Goal: Task Accomplishment & Management: Manage account settings

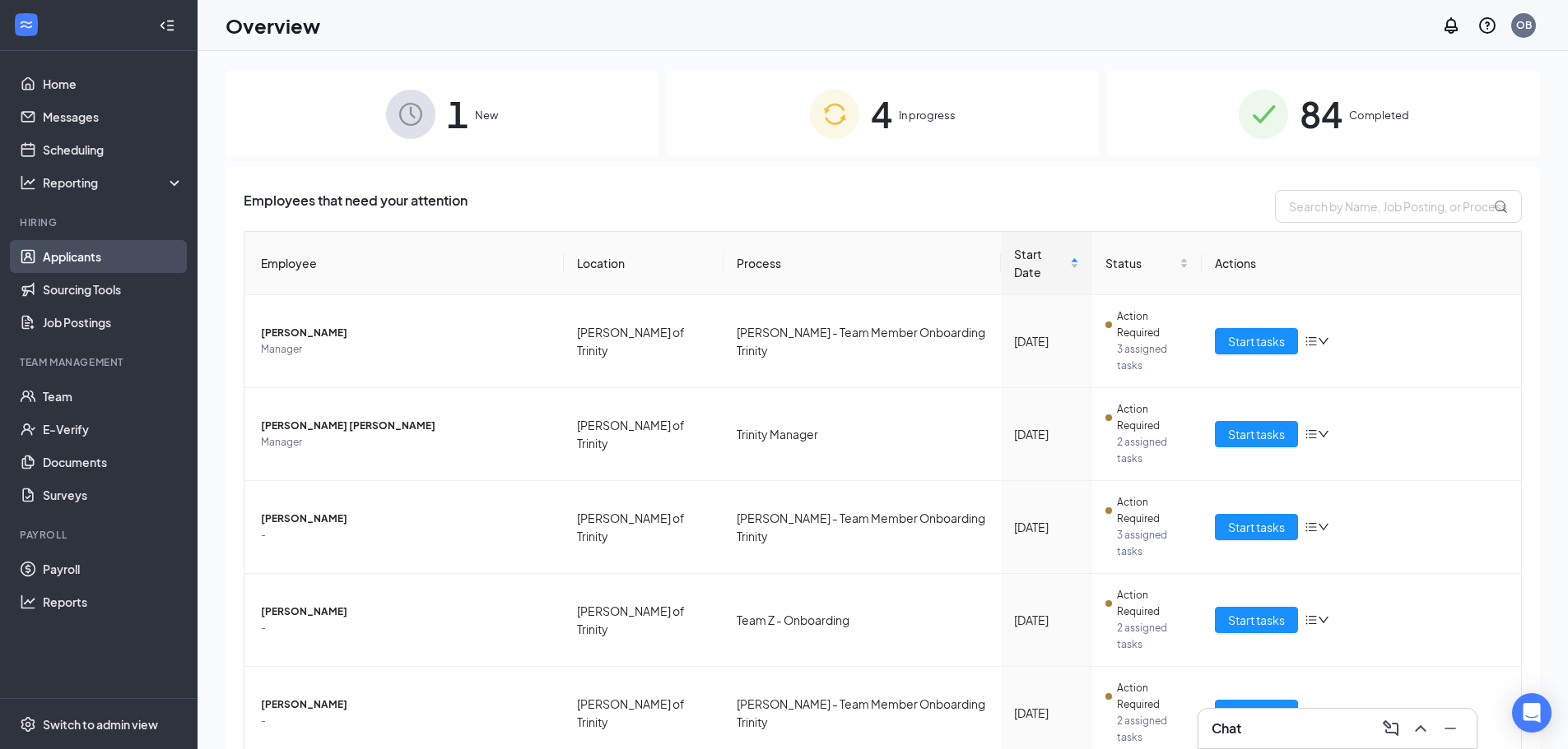
click at [92, 265] on link "Applicants" at bounding box center [113, 257] width 141 height 33
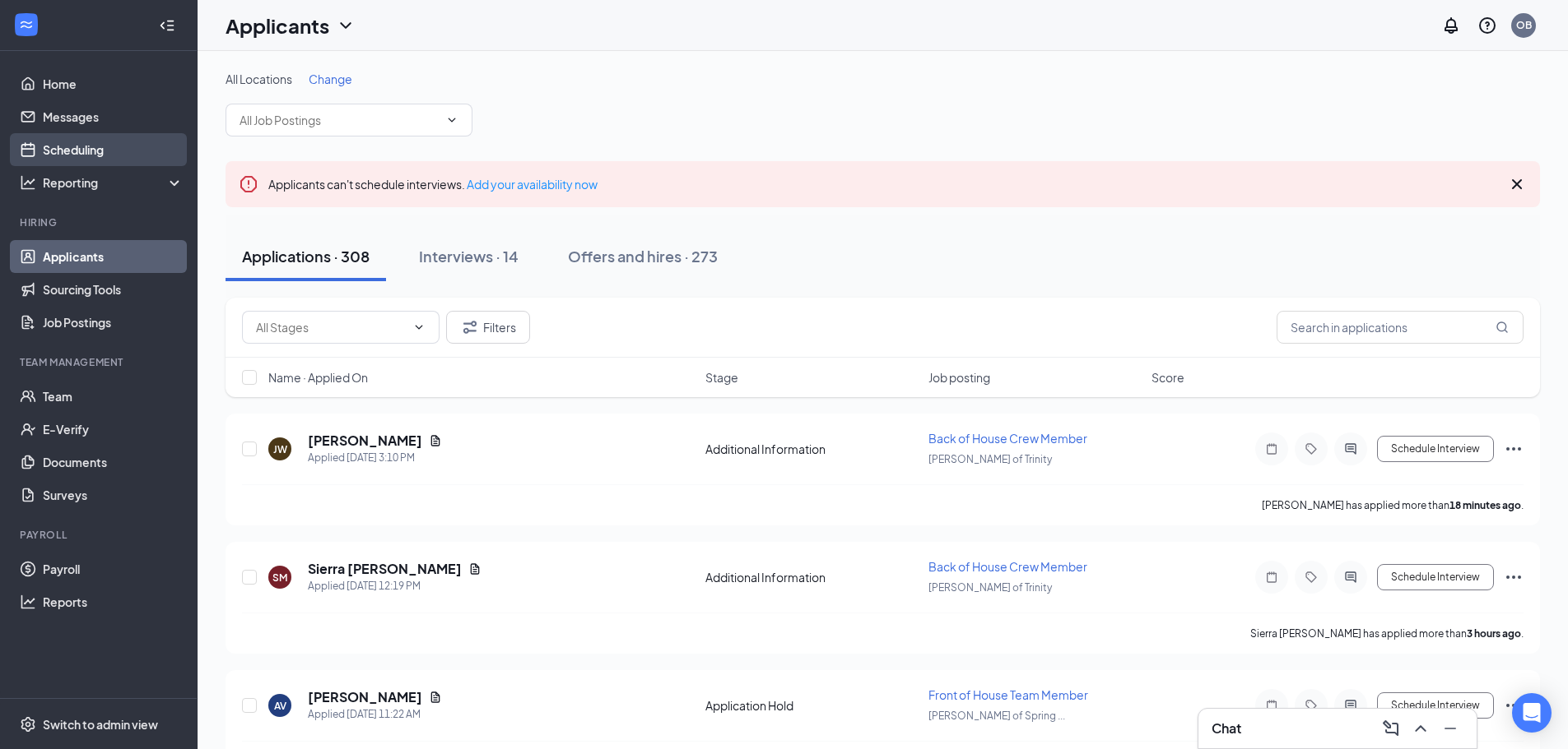
click at [161, 153] on link "Scheduling" at bounding box center [113, 149] width 141 height 33
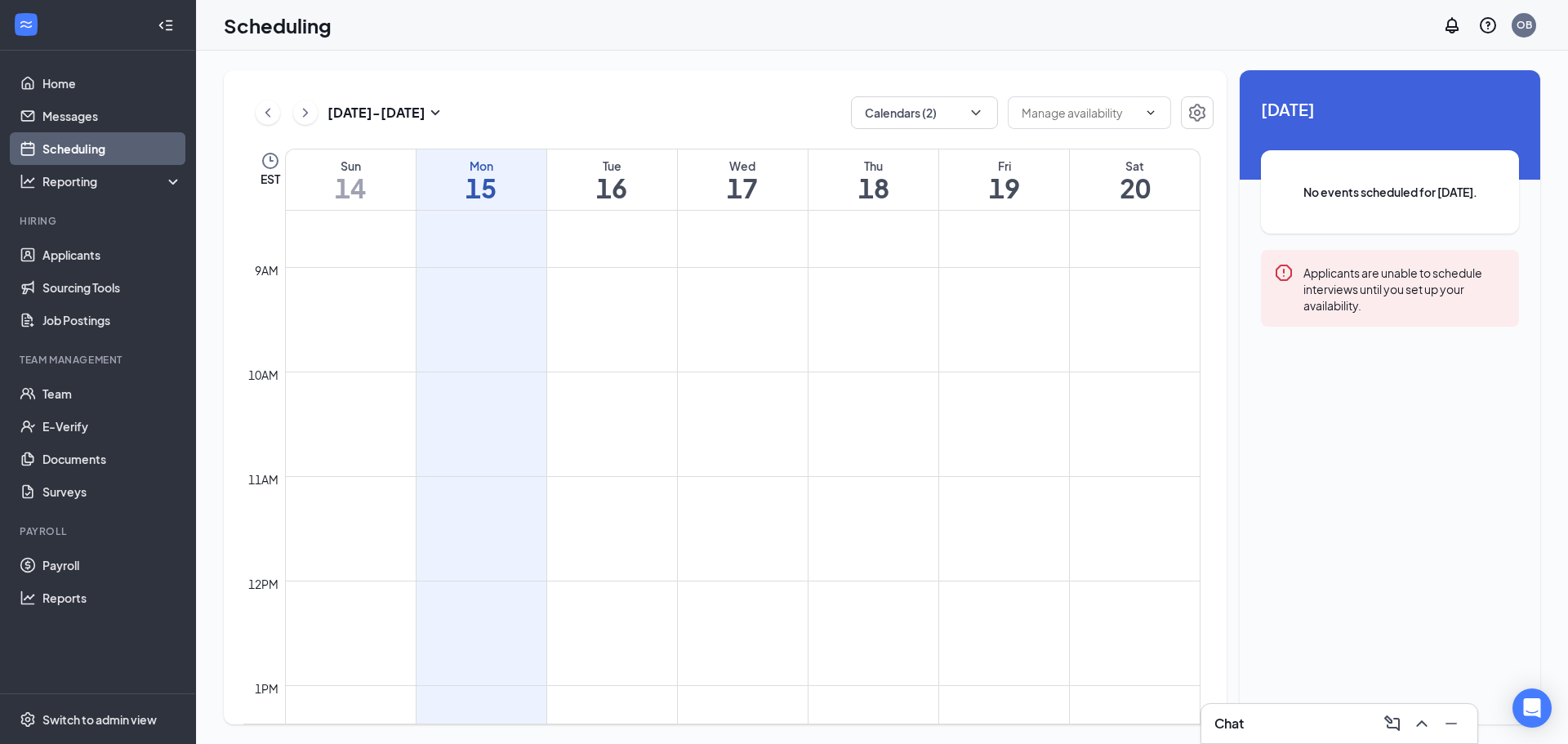
scroll to position [966, 0]
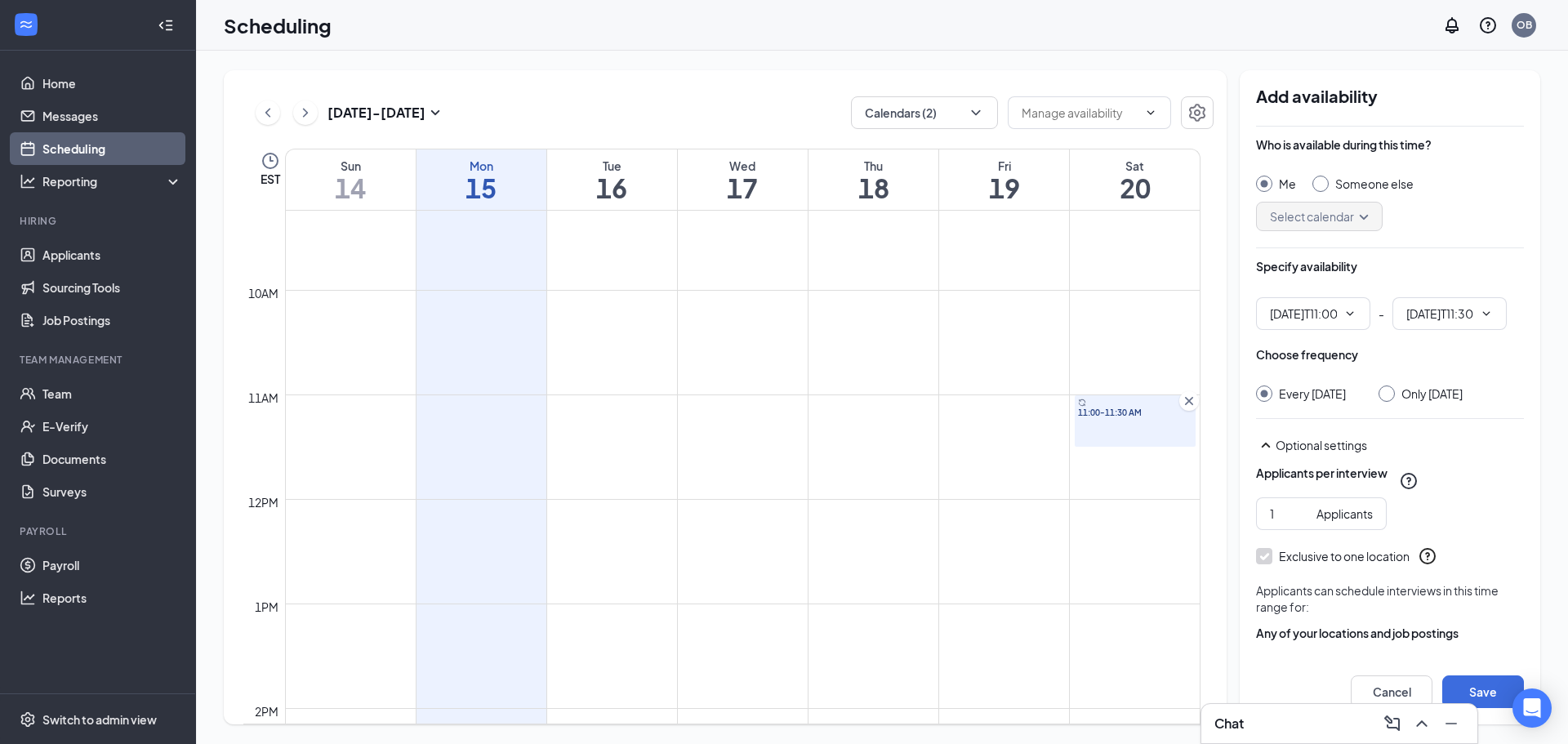
type input "11:00 AM"
type input "11:30 AM"
click at [1395, 394] on div at bounding box center [1386, 393] width 16 height 16
click at [1390, 394] on input "Only [DATE]" at bounding box center [1384, 390] width 11 height 11
radio input "true"
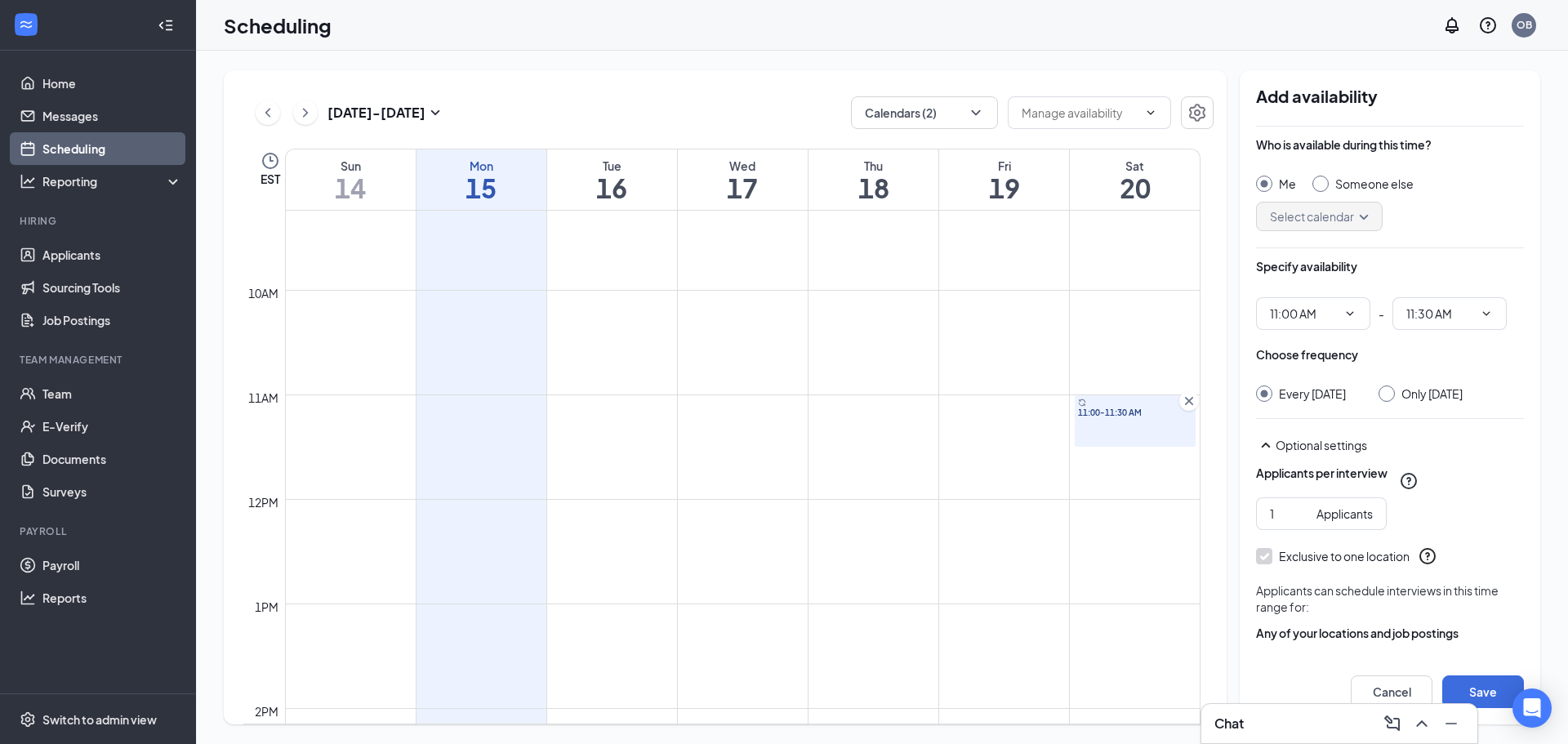
radio input "false"
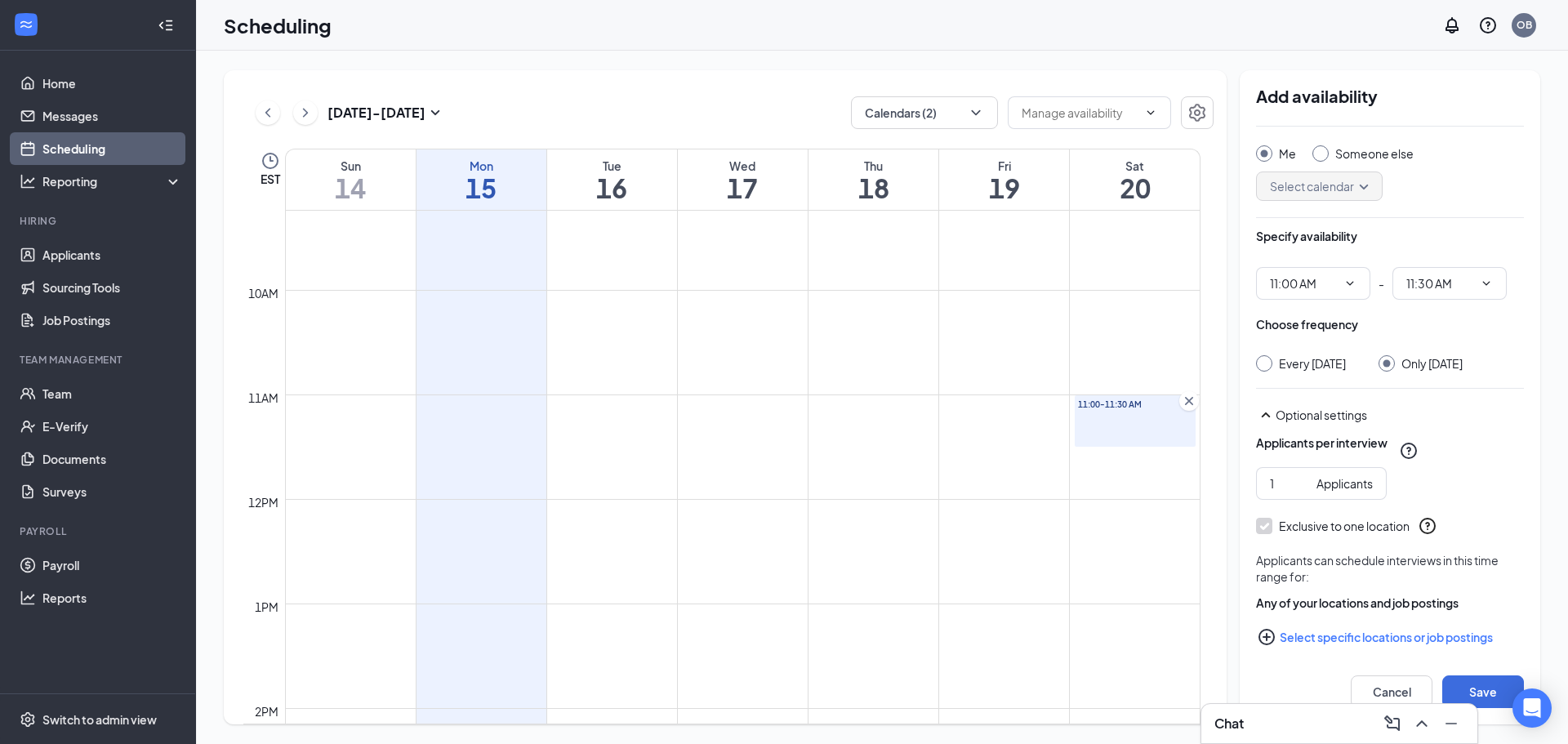
scroll to position [57, 0]
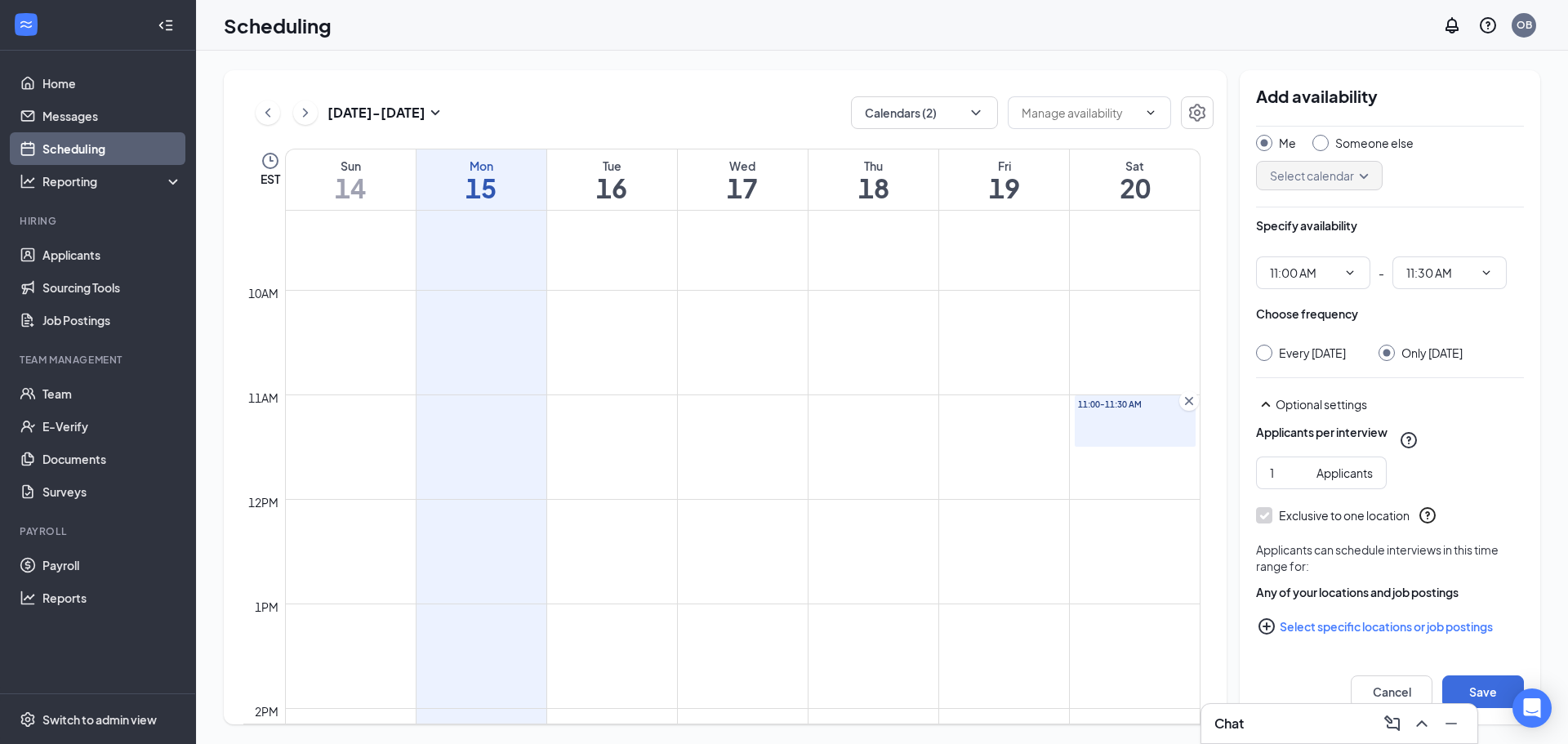
click at [1271, 626] on icon "PlusCircle" at bounding box center [1266, 626] width 20 height 20
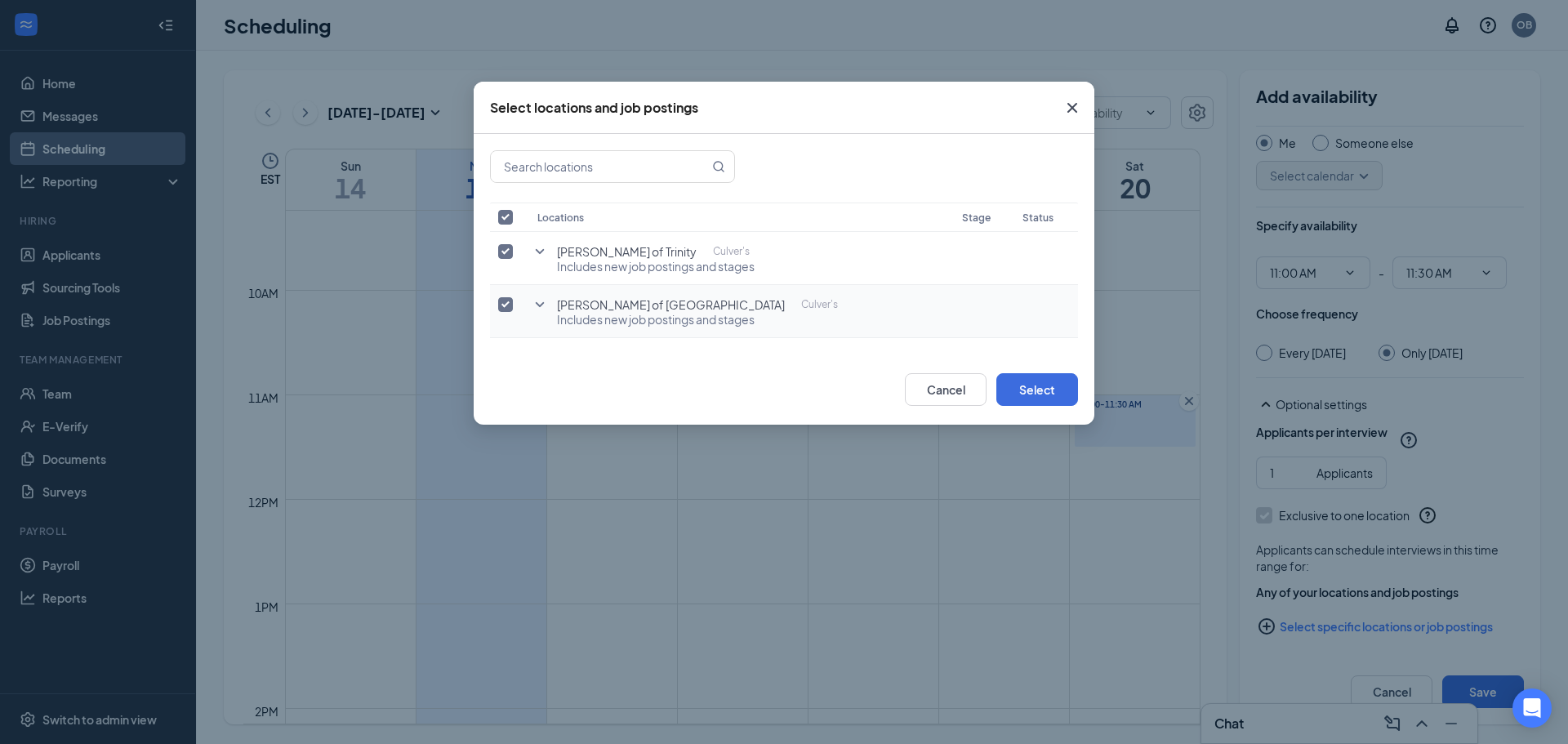
click at [508, 305] on input "checkbox" at bounding box center [505, 305] width 15 height 15
checkbox input "false"
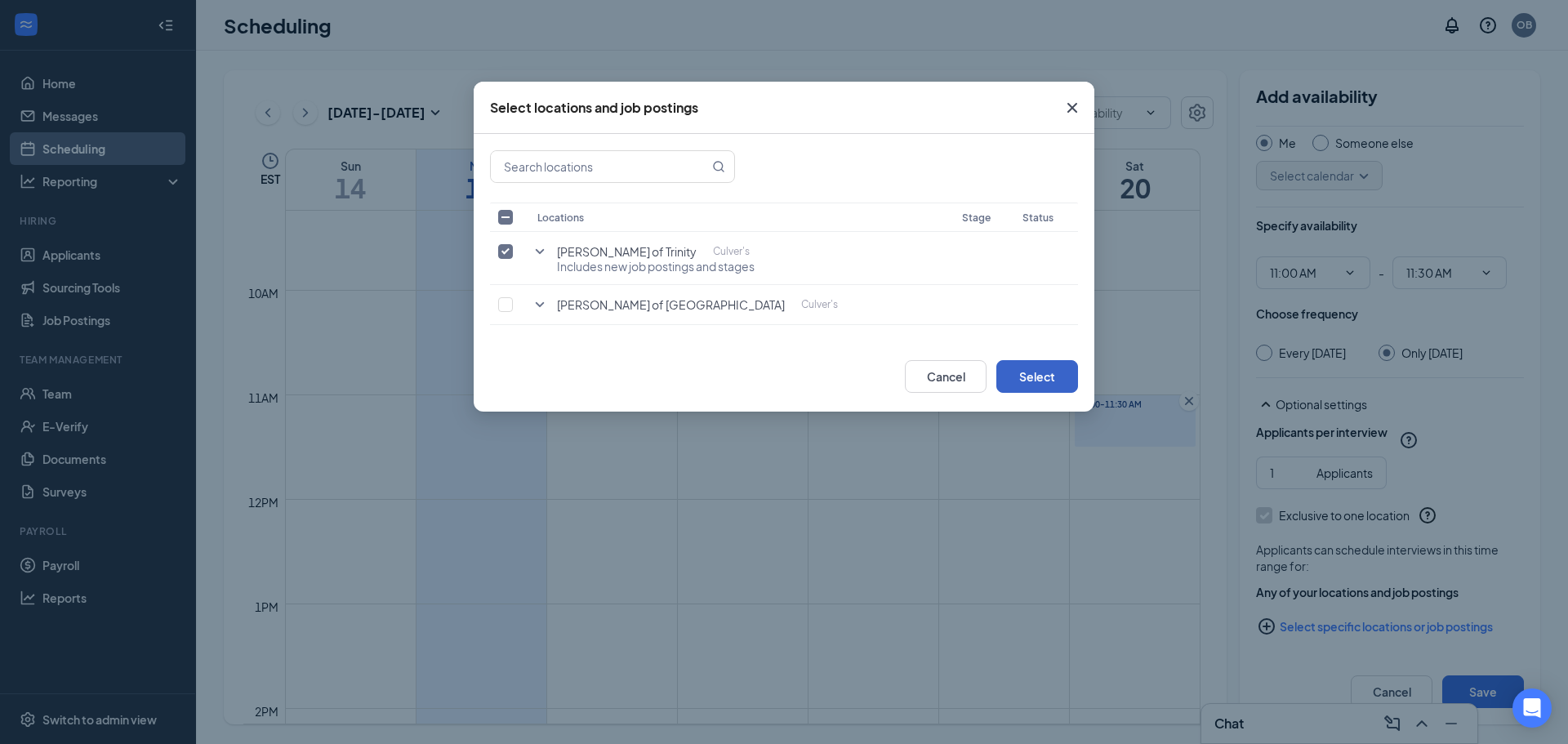
click at [1033, 384] on button "Select" at bounding box center [1037, 377] width 81 height 33
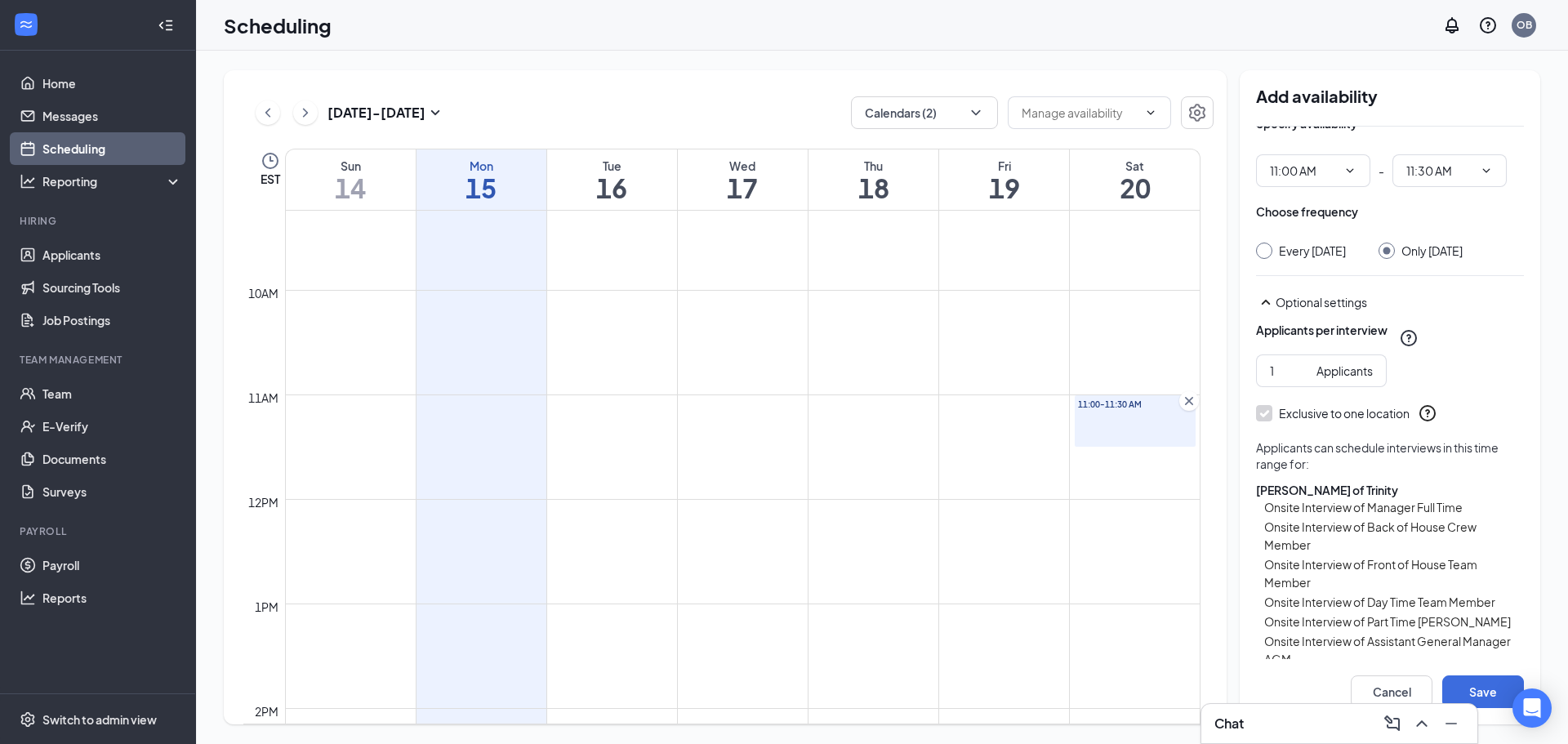
scroll to position [163, 0]
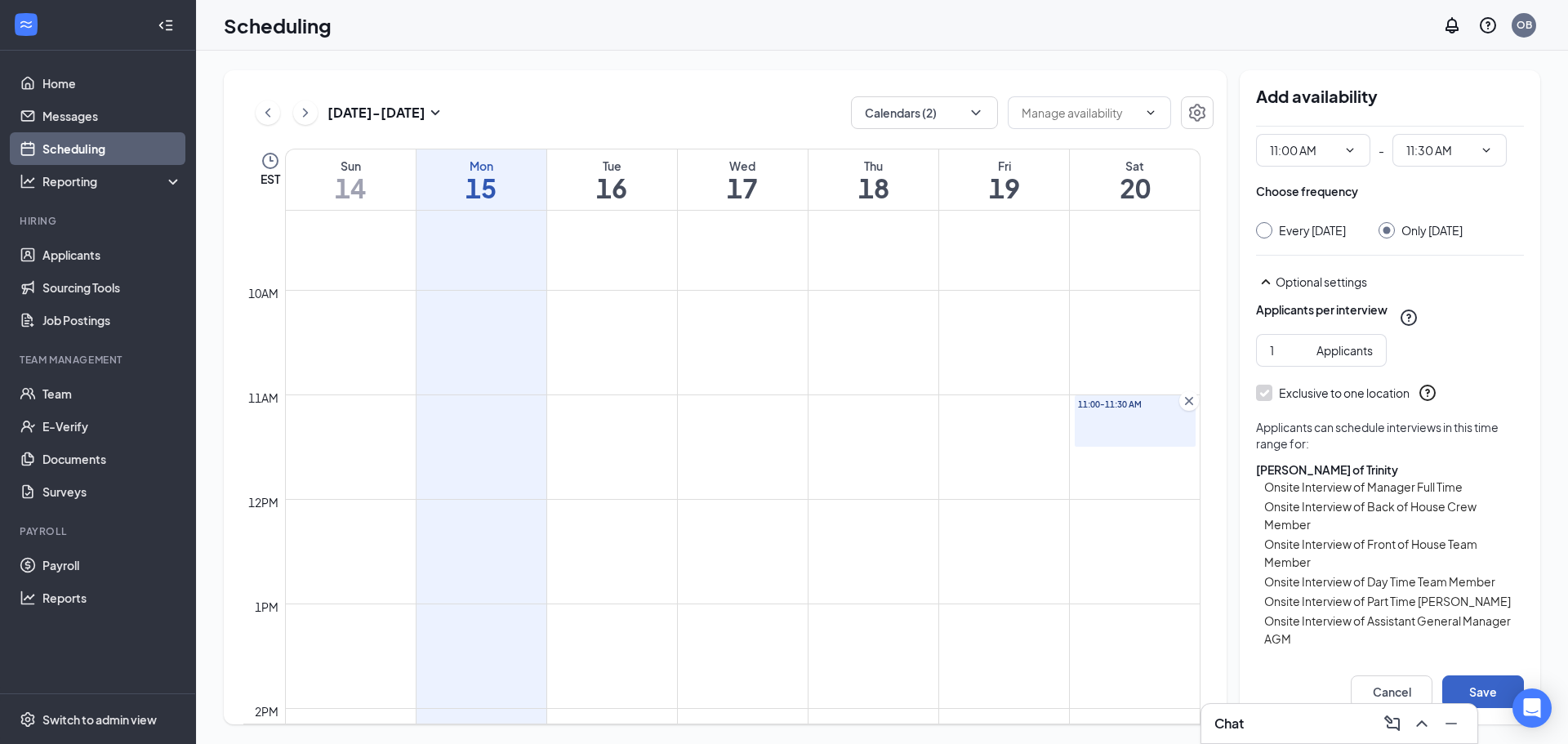
click at [1479, 691] on button "Save" at bounding box center [1482, 692] width 81 height 33
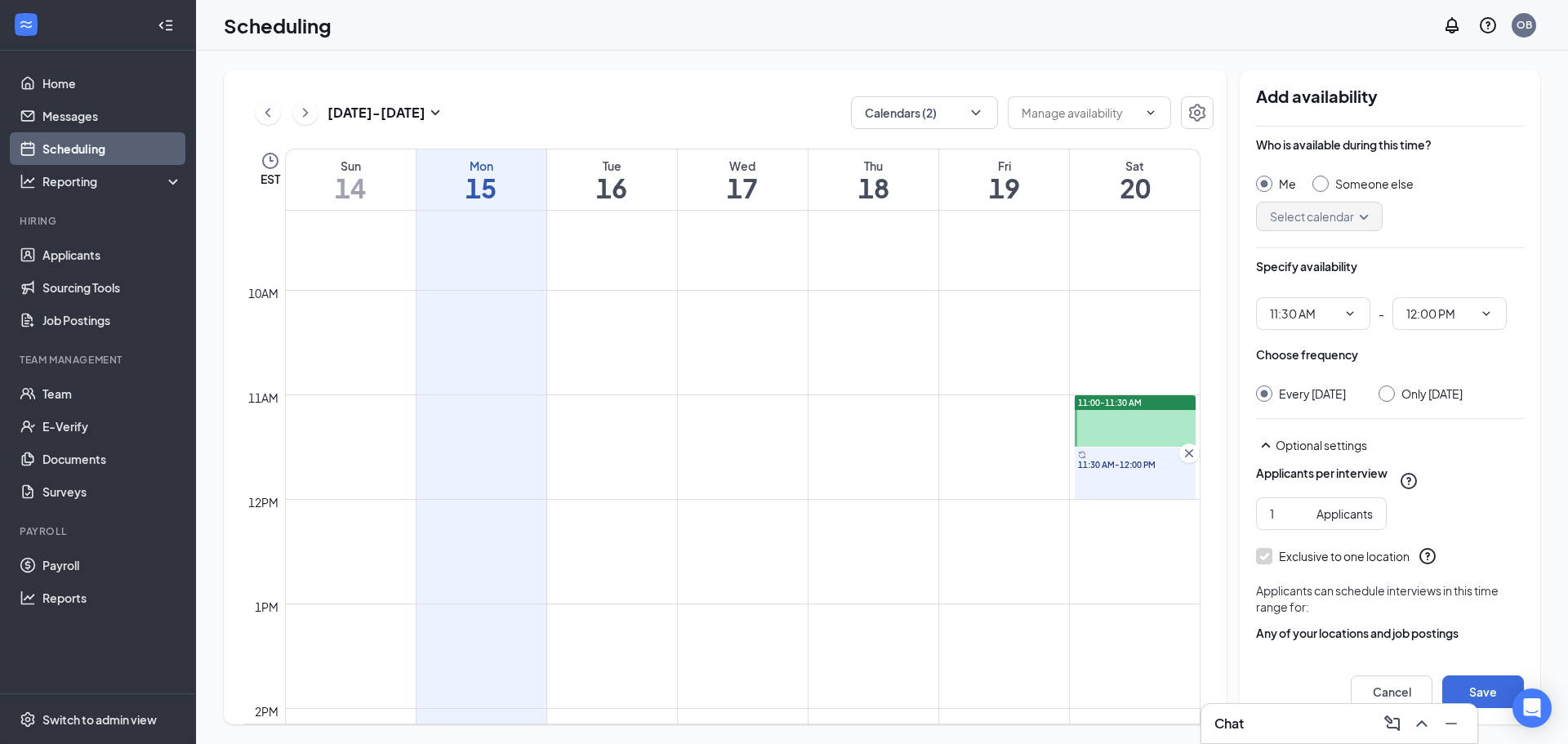
click at [1390, 394] on input "Only [DATE]" at bounding box center [1384, 390] width 11 height 11
radio input "true"
radio input "false"
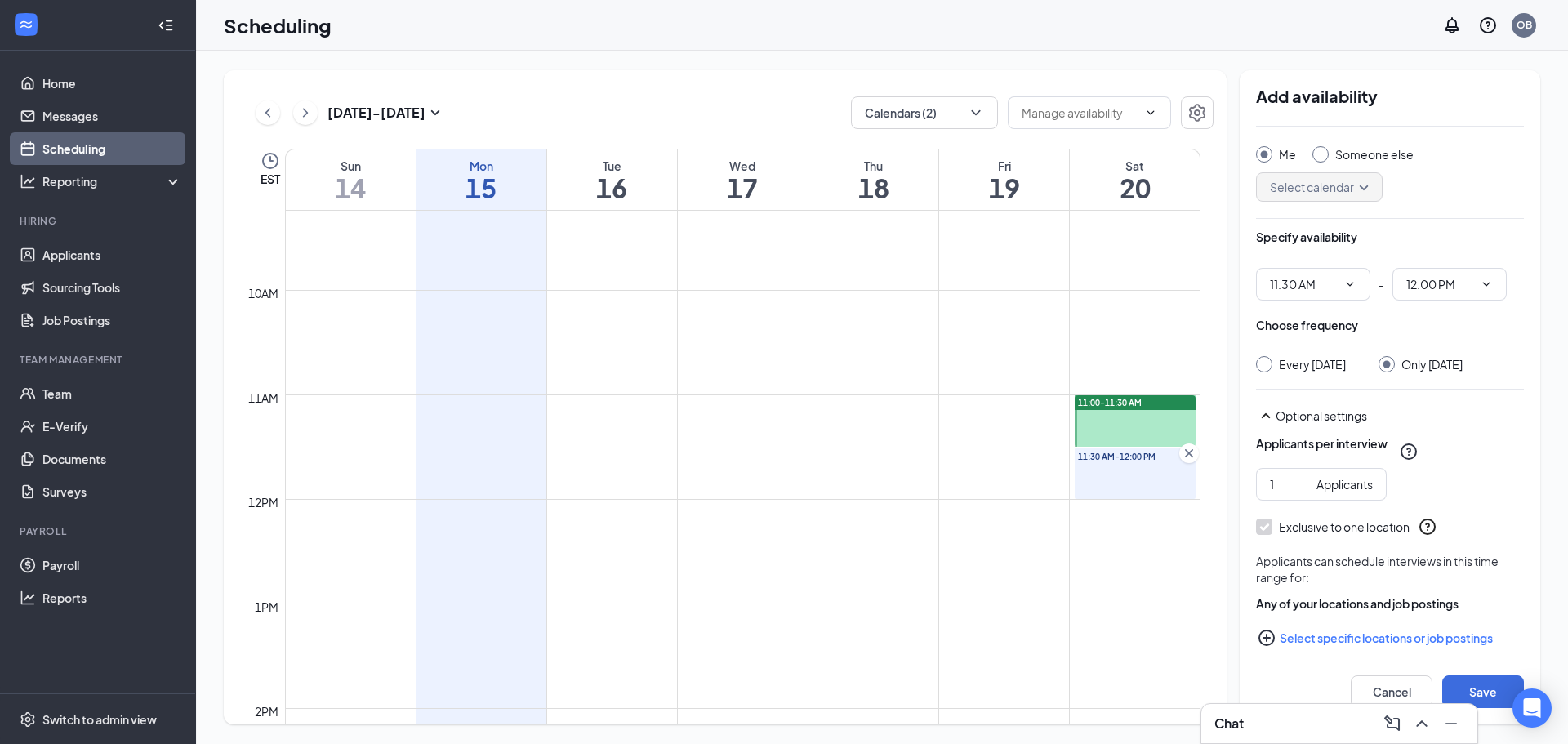
scroll to position [57, 0]
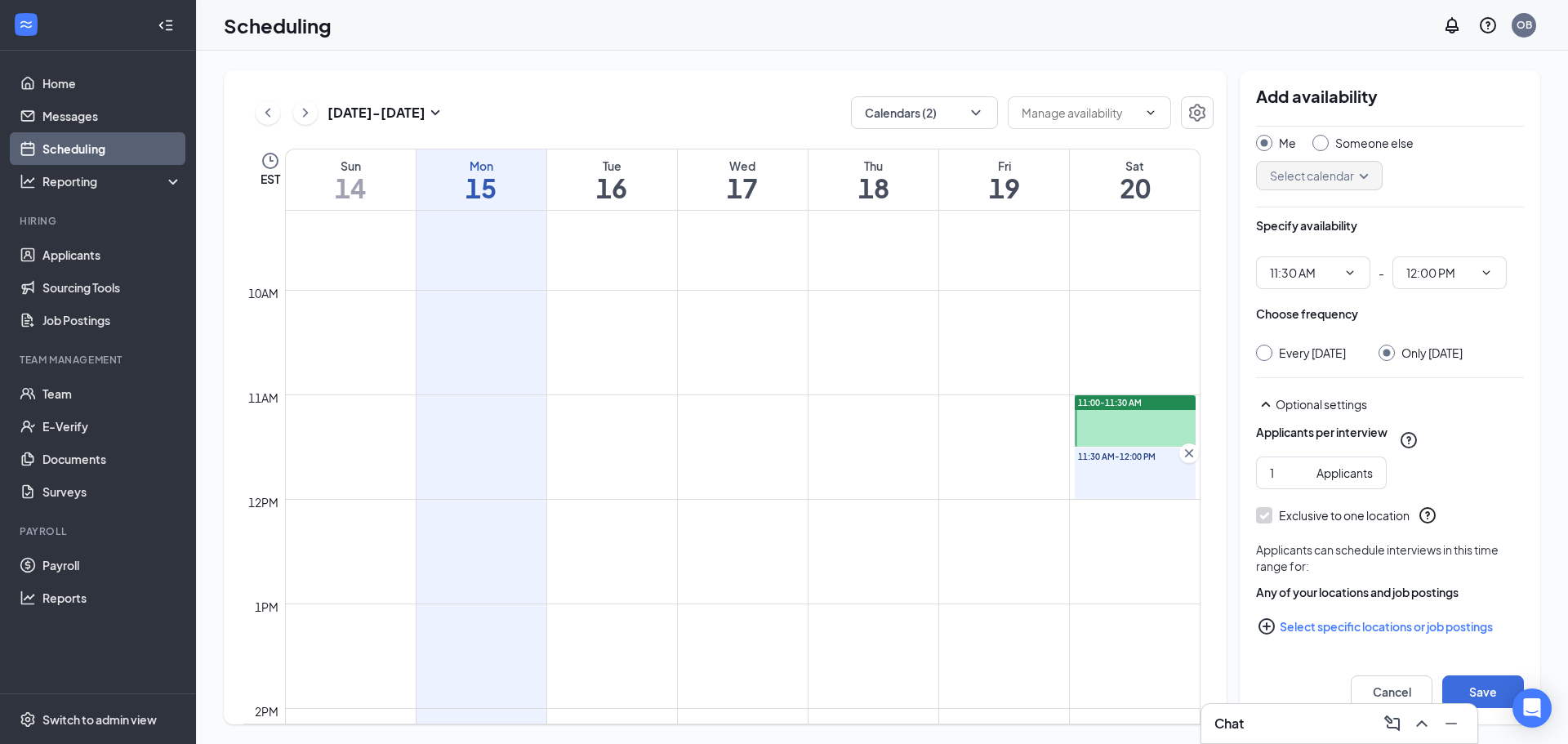
click at [1269, 625] on icon "PlusCircle" at bounding box center [1266, 626] width 20 height 20
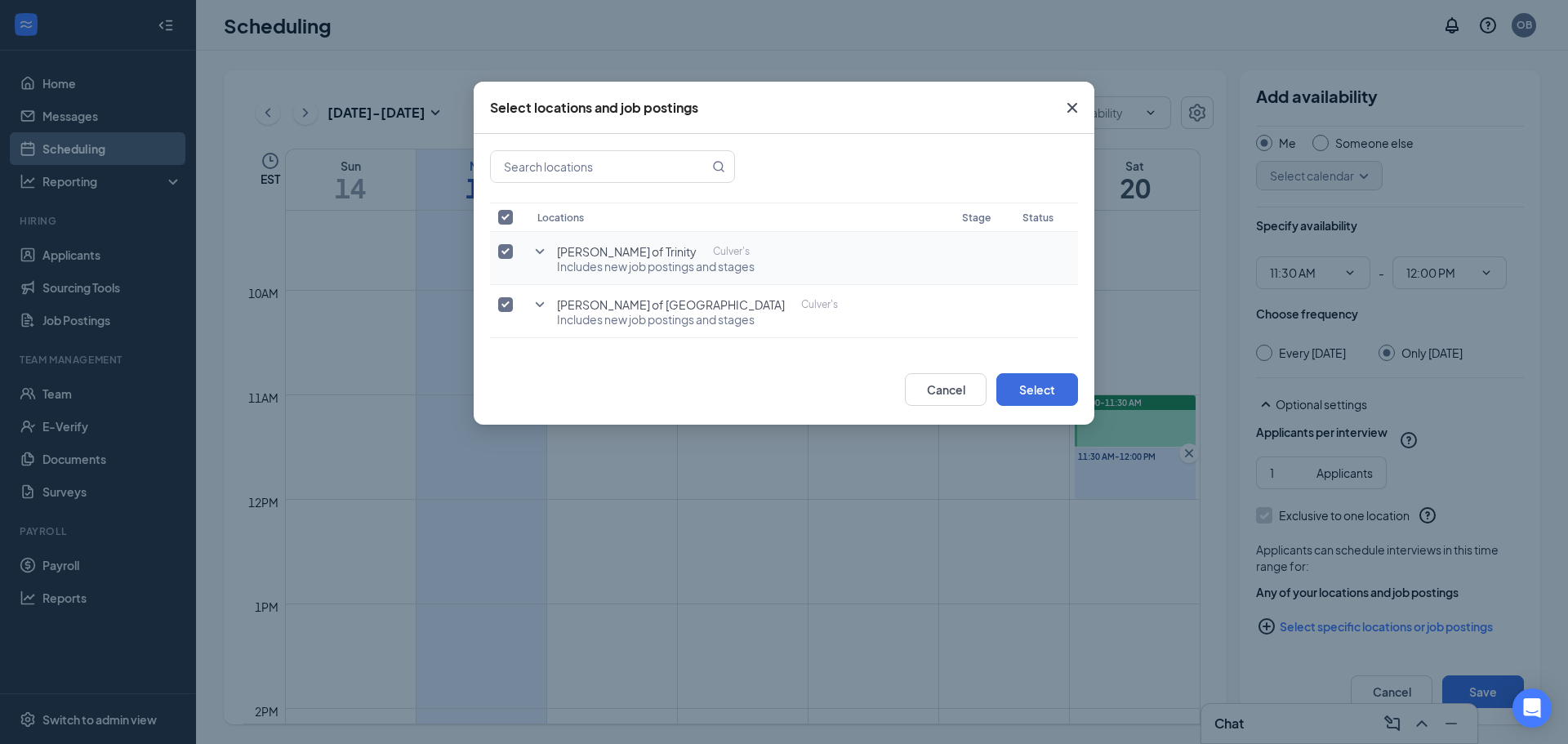
click at [504, 252] on input "checkbox" at bounding box center [505, 251] width 15 height 15
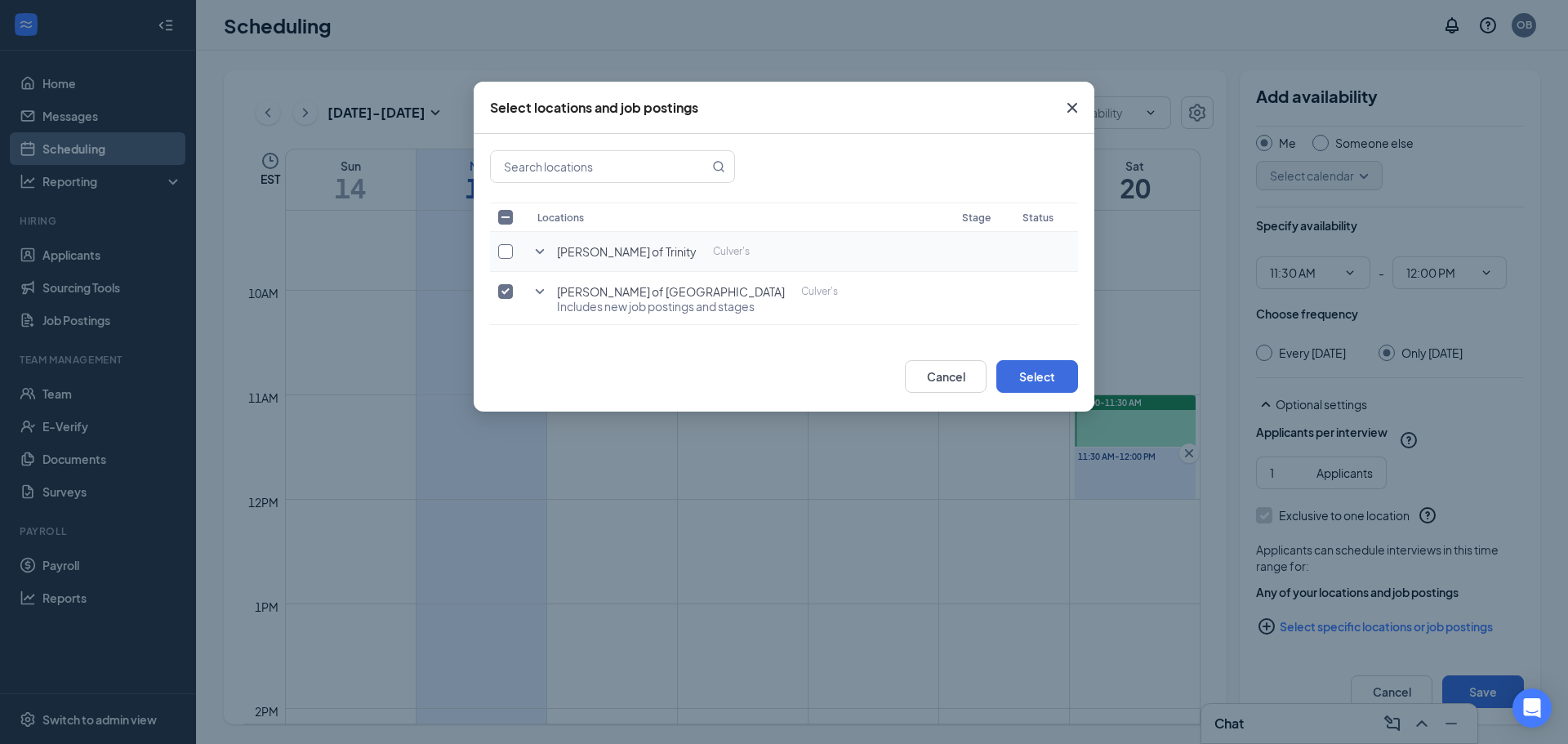
click at [504, 253] on input "checkbox" at bounding box center [505, 251] width 15 height 15
checkbox input "true"
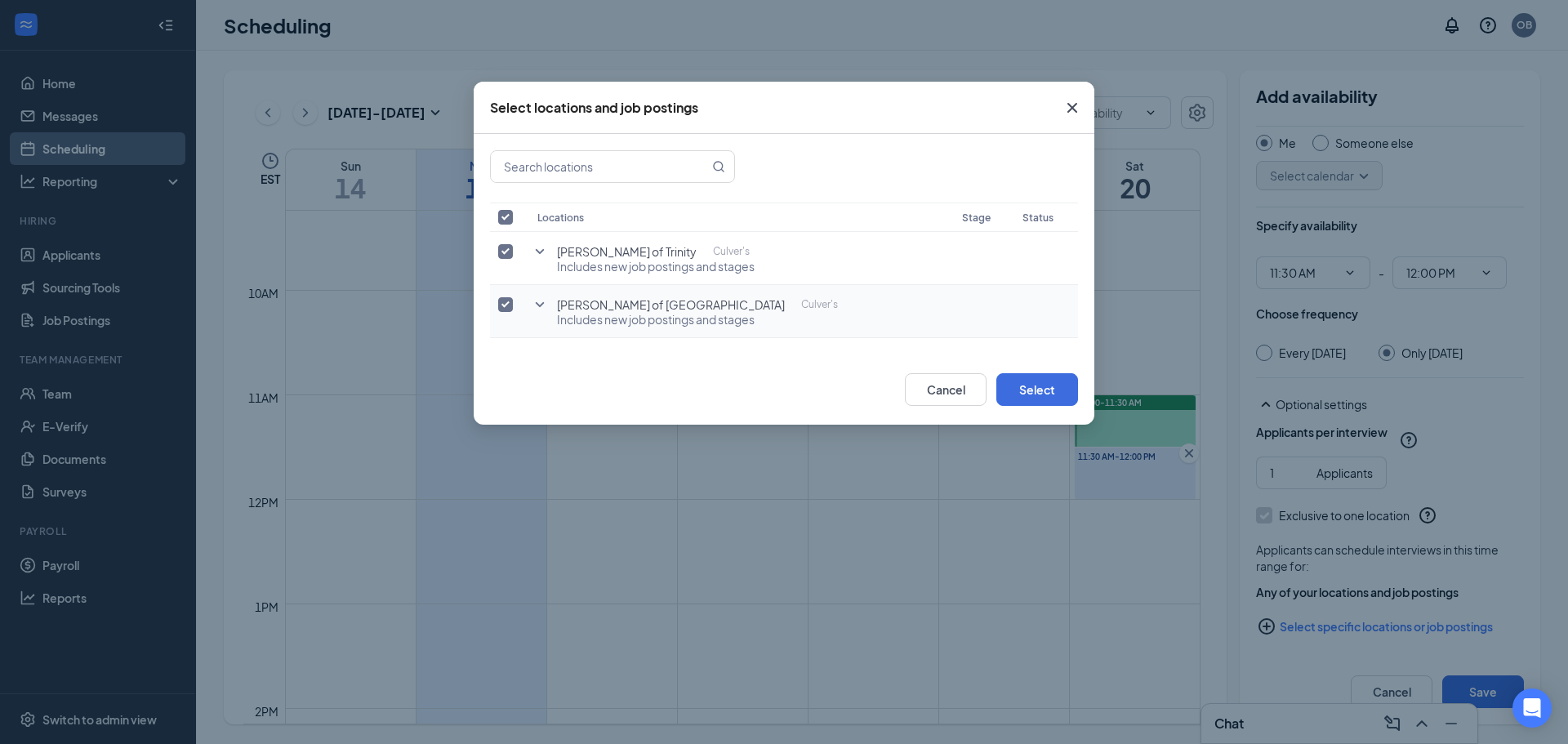
click at [509, 308] on input "checkbox" at bounding box center [505, 305] width 15 height 15
checkbox input "false"
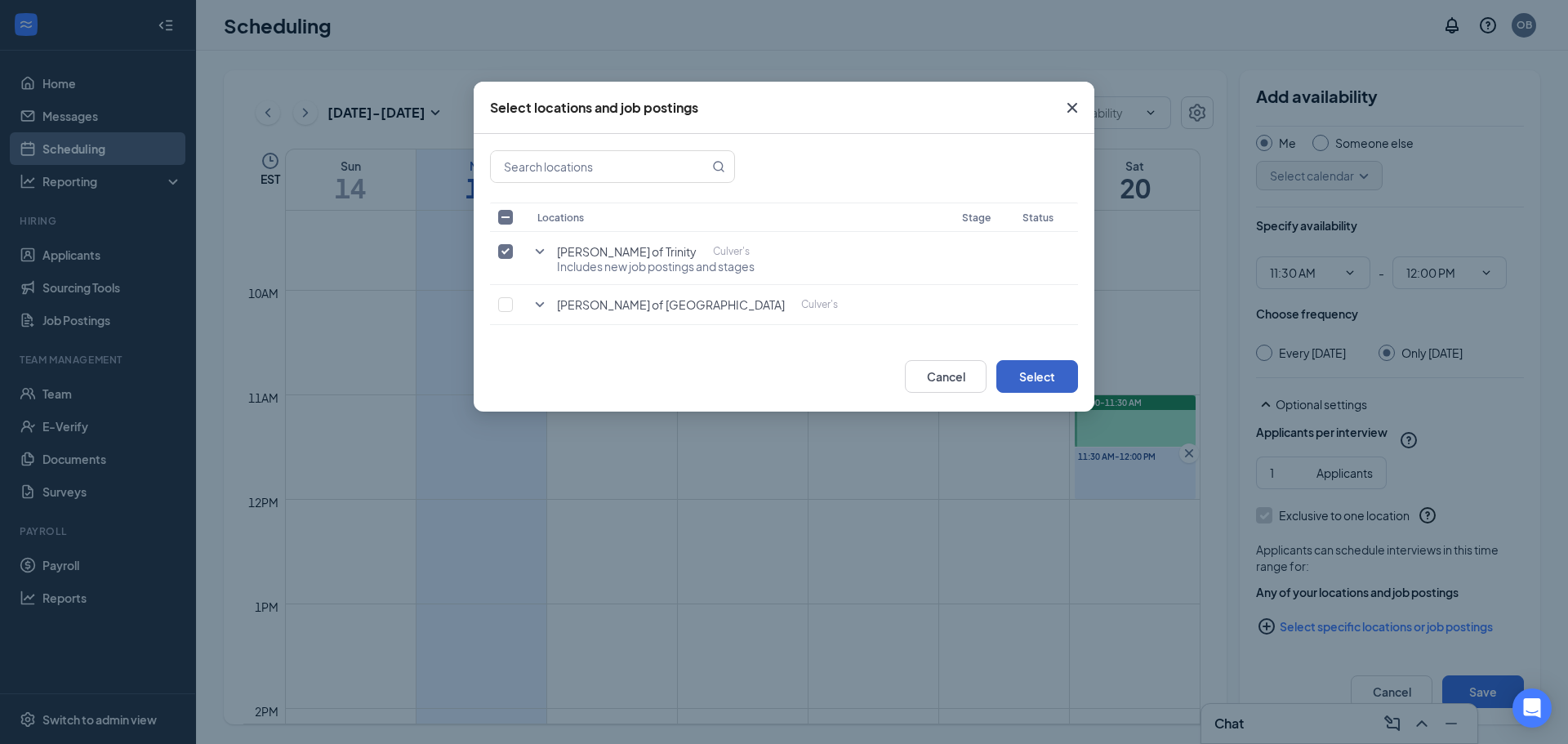
click at [1032, 384] on button "Select" at bounding box center [1037, 377] width 81 height 33
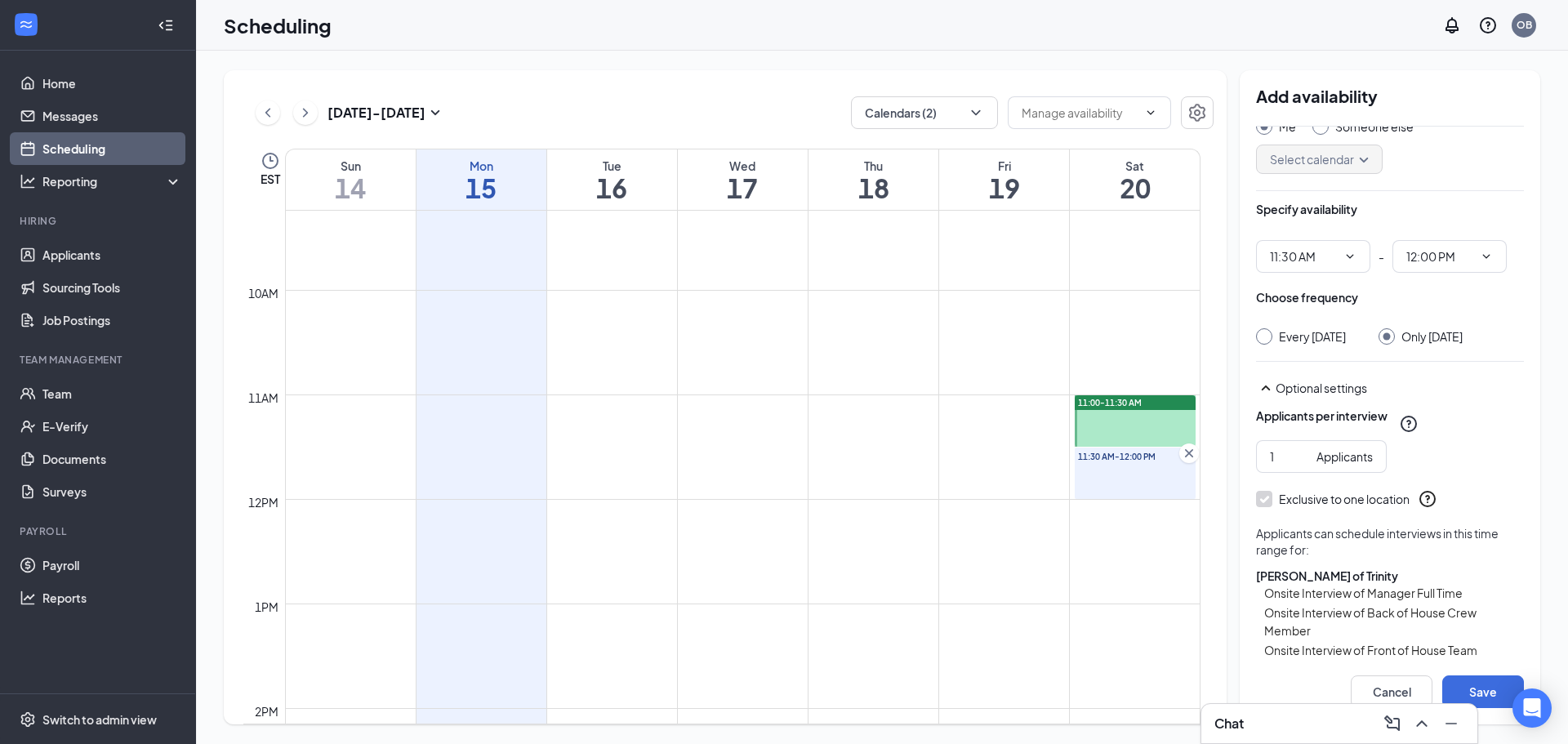
click at [1133, 436] on div at bounding box center [1135, 421] width 121 height 51
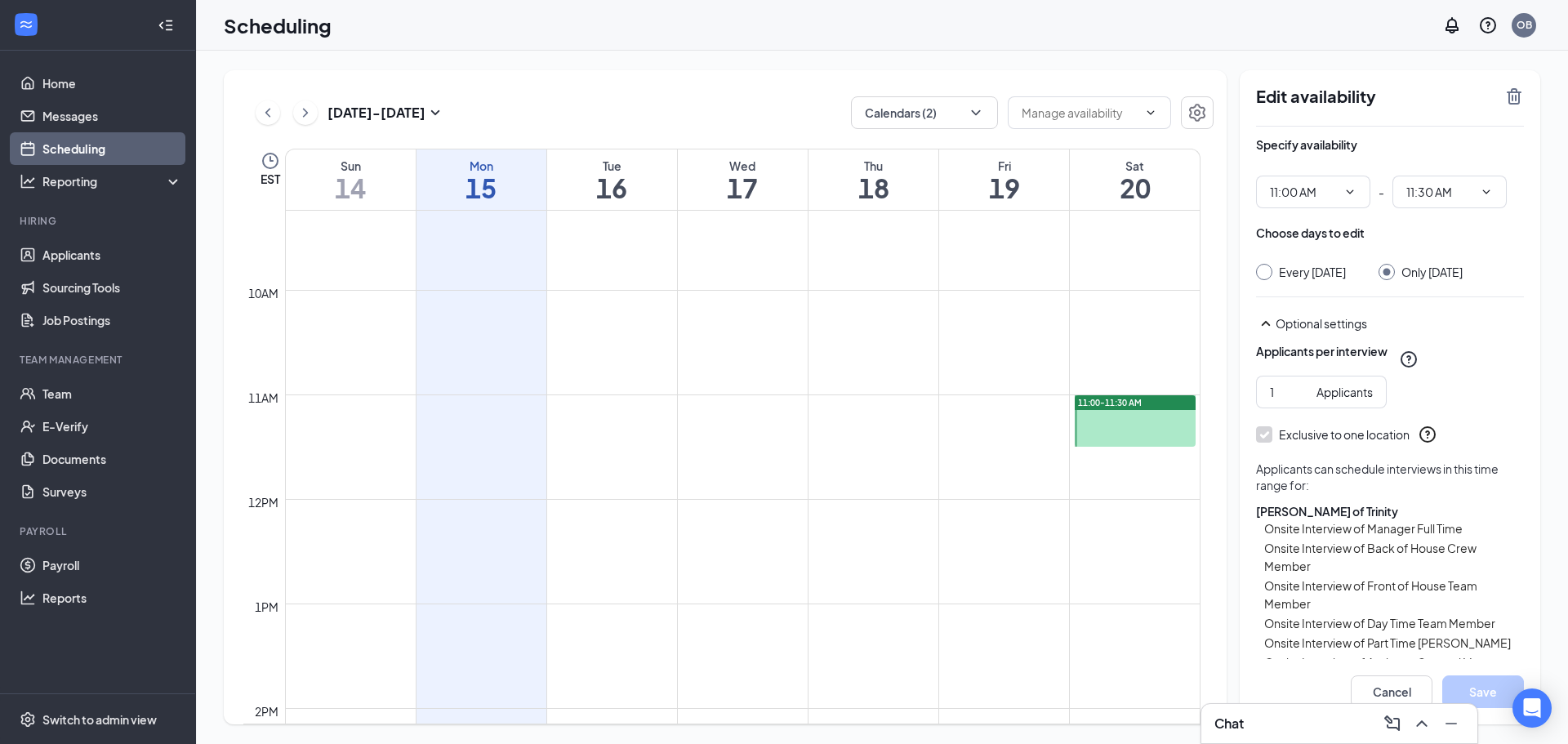
click at [1137, 469] on td at bounding box center [742, 460] width 915 height 26
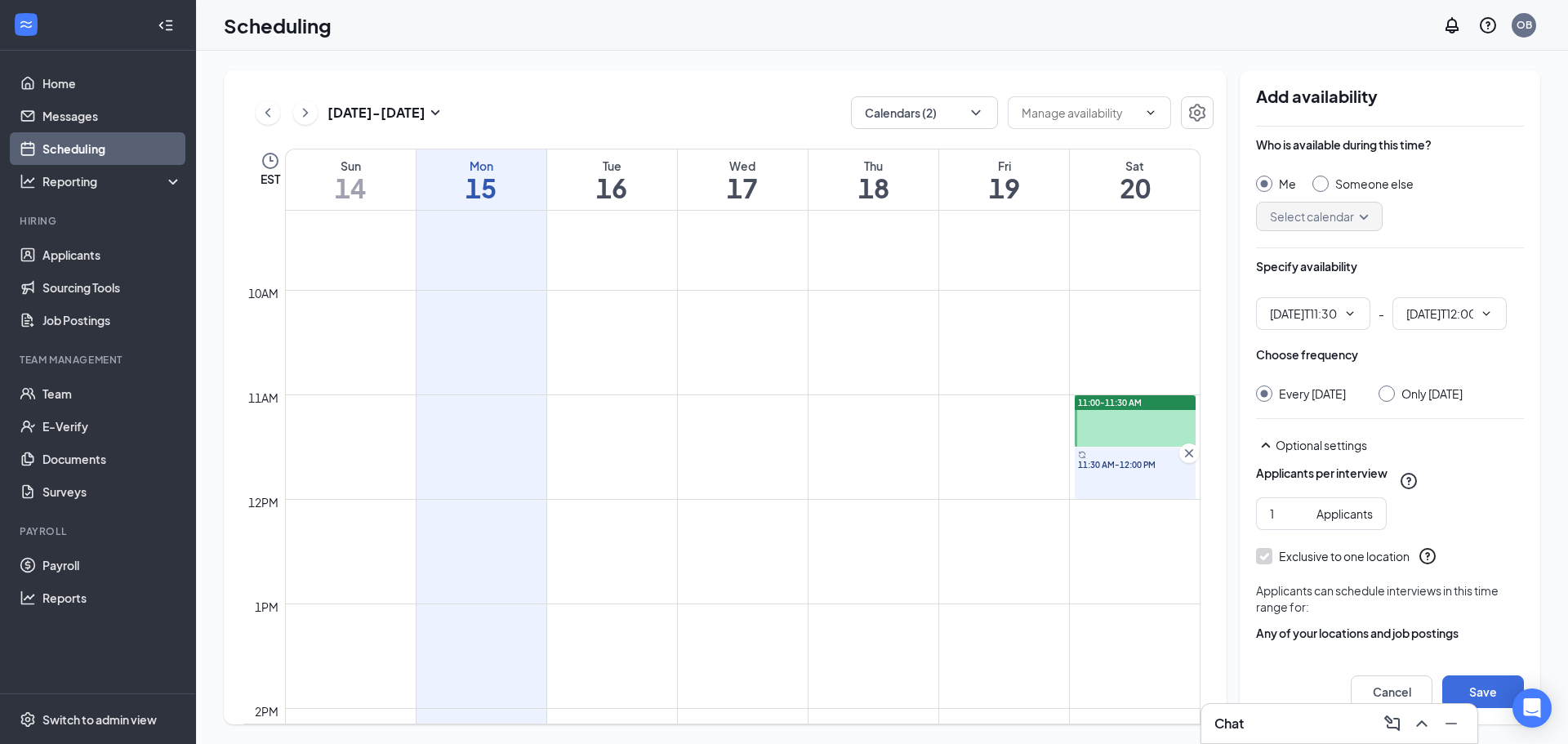
type input "11:30 AM"
type input "12:00 PM"
click at [1390, 392] on input "Only [DATE]" at bounding box center [1384, 390] width 11 height 11
radio input "true"
radio input "false"
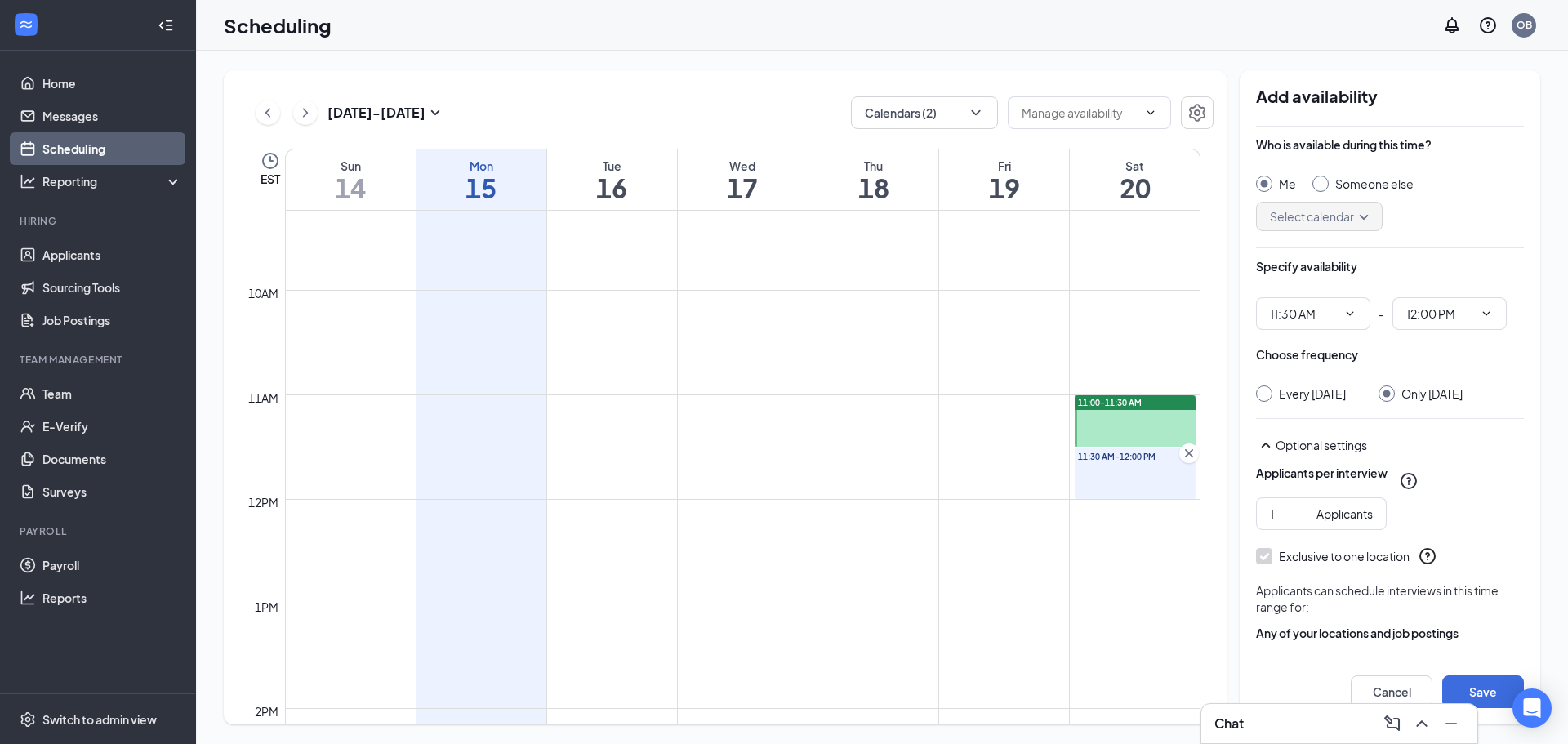
scroll to position [57, 0]
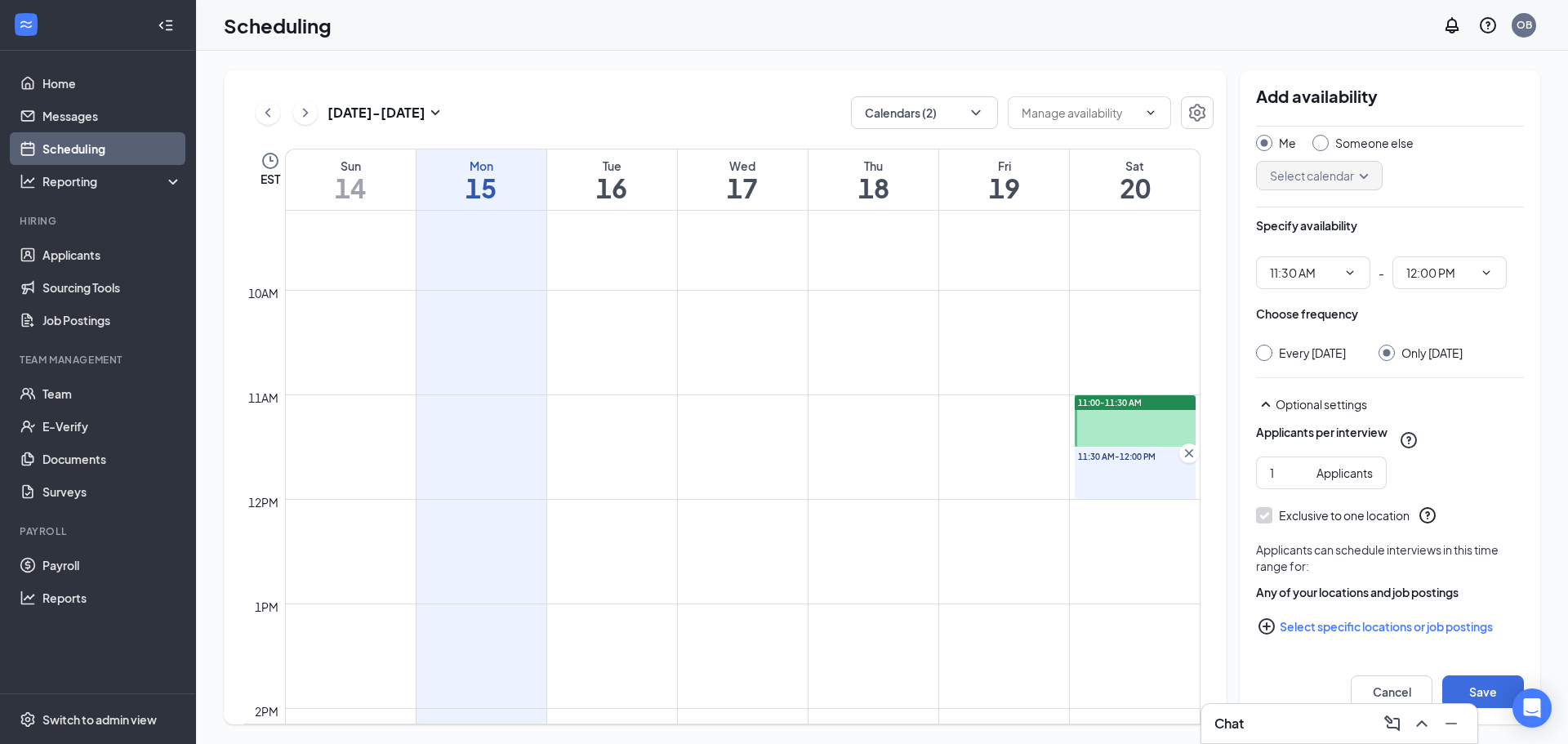
click at [1271, 629] on icon "PlusCircle" at bounding box center [1266, 626] width 20 height 20
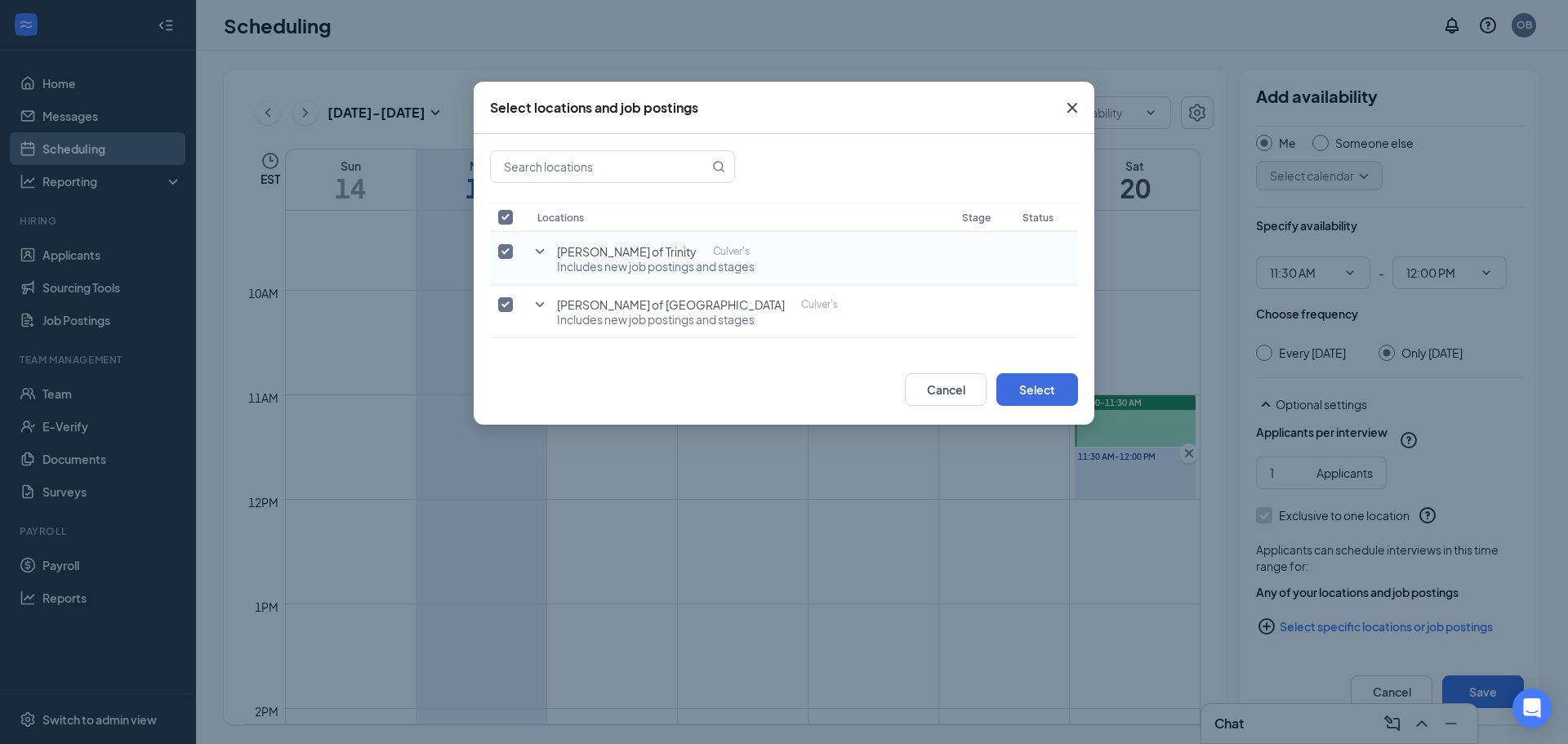
click at [503, 255] on input "checkbox" at bounding box center [505, 251] width 15 height 15
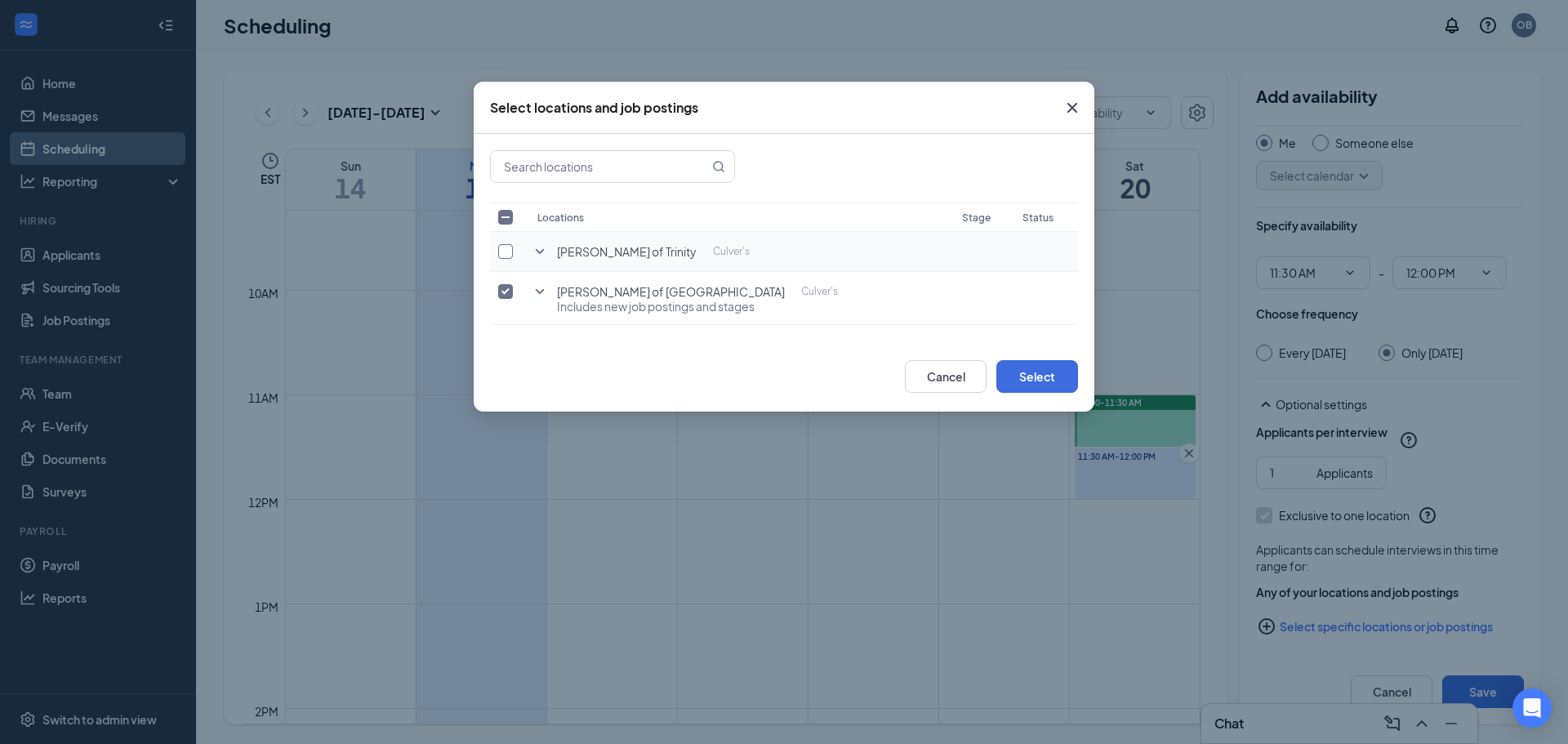
click at [508, 257] on input "checkbox" at bounding box center [505, 251] width 15 height 15
checkbox input "true"
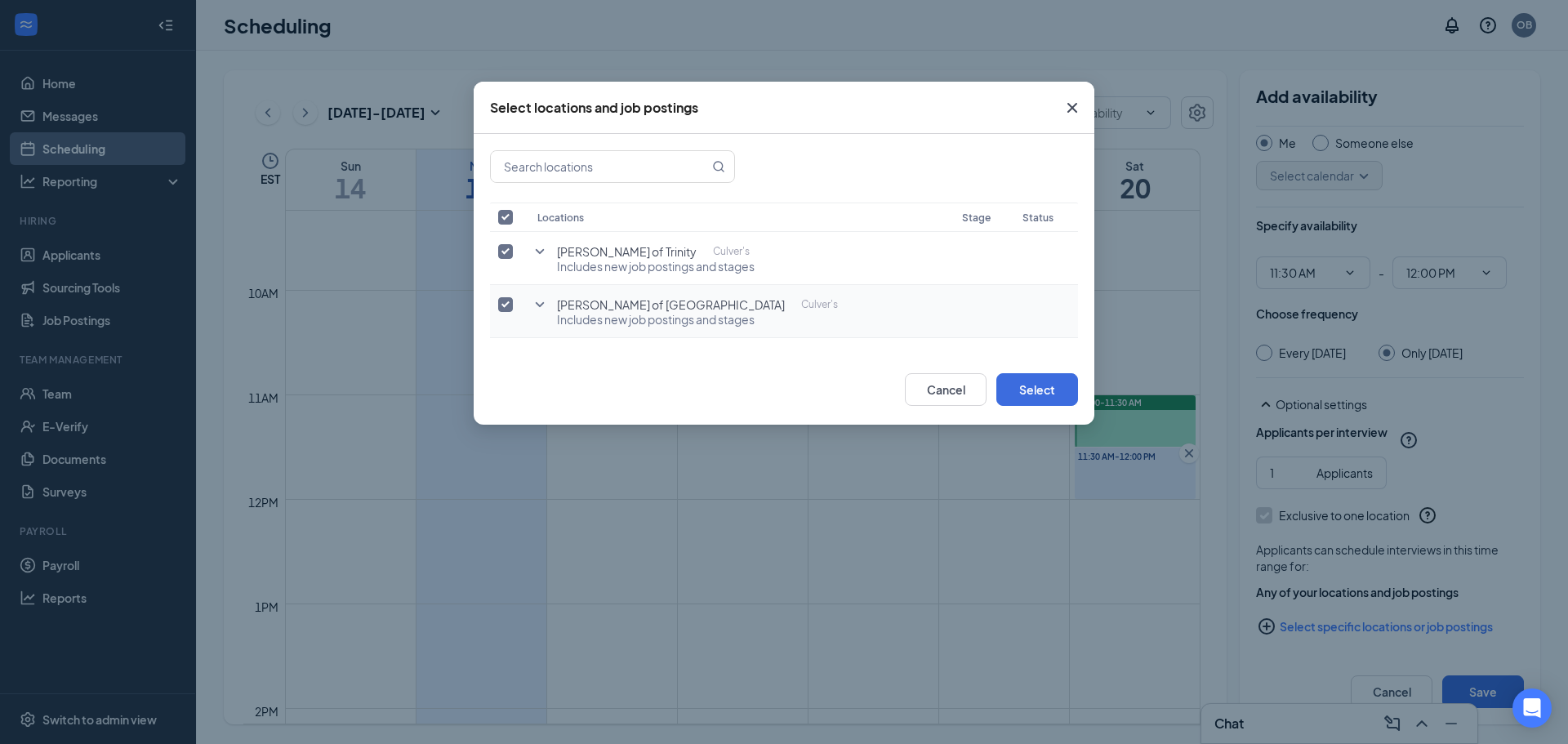
drag, startPoint x: 499, startPoint y: 297, endPoint x: 505, endPoint y: 309, distance: 13.4
click at [499, 298] on label at bounding box center [510, 305] width 23 height 16
click at [509, 306] on input "checkbox" at bounding box center [505, 305] width 15 height 15
checkbox input "false"
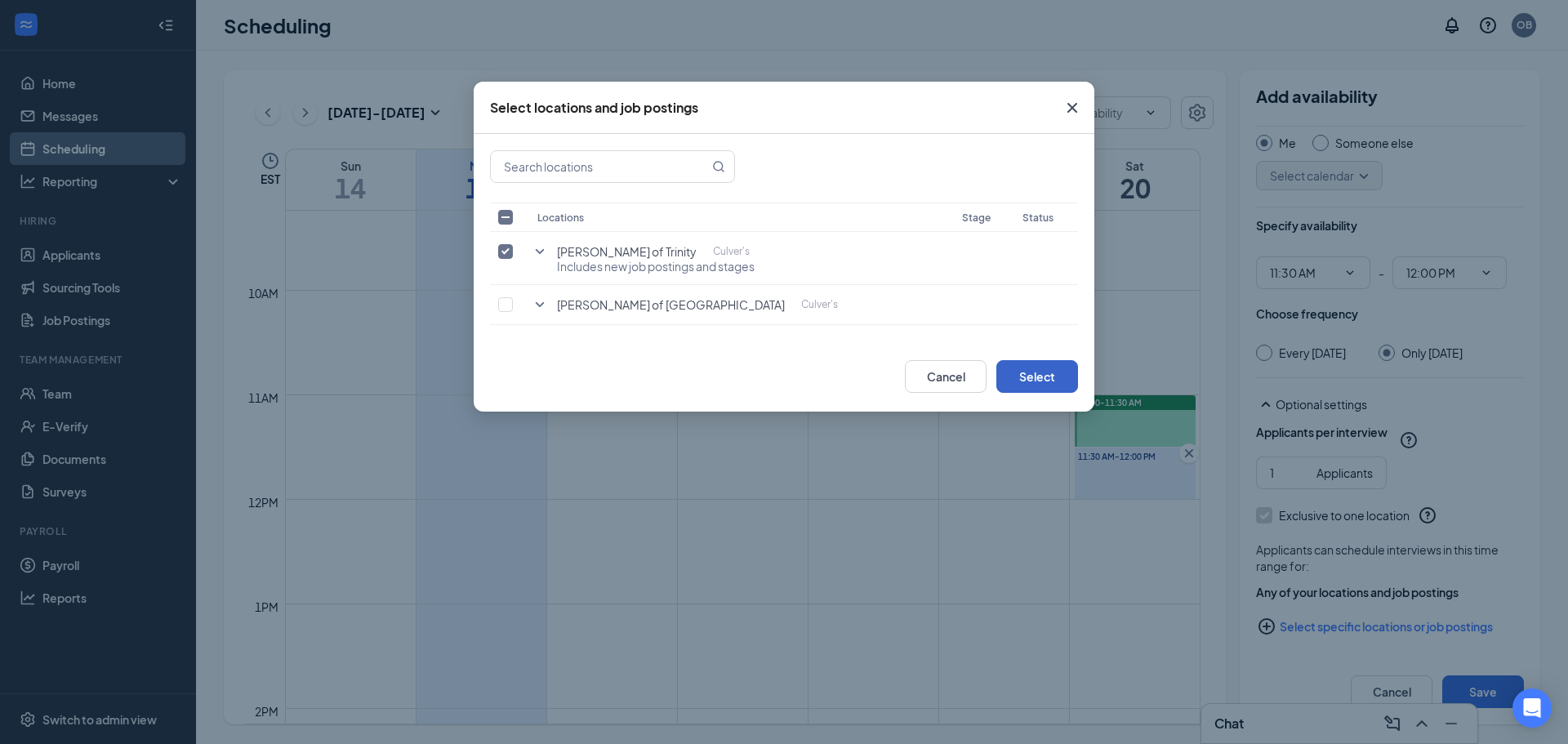
click at [1036, 375] on button "Select" at bounding box center [1037, 377] width 81 height 33
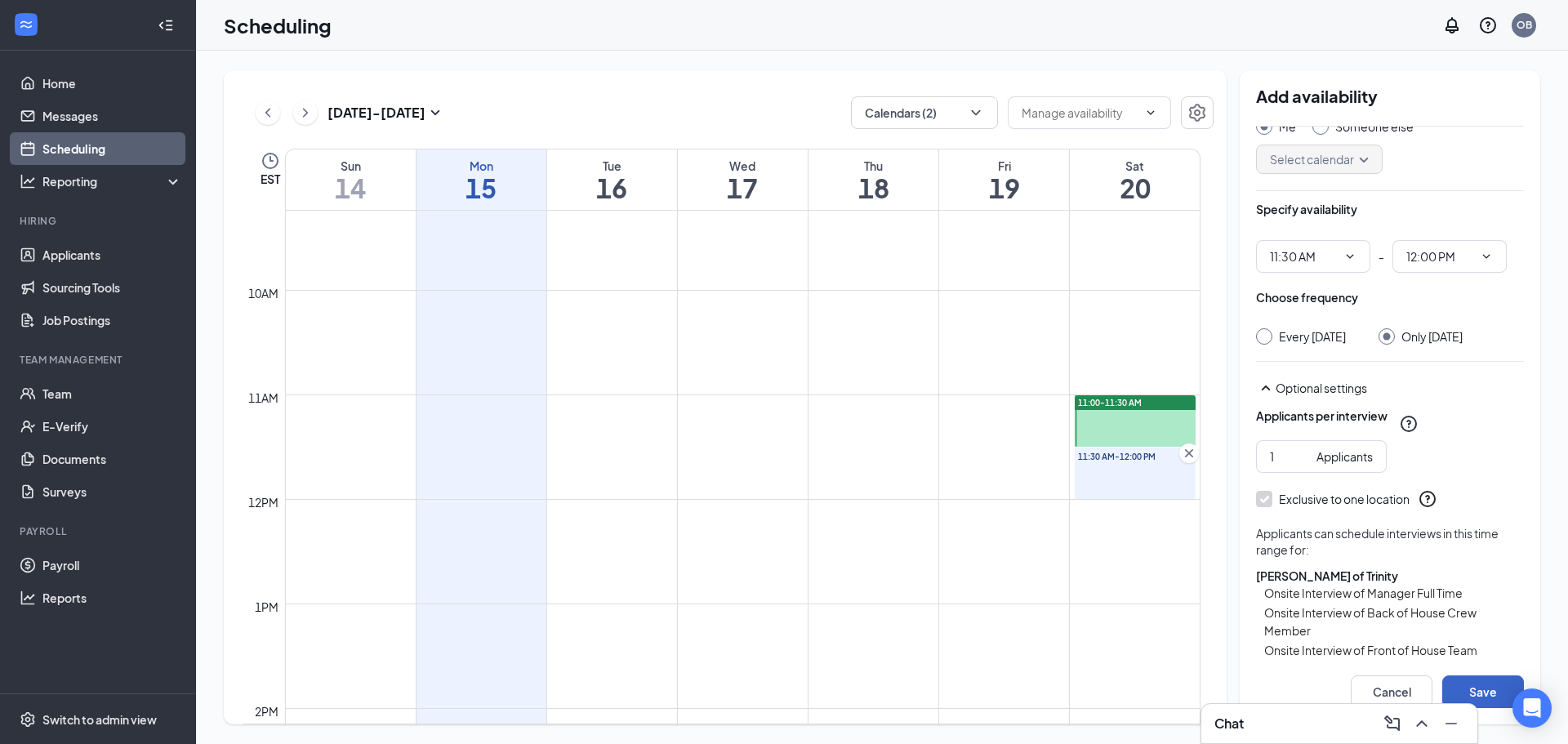
click at [1470, 688] on button "Save" at bounding box center [1482, 692] width 81 height 33
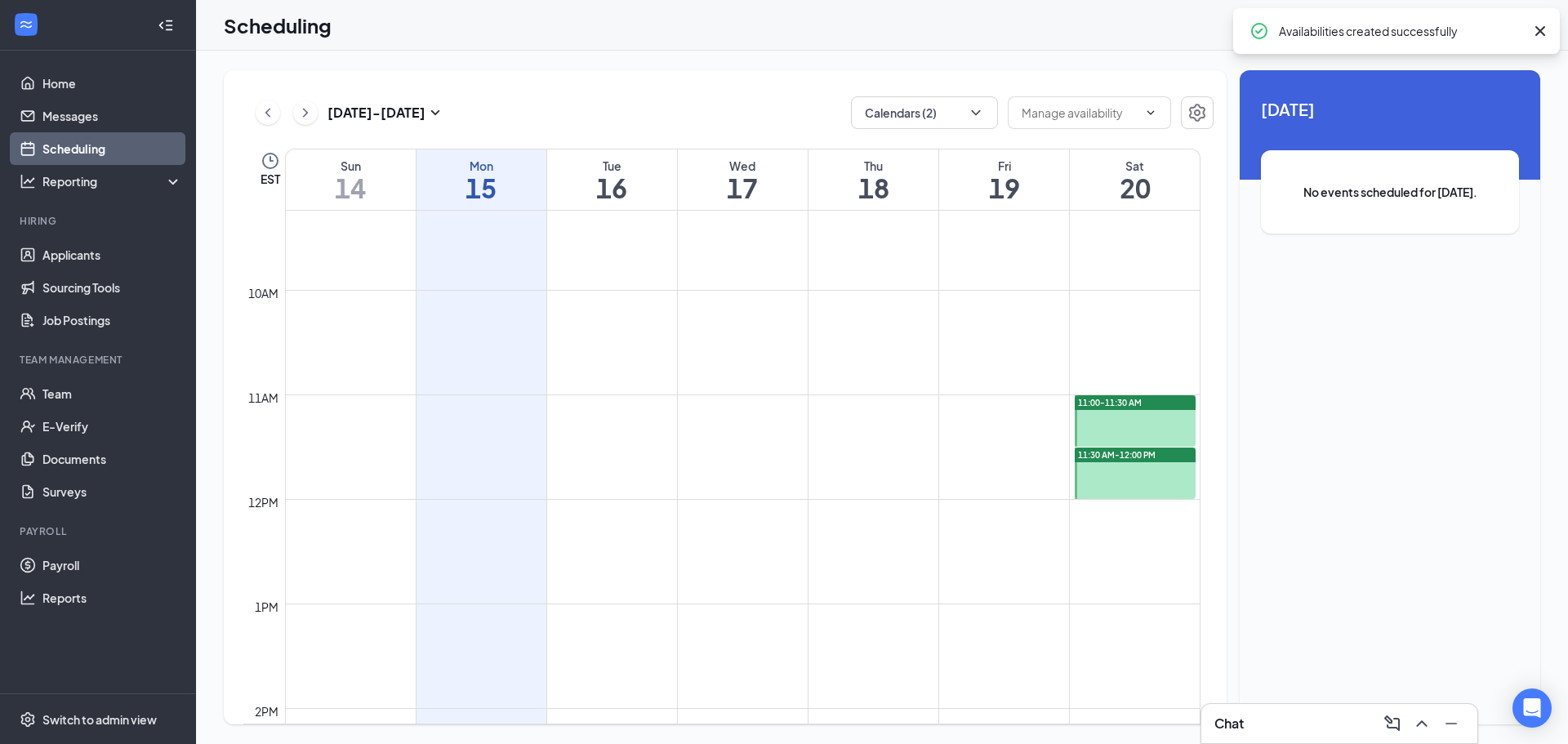
scroll to position [1049, 0]
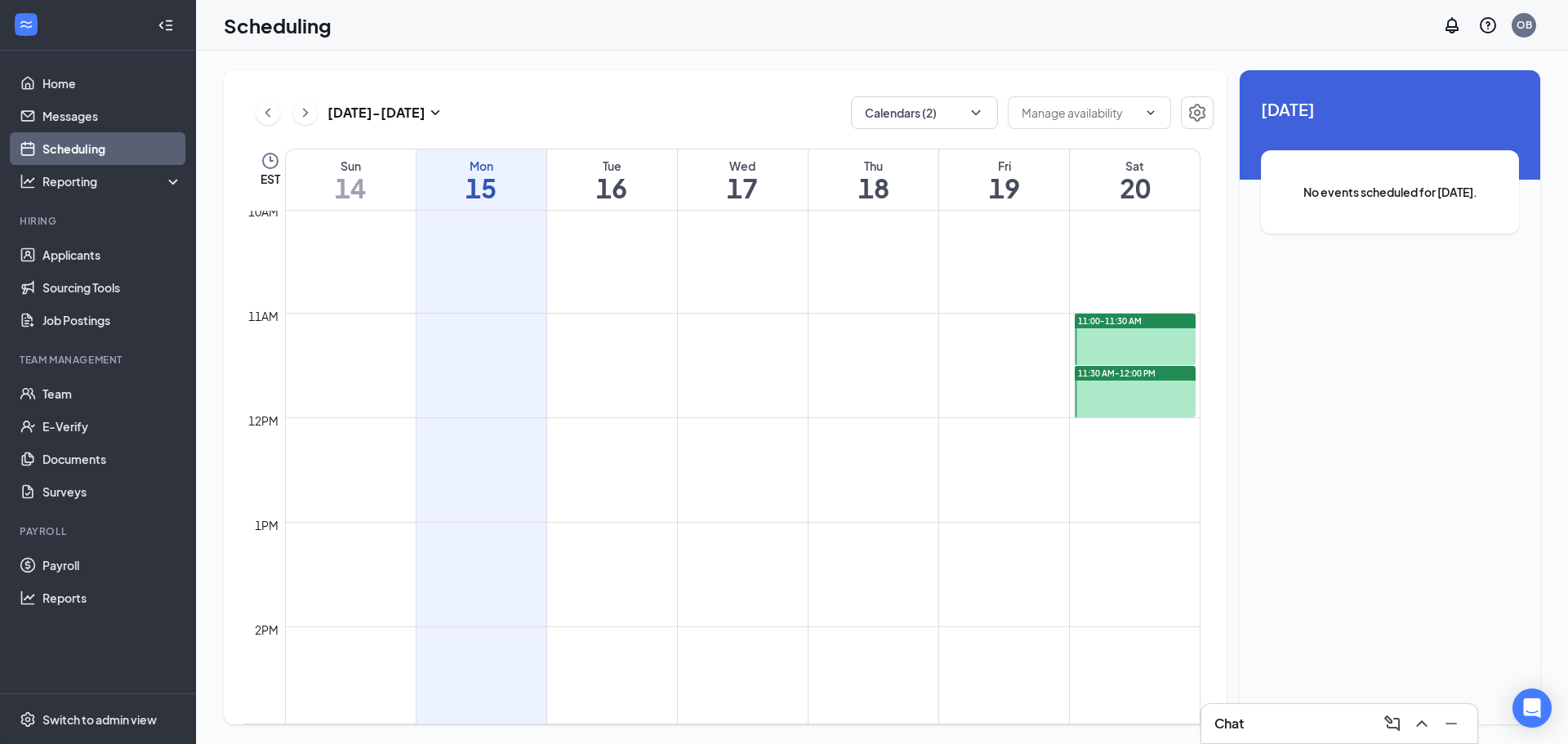
click at [1084, 427] on td at bounding box center [742, 431] width 915 height 26
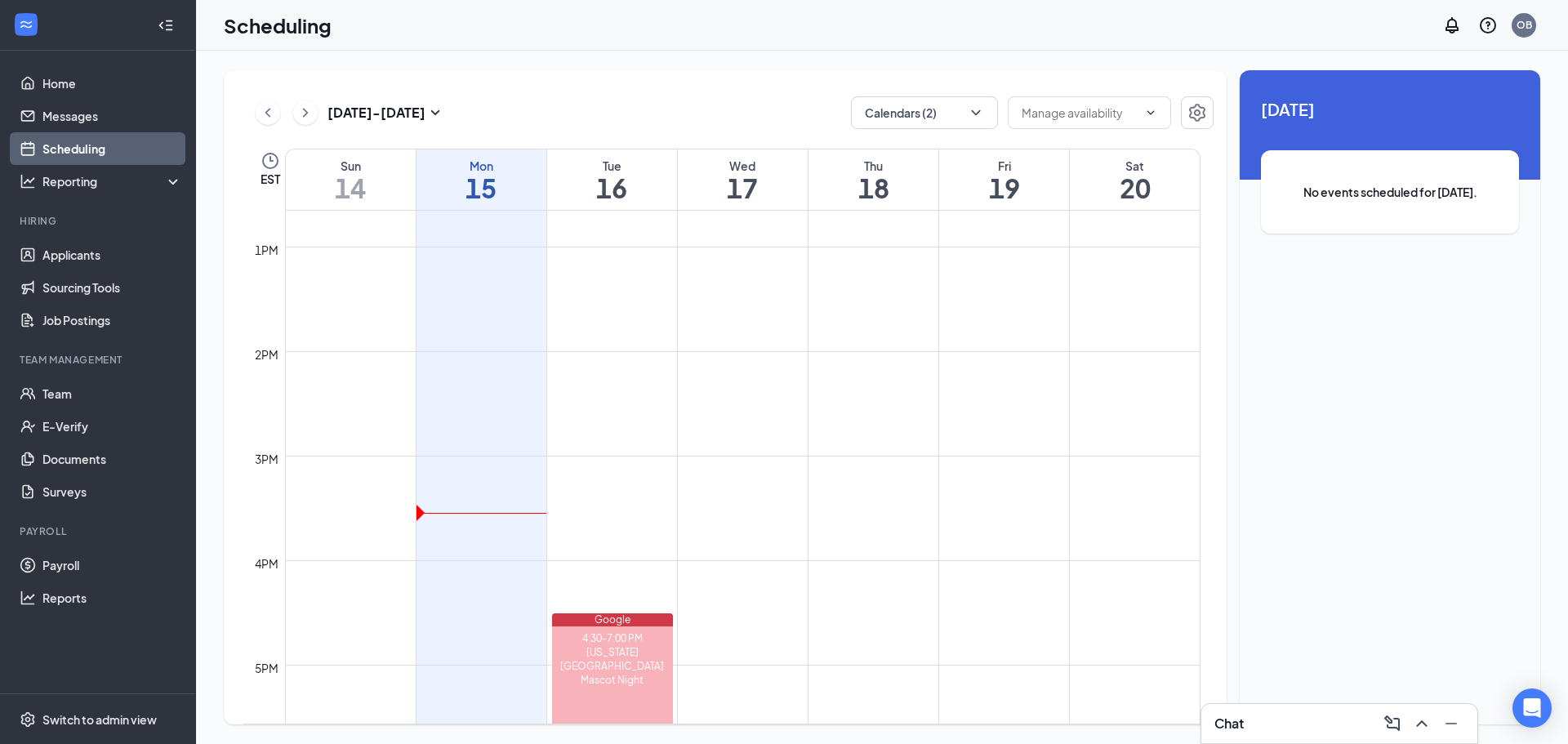
scroll to position [1406, 0]
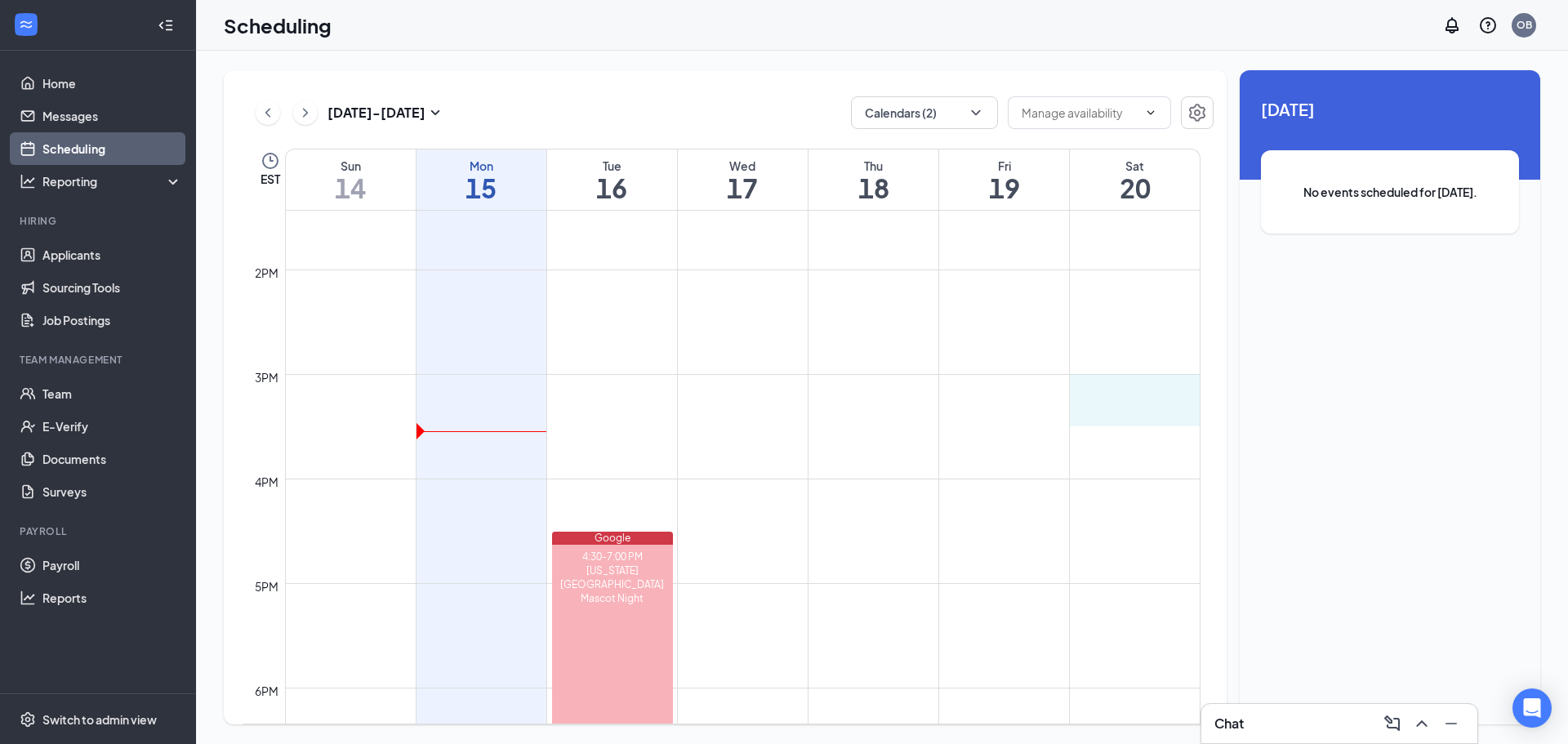
drag, startPoint x: 1080, startPoint y: 389, endPoint x: 1083, endPoint y: 404, distance: 15.3
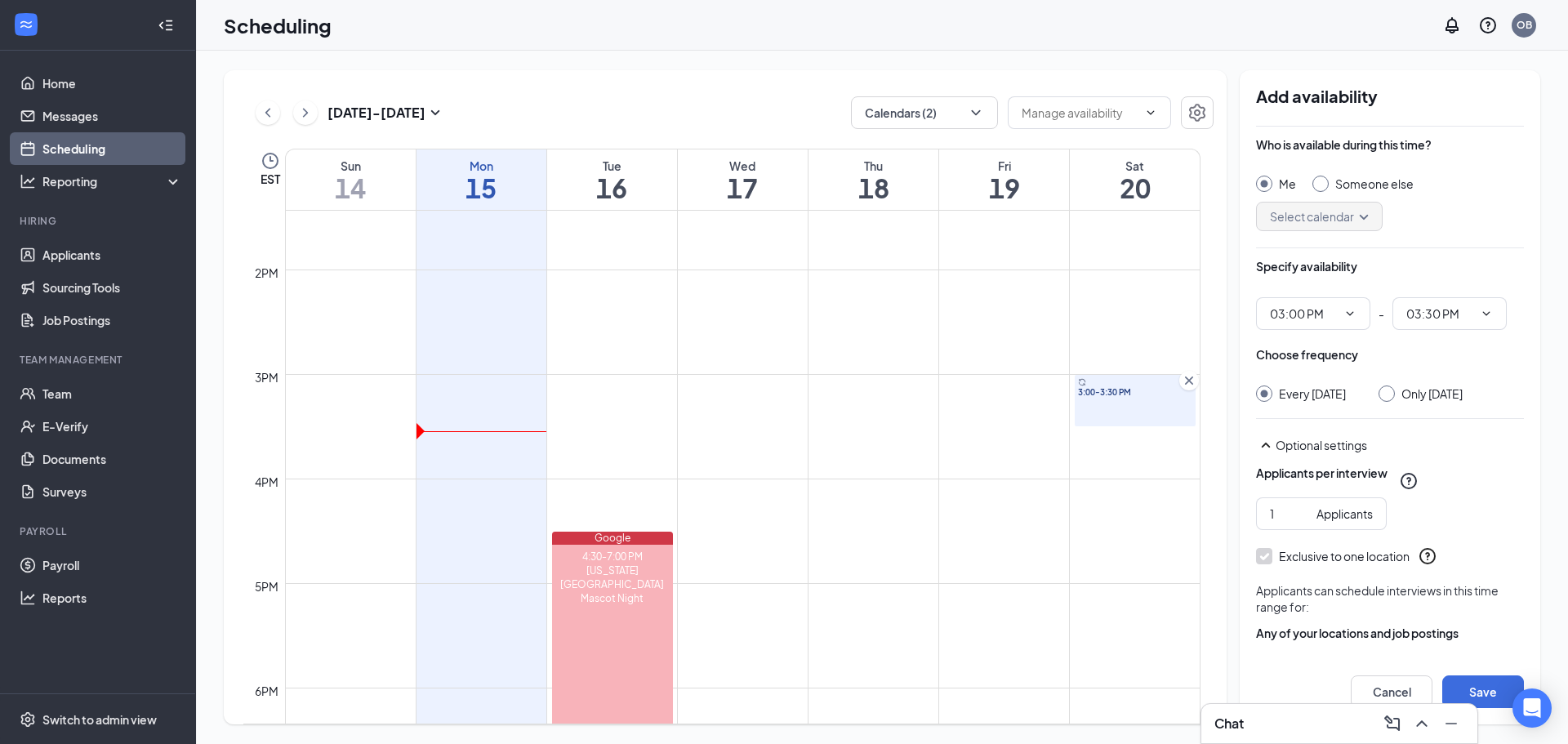
click at [1390, 396] on input "Only [DATE]" at bounding box center [1384, 390] width 11 height 11
radio input "true"
radio input "false"
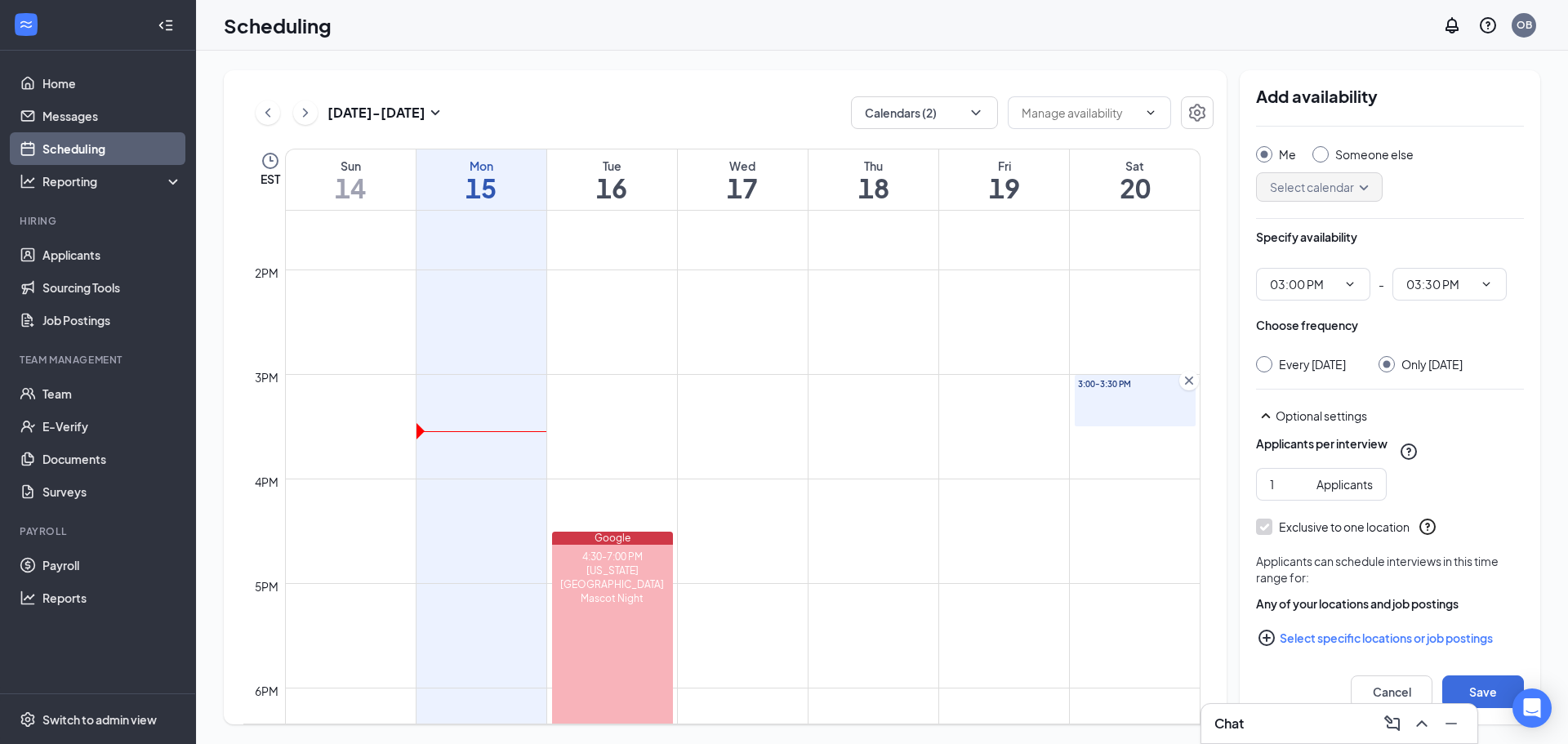
scroll to position [57, 0]
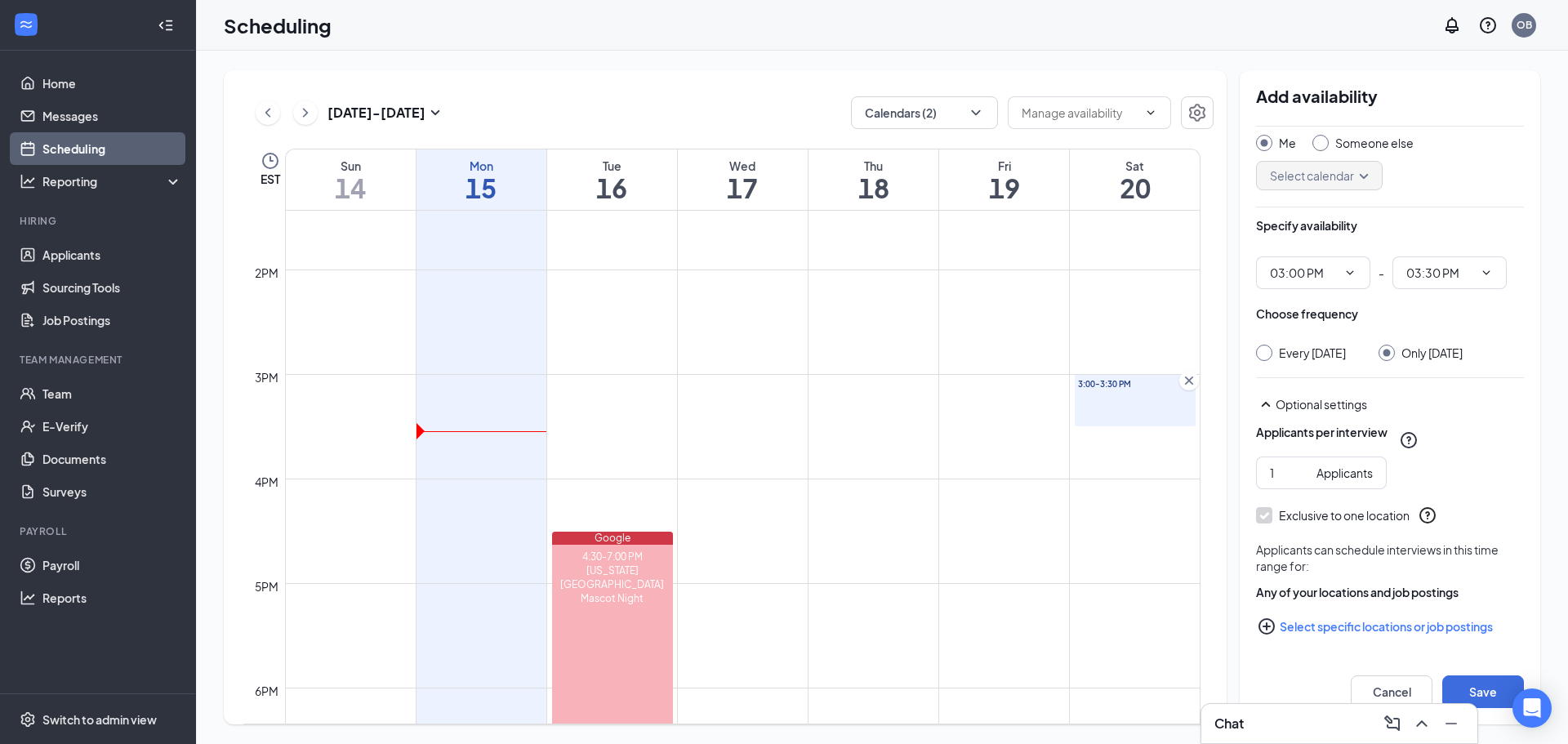
click at [1264, 623] on icon "PlusCircle" at bounding box center [1266, 626] width 20 height 20
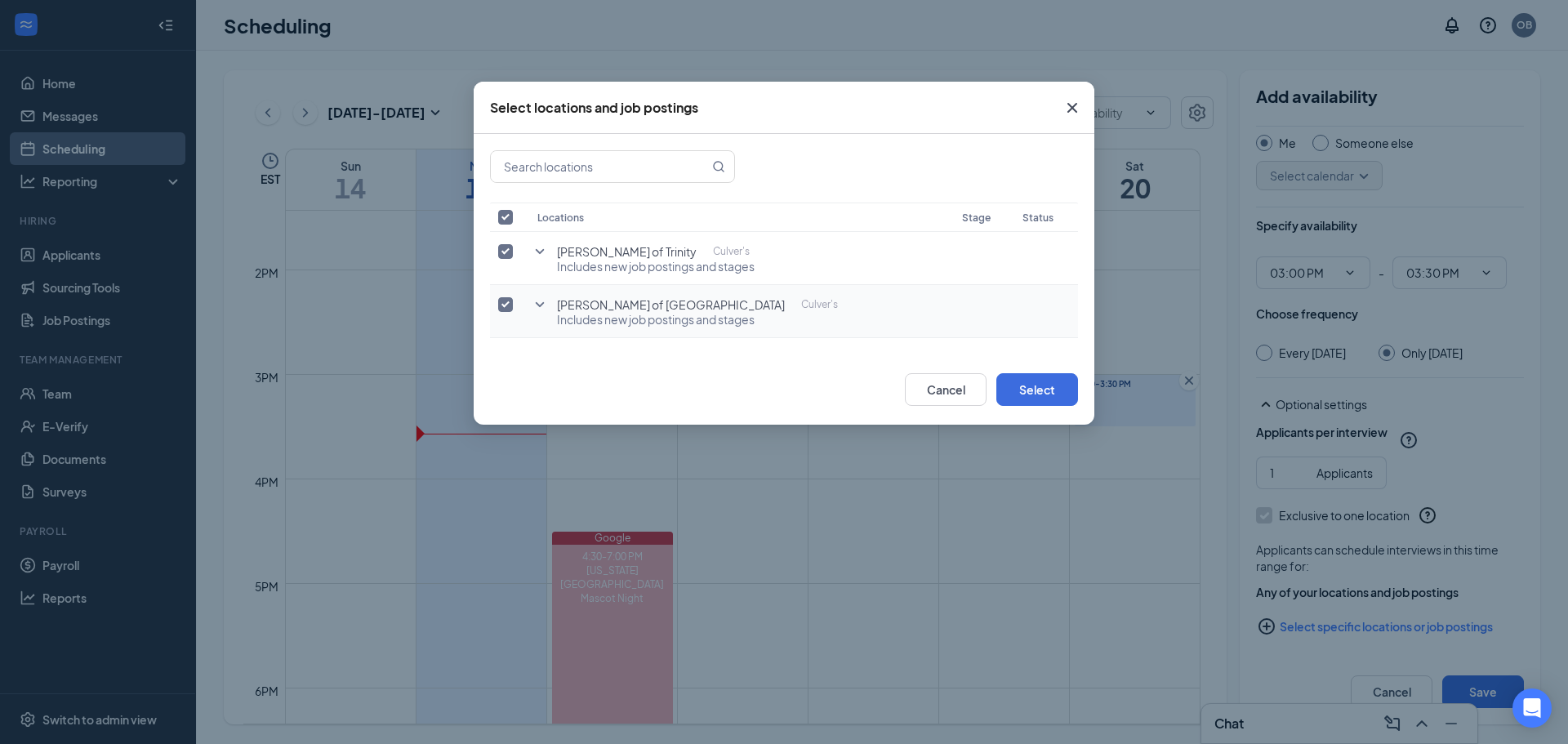
click at [502, 303] on input "checkbox" at bounding box center [505, 305] width 15 height 15
checkbox input "false"
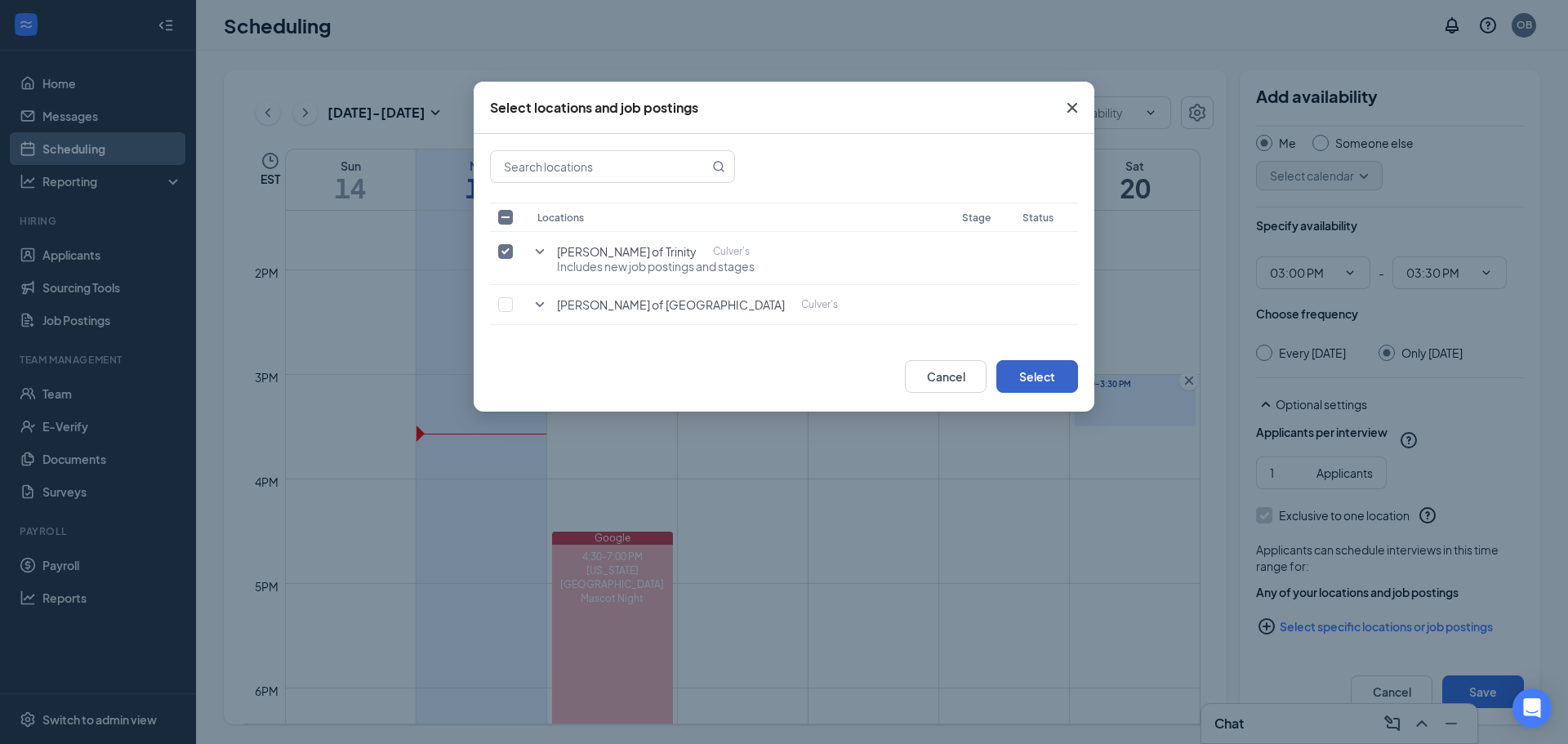
click at [1026, 375] on button "Select" at bounding box center [1037, 377] width 81 height 33
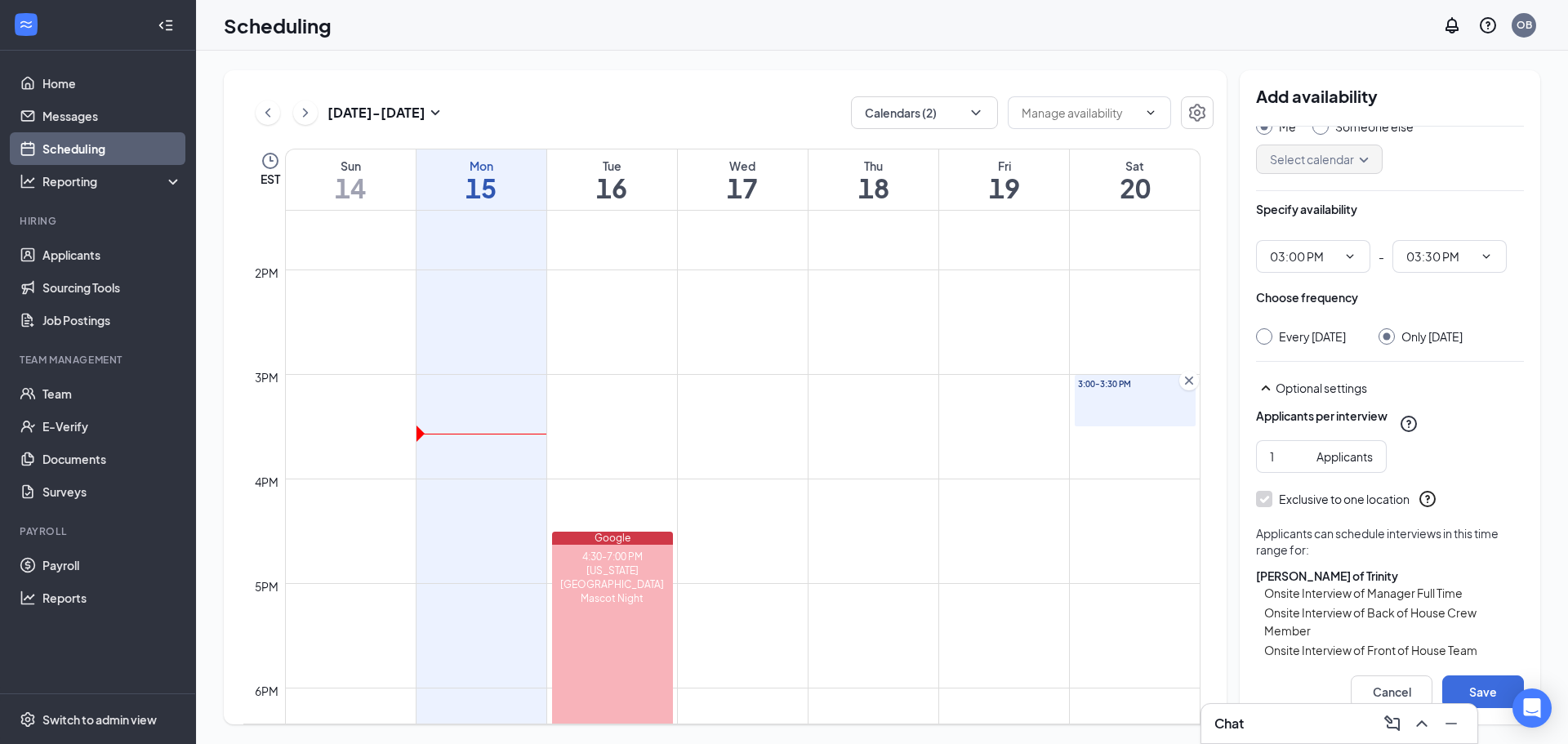
click at [1271, 487] on div "[DATE] - [DATE] Calendars (2) EST Sun 14 Mon 15 Tue 16 Wed 17 Thu 18 Fri 19 Sat…" at bounding box center [882, 397] width 1317 height 655
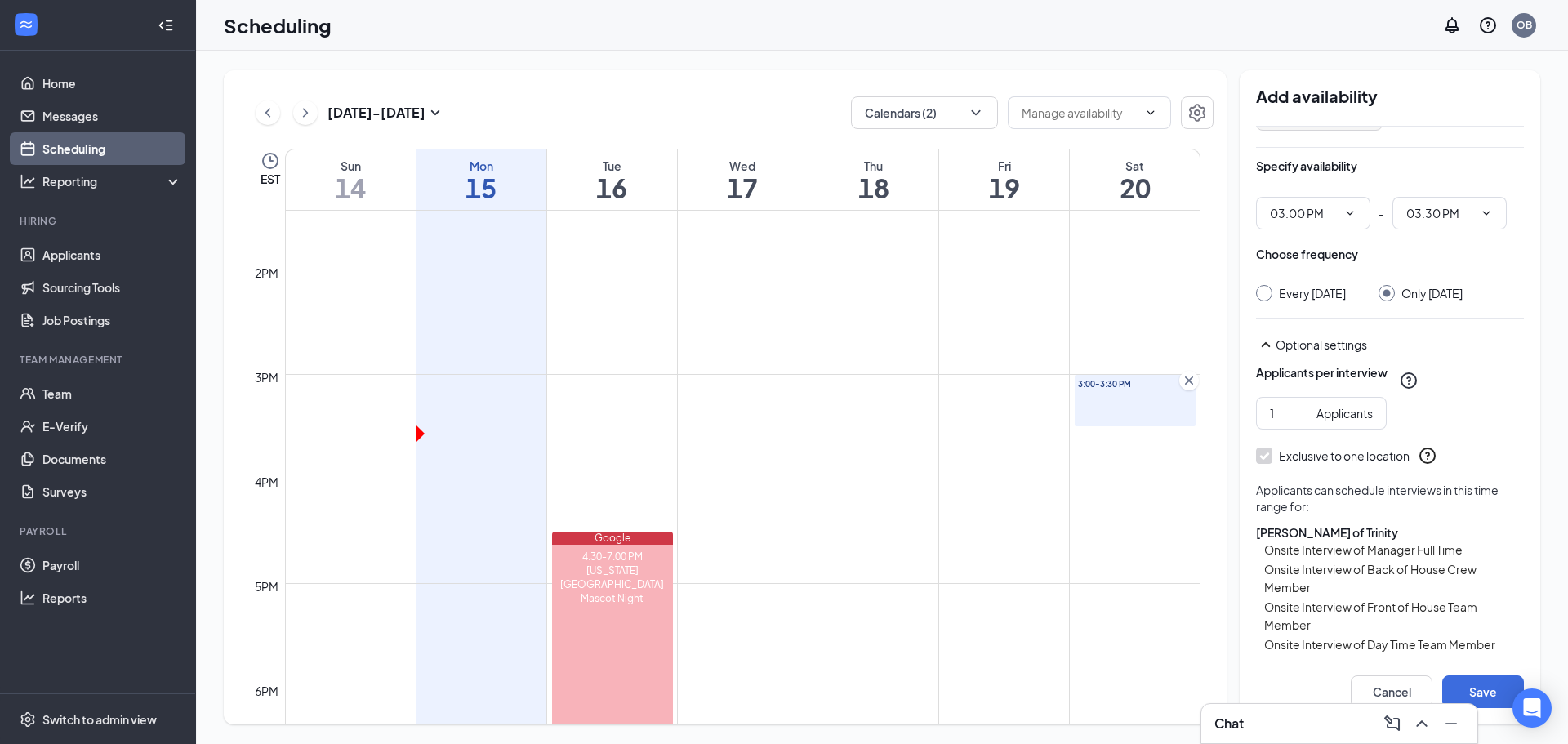
scroll to position [139, 0]
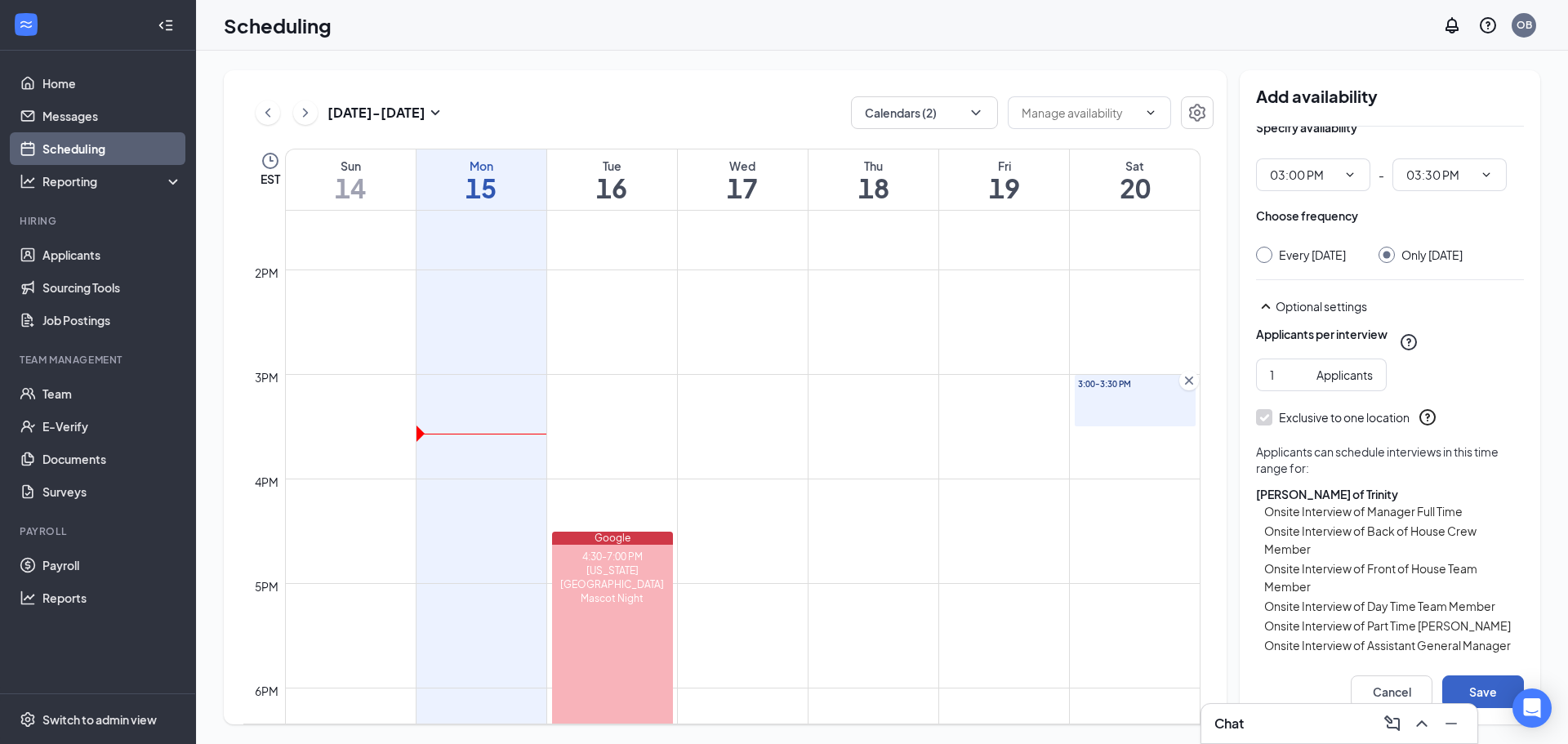
click at [1498, 687] on button "Save" at bounding box center [1482, 692] width 81 height 33
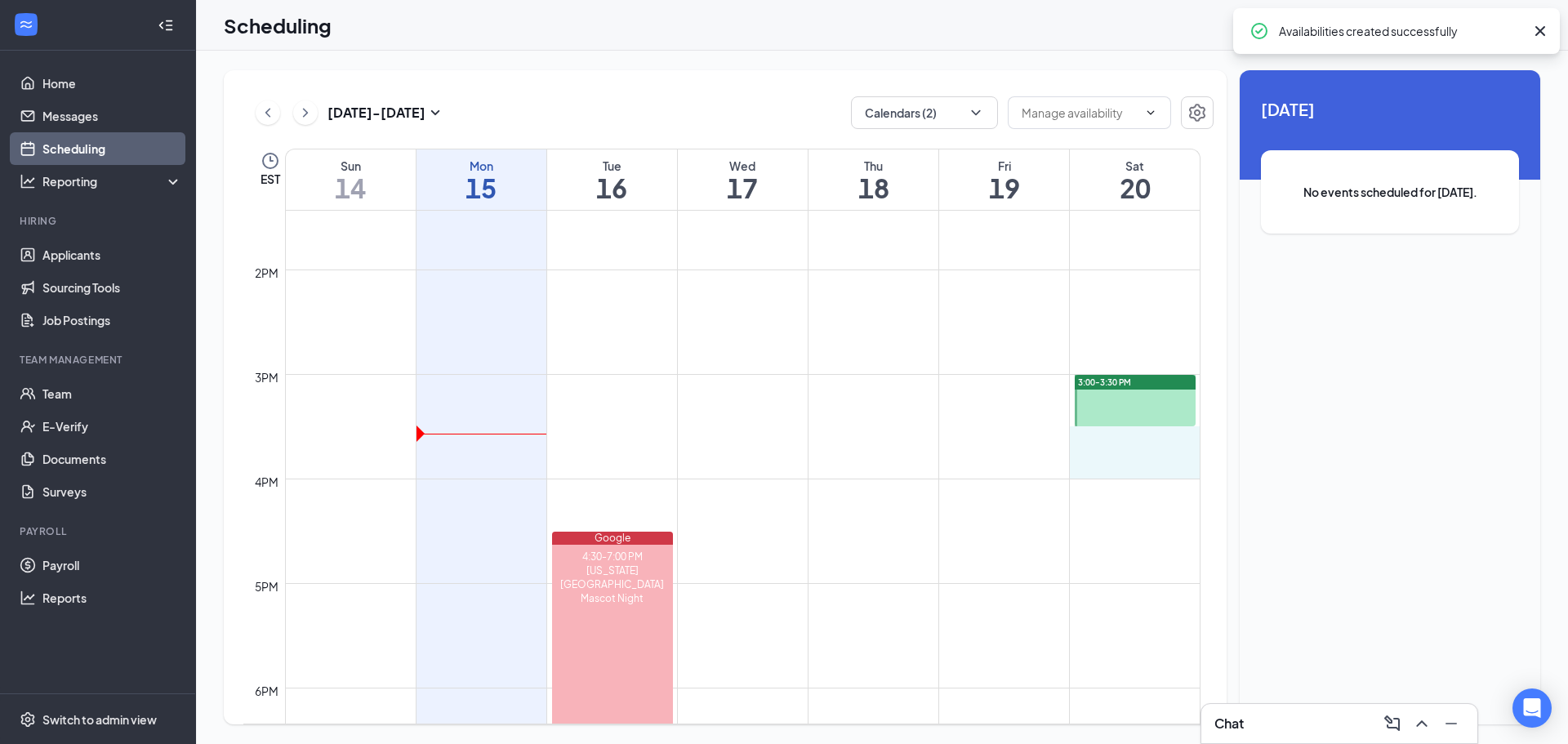
drag, startPoint x: 1143, startPoint y: 432, endPoint x: 1138, endPoint y: 452, distance: 20.6
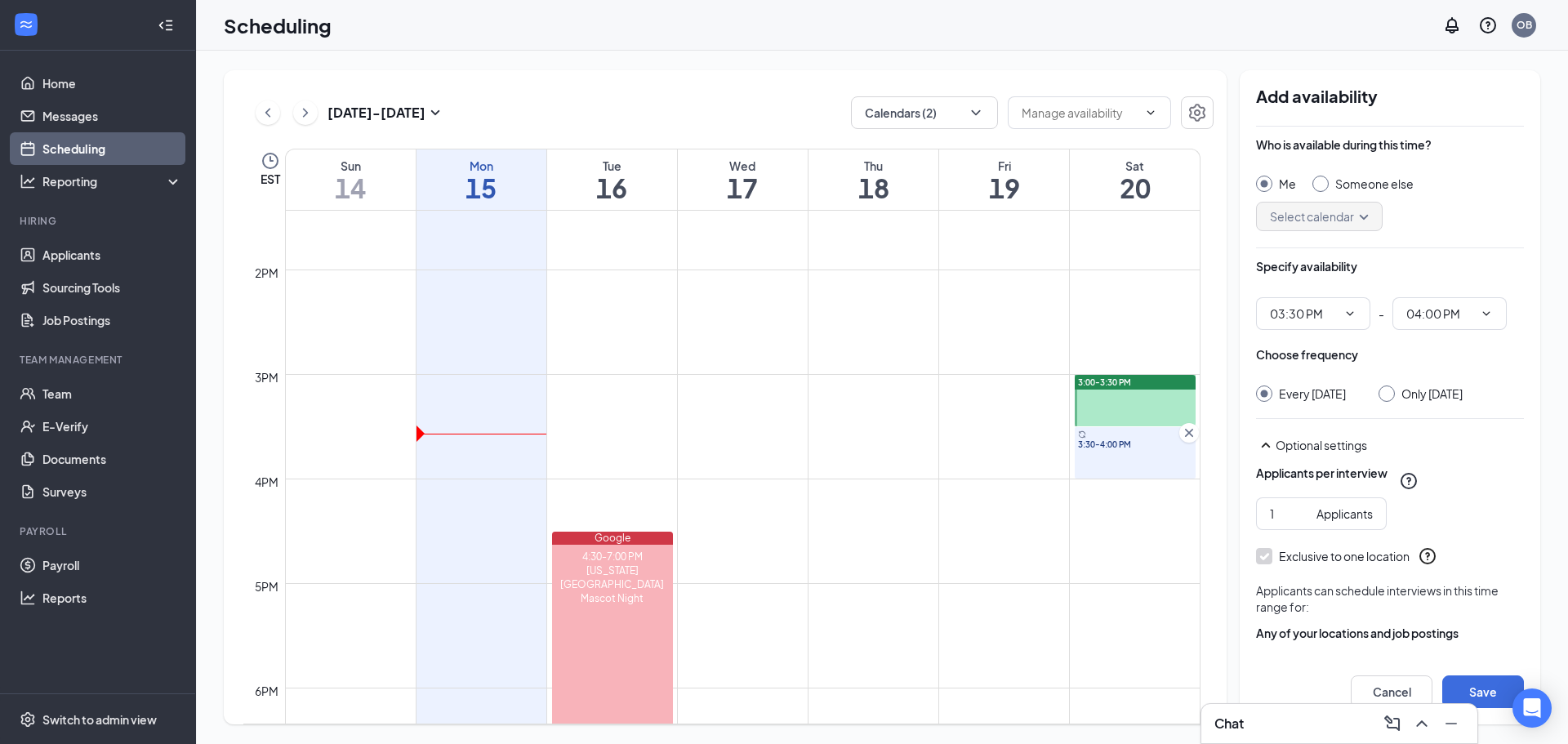
click at [1390, 393] on input "Only [DATE]" at bounding box center [1384, 390] width 11 height 11
radio input "true"
radio input "false"
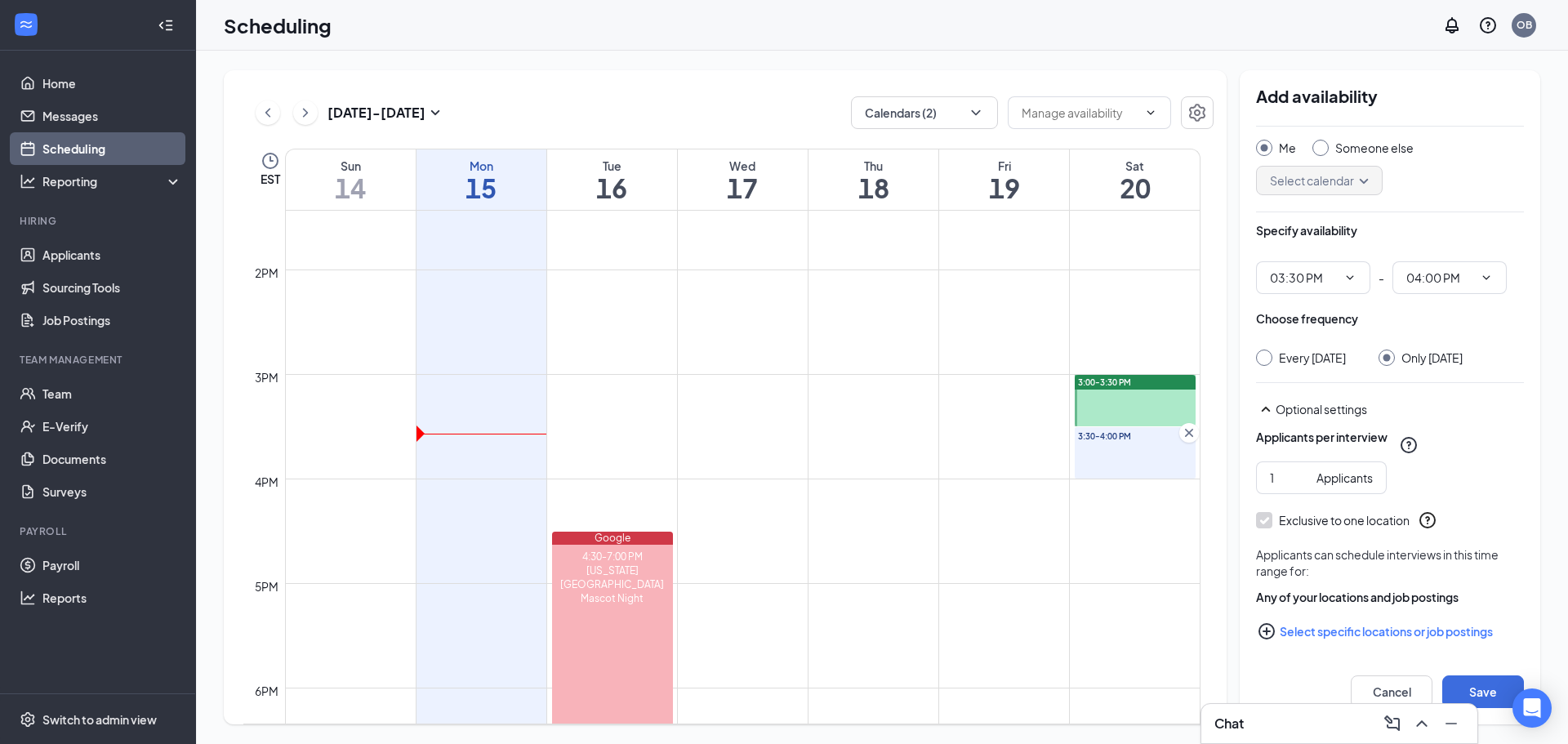
scroll to position [57, 0]
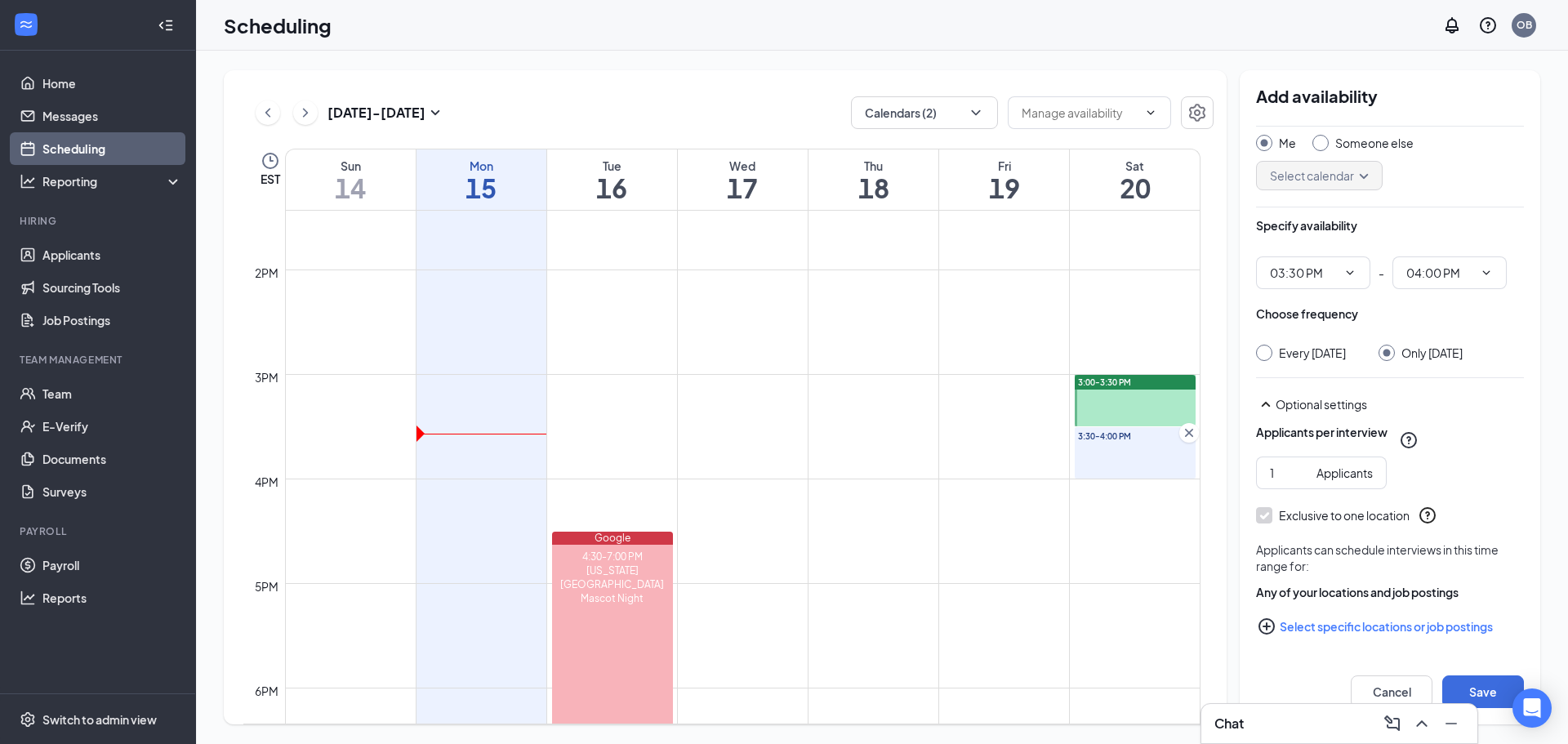
click at [1272, 627] on icon "PlusCircle" at bounding box center [1266, 626] width 20 height 20
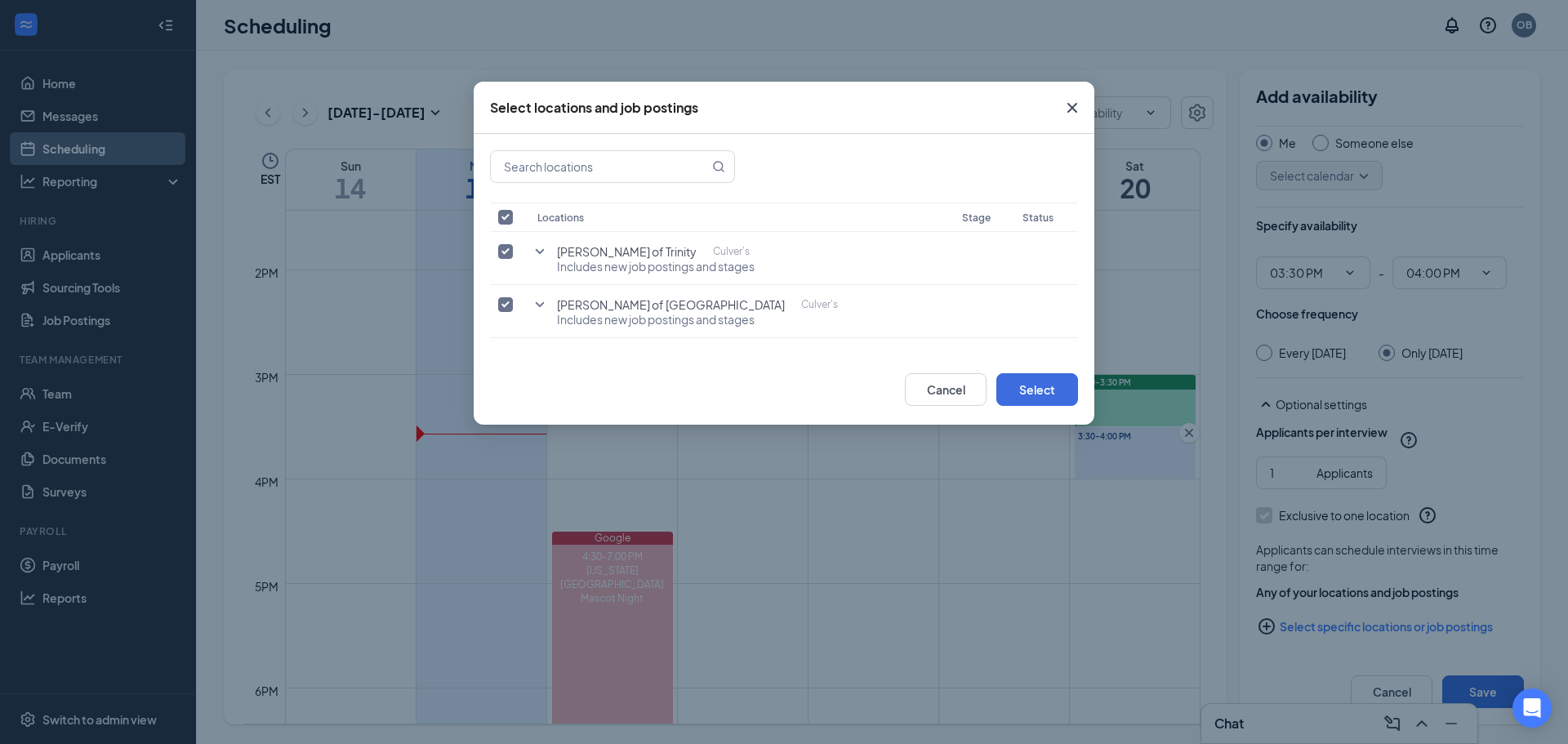
drag, startPoint x: 498, startPoint y: 264, endPoint x: 486, endPoint y: 281, distance: 20.8
click at [486, 281] on div "Locations Stage Status [PERSON_NAME] of Trinity [PERSON_NAME] Includes new job …" at bounding box center [784, 244] width 621 height 221
click at [498, 303] on input "checkbox" at bounding box center [505, 305] width 15 height 15
checkbox input "false"
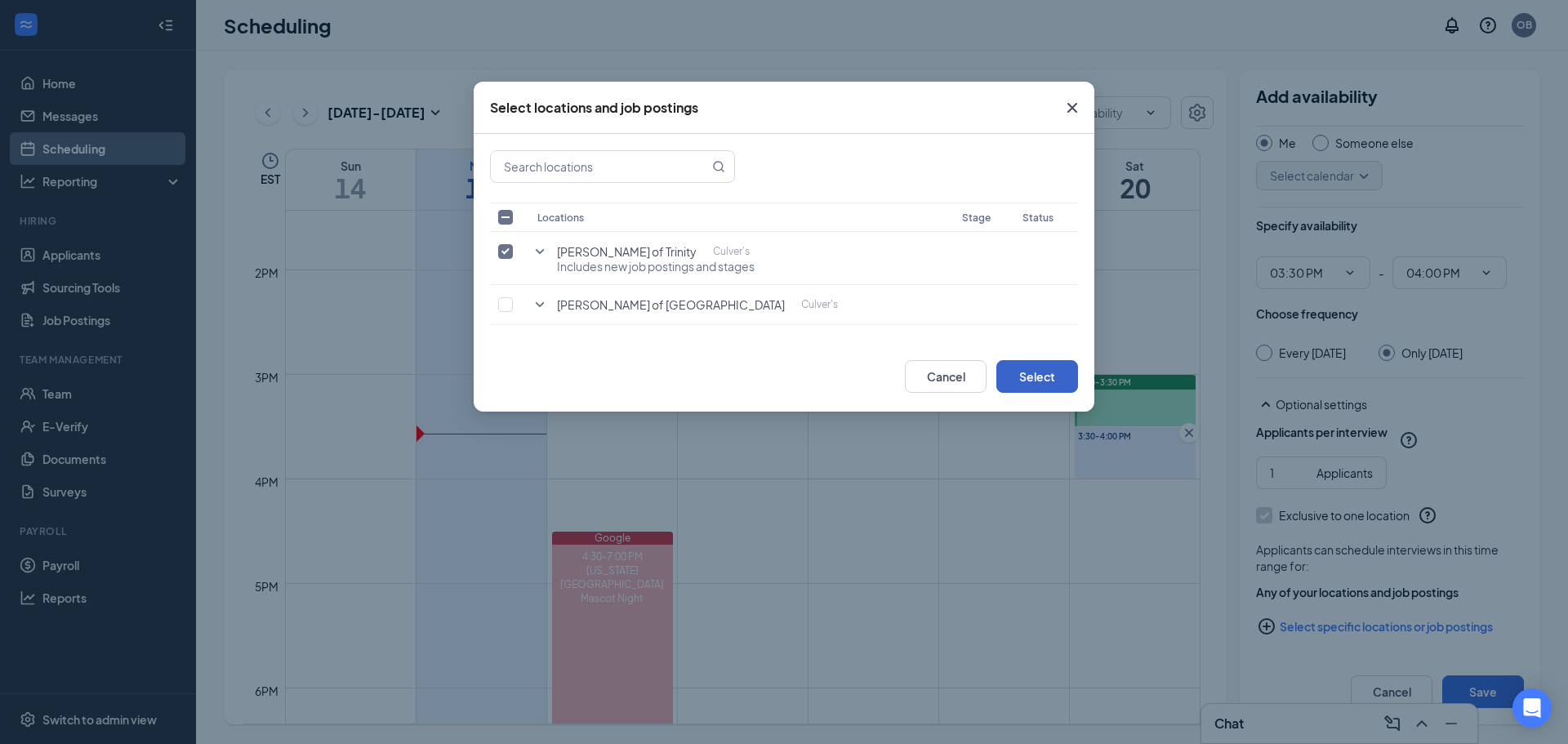
click at [1056, 382] on button "Select" at bounding box center [1037, 377] width 81 height 33
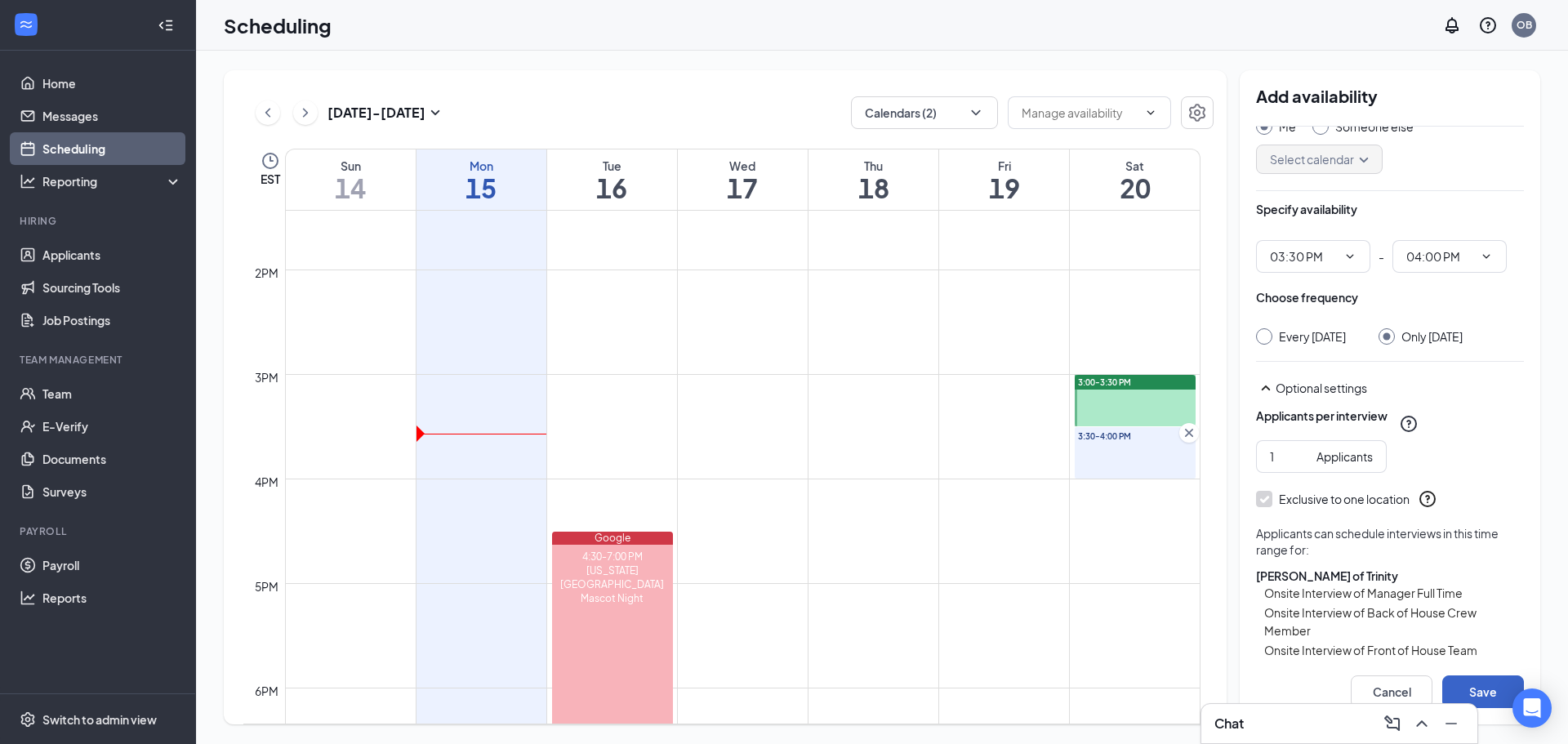
click at [1483, 681] on button "Save" at bounding box center [1482, 692] width 81 height 33
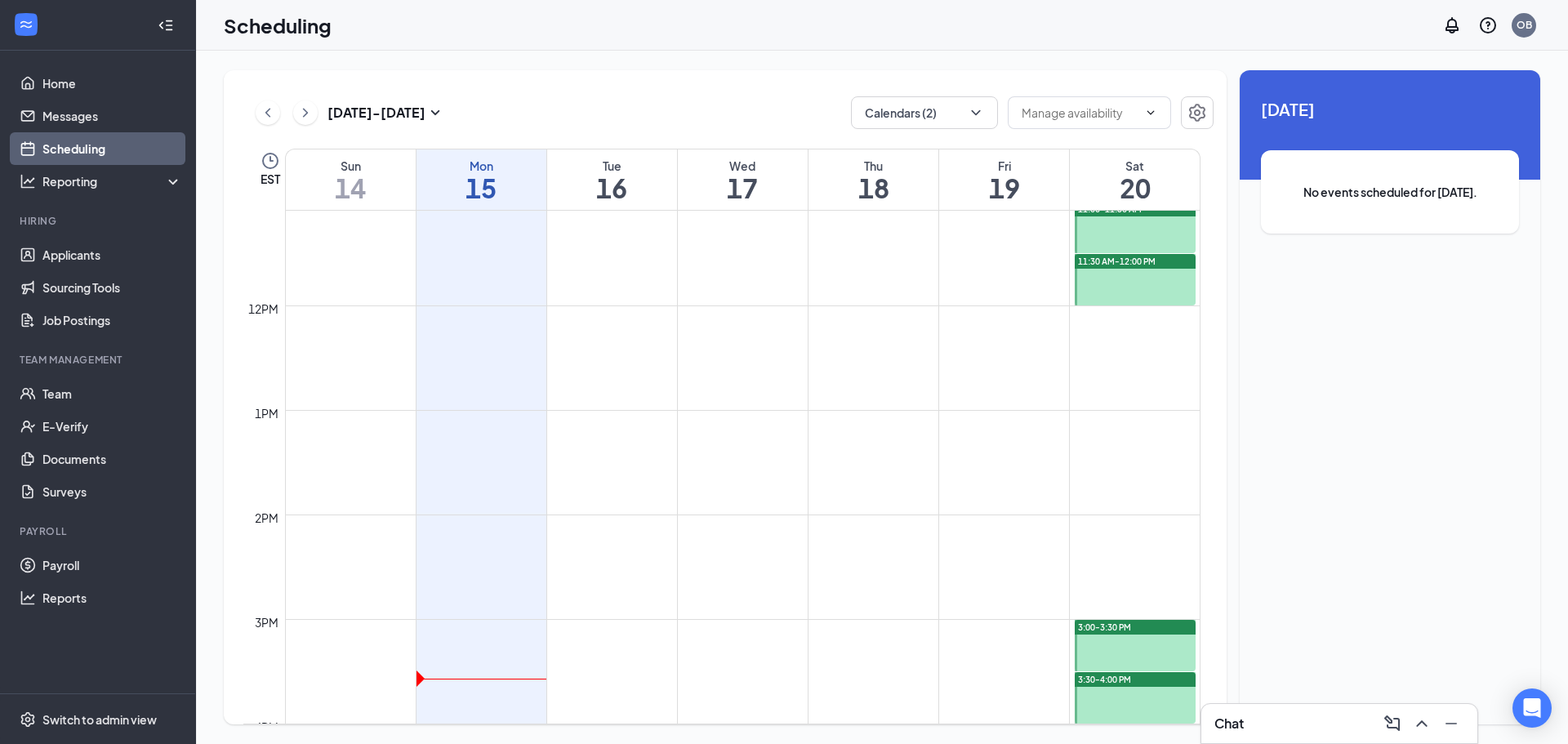
scroll to position [1242, 0]
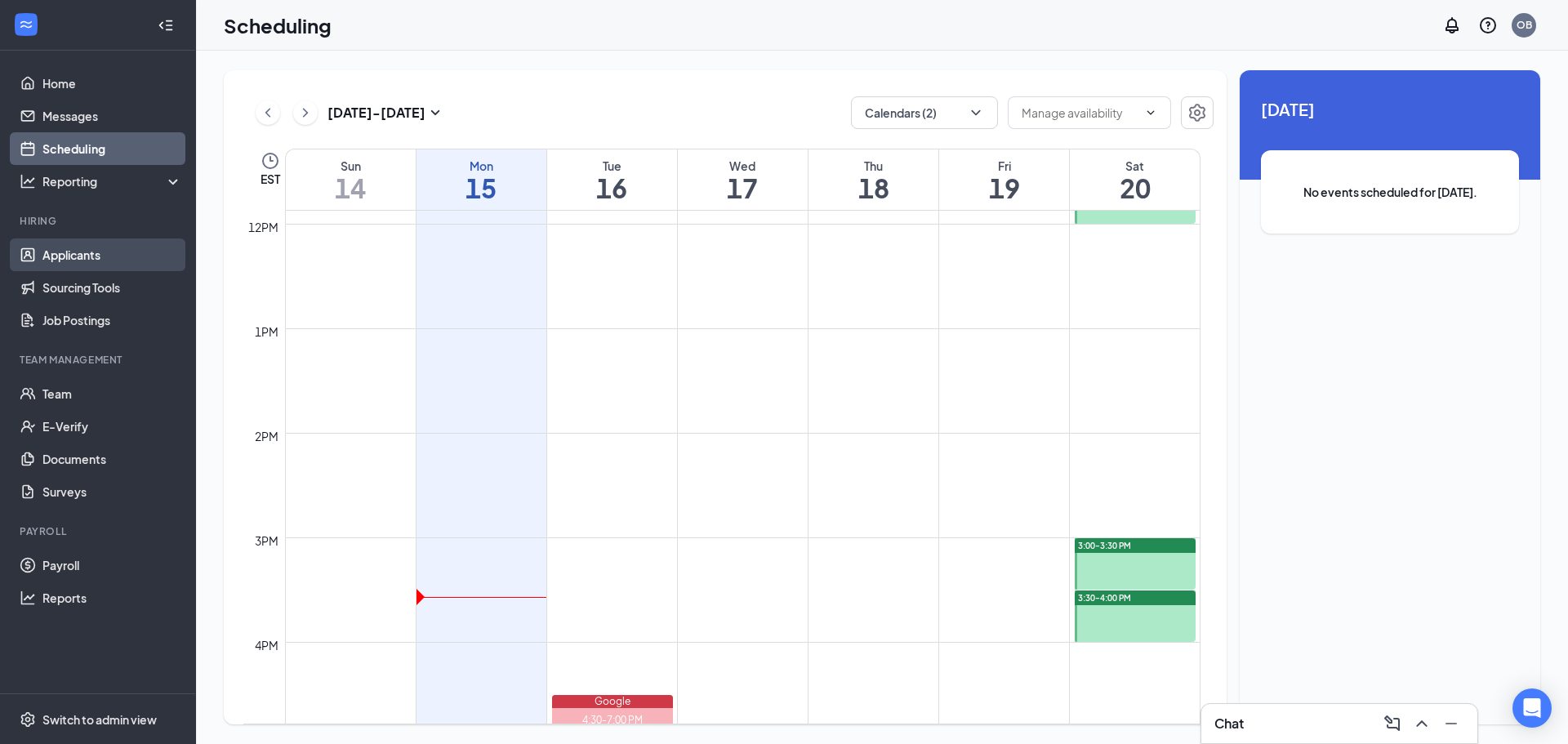
click at [95, 261] on link "Applicants" at bounding box center [112, 255] width 140 height 33
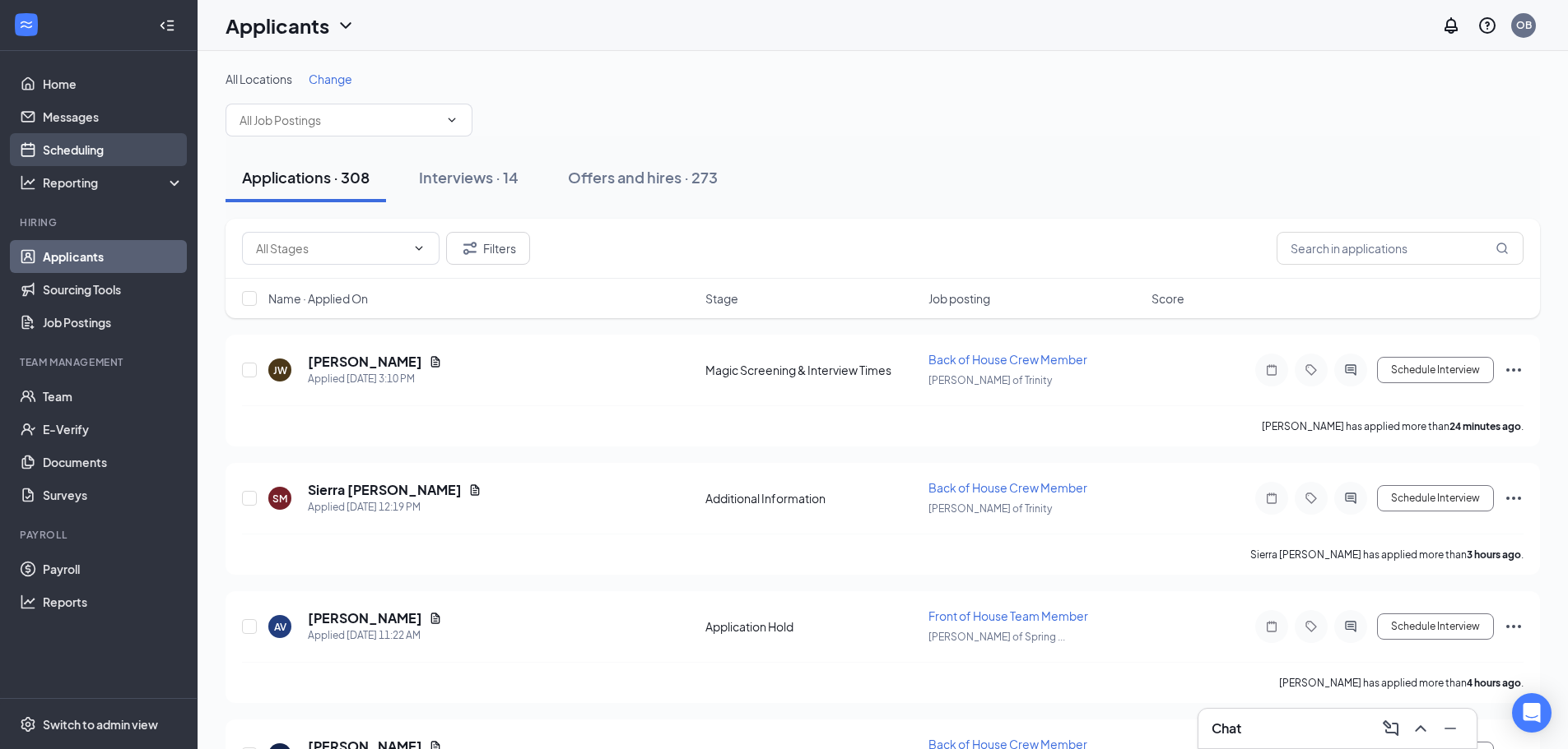
click at [99, 146] on link "Scheduling" at bounding box center [113, 149] width 141 height 33
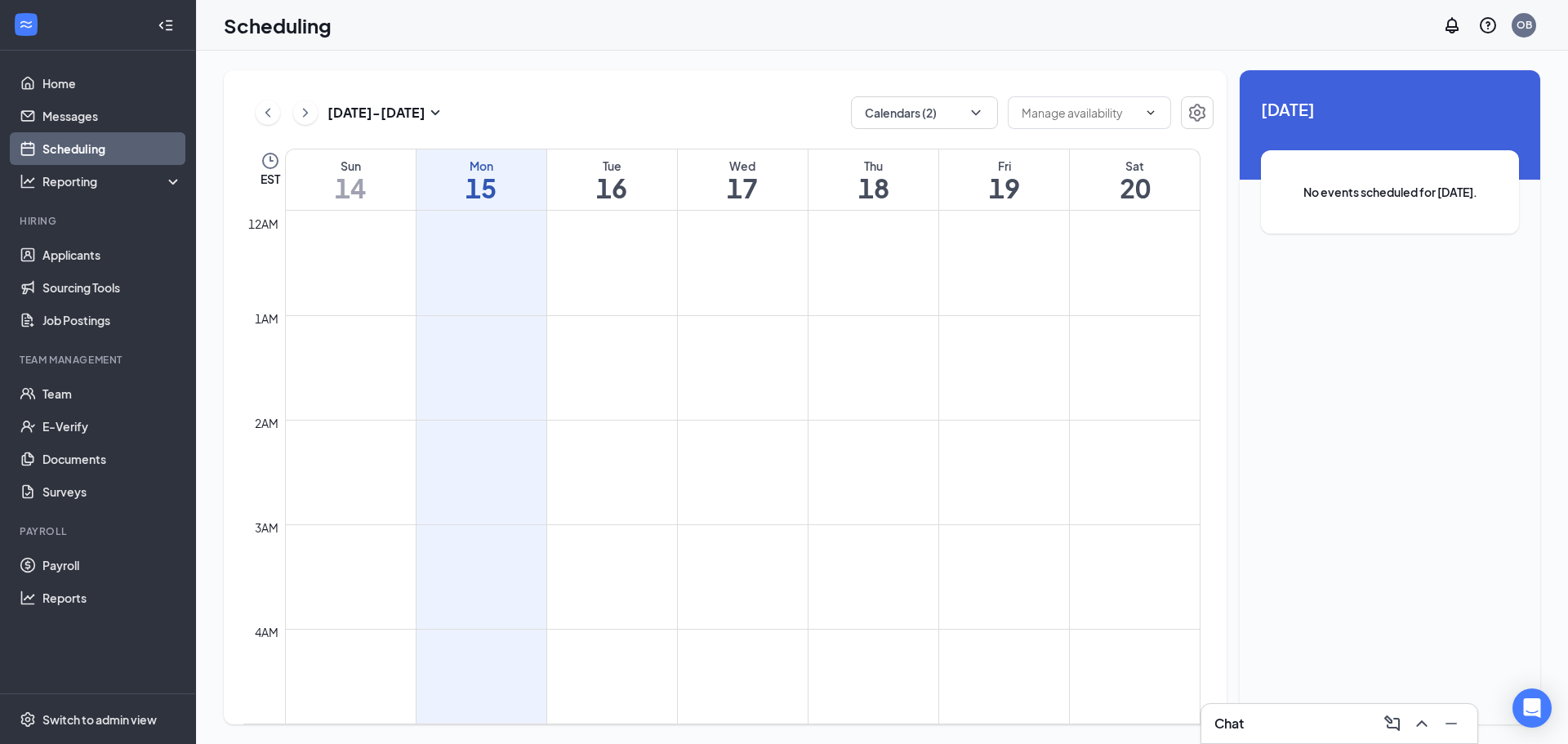
scroll to position [803, 0]
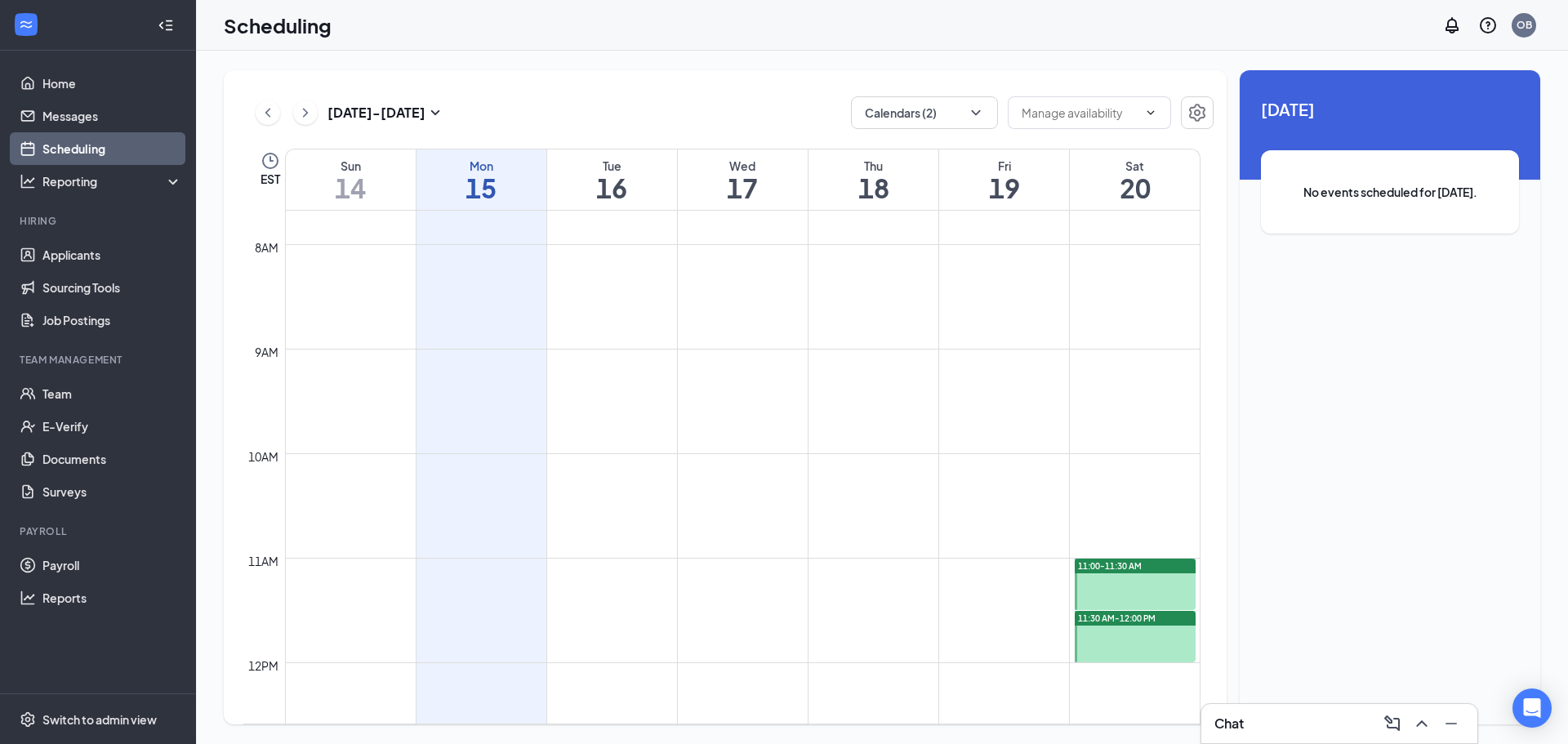
click at [1148, 575] on div at bounding box center [1135, 584] width 121 height 51
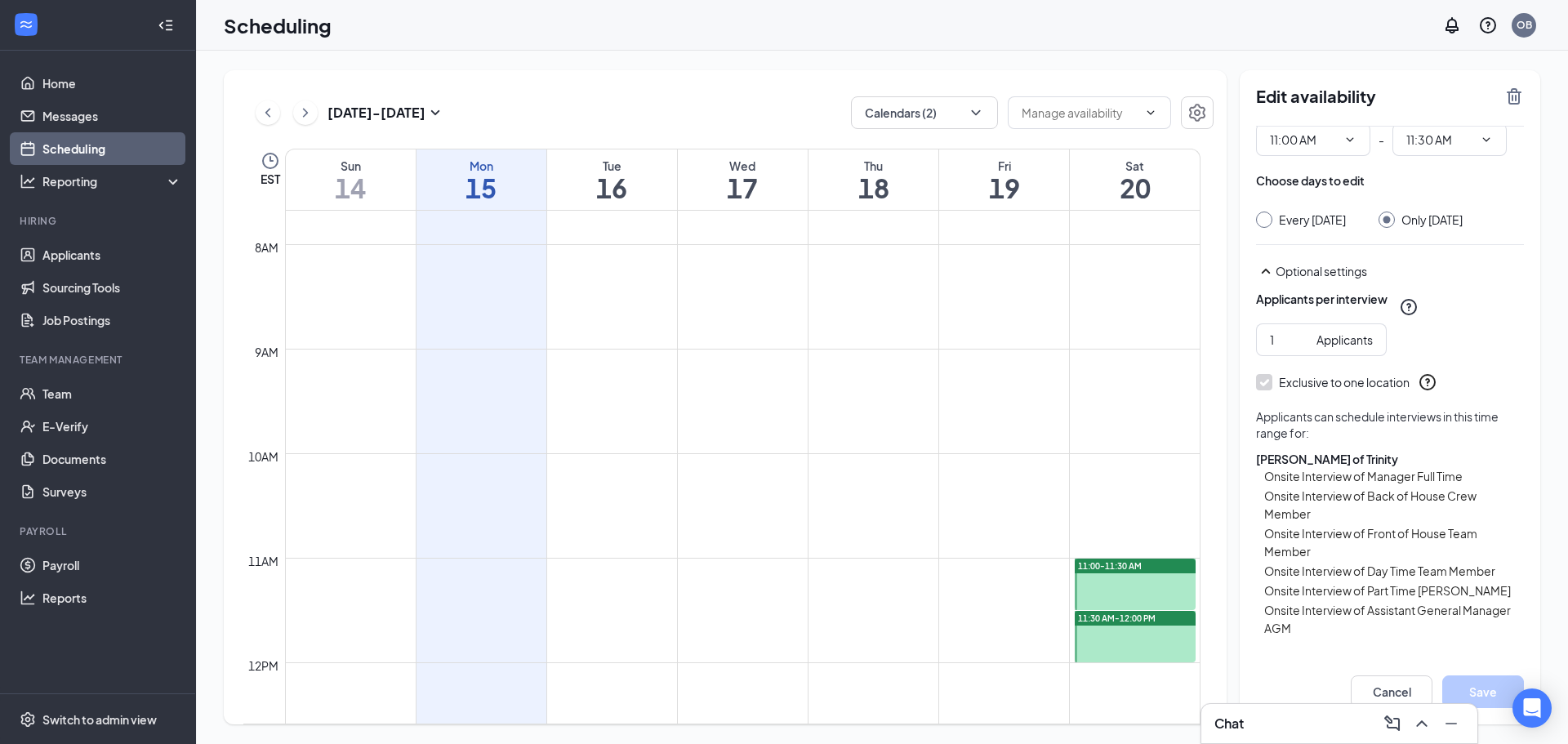
scroll to position [115, 0]
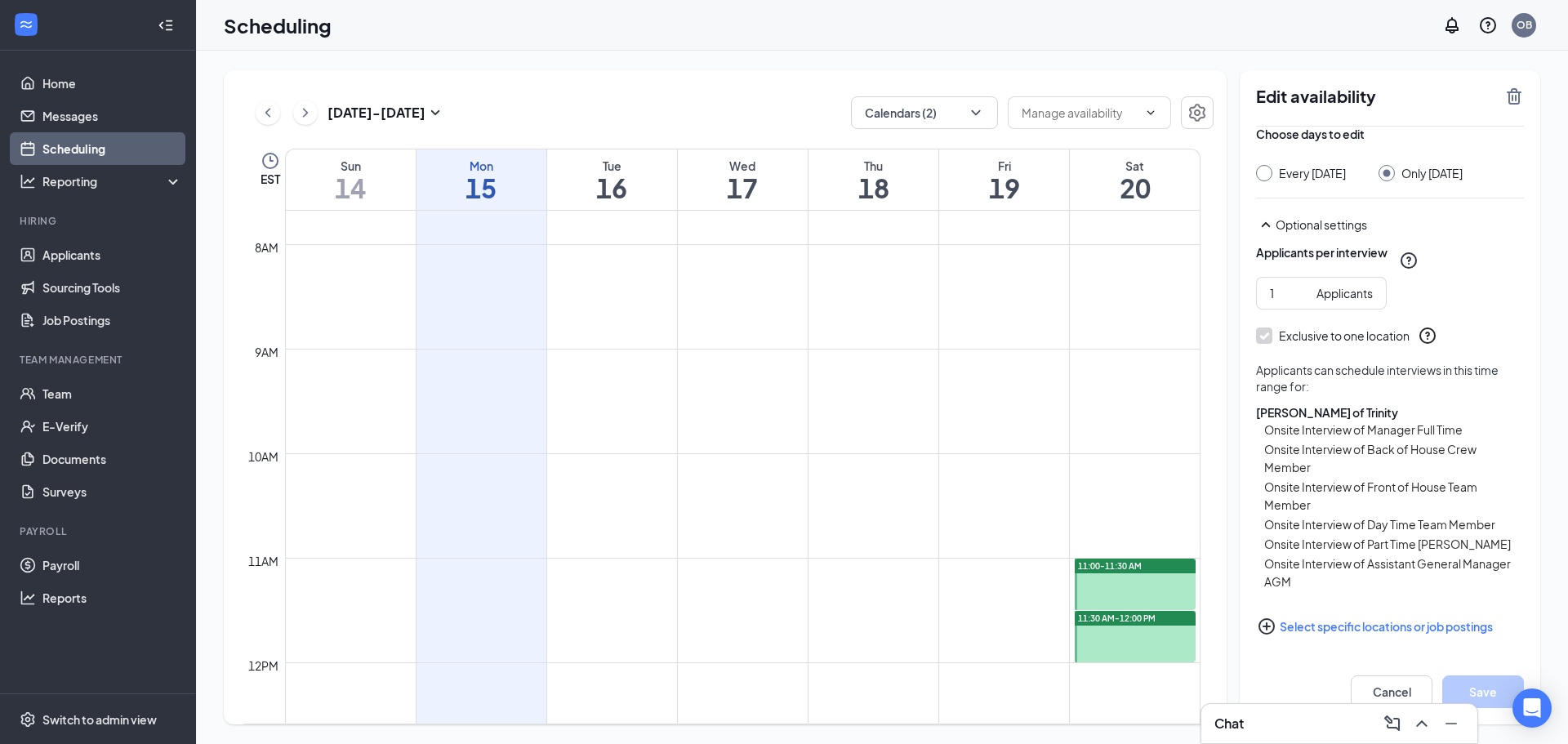
click at [1135, 648] on div at bounding box center [1135, 637] width 121 height 51
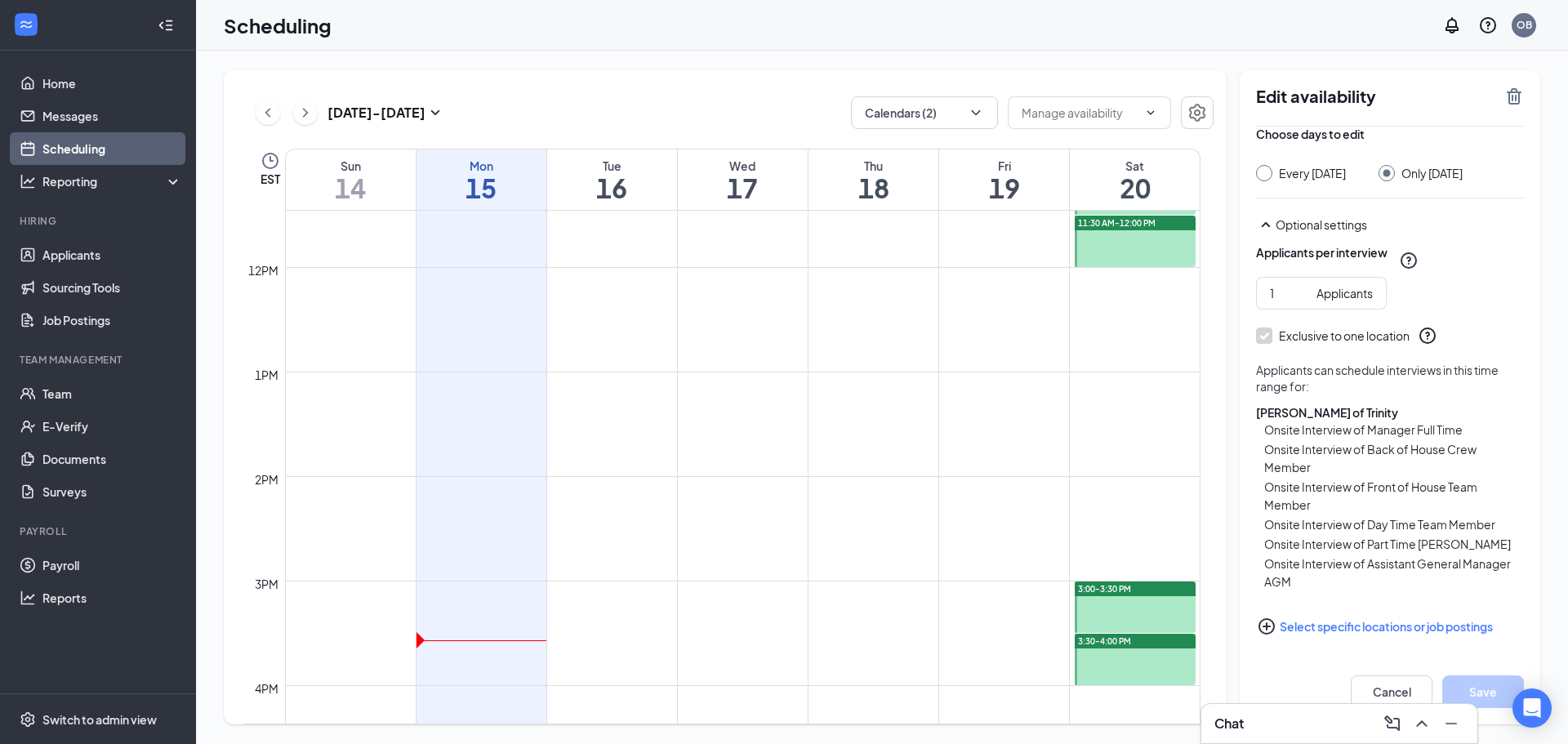
scroll to position [1212, 0]
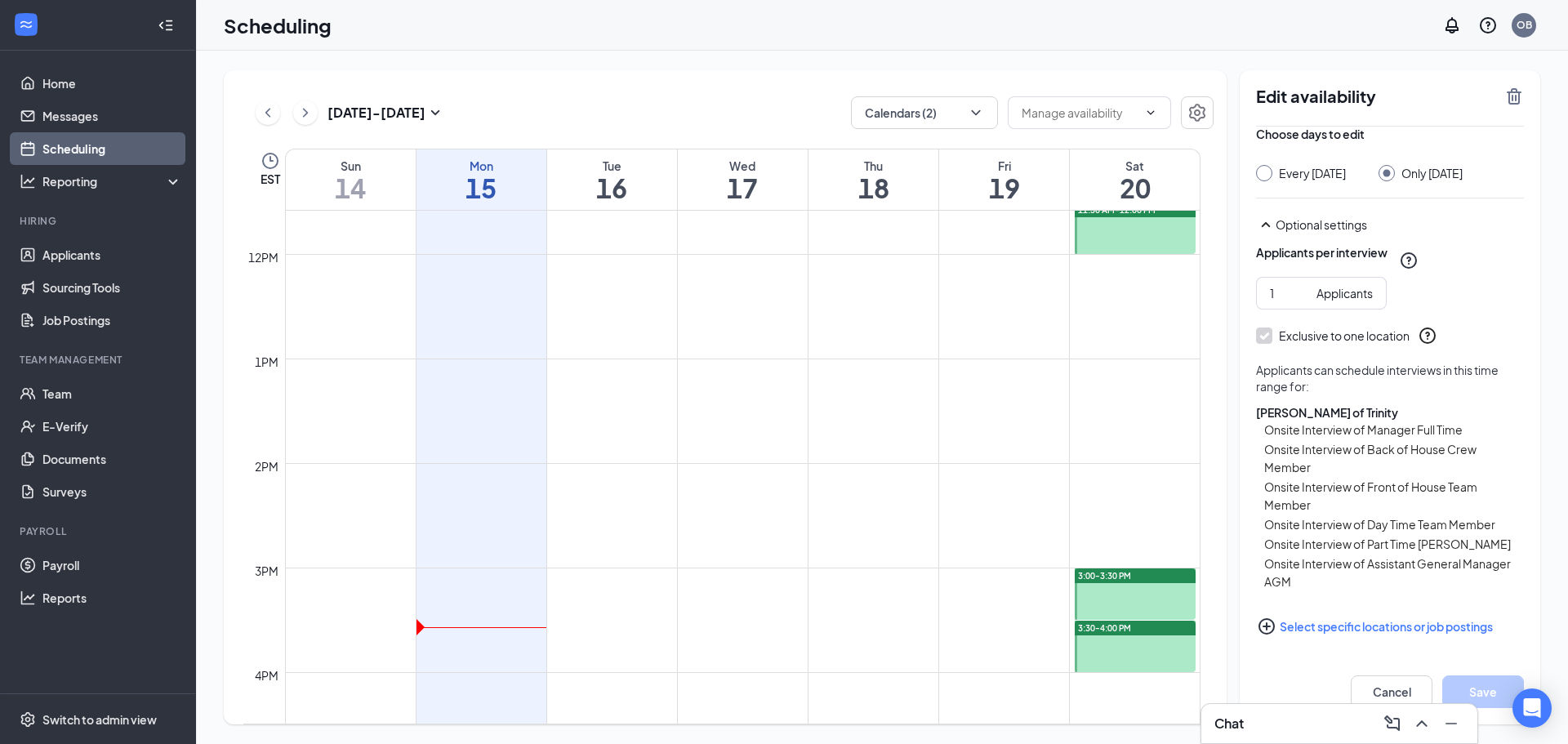
click at [1107, 596] on div at bounding box center [1135, 595] width 121 height 51
click at [1128, 656] on div at bounding box center [1135, 647] width 121 height 51
click at [86, 256] on link "Applicants" at bounding box center [112, 255] width 140 height 33
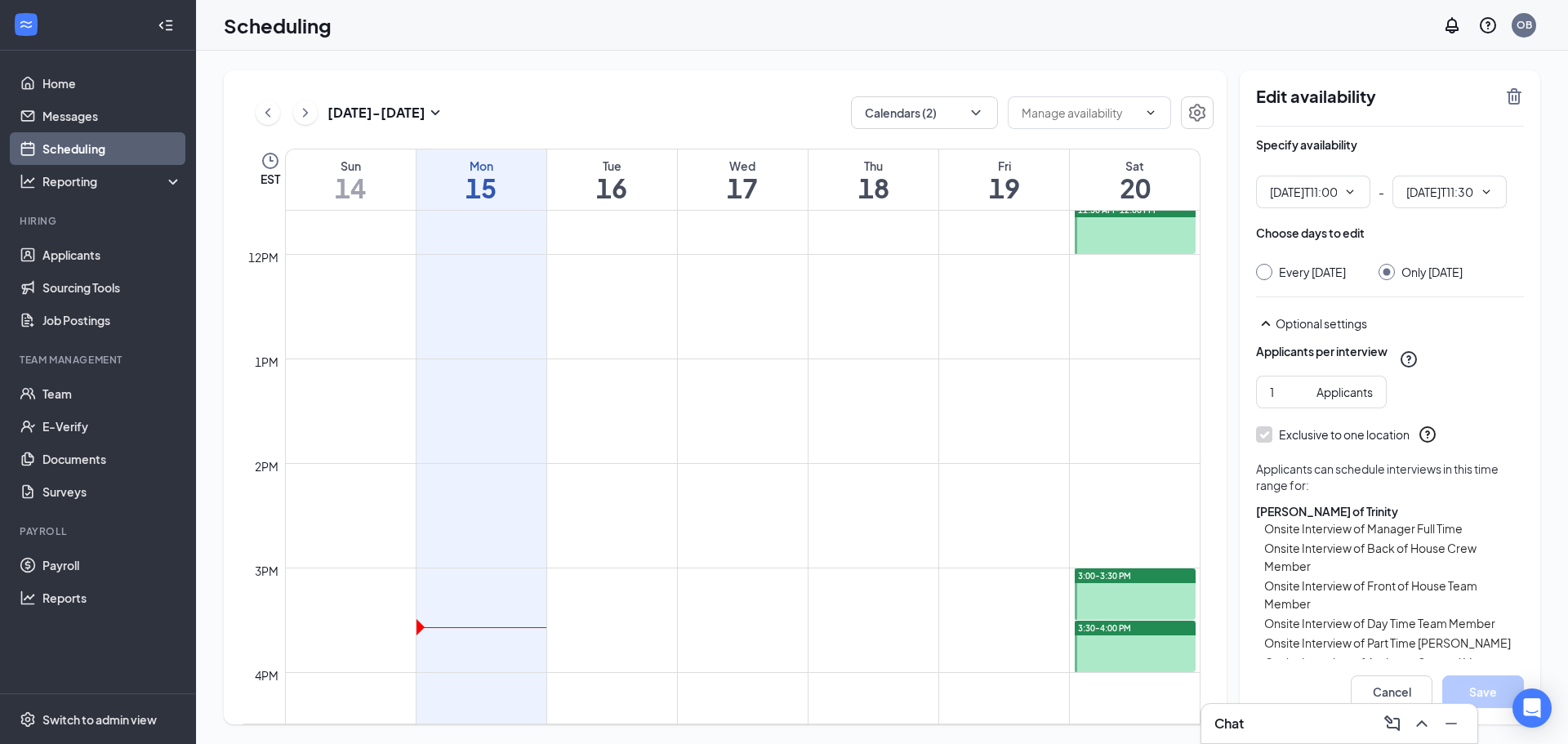
type input "11:00 AM"
type input "11:30 AM"
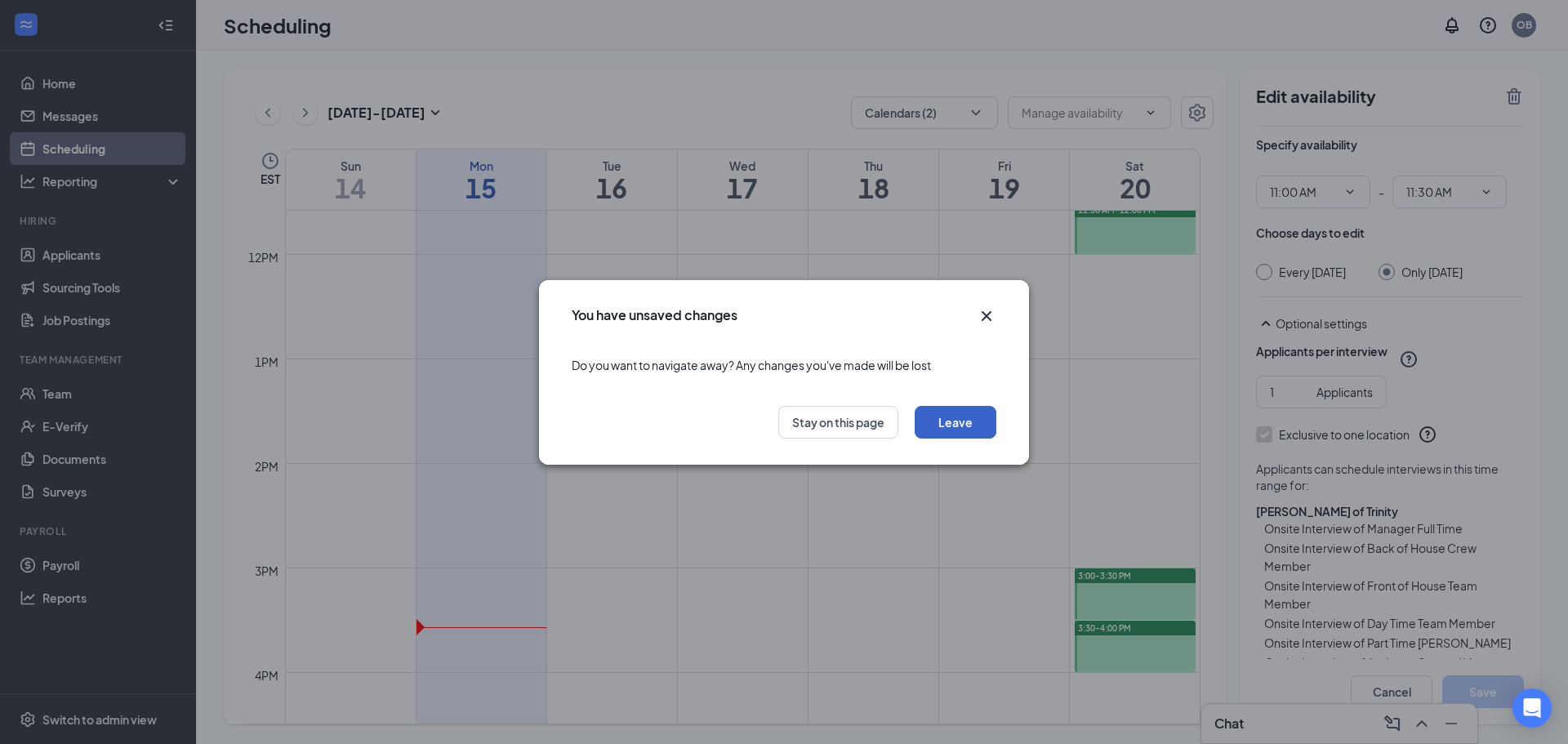
click at [989, 426] on button "Leave" at bounding box center [955, 422] width 81 height 33
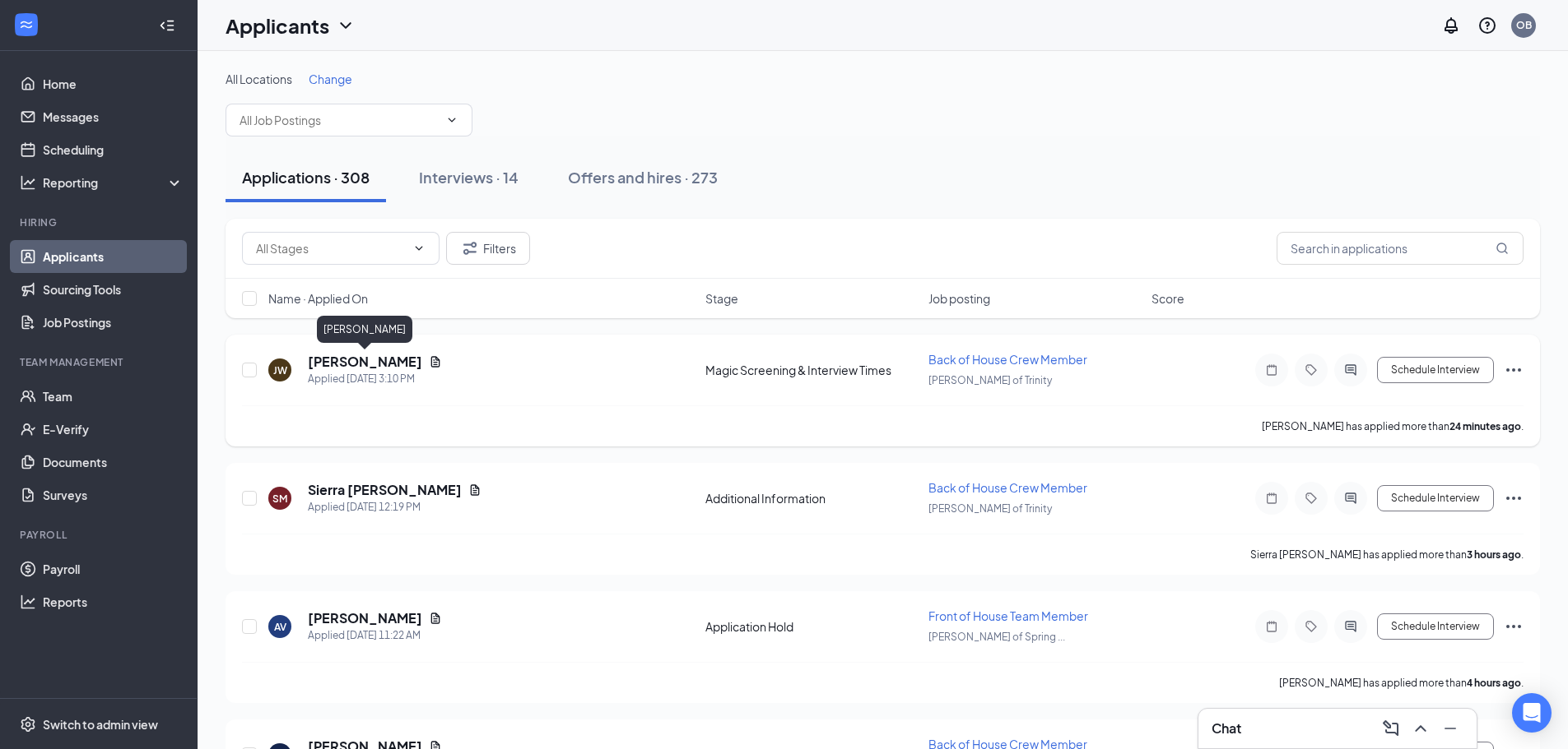
click at [383, 368] on h5 "[PERSON_NAME]" at bounding box center [365, 361] width 114 height 18
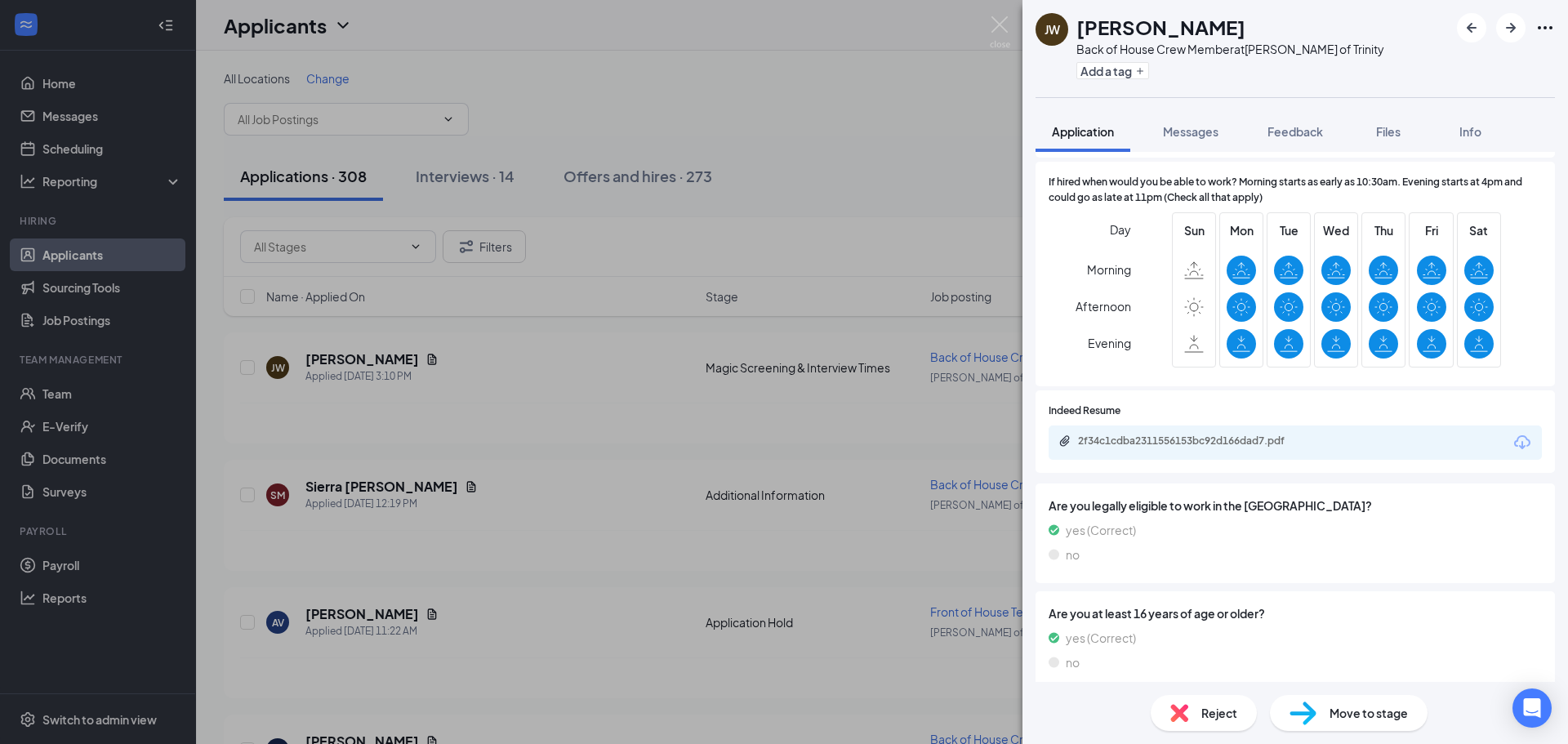
scroll to position [490, 0]
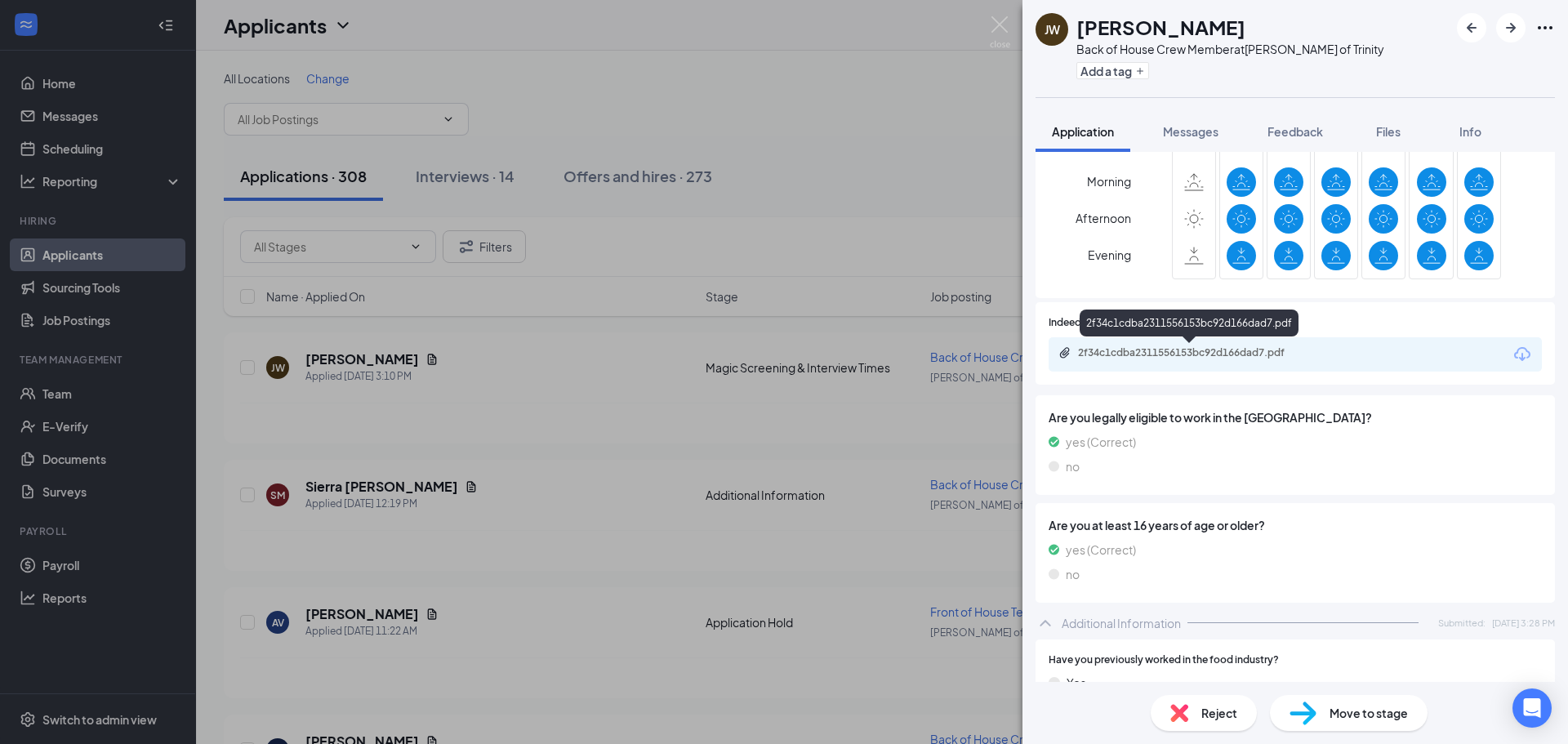
click at [1229, 360] on div "2f34c1cdba2311556153bc92d166dad7.pdf" at bounding box center [1191, 354] width 264 height 15
click at [1501, 35] on icon "ArrowRight" at bounding box center [1511, 27] width 20 height 20
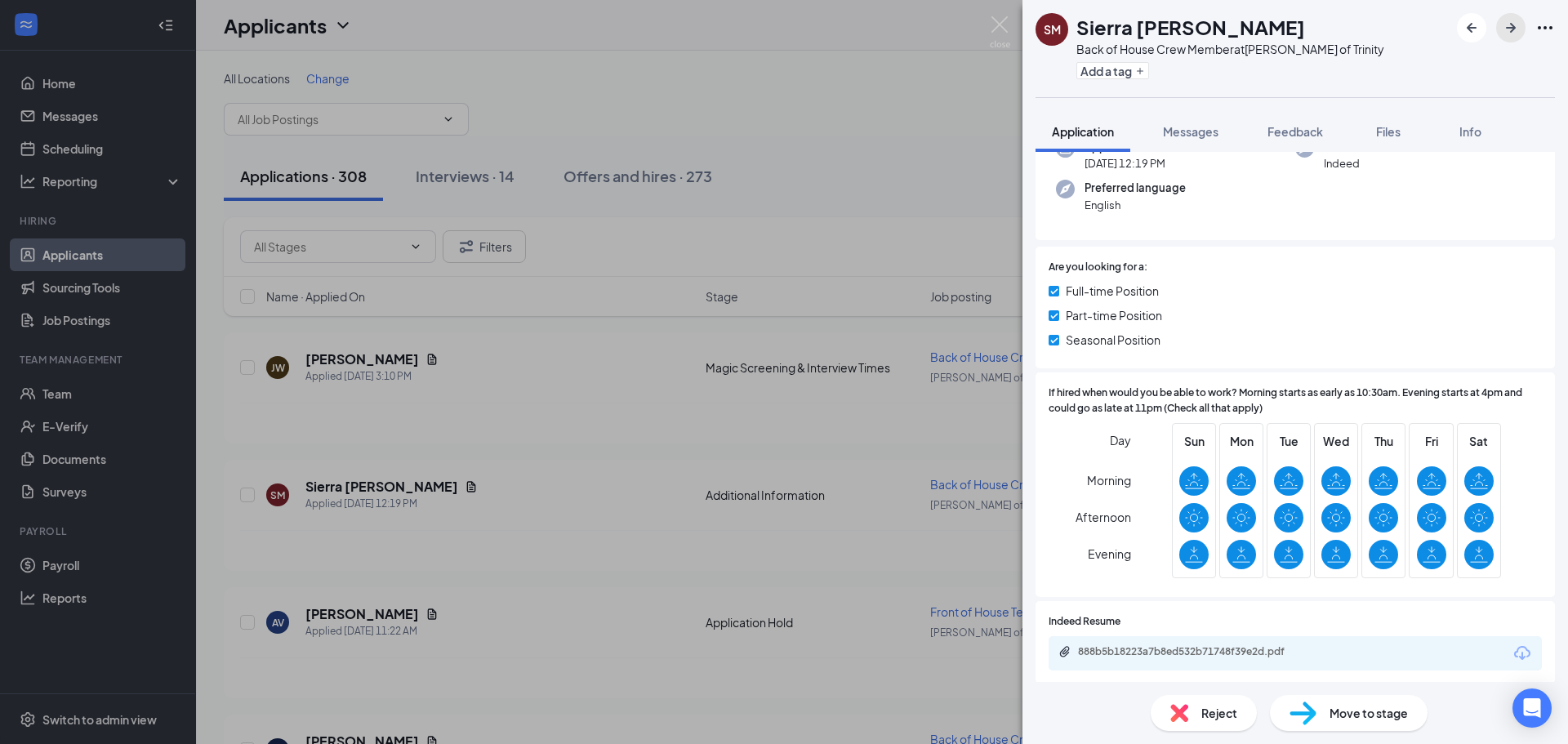
scroll to position [327, 0]
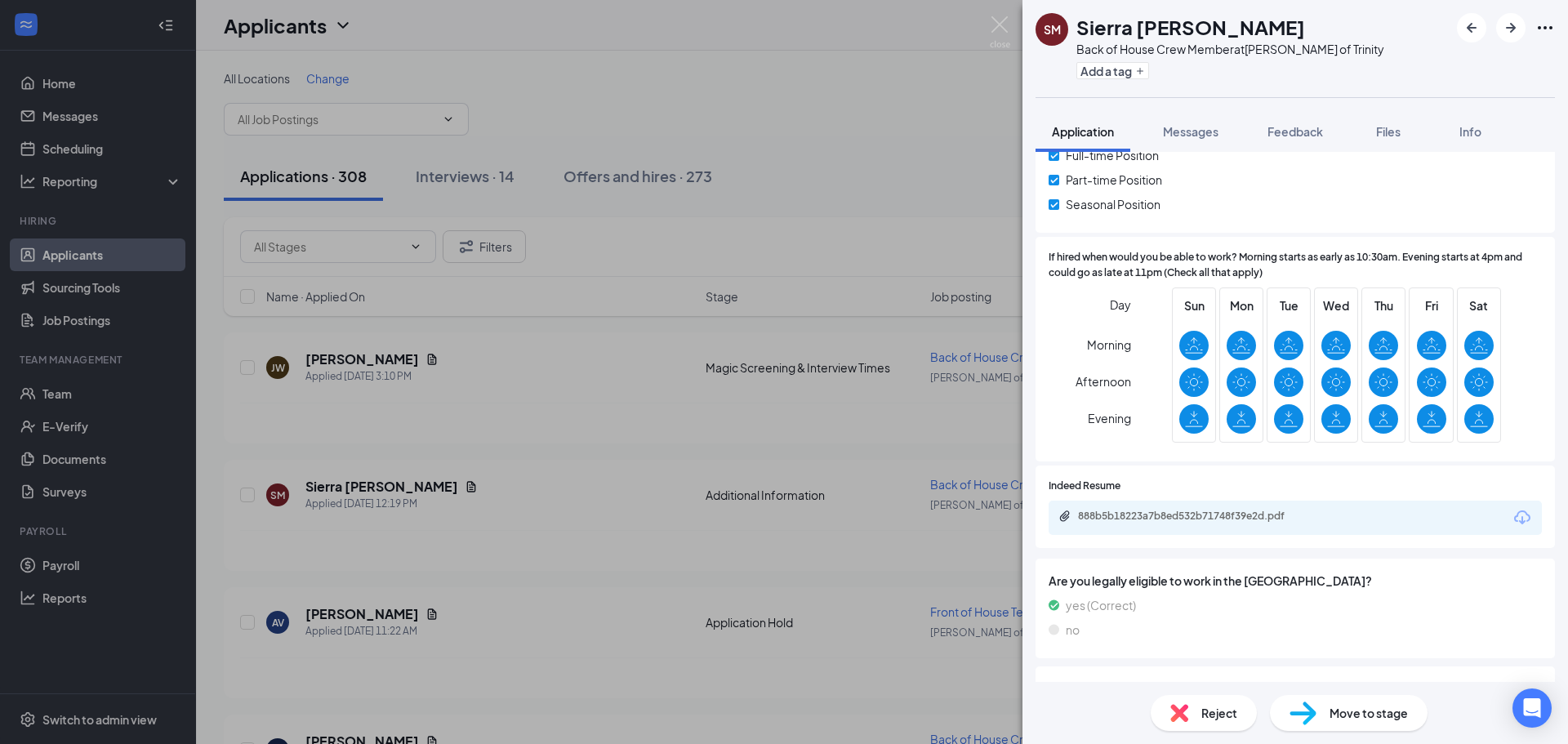
click at [1319, 513] on div "888b5b18223a7b8ed532b71748f39e2d.pdf" at bounding box center [1191, 516] width 264 height 13
click at [1517, 39] on button "button" at bounding box center [1511, 27] width 29 height 29
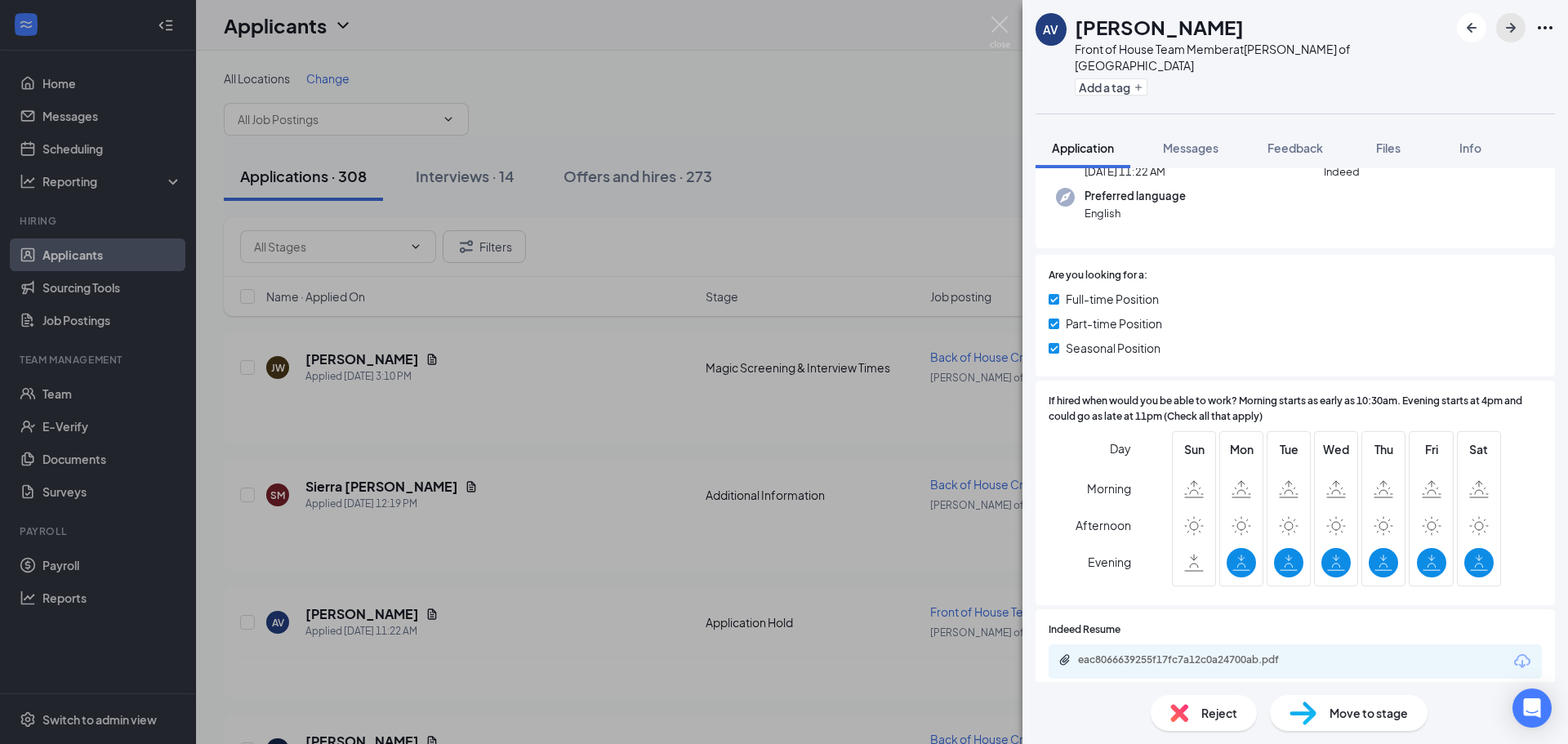
scroll to position [163, 0]
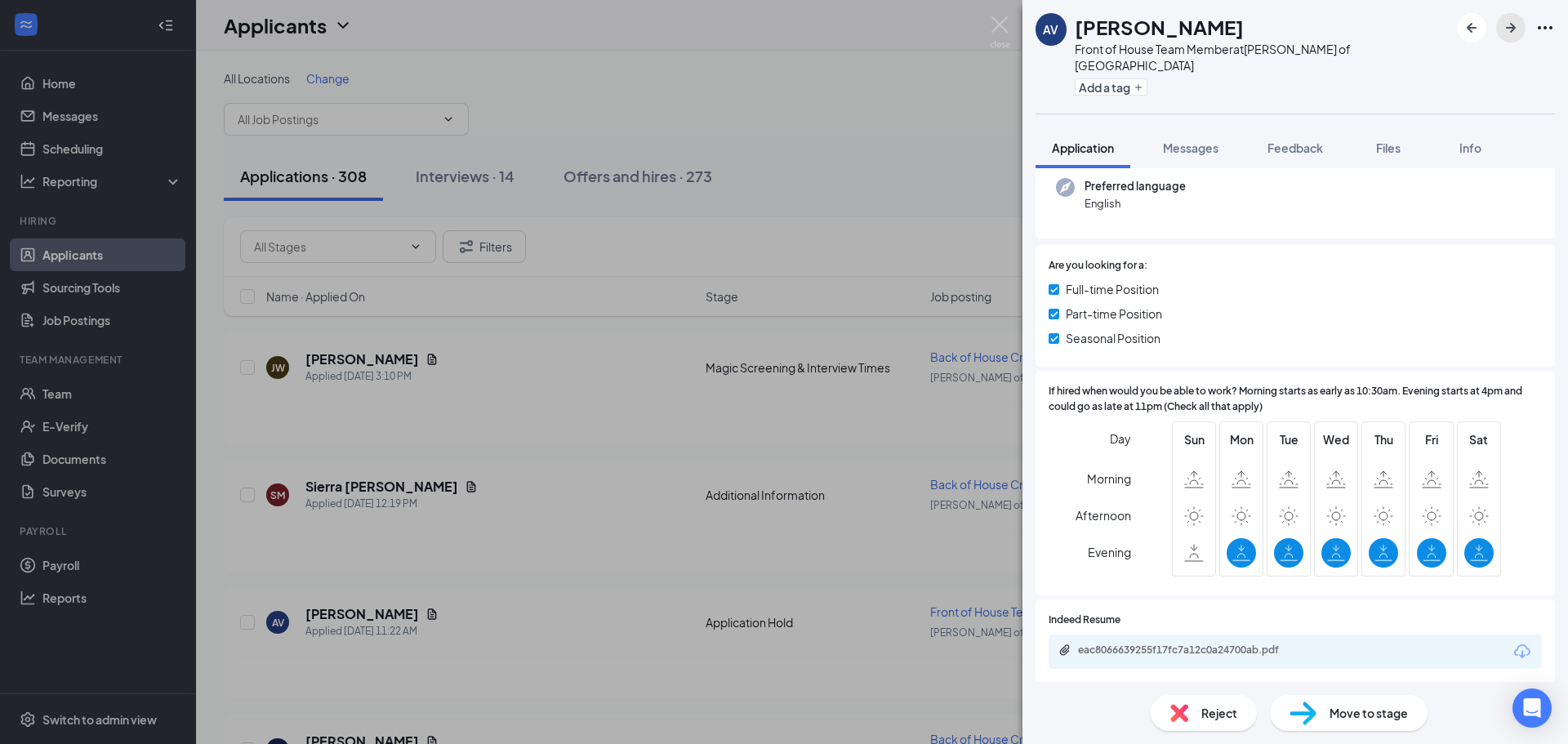
click at [1500, 36] on button "button" at bounding box center [1511, 27] width 29 height 29
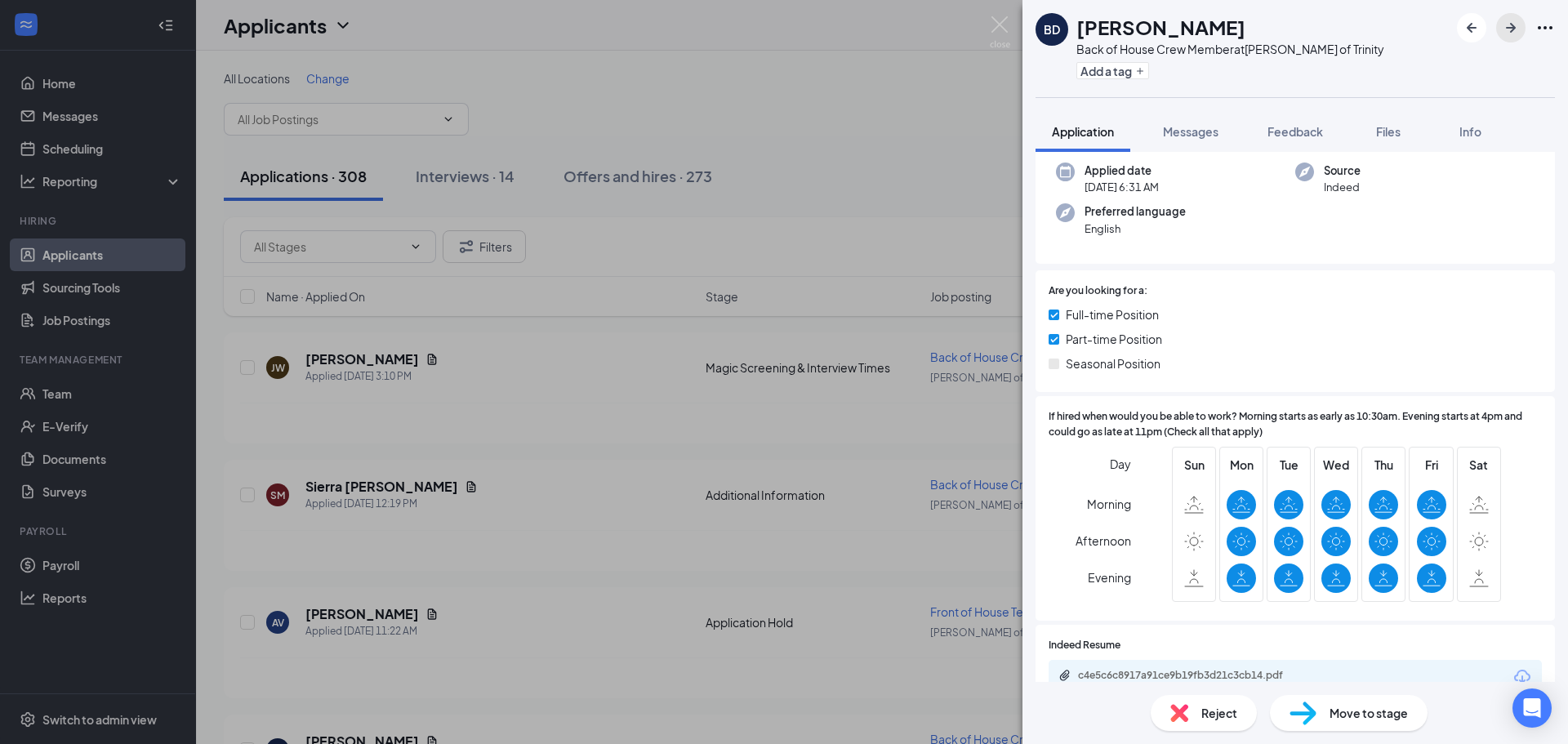
scroll to position [163, 0]
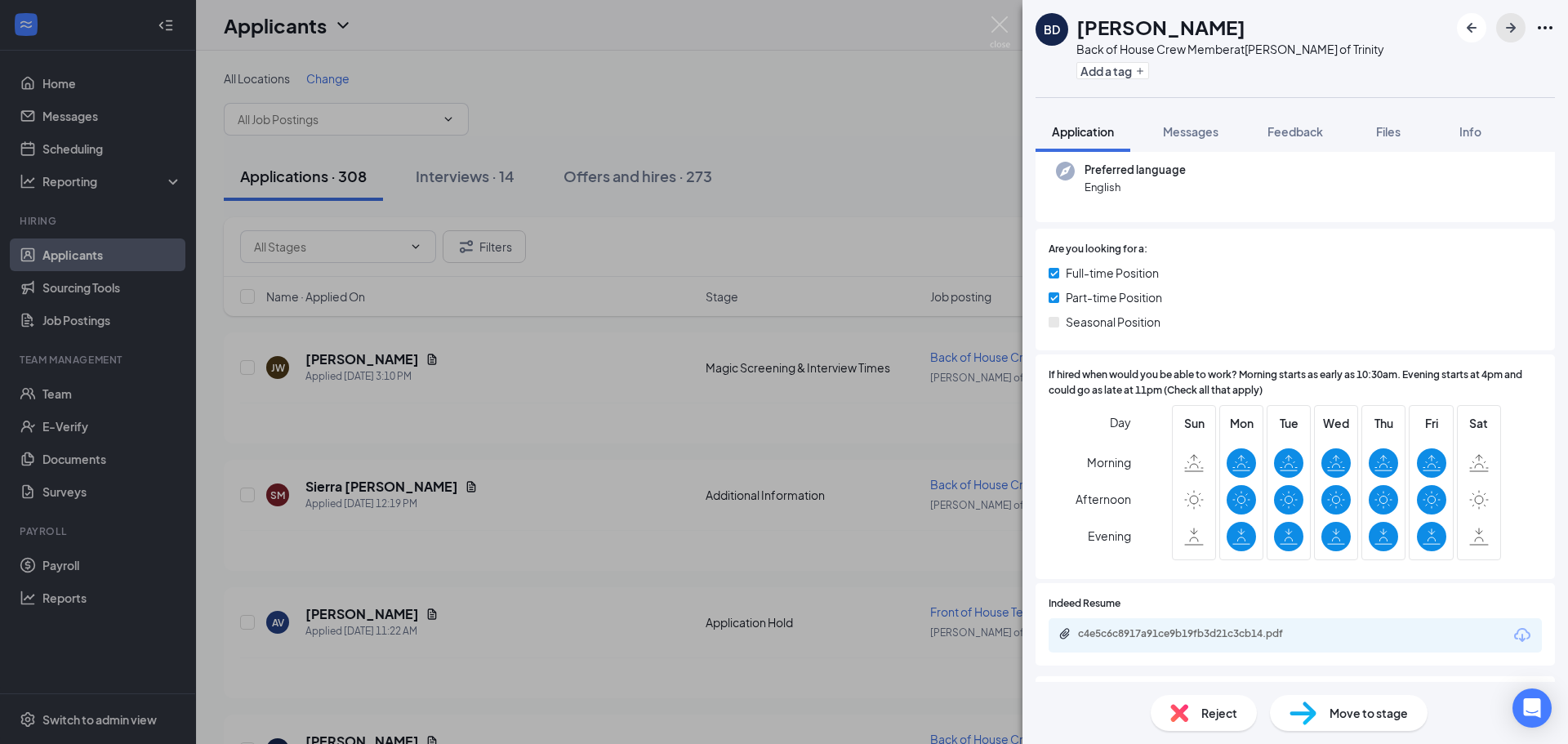
click at [1503, 31] on icon "ArrowRight" at bounding box center [1511, 27] width 20 height 20
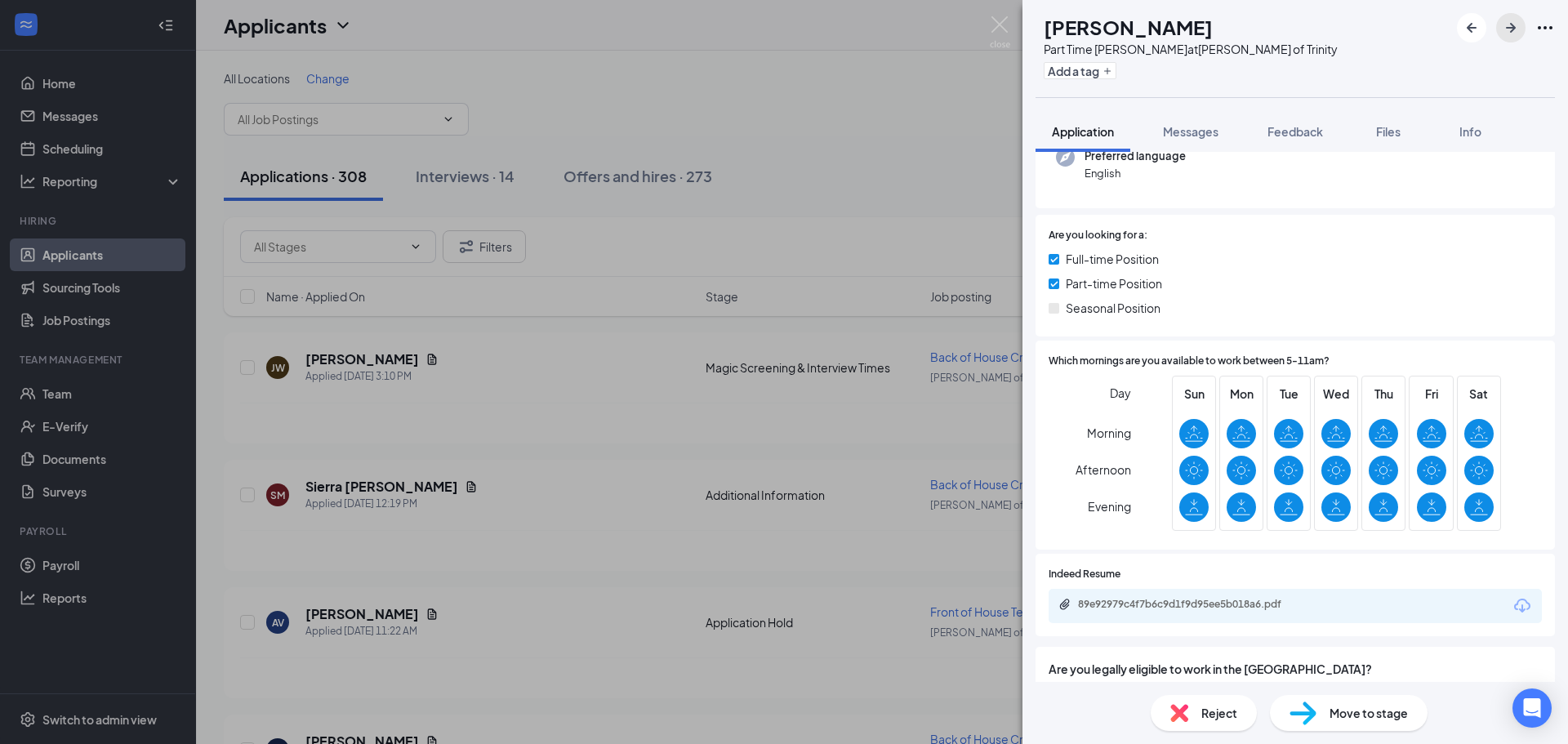
scroll to position [245, 0]
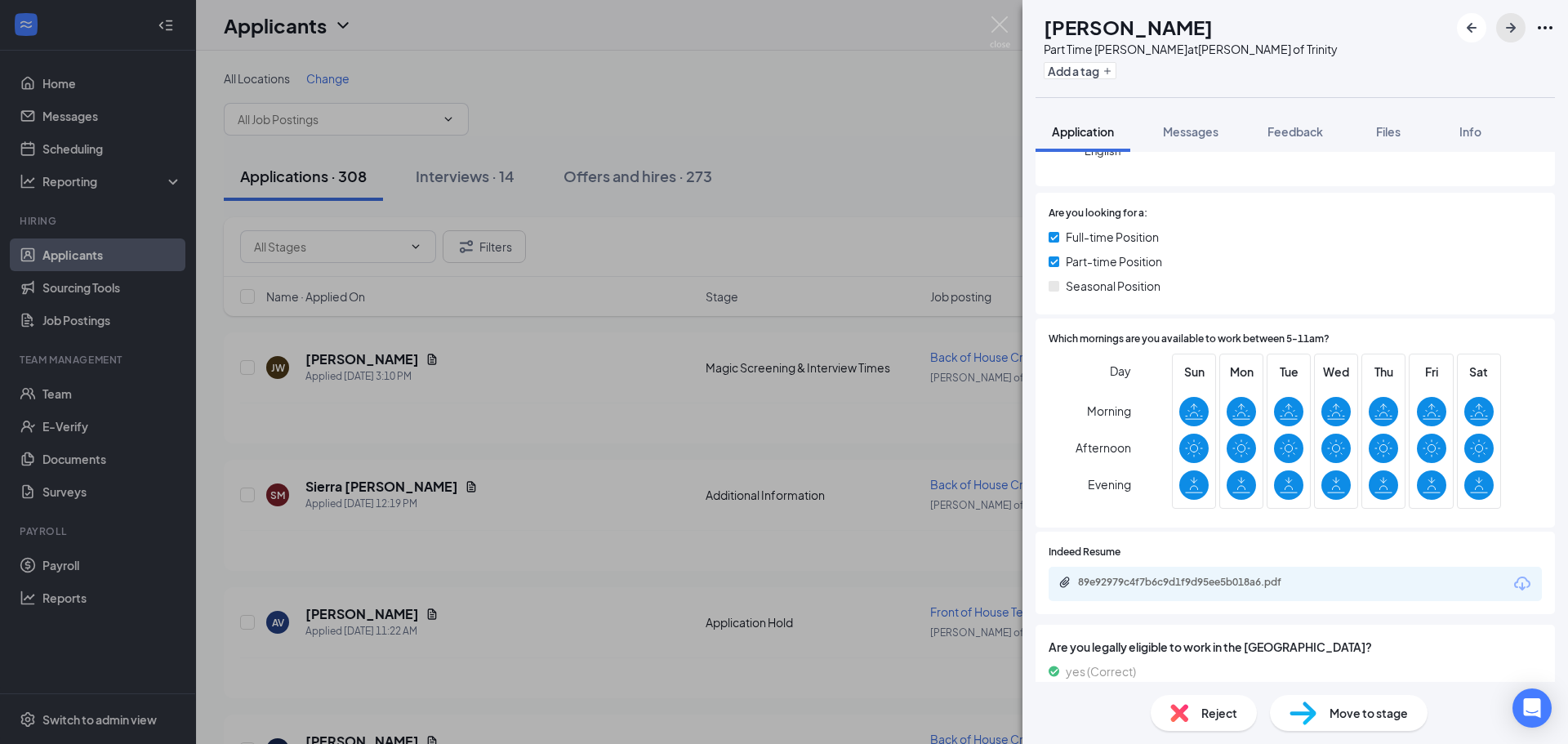
click at [1503, 33] on icon "ArrowRight" at bounding box center [1511, 27] width 20 height 20
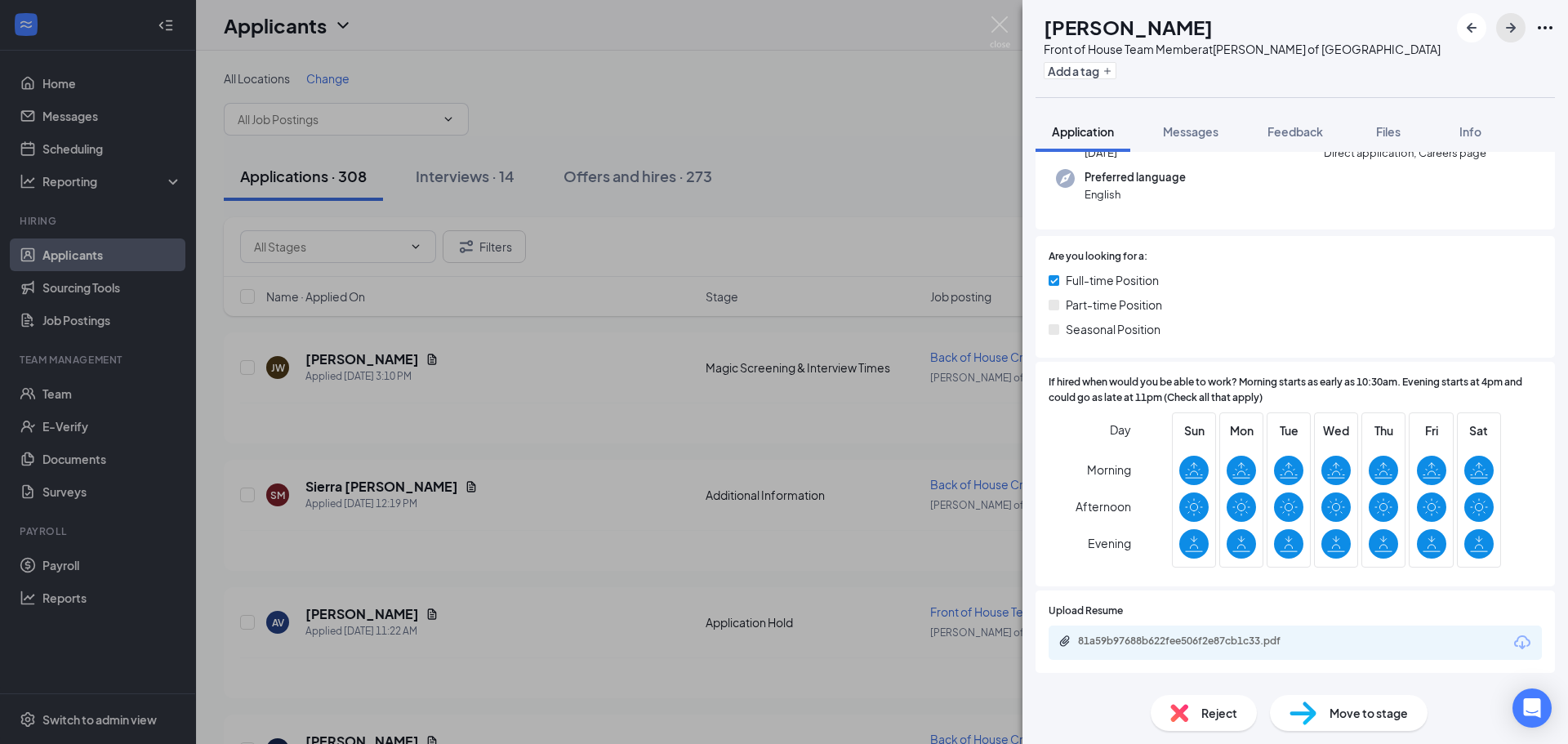
scroll to position [163, 0]
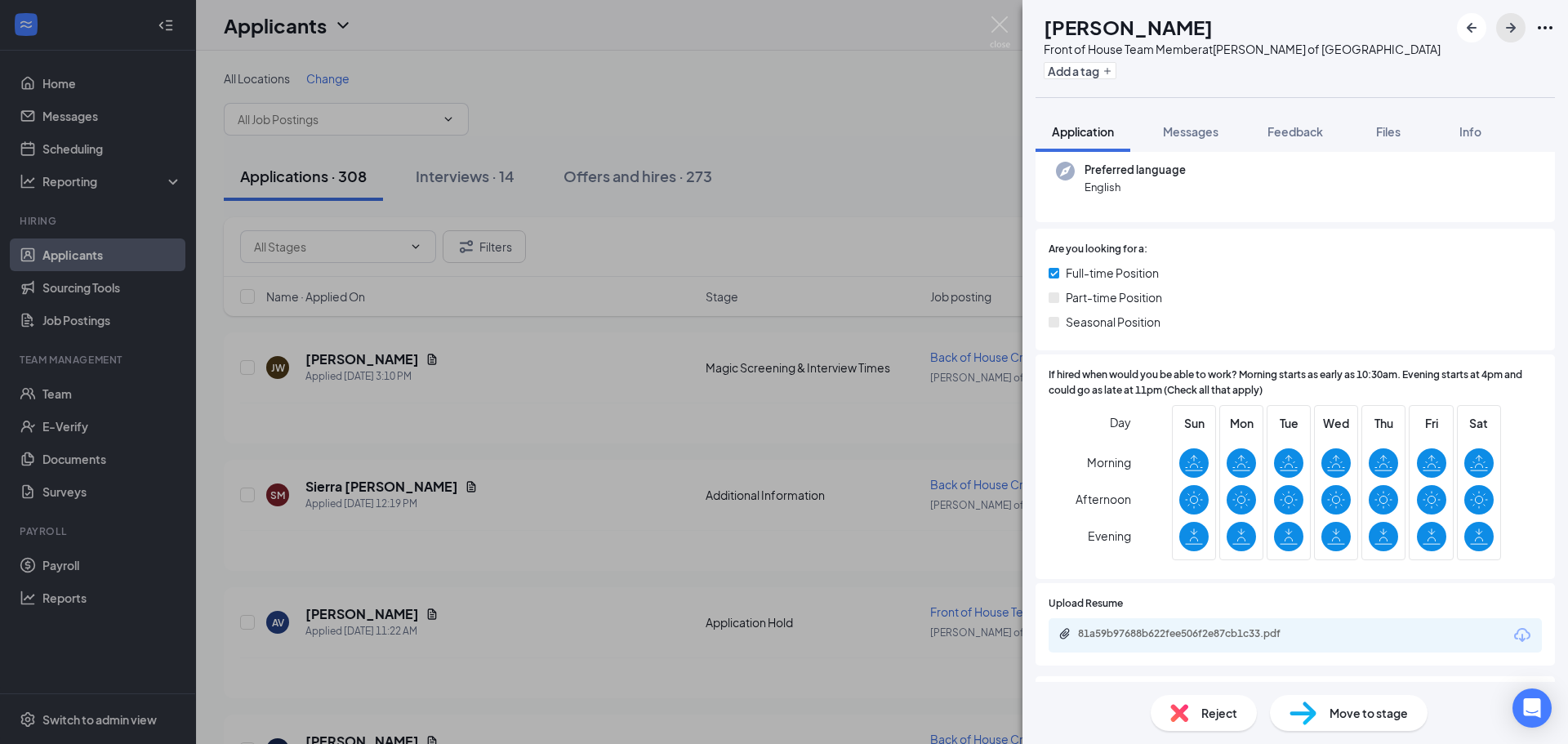
click at [1502, 33] on icon "ArrowRight" at bounding box center [1511, 27] width 20 height 20
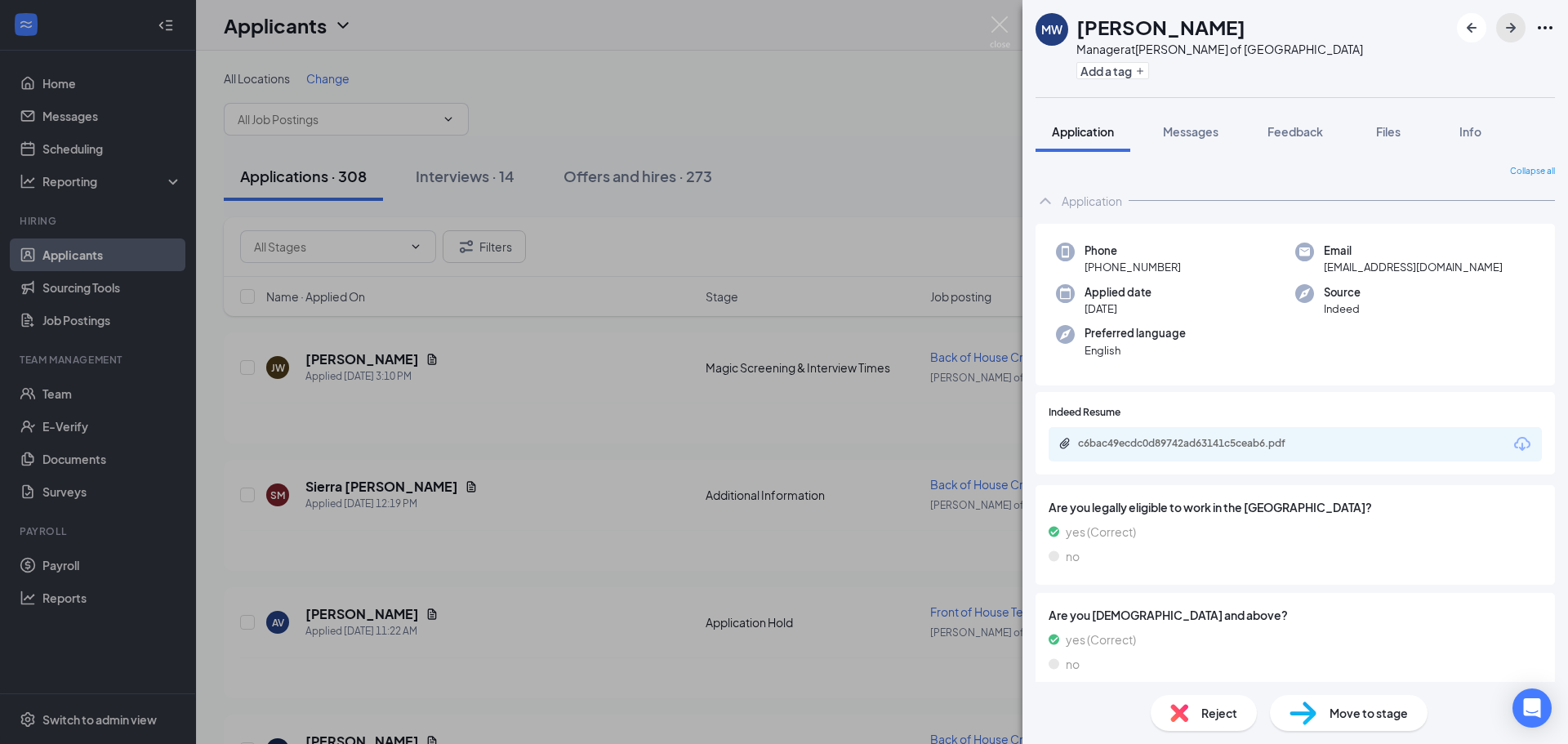
click at [1511, 37] on button "button" at bounding box center [1511, 27] width 29 height 29
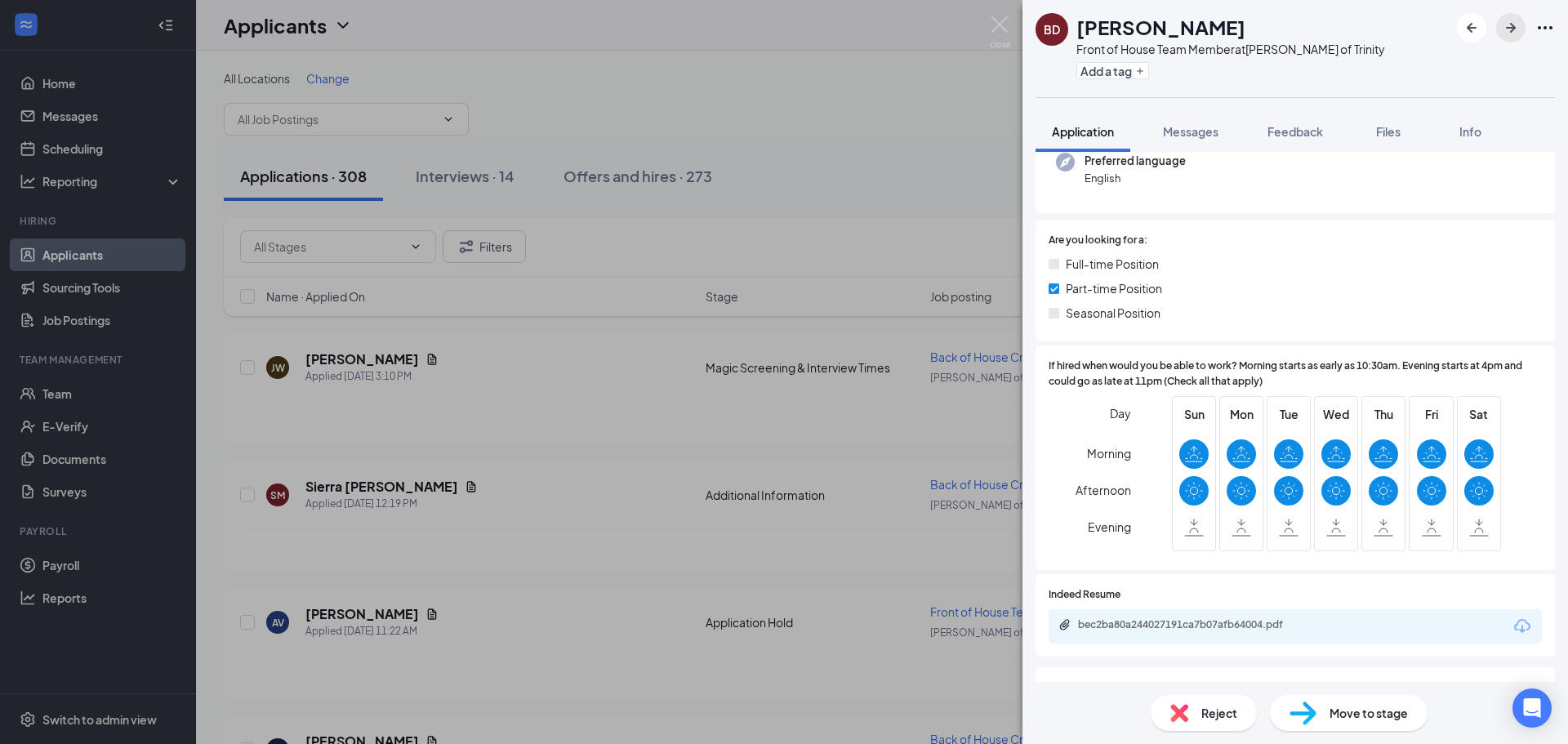
scroll to position [245, 0]
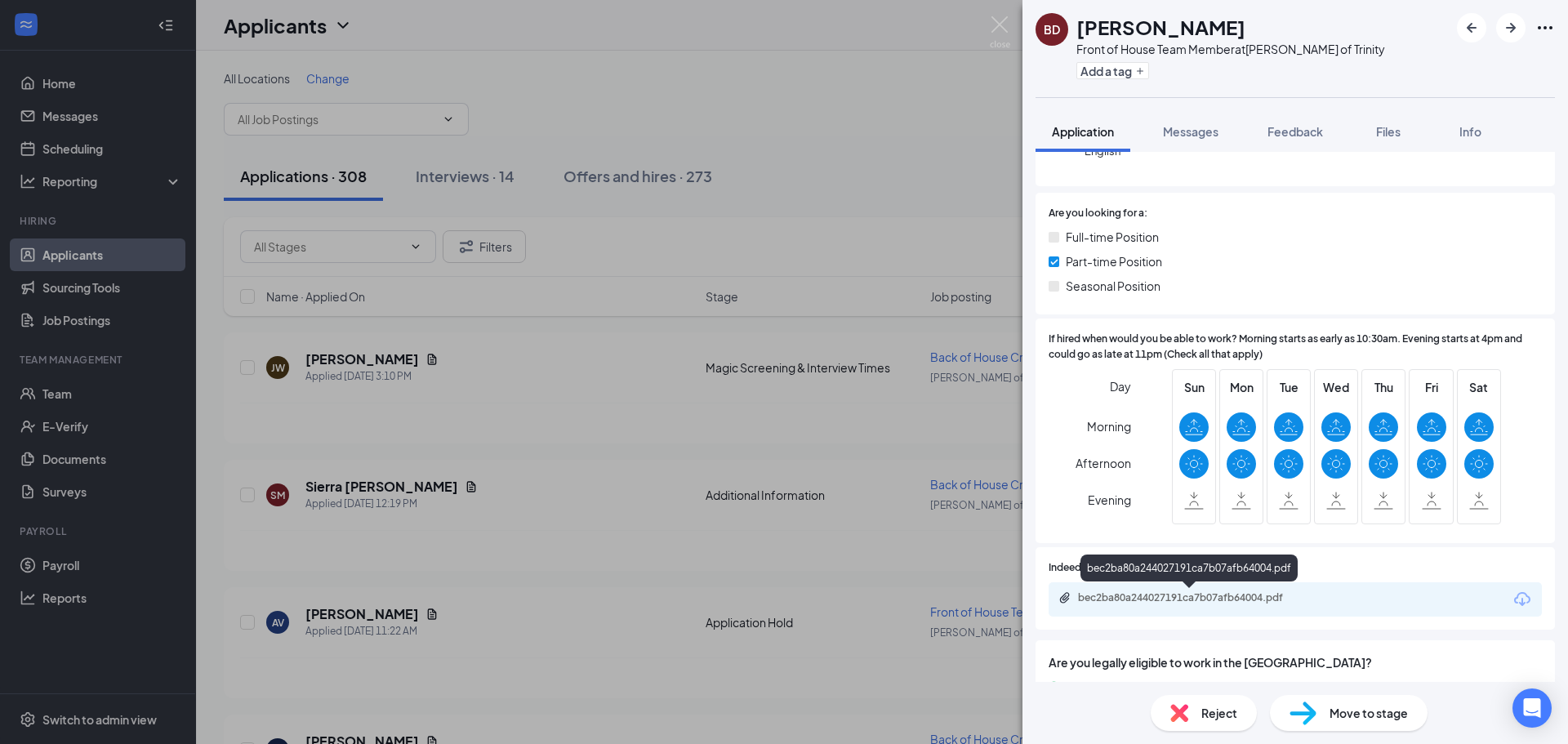
click at [1230, 602] on div "bec2ba80a244027191ca7b07afb64004.pdf" at bounding box center [1192, 597] width 229 height 13
click at [1492, 27] on div at bounding box center [1506, 27] width 98 height 29
click at [1503, 30] on icon "ArrowRight" at bounding box center [1511, 27] width 20 height 20
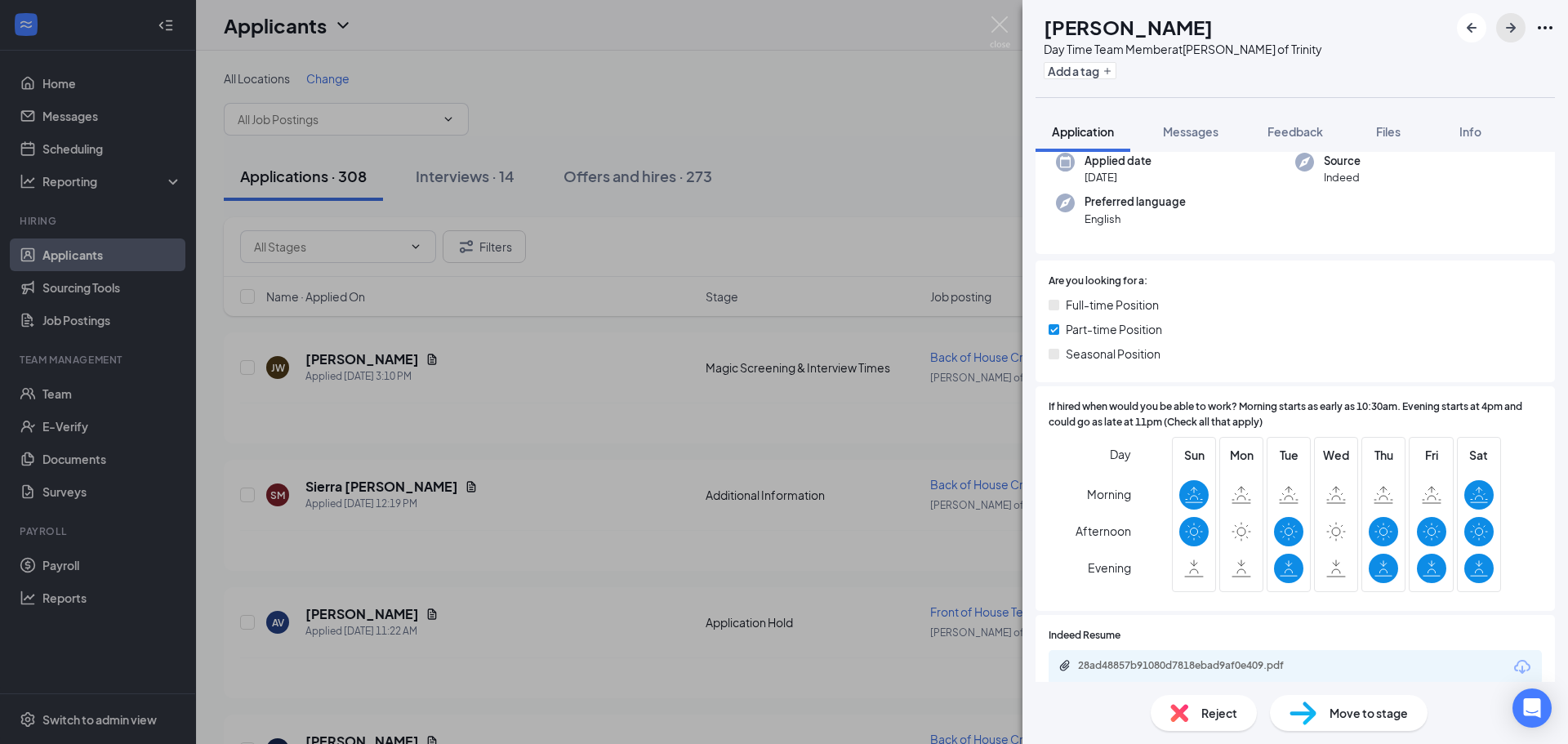
scroll to position [163, 0]
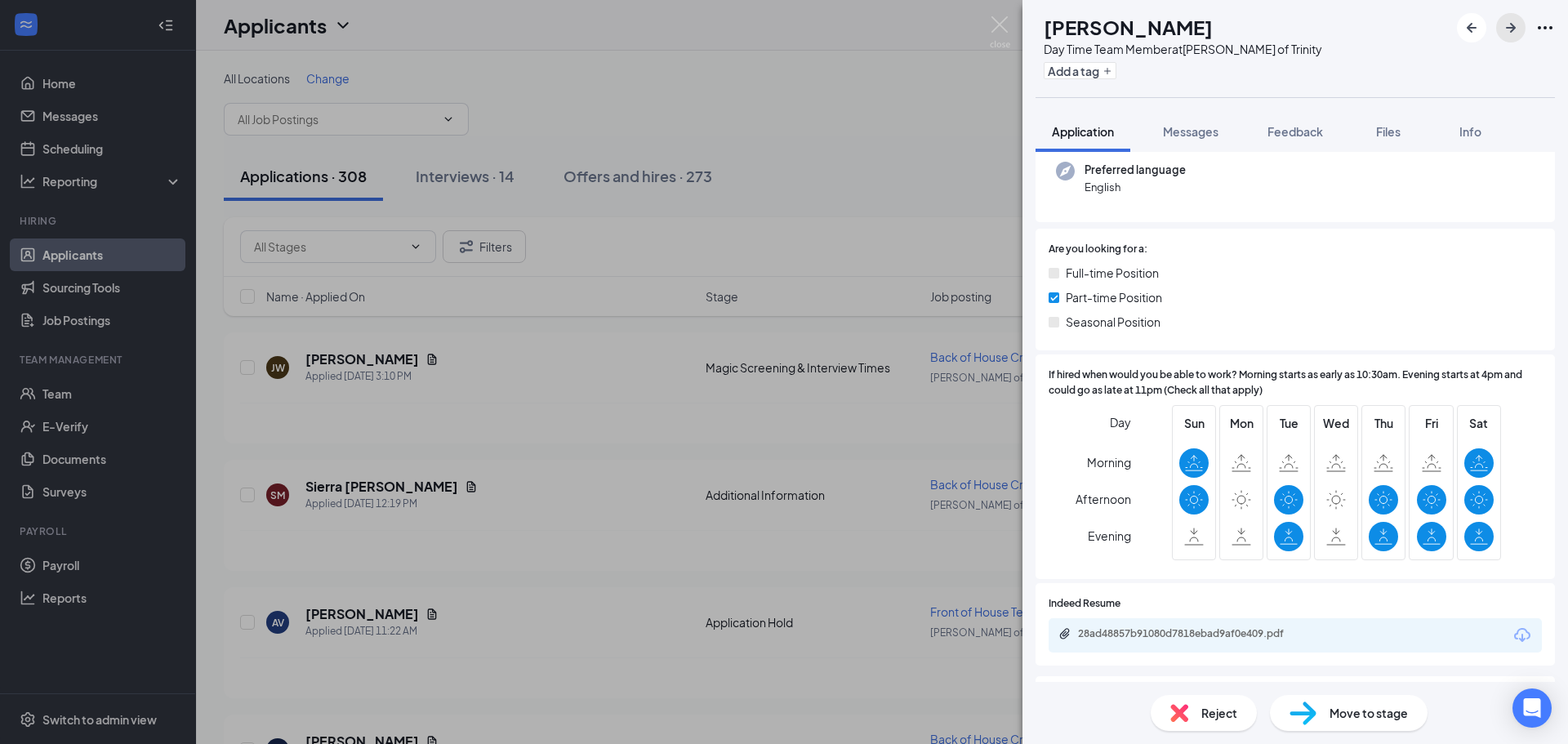
click at [1511, 35] on icon "ArrowRight" at bounding box center [1511, 27] width 20 height 20
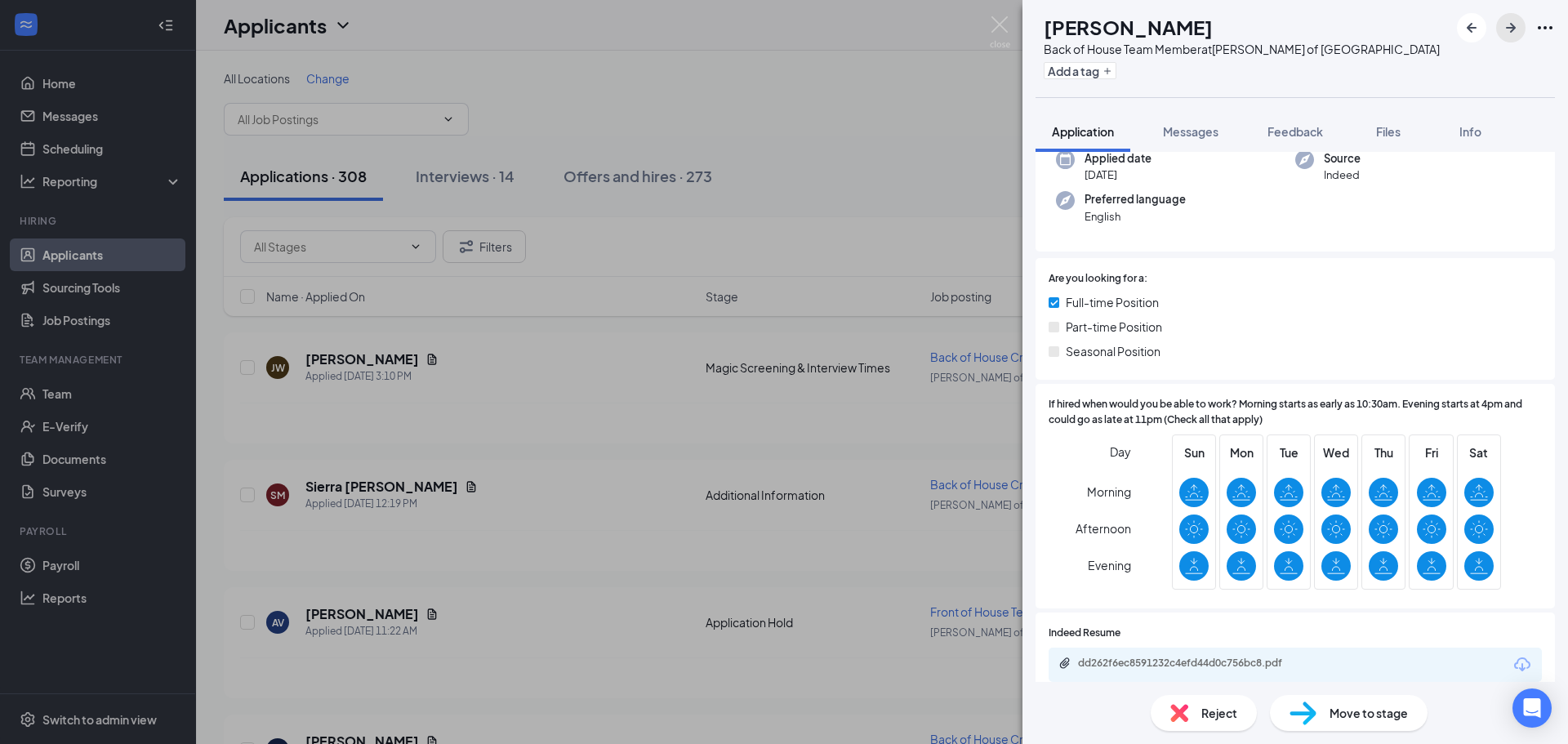
scroll to position [163, 0]
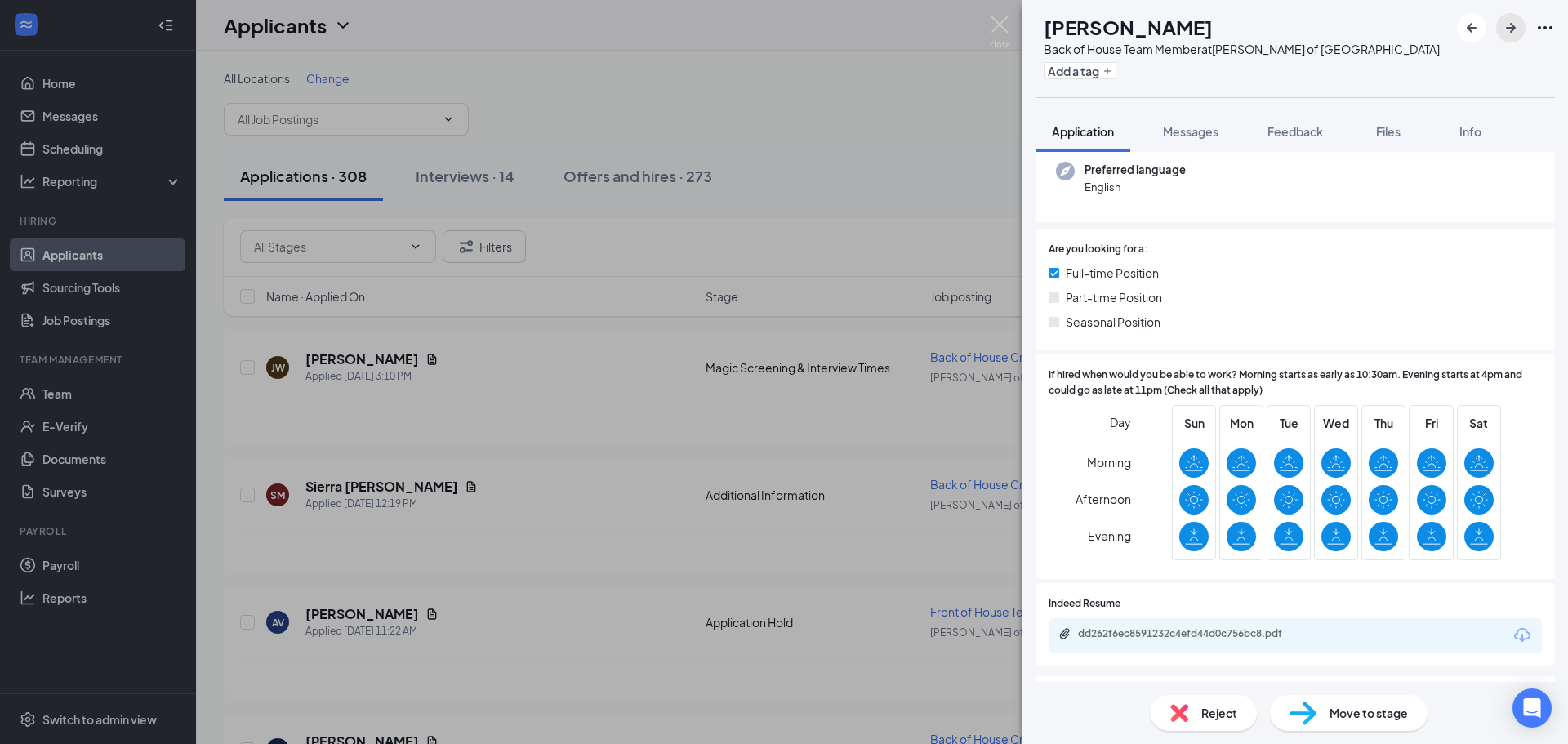
click at [1520, 33] on icon "ArrowRight" at bounding box center [1511, 27] width 20 height 20
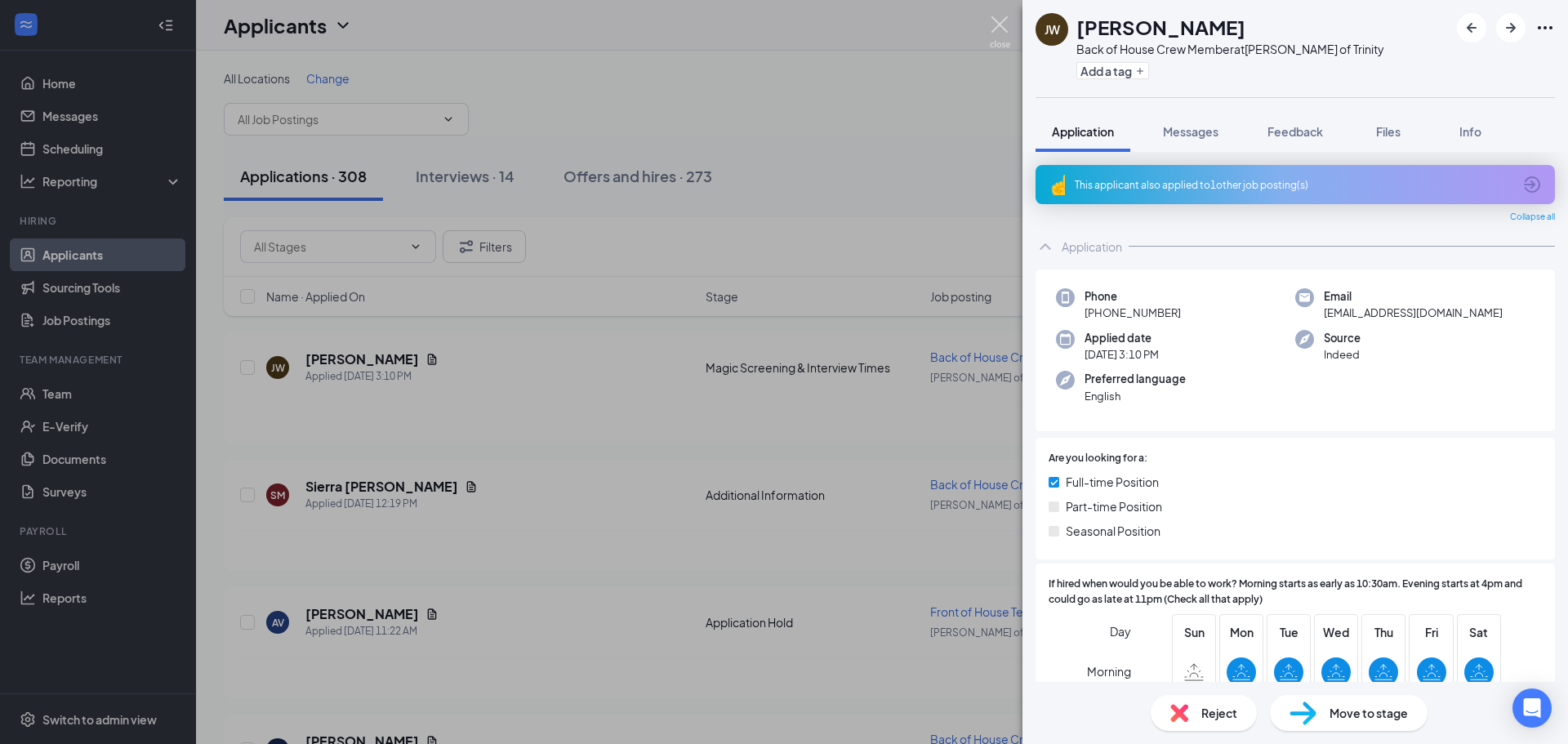
click at [994, 27] on img at bounding box center [1000, 32] width 21 height 32
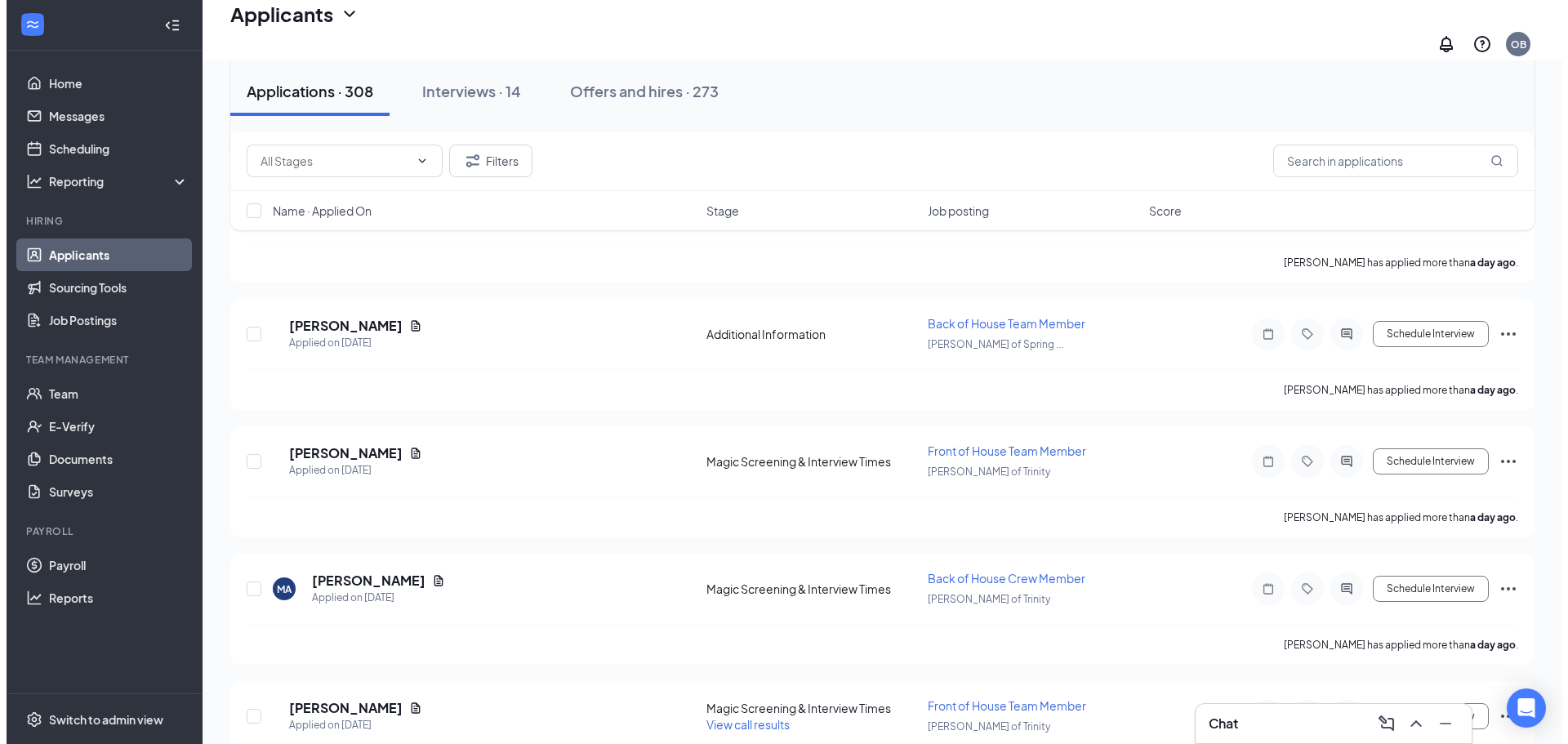
scroll to position [1471, 0]
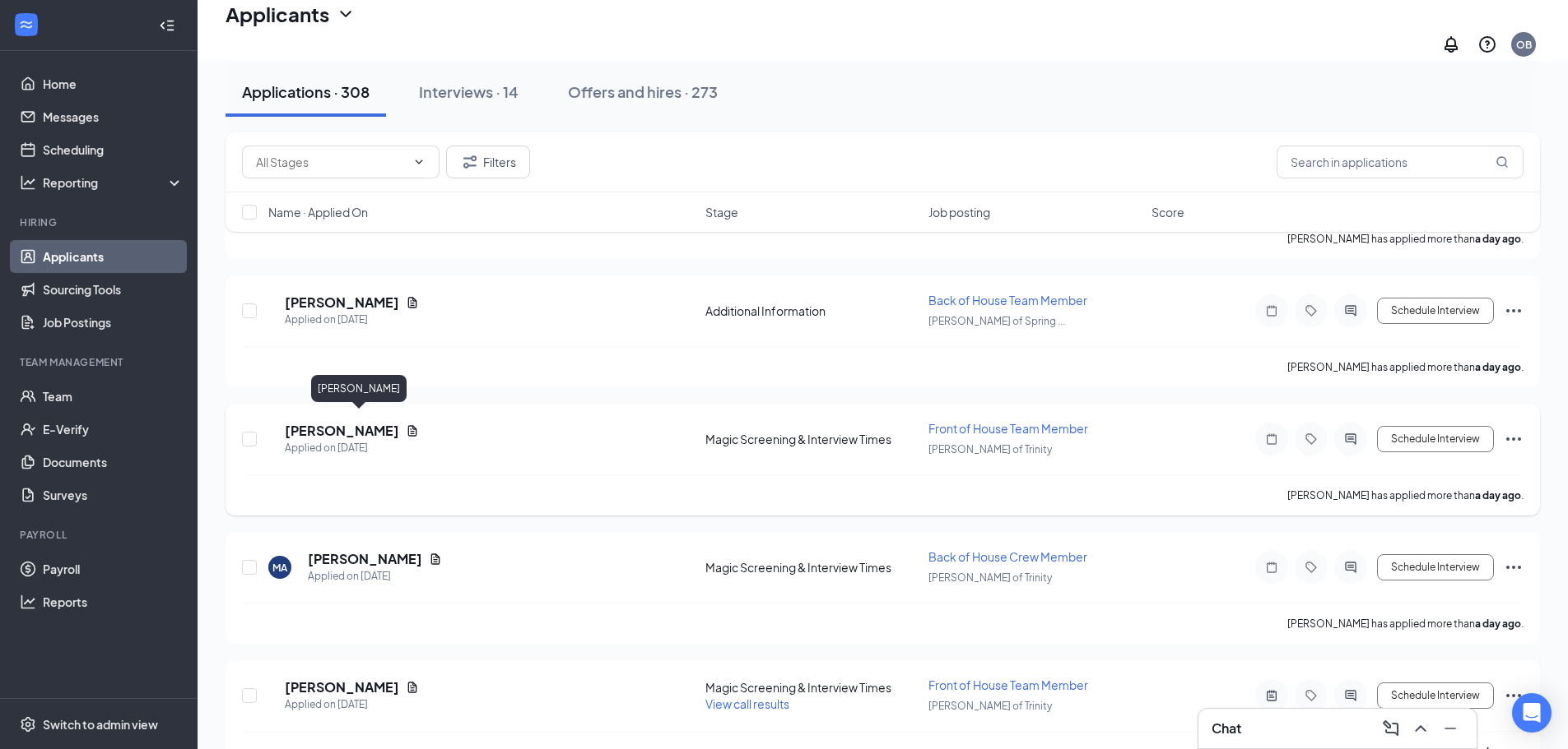
click at [368, 422] on h5 "[PERSON_NAME]" at bounding box center [341, 430] width 114 height 18
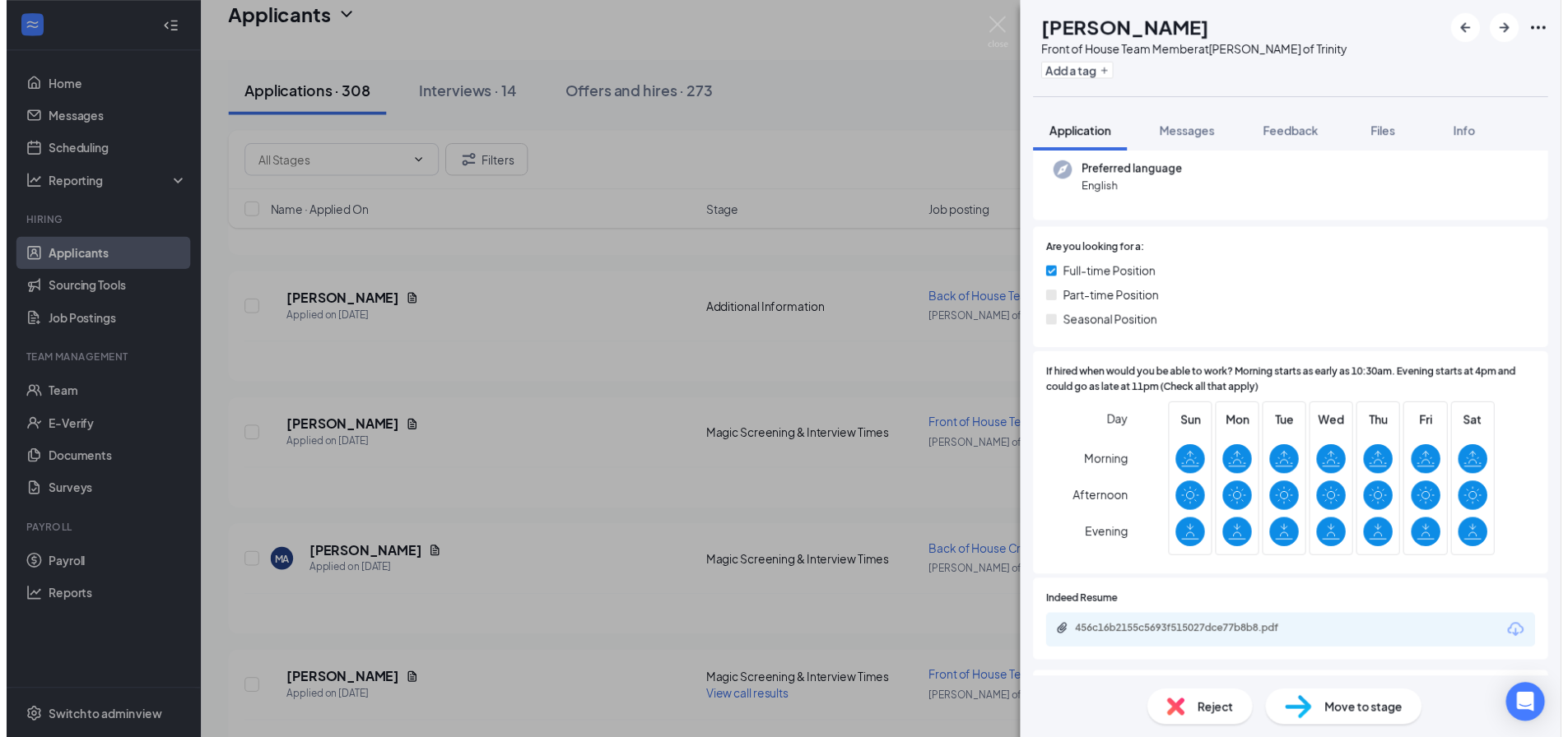
scroll to position [329, 0]
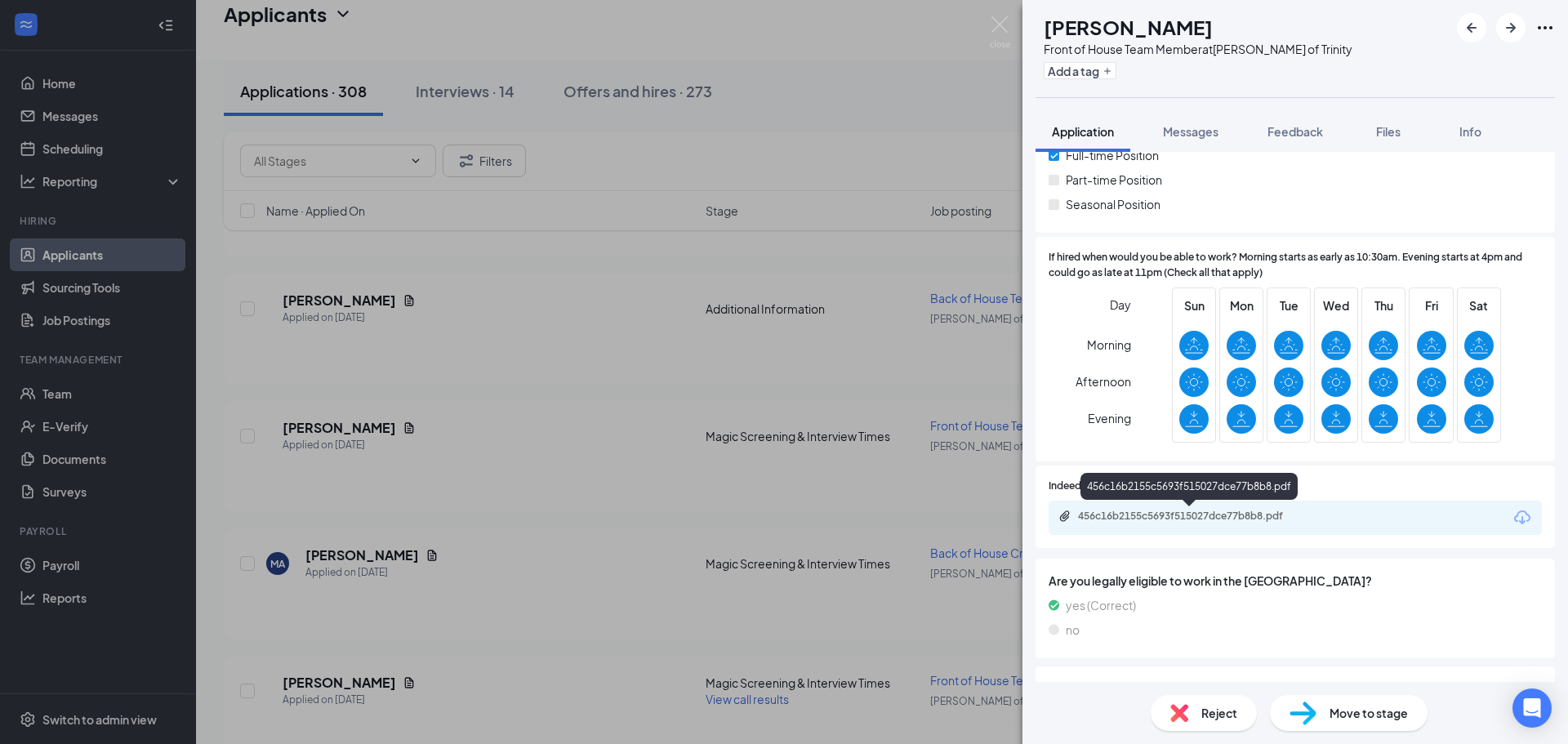
click at [1255, 512] on div "456c16b2155c5693f515027dce77b8b8.pdf" at bounding box center [1192, 516] width 229 height 13
click at [1003, 26] on img at bounding box center [1000, 32] width 21 height 32
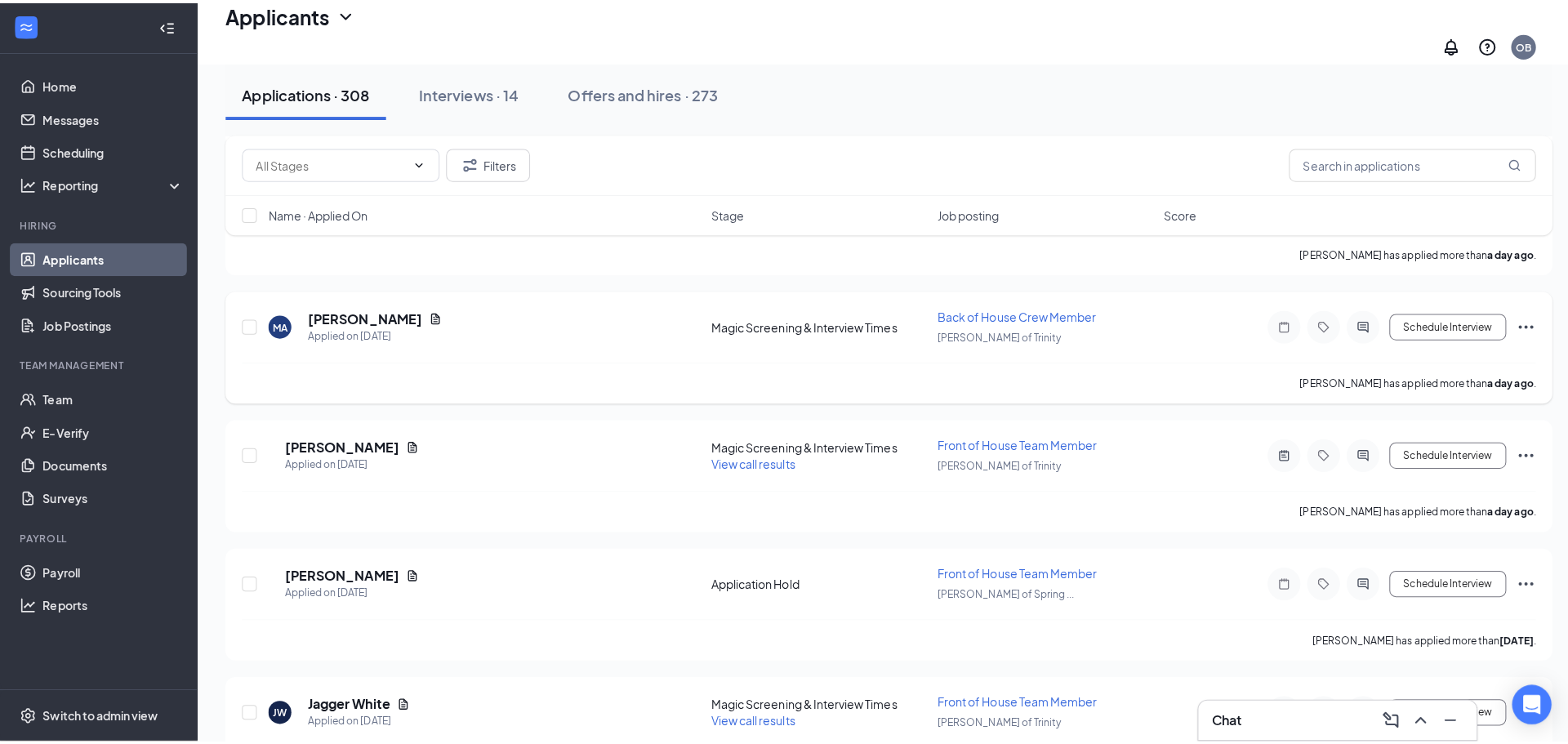
scroll to position [1715, 0]
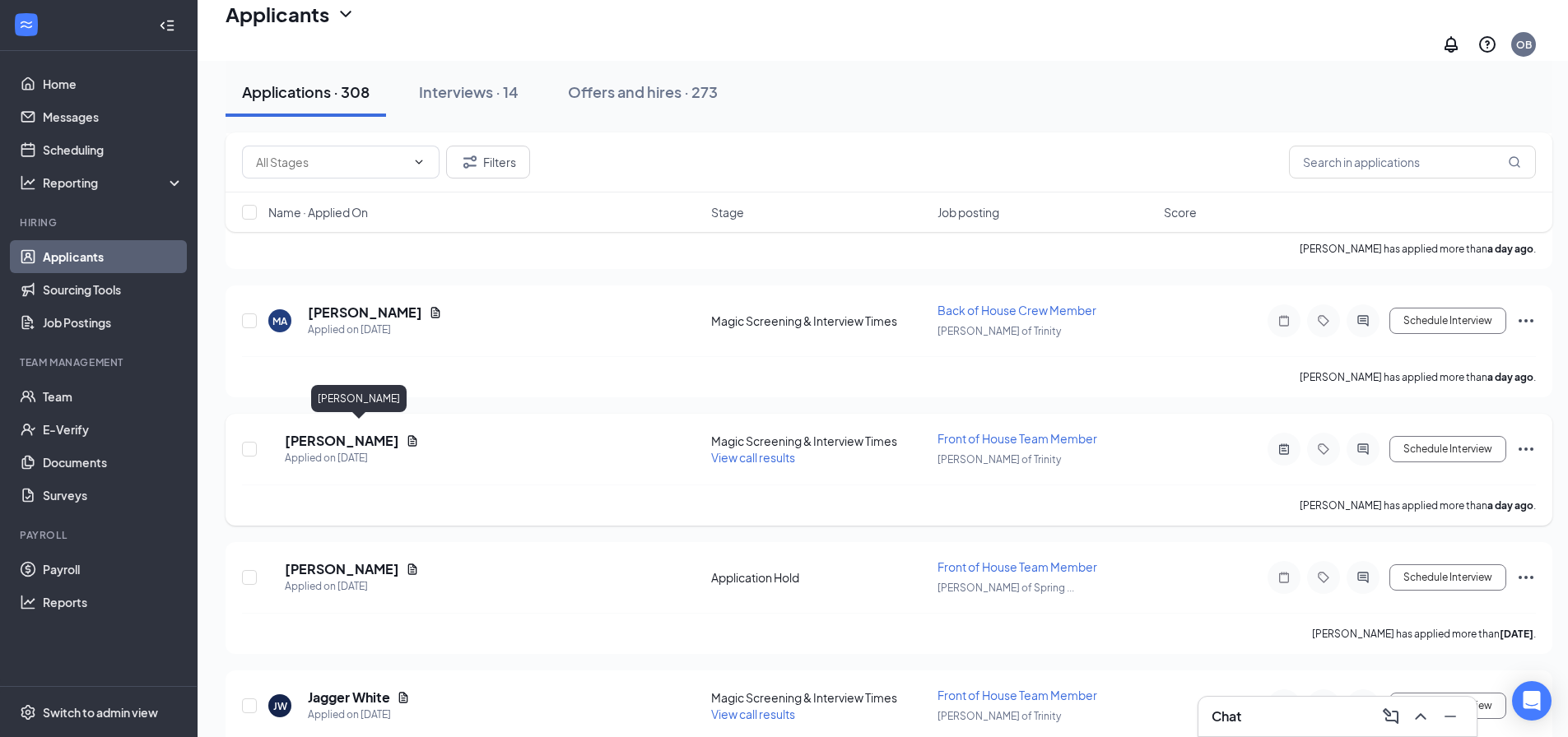
click at [373, 434] on h5 "[PERSON_NAME]" at bounding box center [341, 441] width 114 height 18
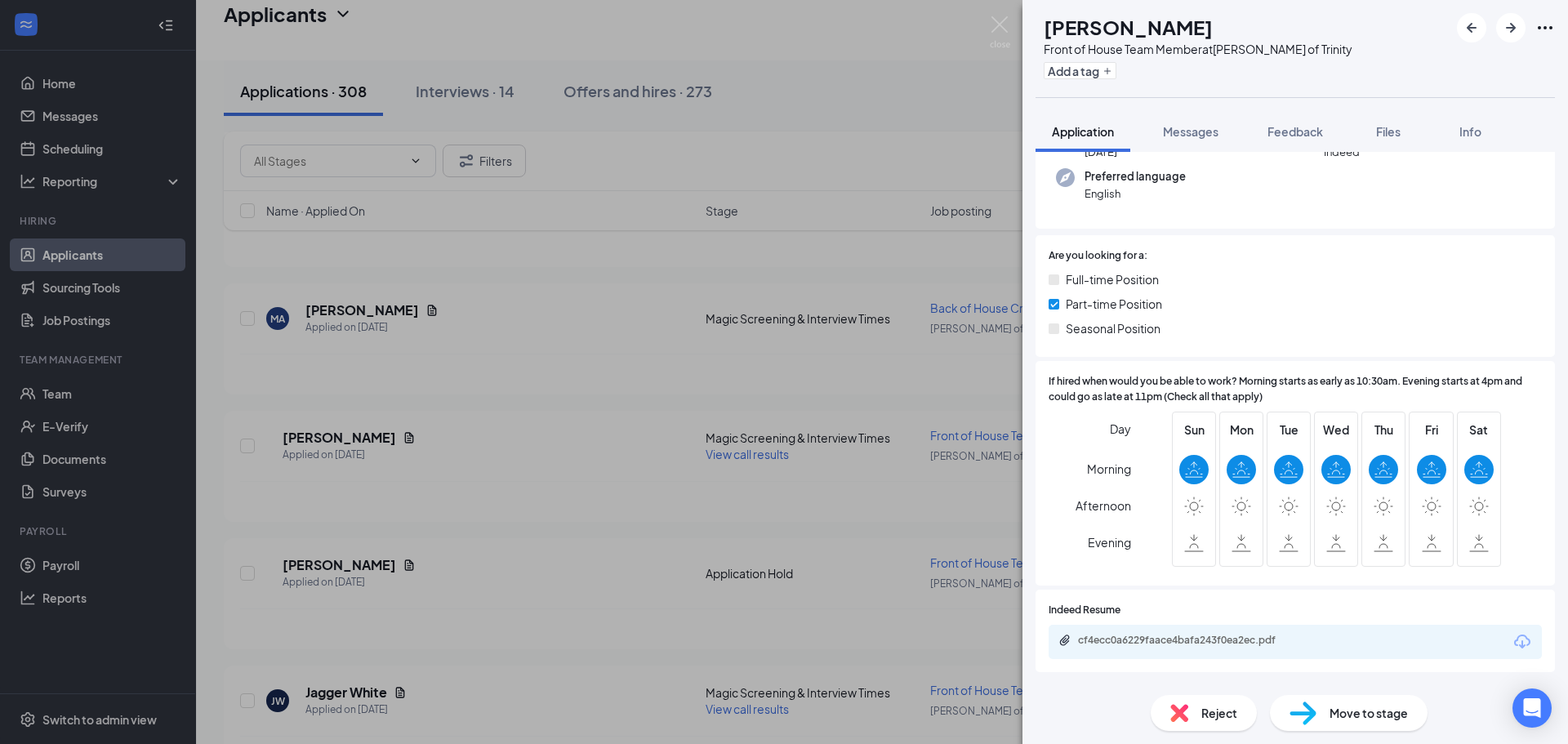
scroll to position [163, 0]
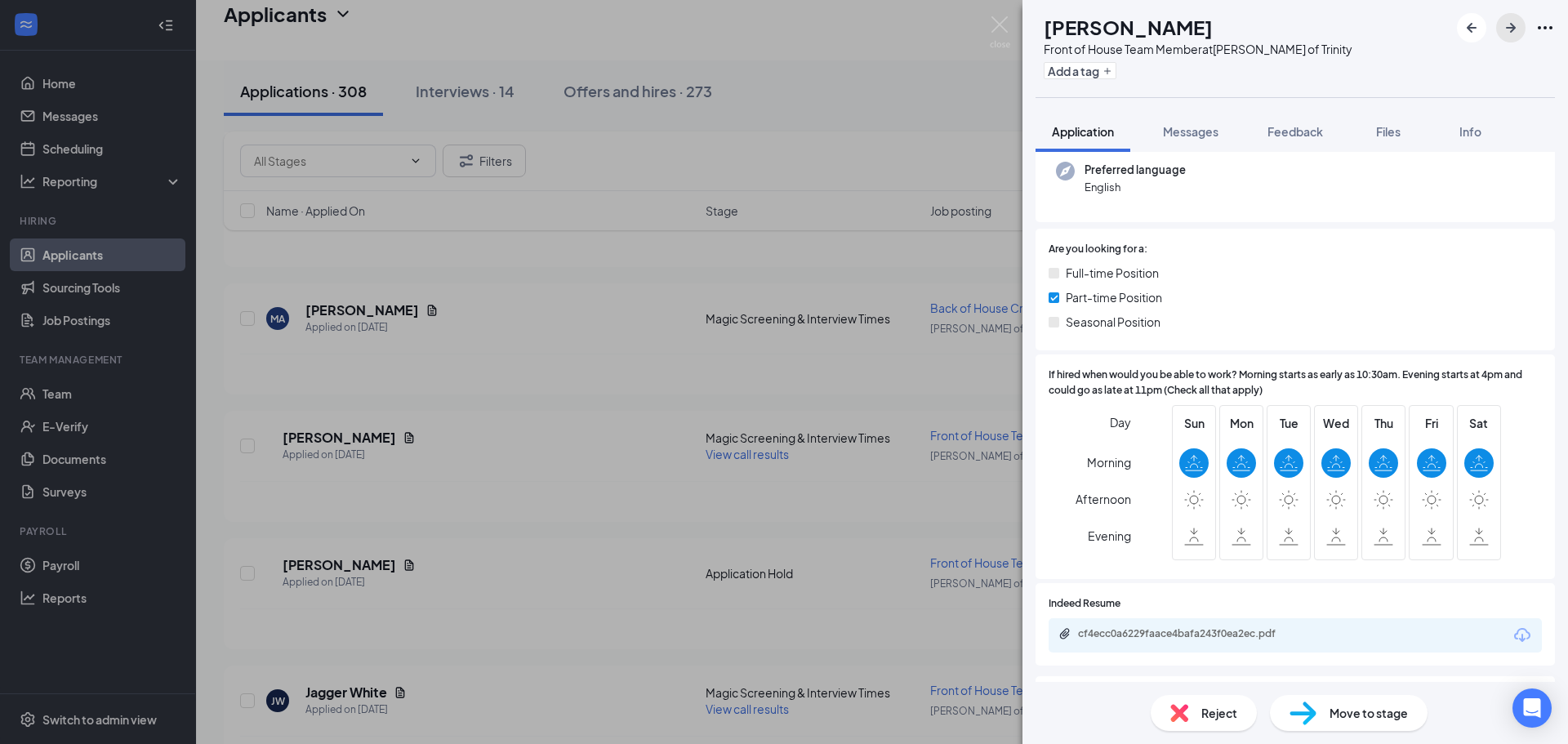
click at [1520, 35] on icon "ArrowRight" at bounding box center [1511, 27] width 20 height 20
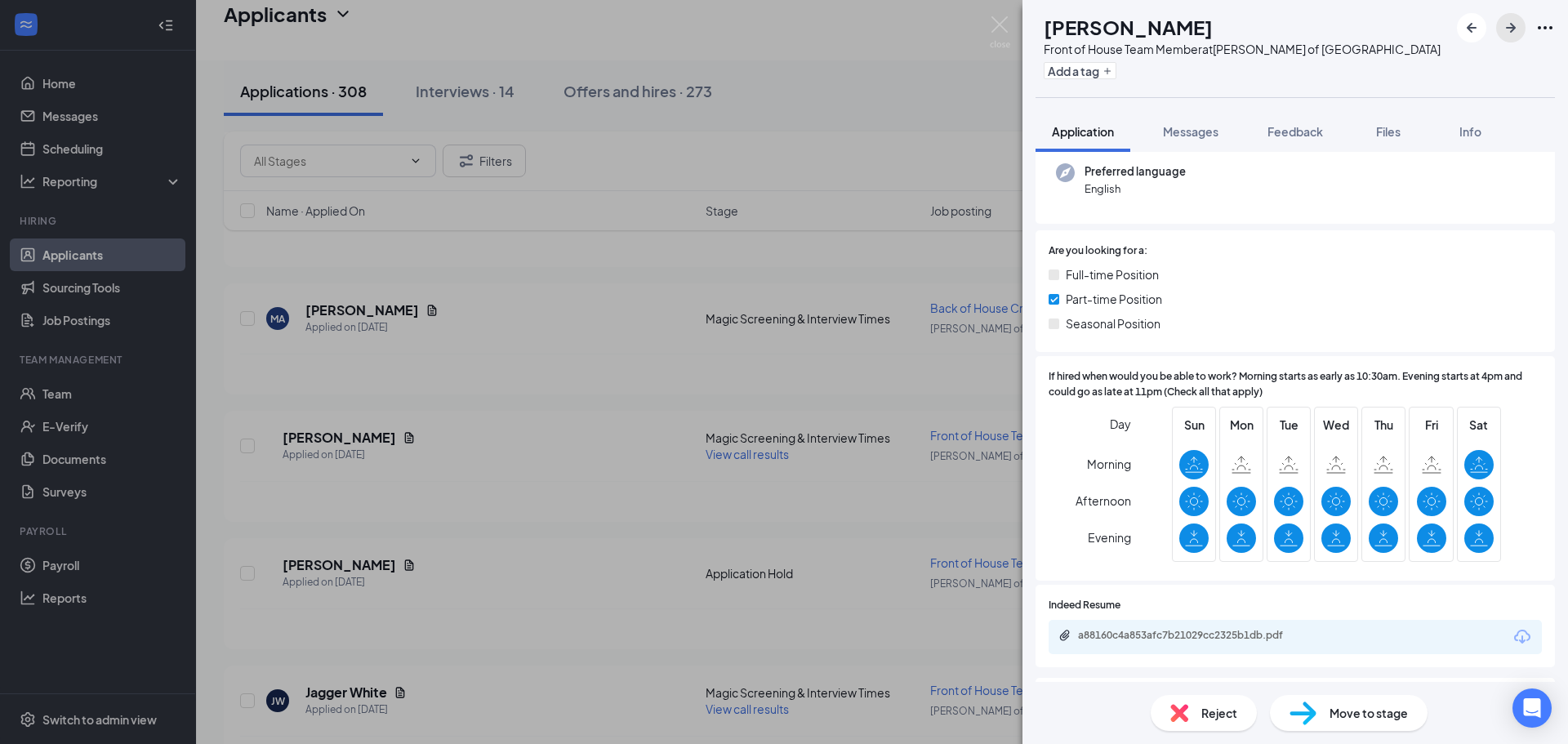
scroll to position [163, 0]
click at [1512, 31] on icon "ArrowRight" at bounding box center [1511, 27] width 9 height 9
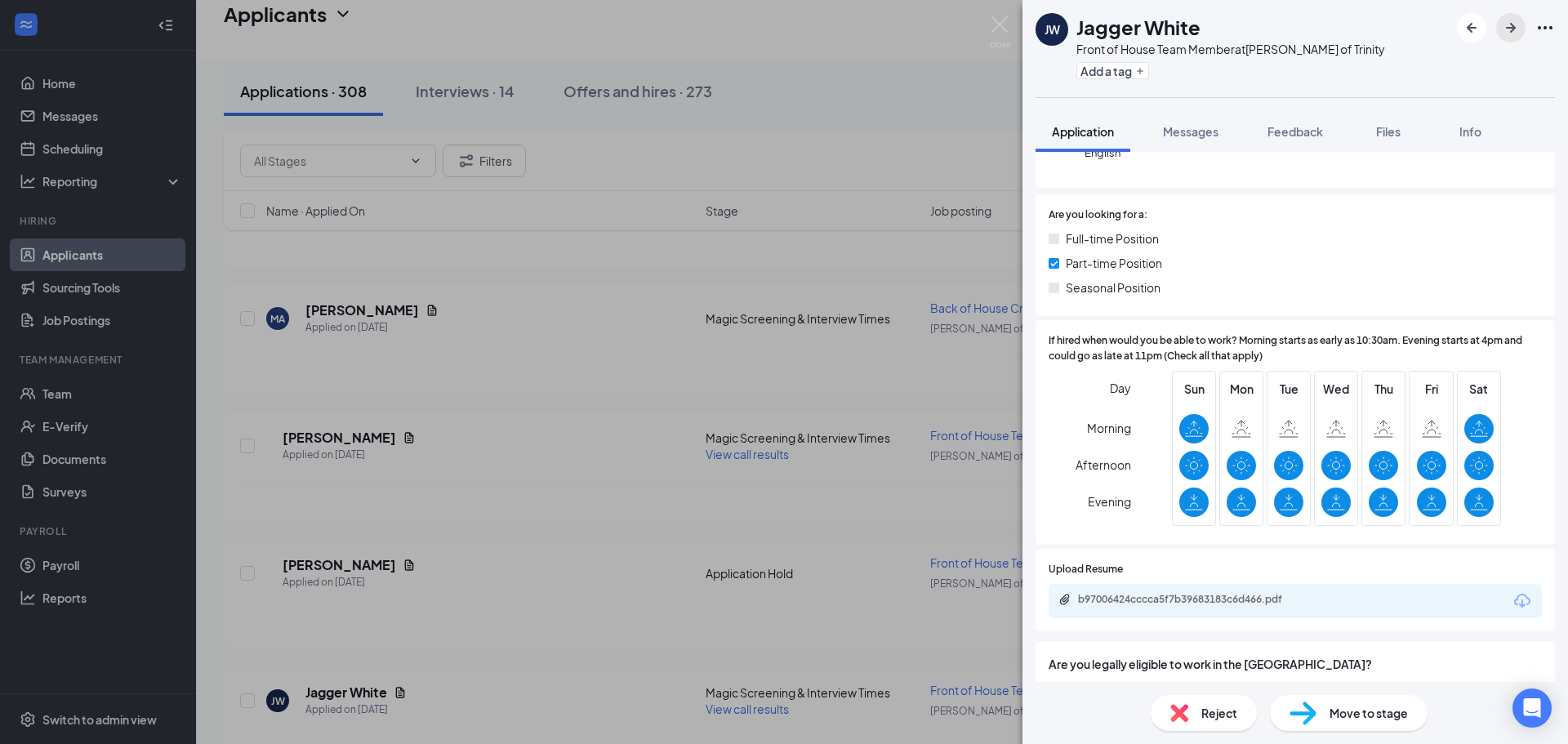
scroll to position [245, 0]
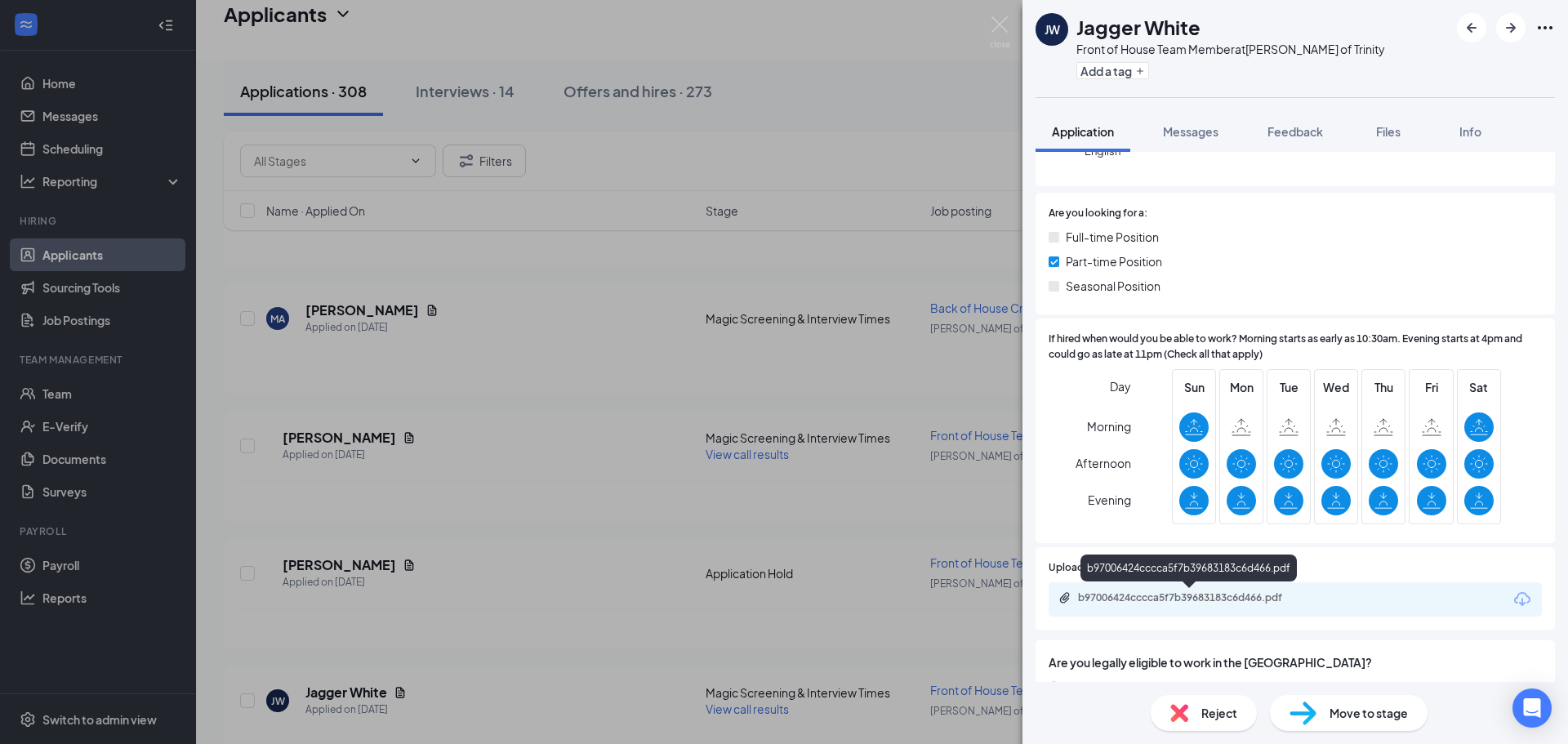
click at [1185, 602] on div "b97006424cccca5f7b39683183c6d466.pdf" at bounding box center [1192, 597] width 229 height 13
click at [1510, 27] on icon "ArrowRight" at bounding box center [1511, 27] width 9 height 9
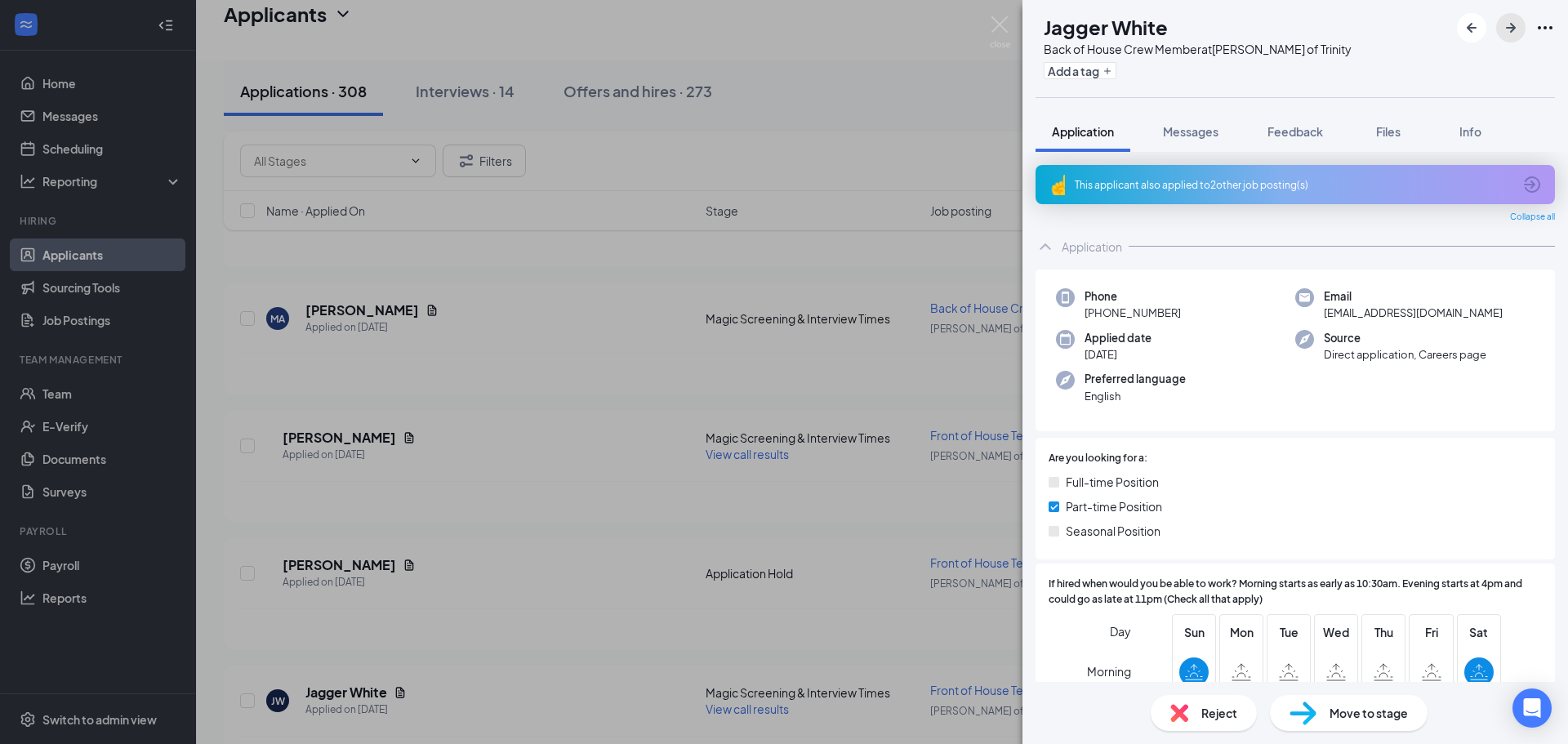
click at [1511, 21] on icon "ArrowRight" at bounding box center [1511, 27] width 20 height 20
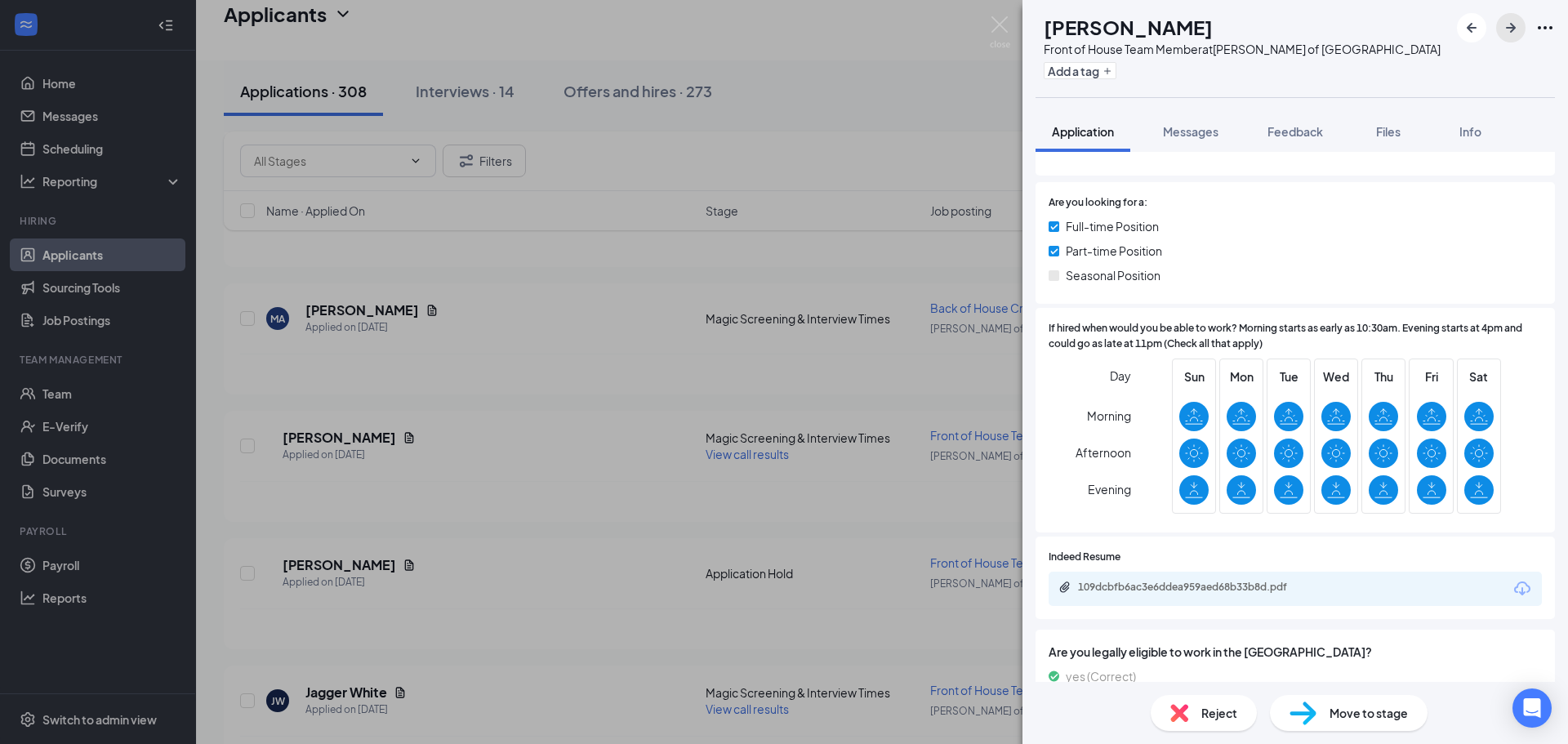
scroll to position [245, 0]
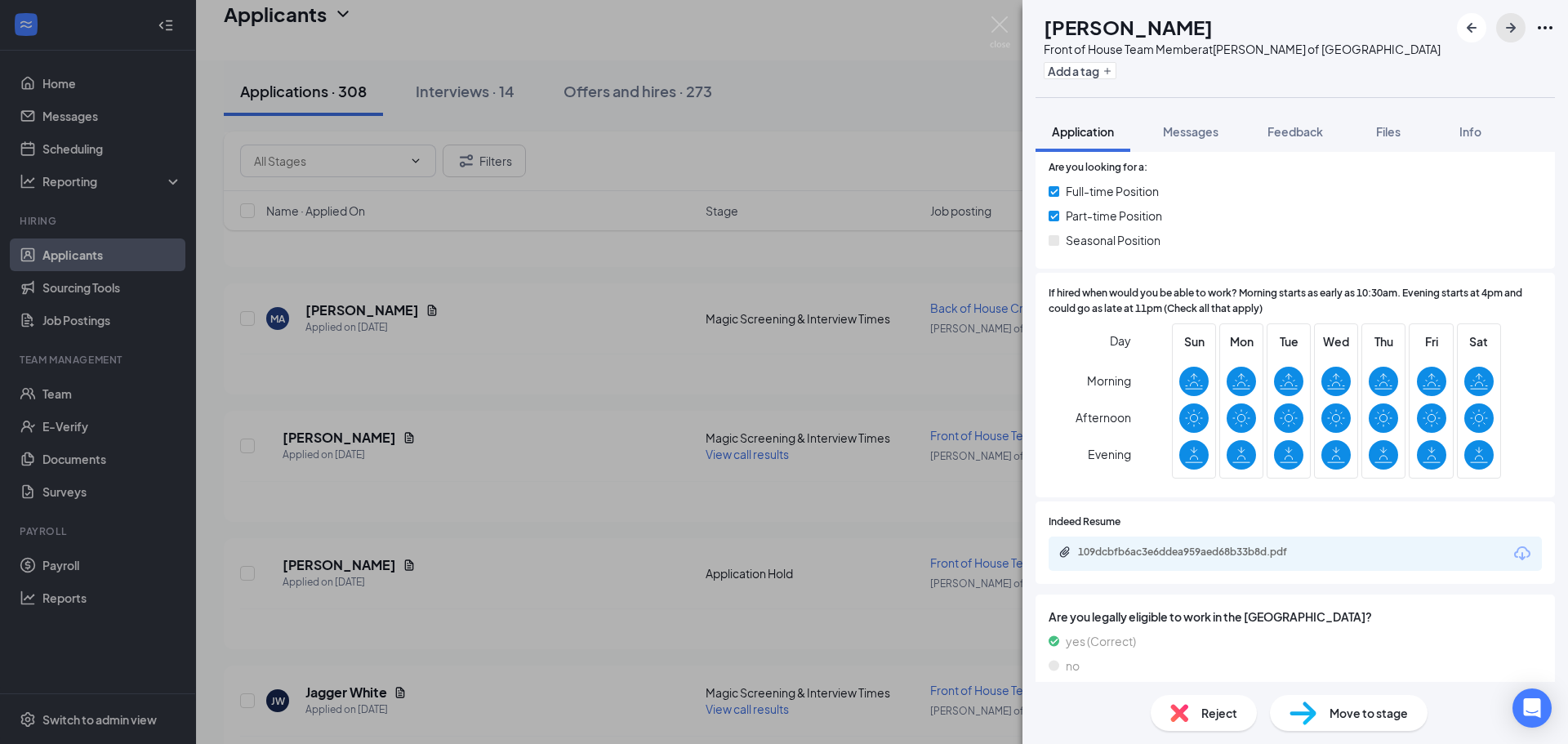
click at [1509, 35] on icon "ArrowRight" at bounding box center [1511, 27] width 20 height 20
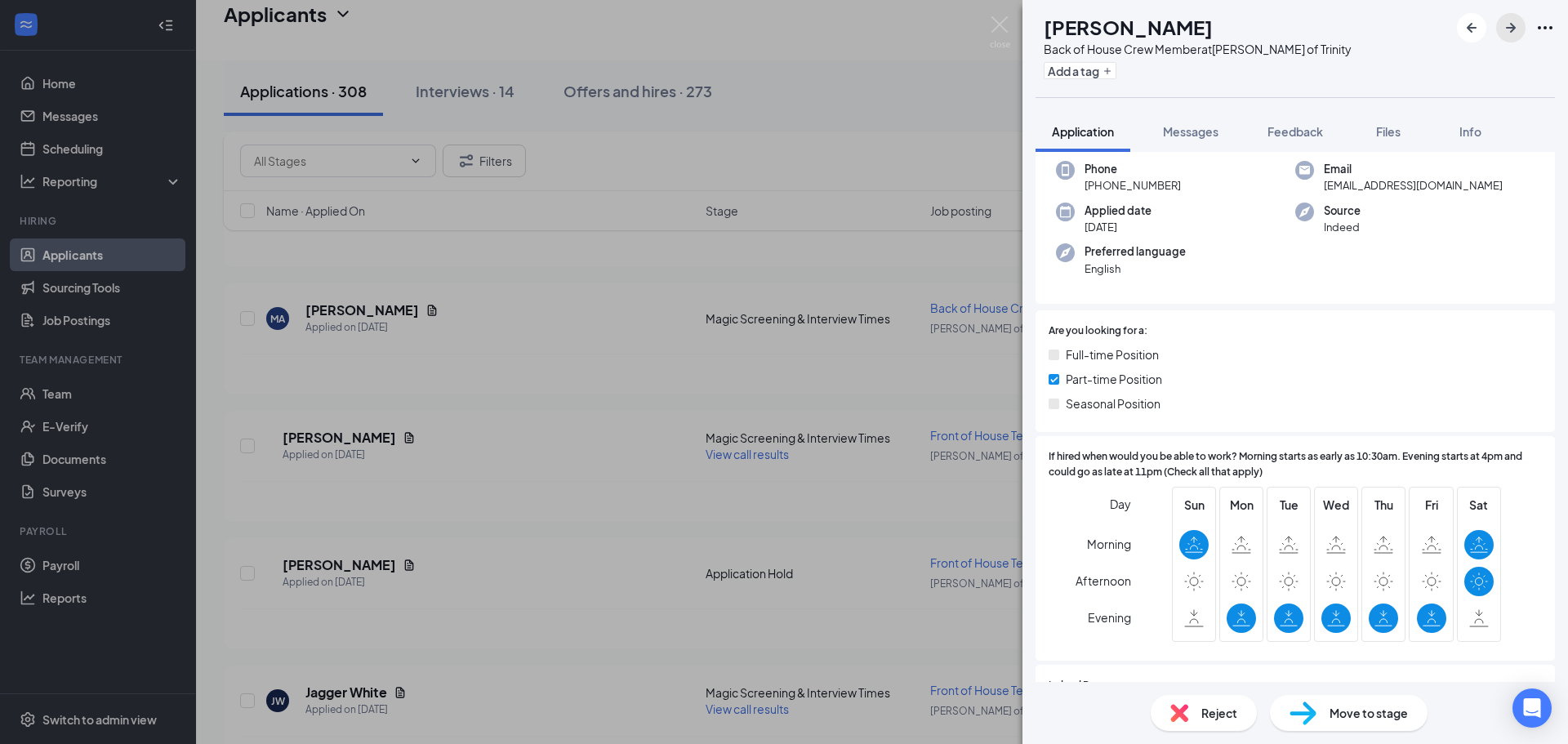
scroll to position [163, 0]
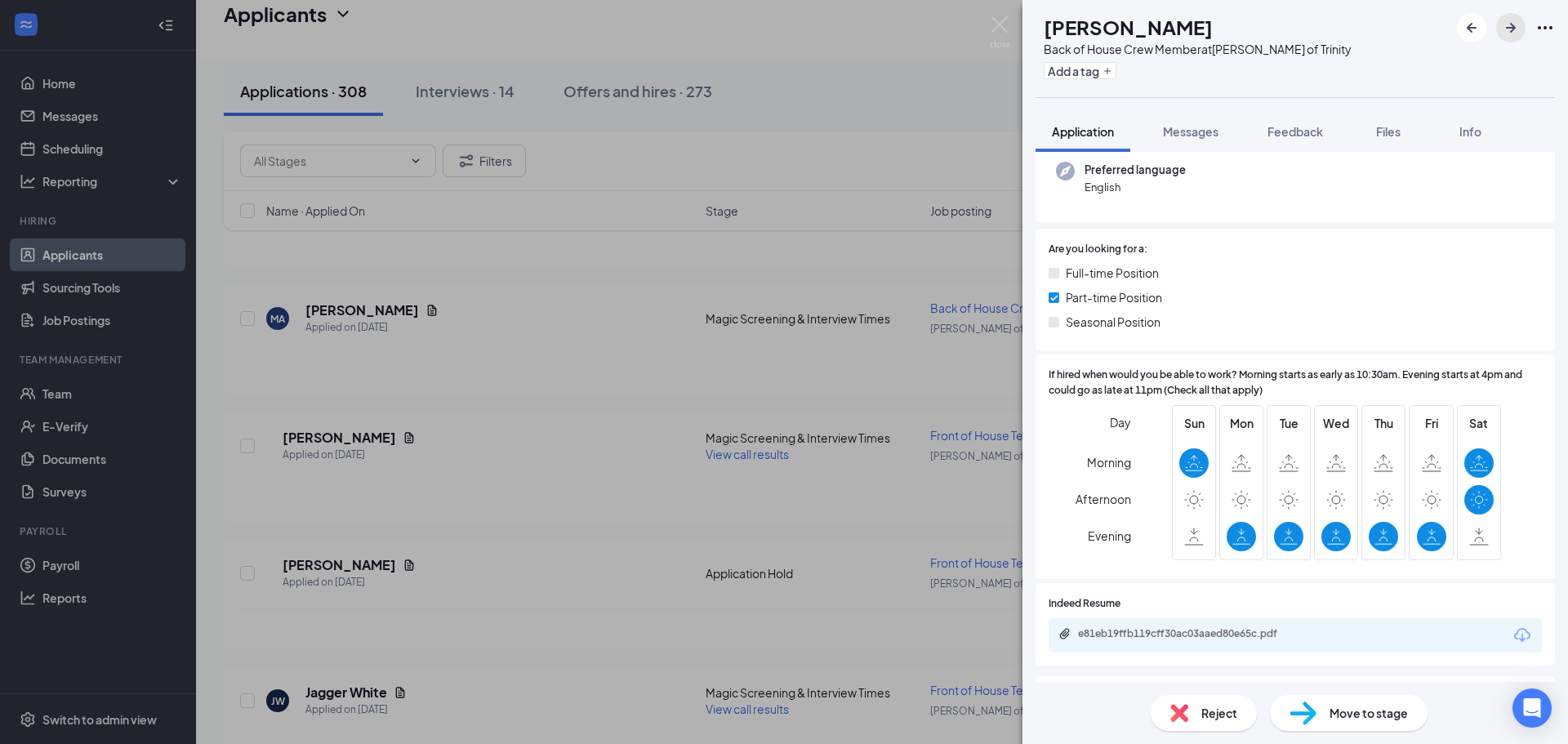
click at [1496, 30] on button "button" at bounding box center [1511, 27] width 29 height 29
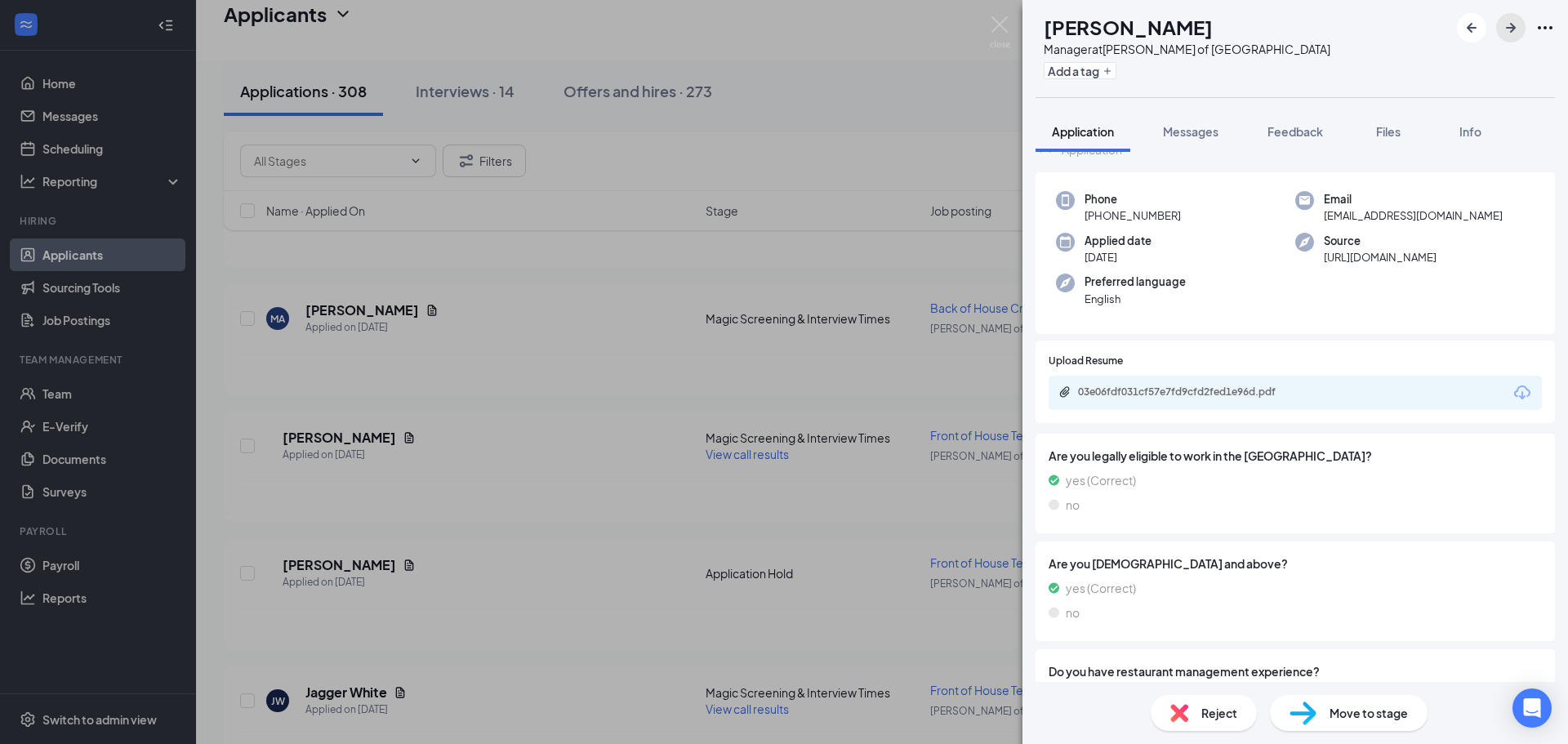
scroll to position [123, 0]
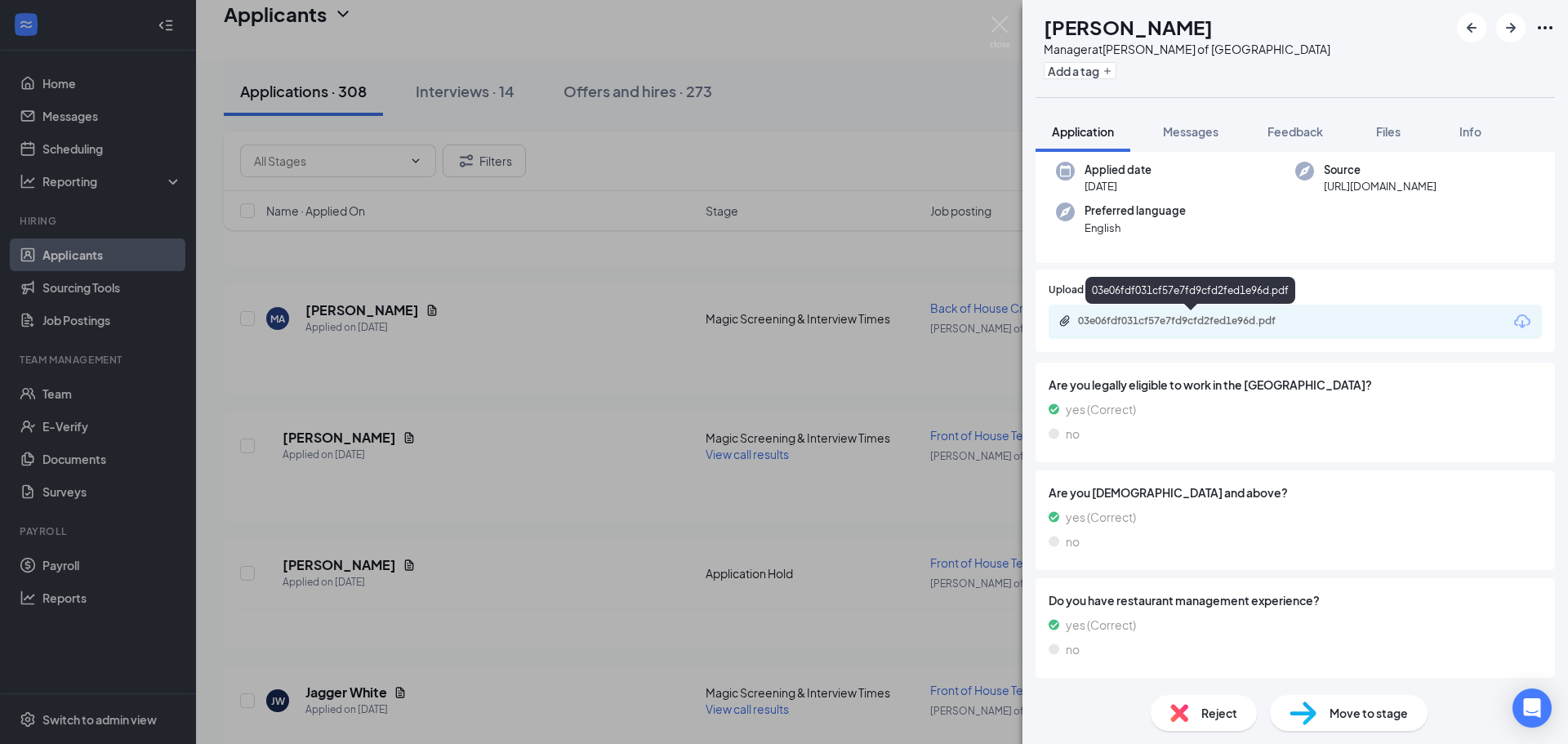
click at [1184, 315] on div "03e06fdf031cf57e7fd9cfd2fed1e96d.pdf" at bounding box center [1192, 321] width 229 height 13
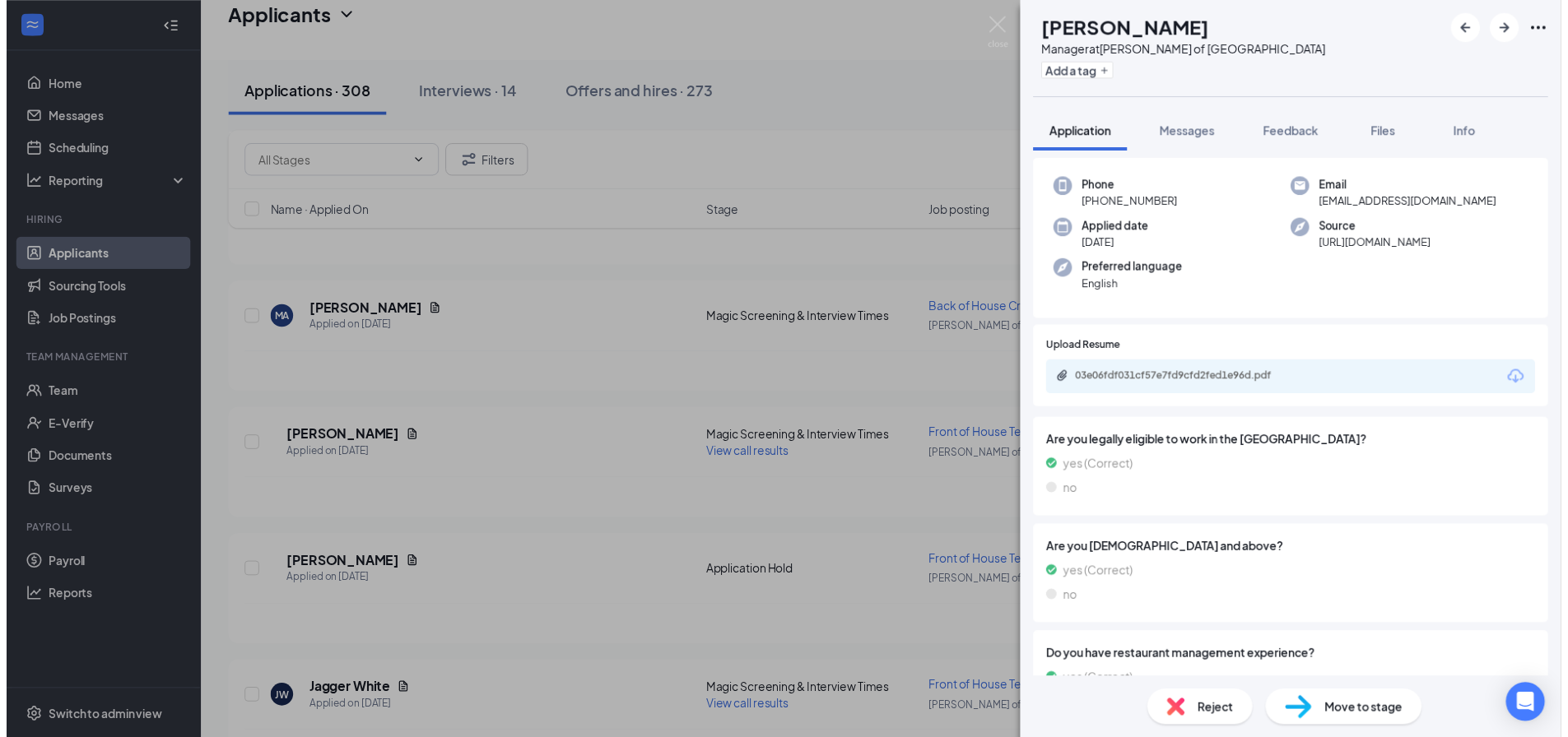
scroll to position [0, 0]
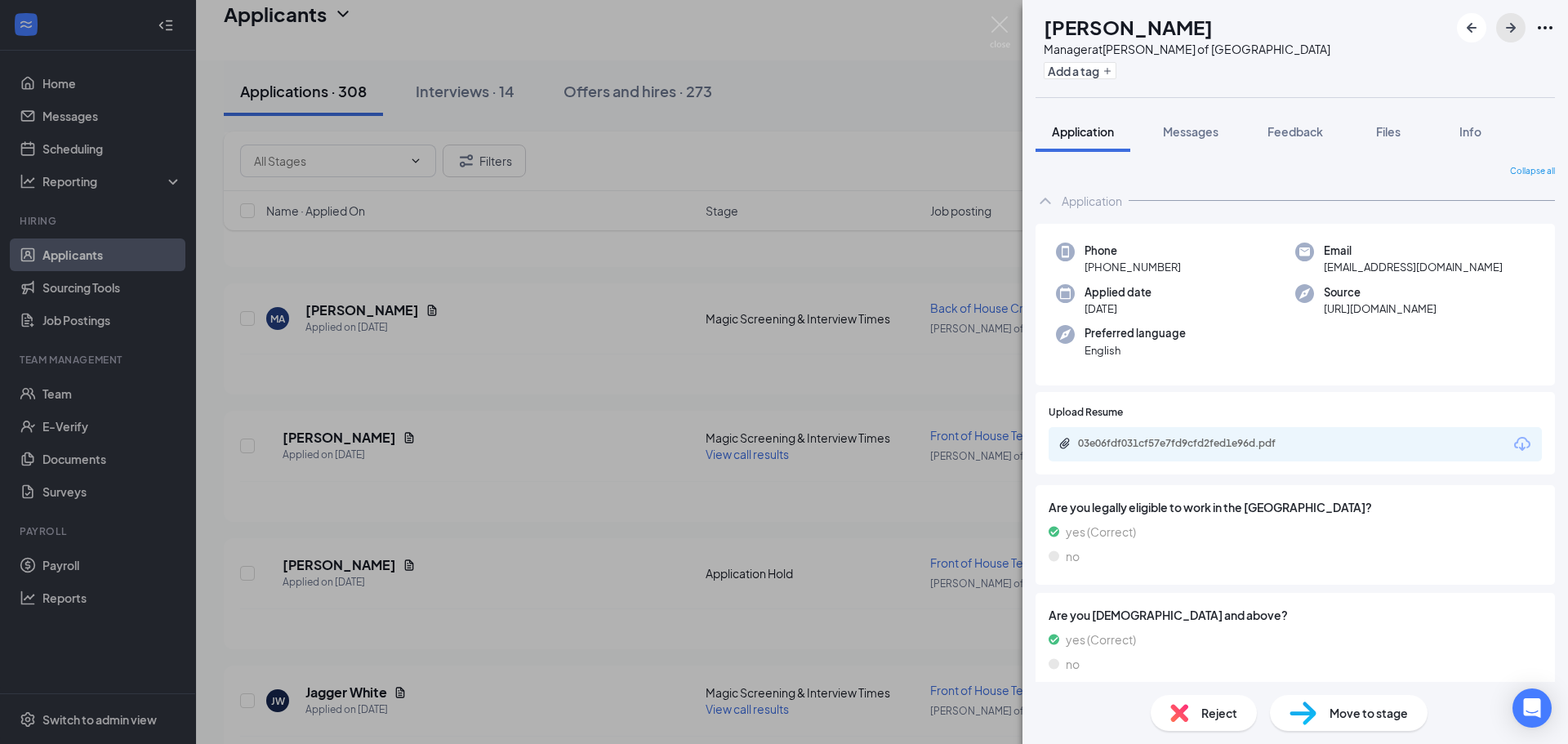
click at [1515, 34] on icon "ArrowRight" at bounding box center [1511, 27] width 20 height 20
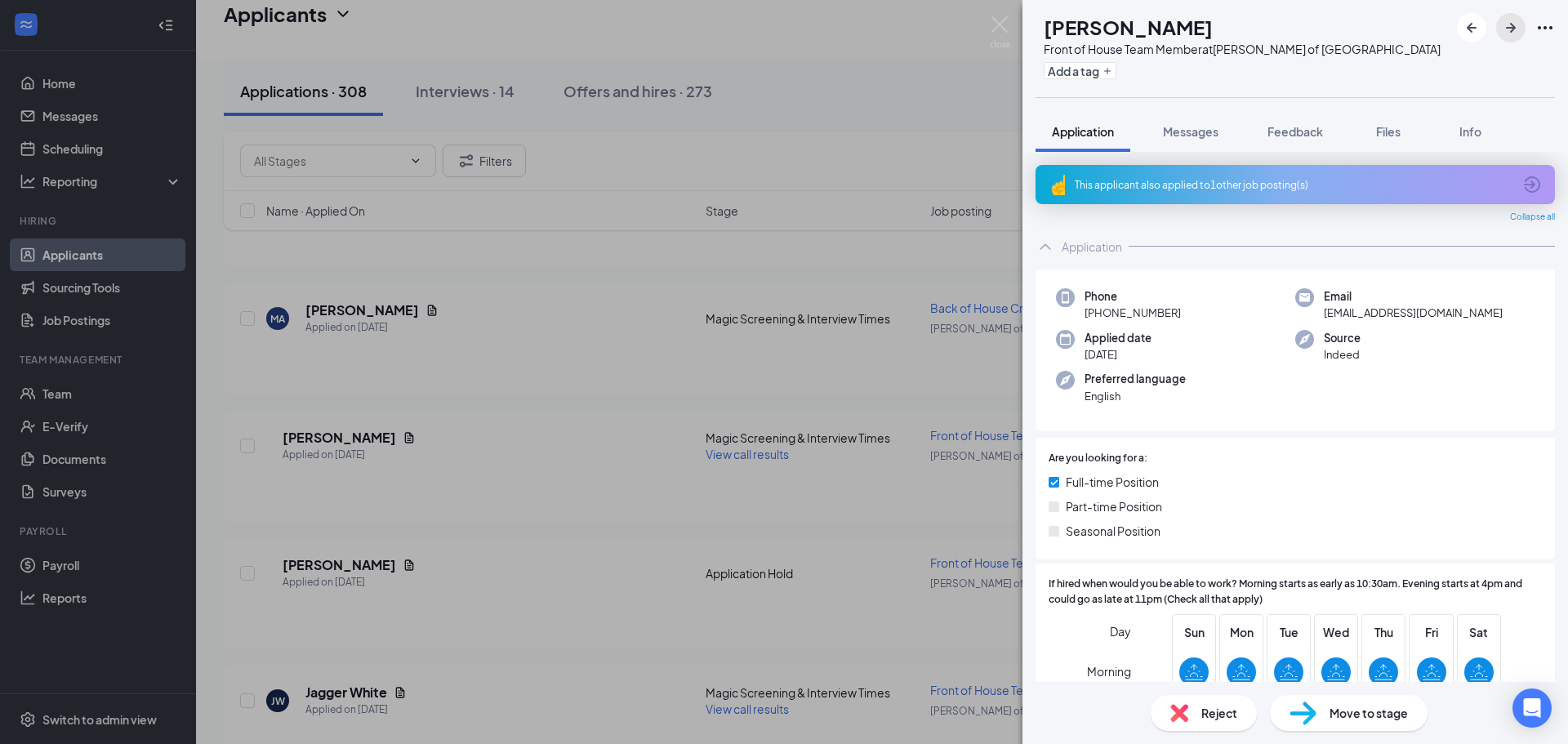
click at [1505, 31] on icon "ArrowRight" at bounding box center [1511, 27] width 20 height 20
click at [1505, 33] on icon "ArrowRight" at bounding box center [1511, 27] width 20 height 20
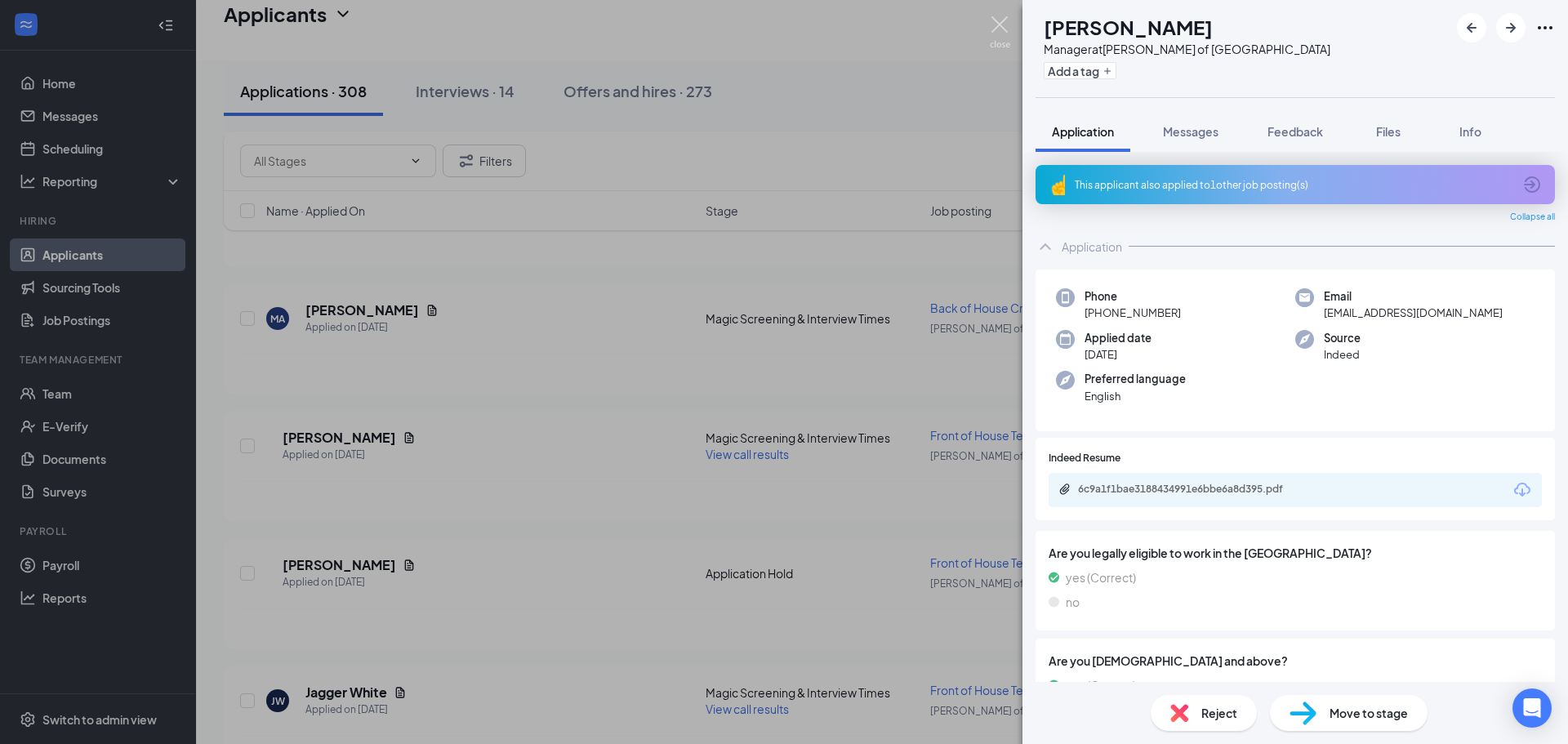
click at [987, 30] on div "AD [PERSON_NAME] Manager at [PERSON_NAME] of [GEOGRAPHIC_DATA] Add a tag Applic…" at bounding box center [784, 372] width 1568 height 744
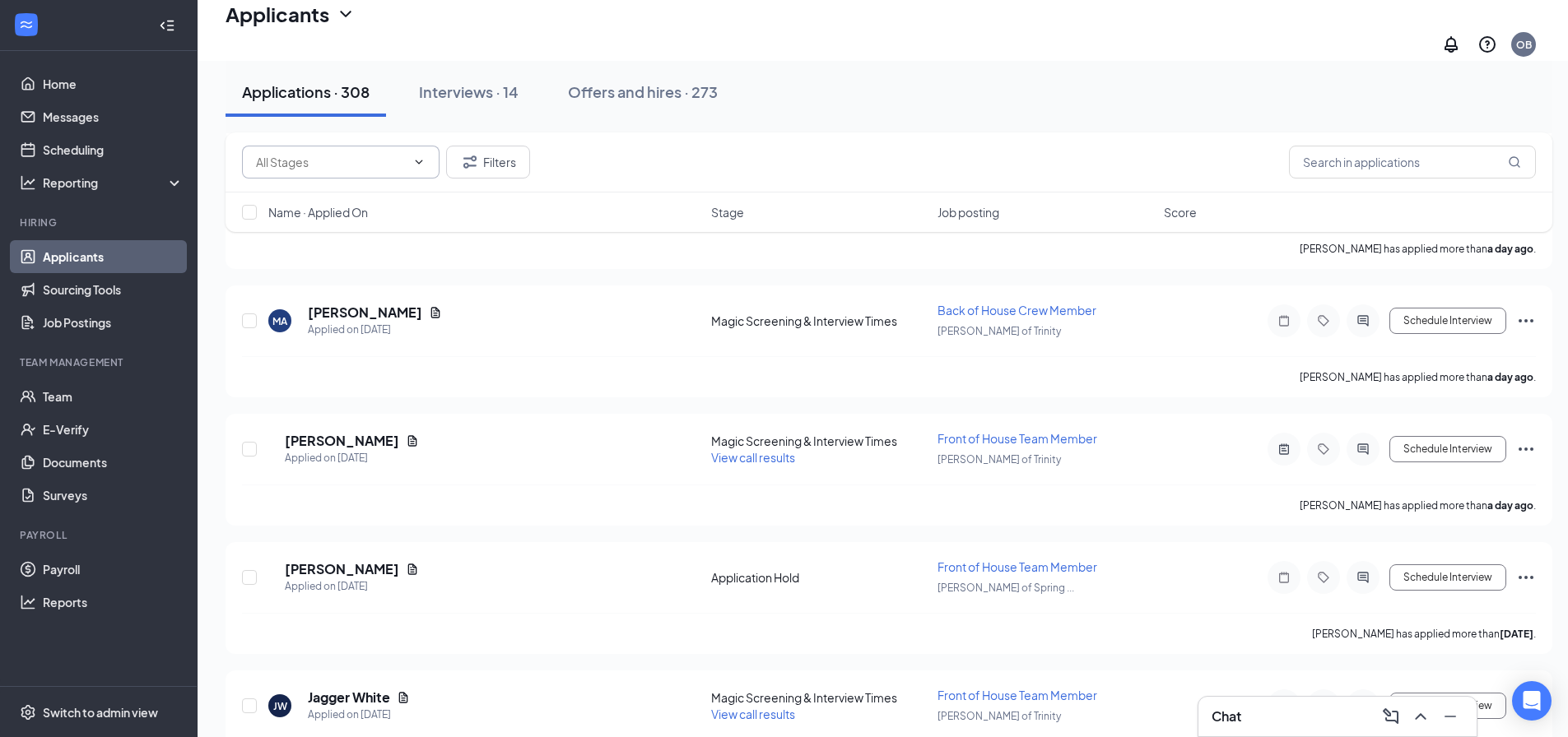
click at [421, 161] on icon "ChevronDown" at bounding box center [419, 162] width 8 height 4
click at [471, 153] on icon "Filter" at bounding box center [469, 162] width 20 height 20
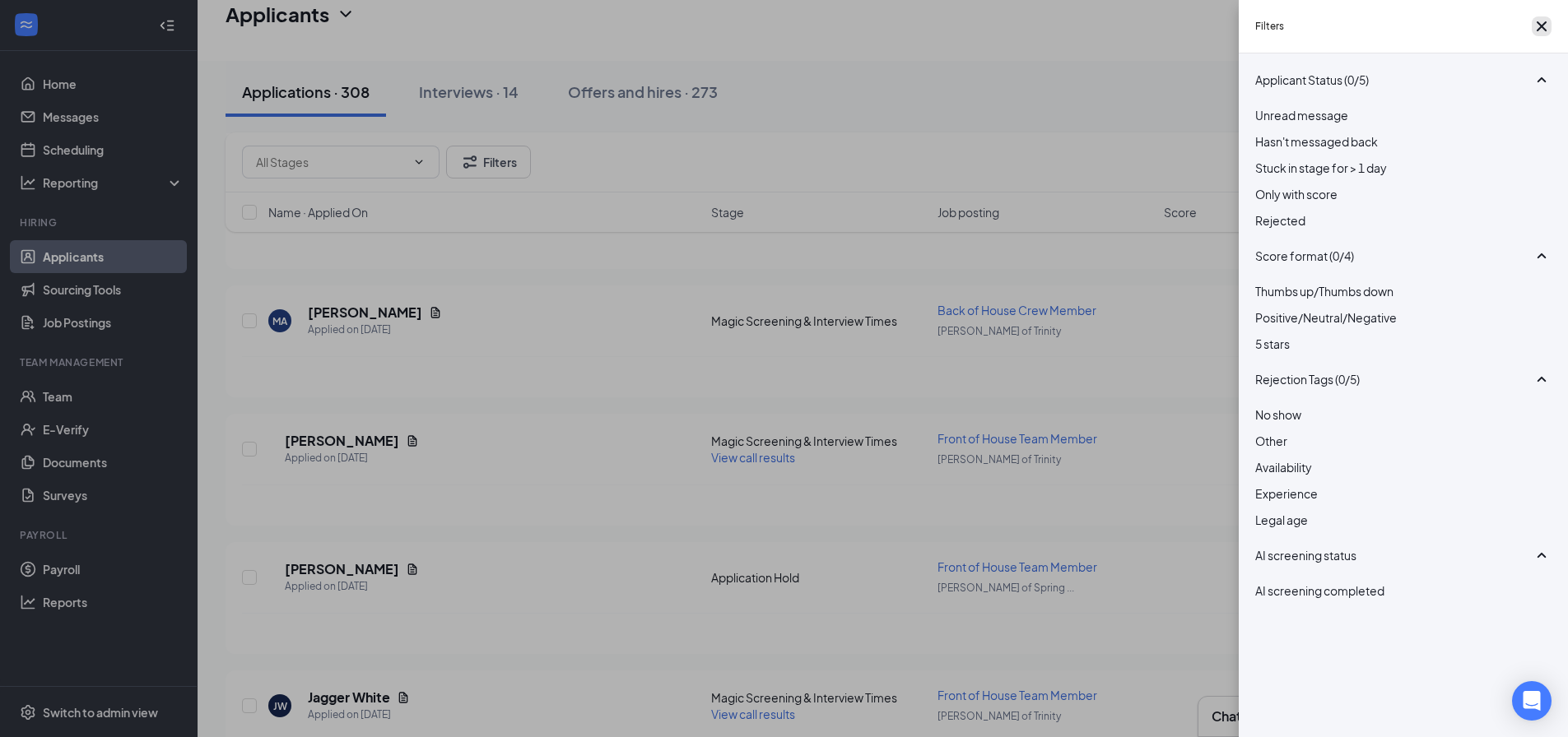
click at [1543, 36] on icon "Cross" at bounding box center [1541, 26] width 20 height 20
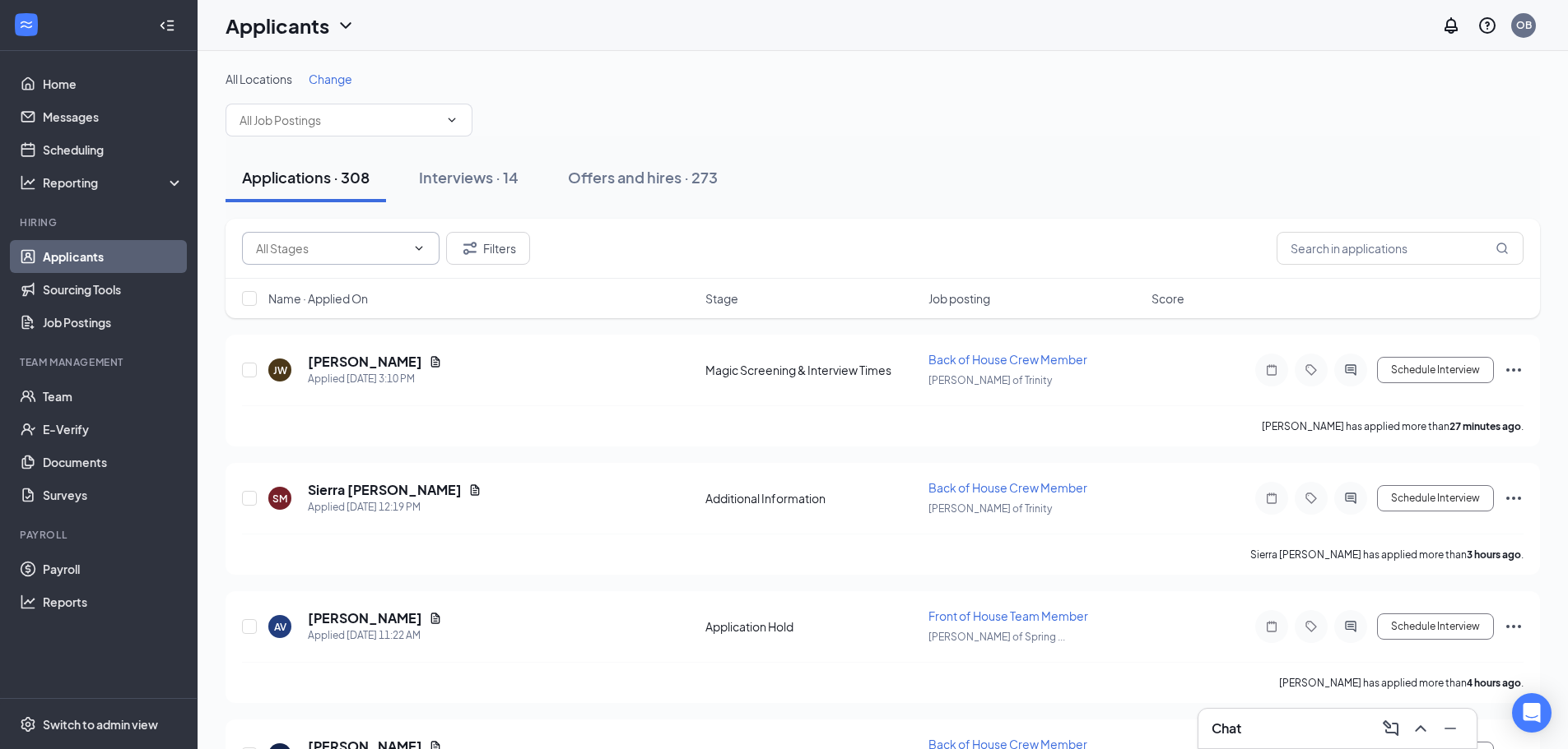
click at [409, 238] on span at bounding box center [341, 248] width 198 height 33
click at [411, 117] on input "text" at bounding box center [339, 120] width 199 height 18
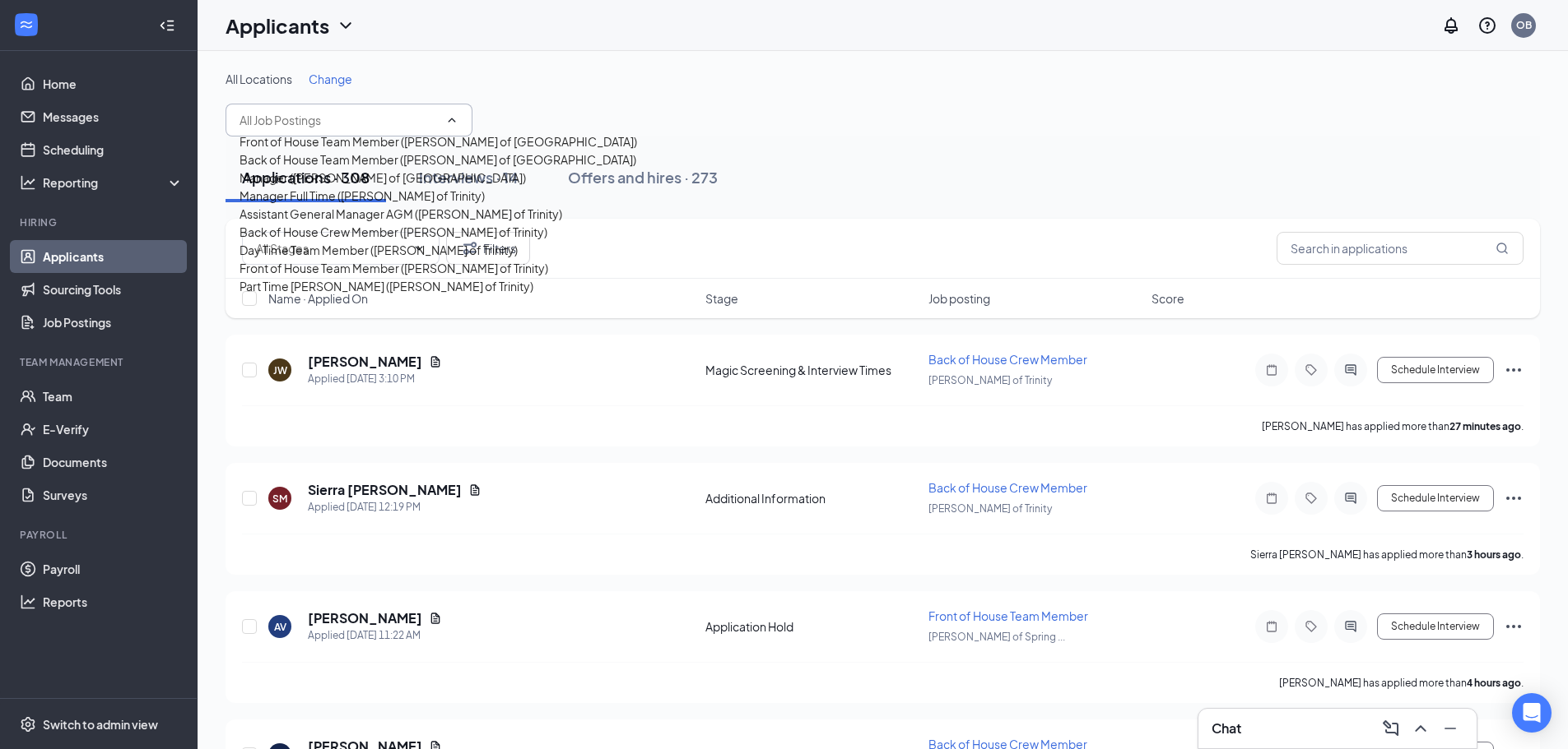
scroll to position [202, 0]
click at [401, 223] on div "Back of House Crew Member ([PERSON_NAME] of Trinity)" at bounding box center [393, 232] width 308 height 18
type input "Back of House Crew Member ([PERSON_NAME] of Trinity)"
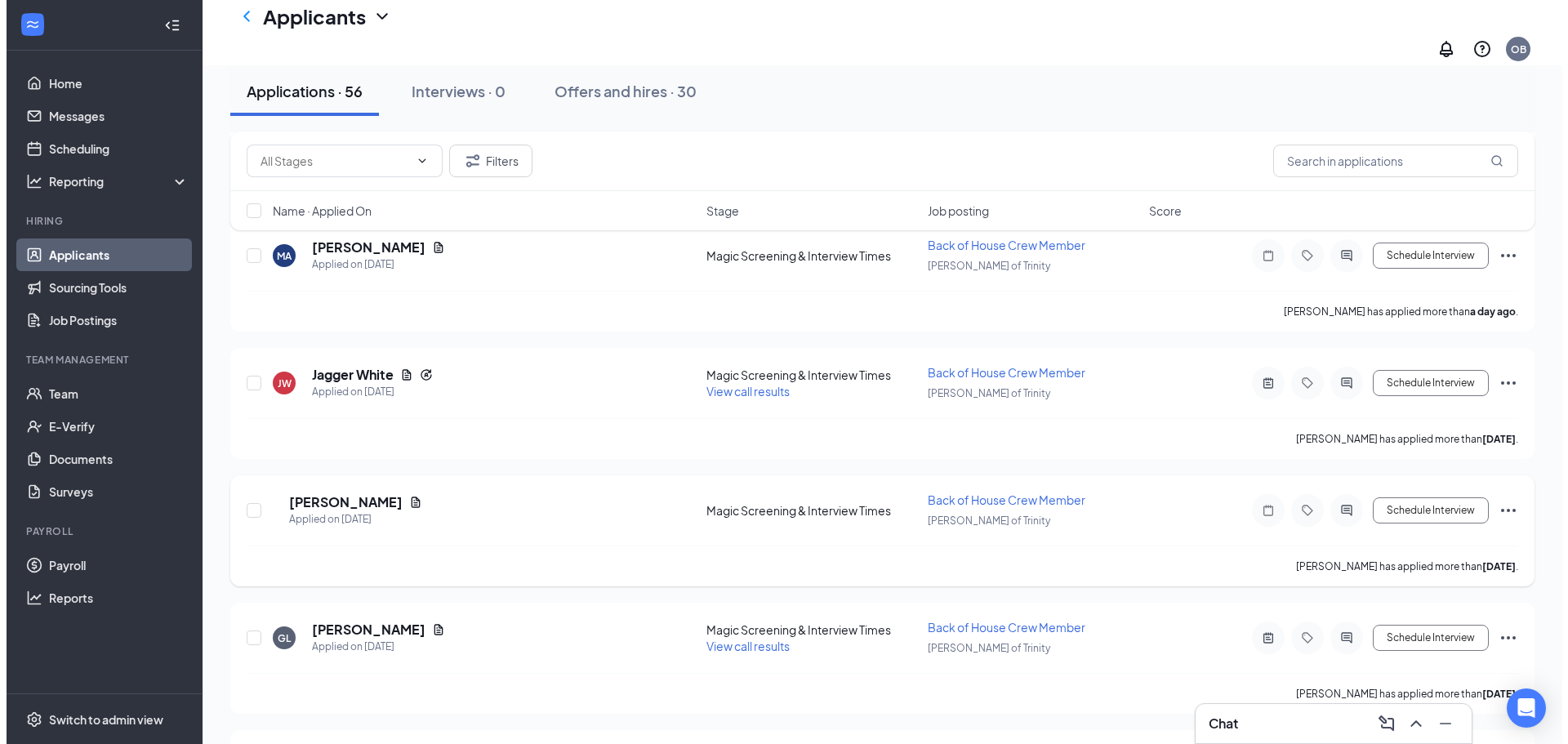
scroll to position [572, 0]
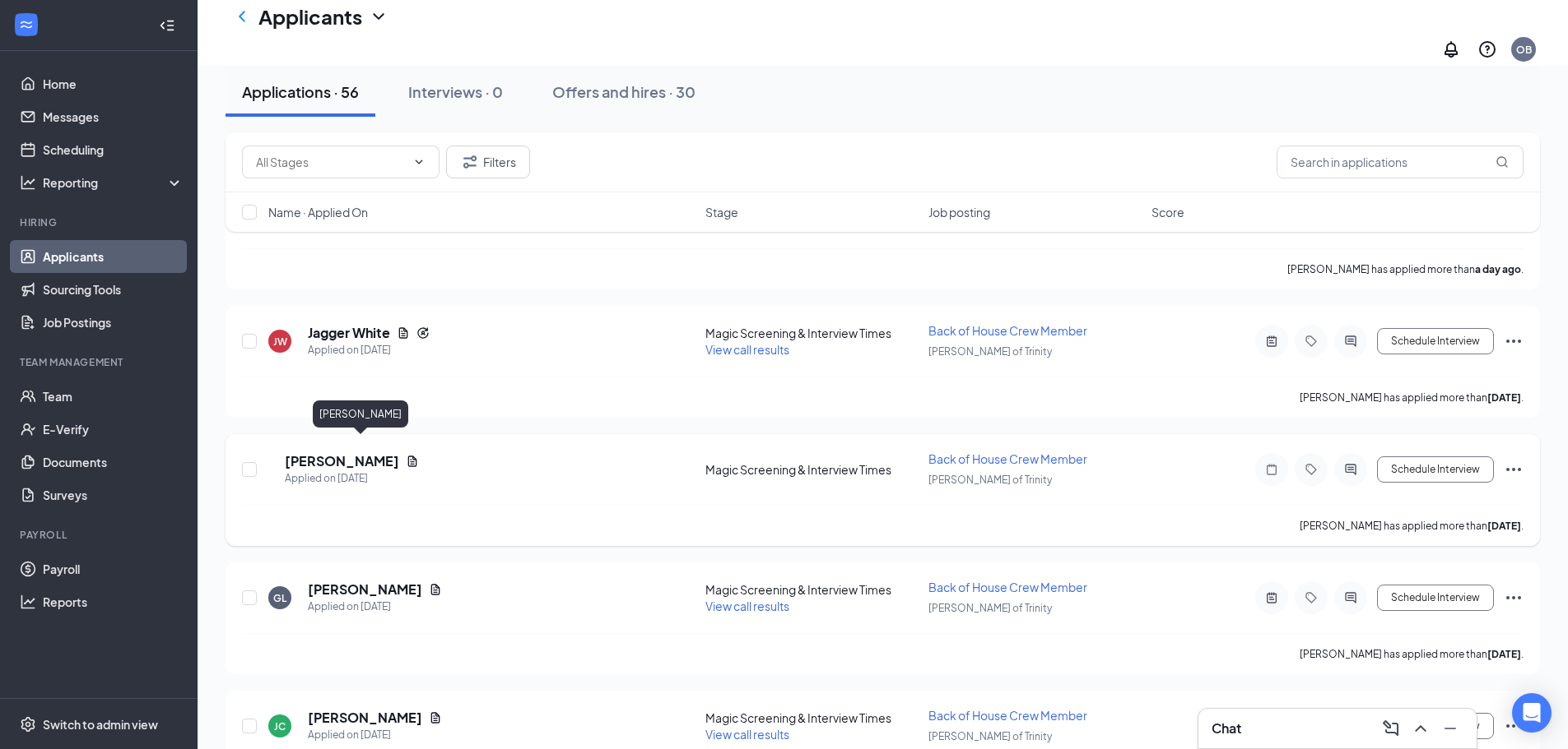
click at [373, 453] on h5 "[PERSON_NAME]" at bounding box center [341, 461] width 114 height 18
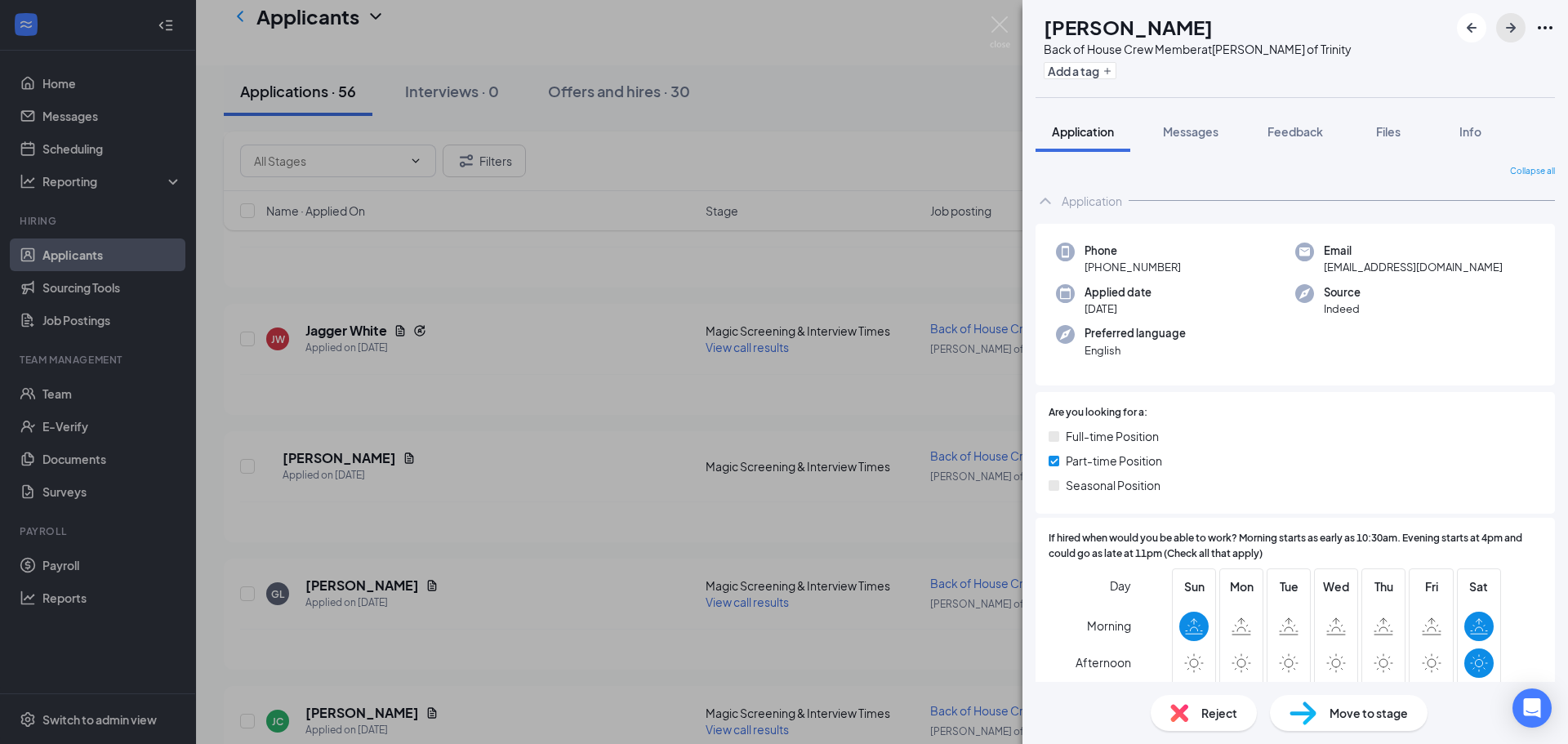
click at [1513, 30] on icon "ArrowRight" at bounding box center [1511, 27] width 9 height 9
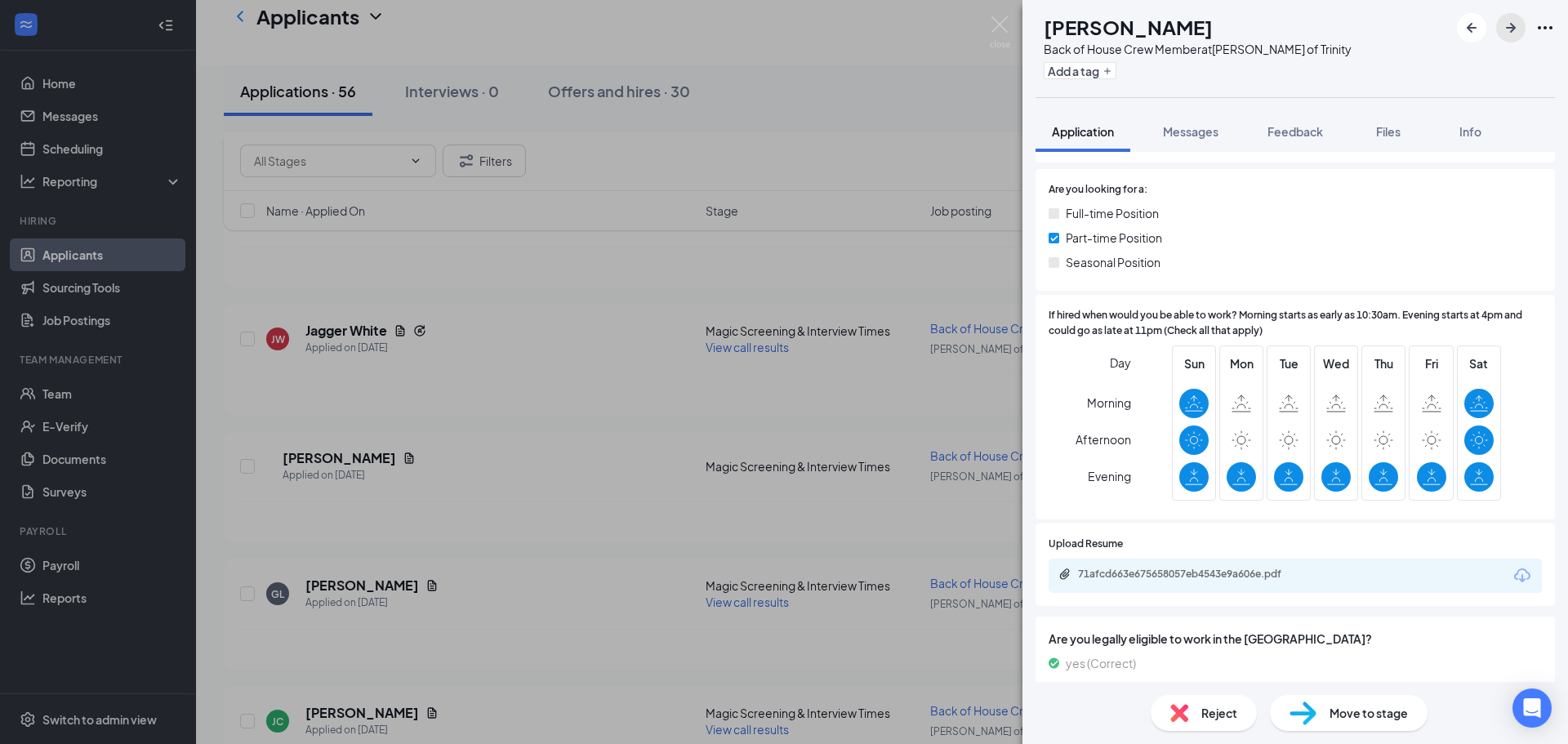
scroll to position [245, 0]
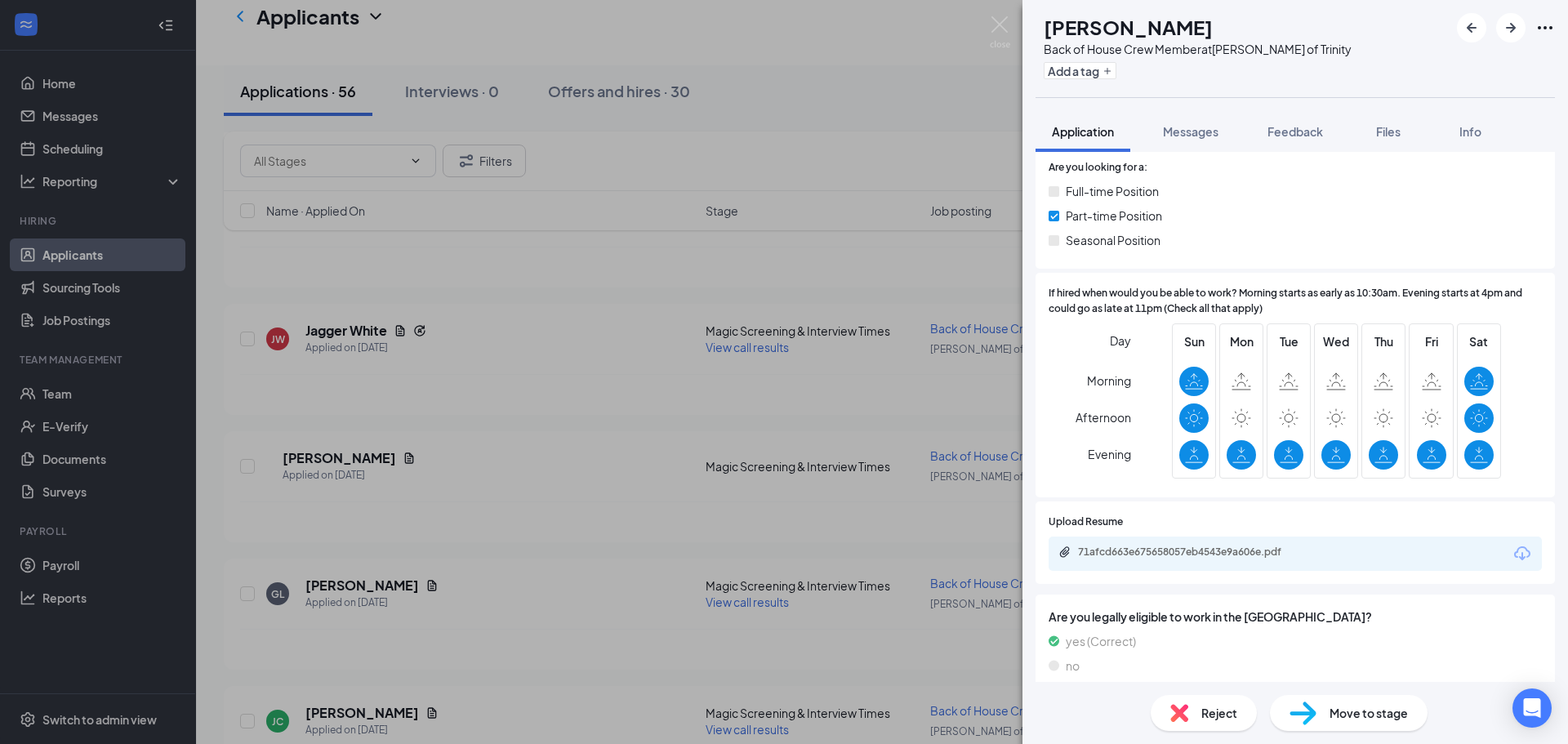
click at [1221, 543] on div "71afcd663e675658057eb4543e9a606e.pdf" at bounding box center [1295, 554] width 493 height 34
click at [1220, 548] on div "71afcd663e675658057eb4543e9a606e.pdf" at bounding box center [1192, 552] width 229 height 13
click at [1323, 715] on div "Move to stage" at bounding box center [1349, 713] width 158 height 36
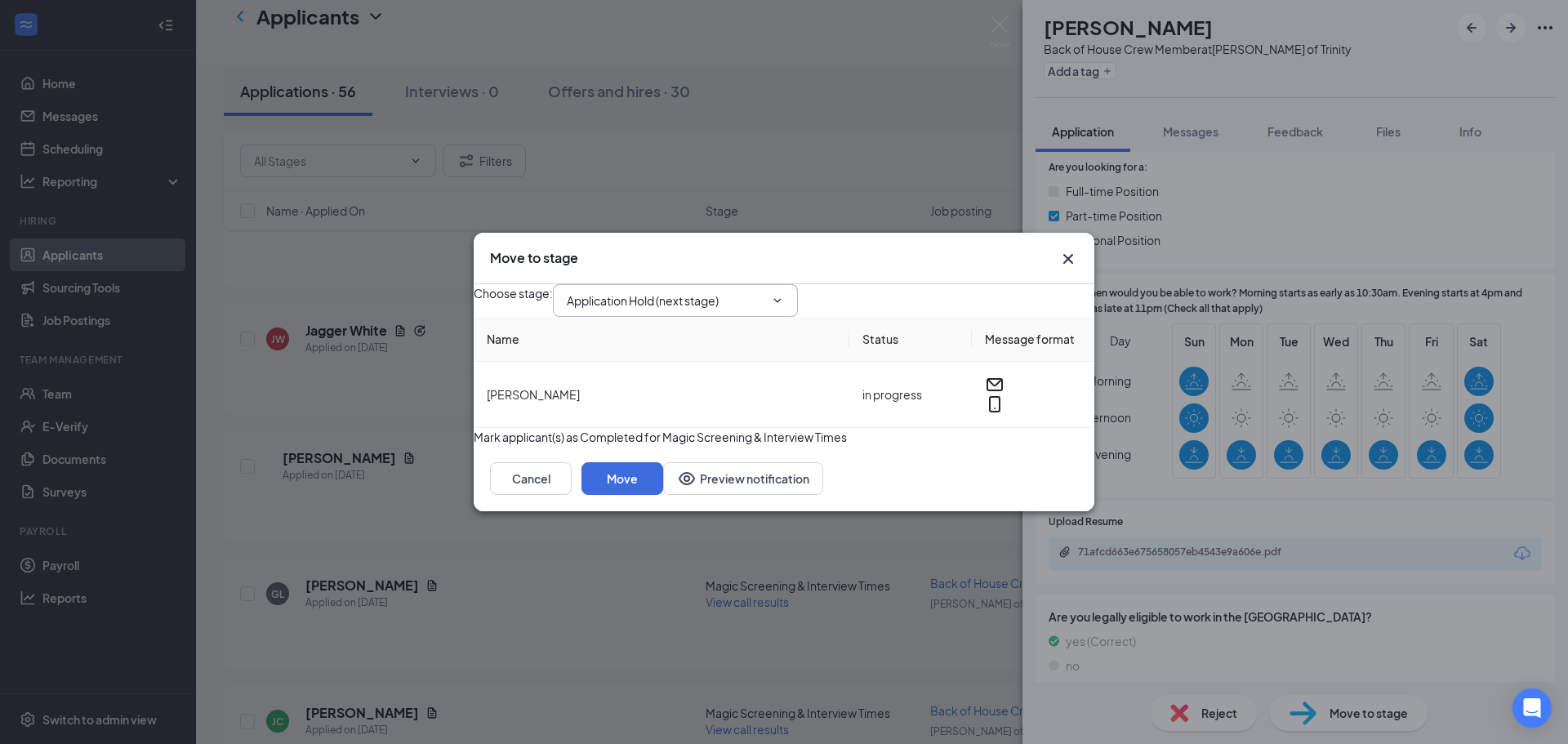
click at [667, 292] on input "Application Hold (next stage)" at bounding box center [666, 300] width 197 height 18
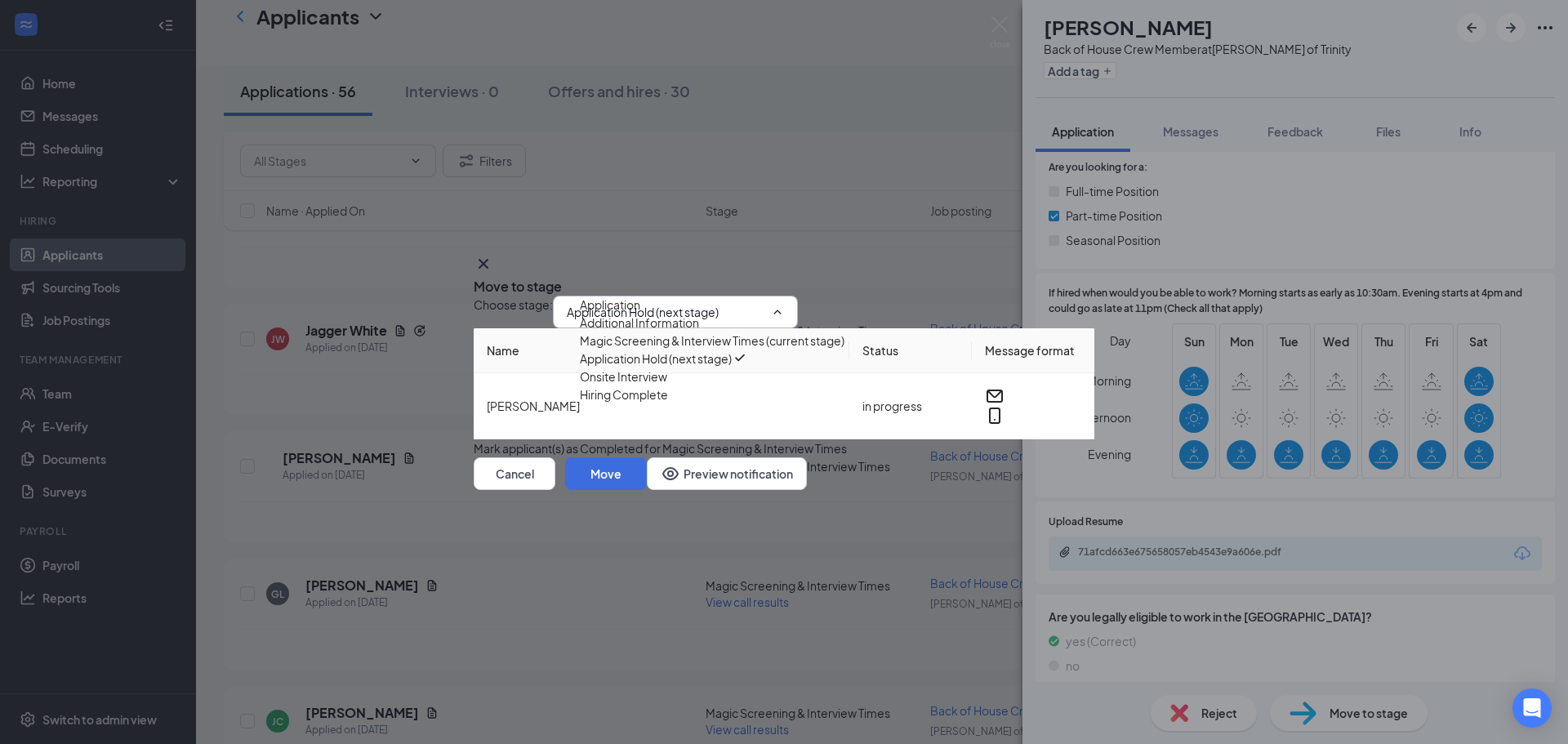
click at [667, 385] on div "Onsite Interview" at bounding box center [624, 376] width 87 height 18
type input "Onsite Interview"
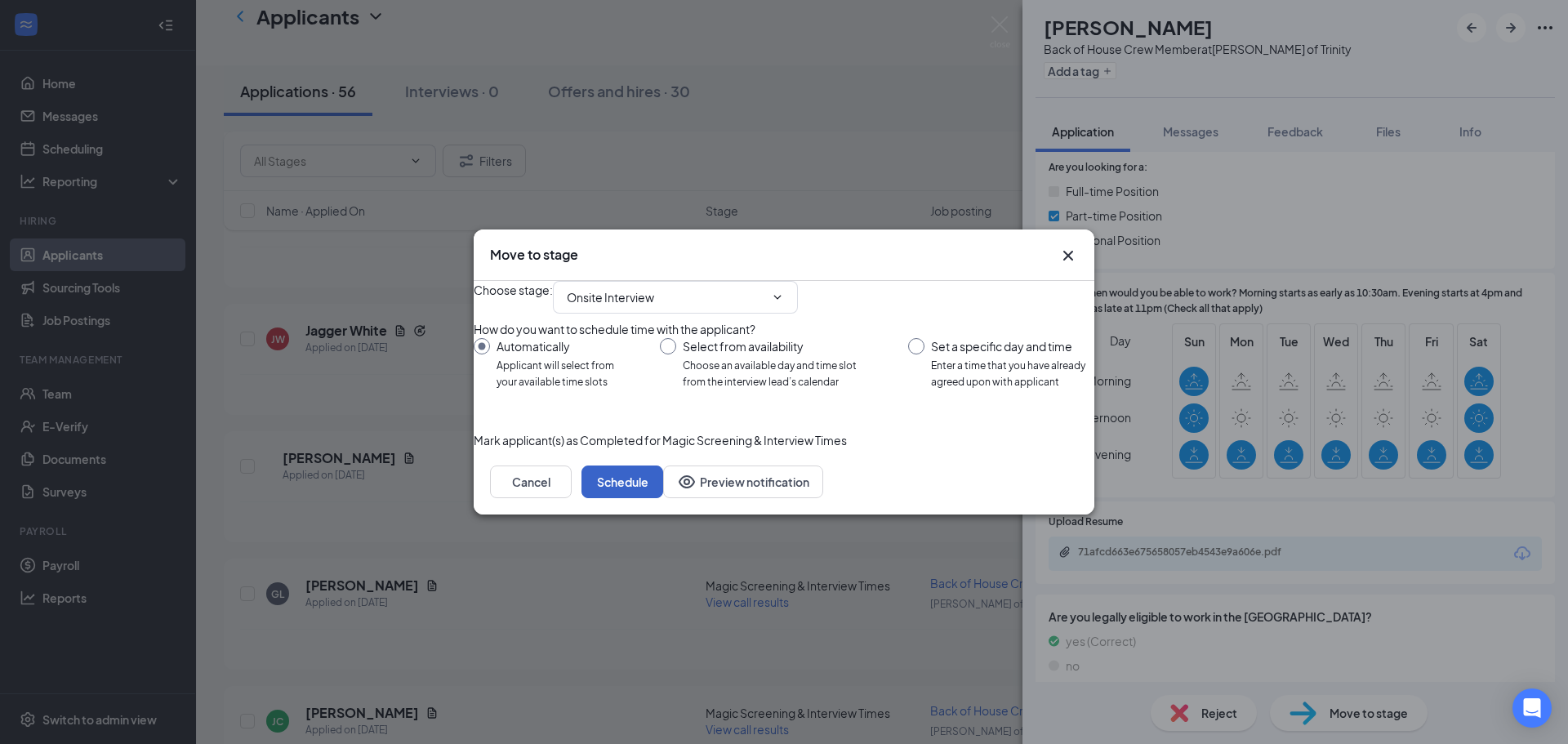
click at [1094, 515] on div "Cancel Schedule Preview notification" at bounding box center [784, 482] width 621 height 65
click at [663, 499] on button "Schedule" at bounding box center [622, 482] width 81 height 33
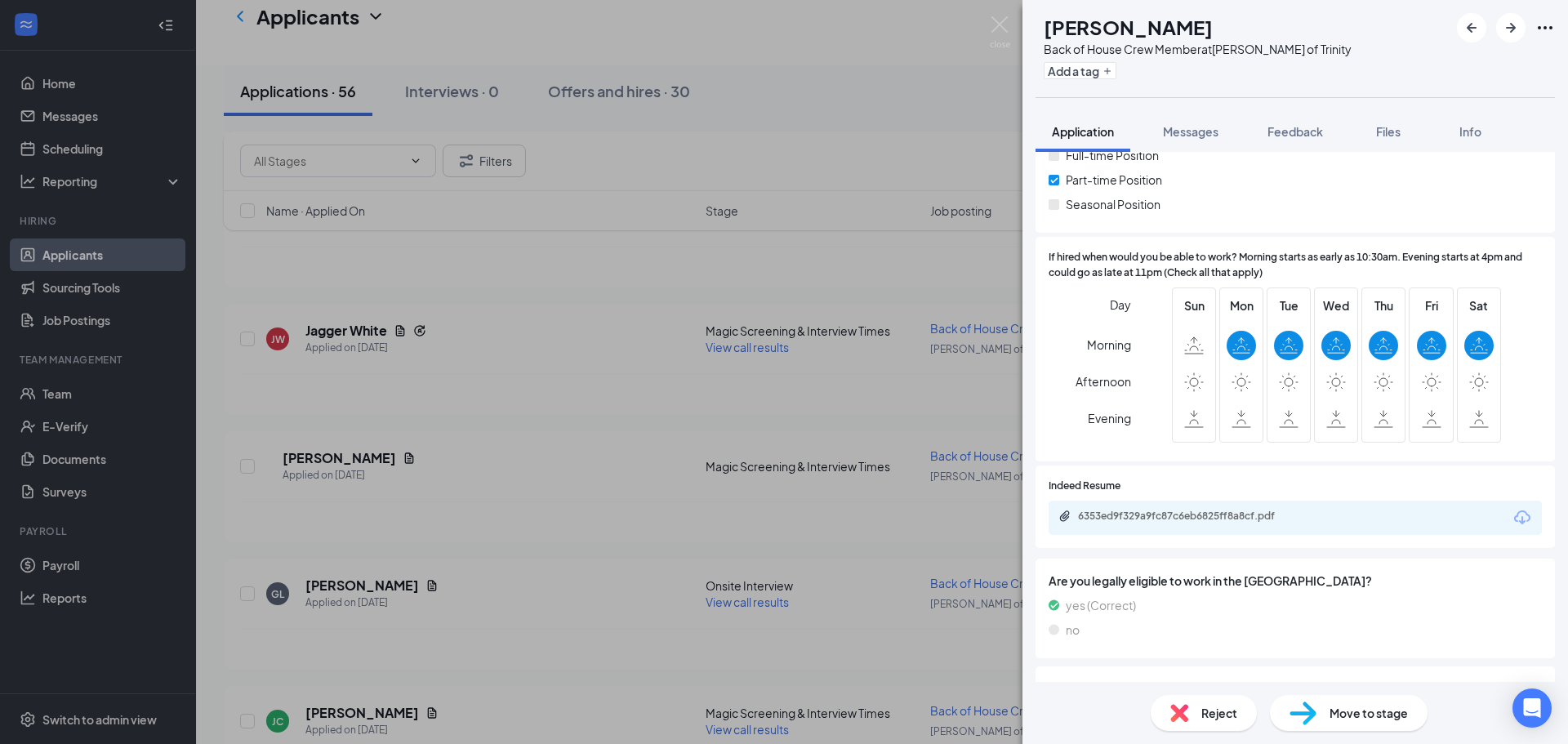
scroll to position [327, 0]
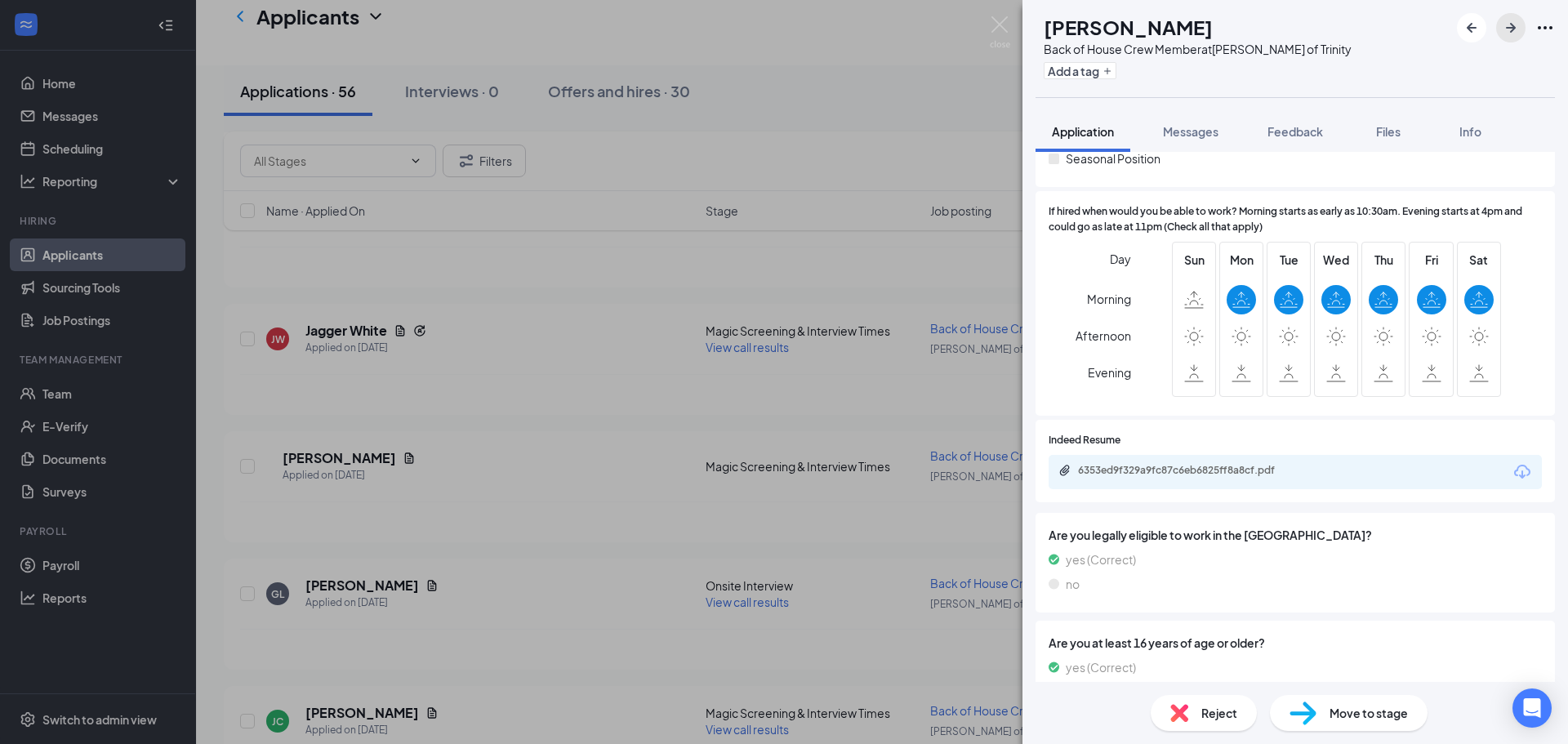
click at [1513, 34] on icon "ArrowRight" at bounding box center [1511, 27] width 20 height 20
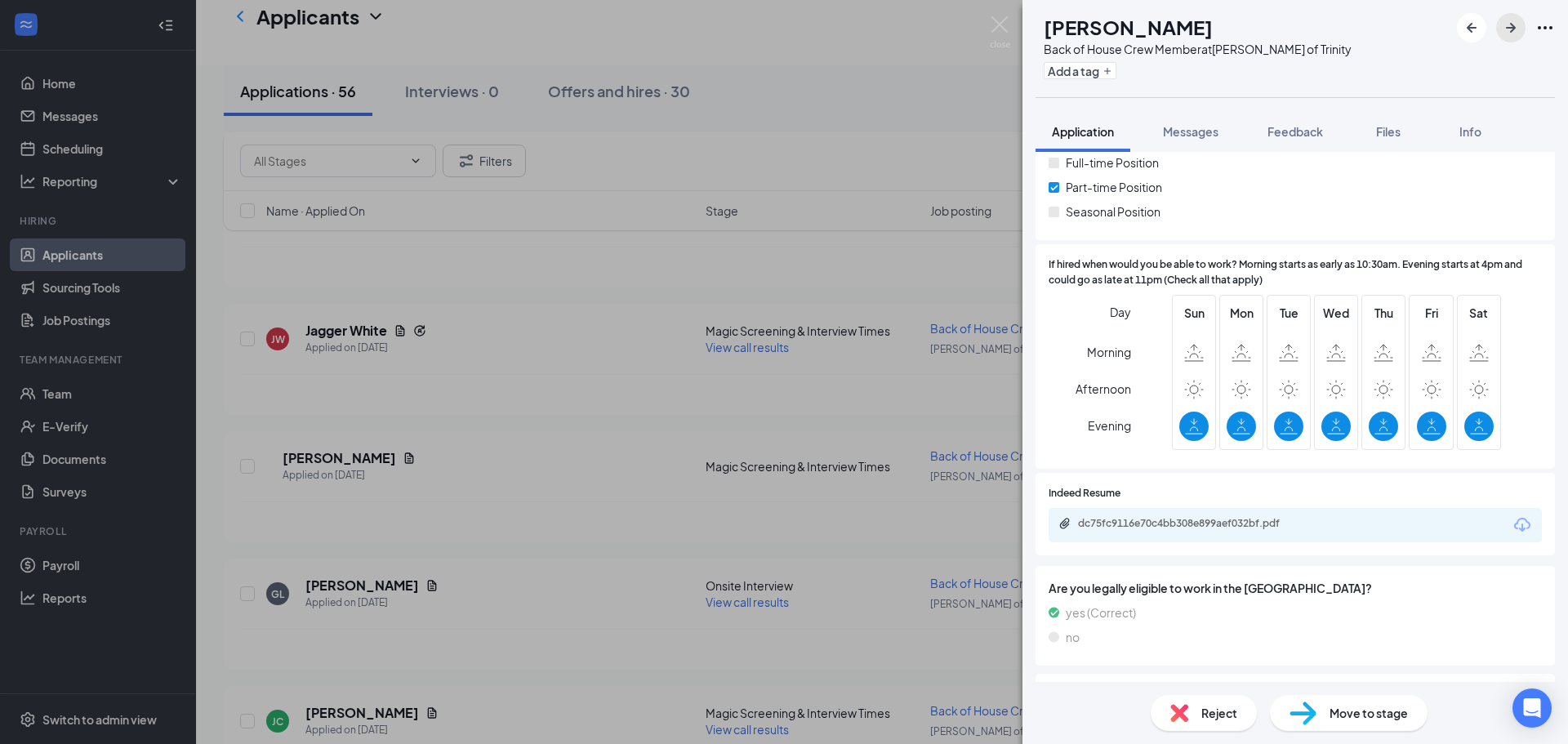
scroll to position [327, 0]
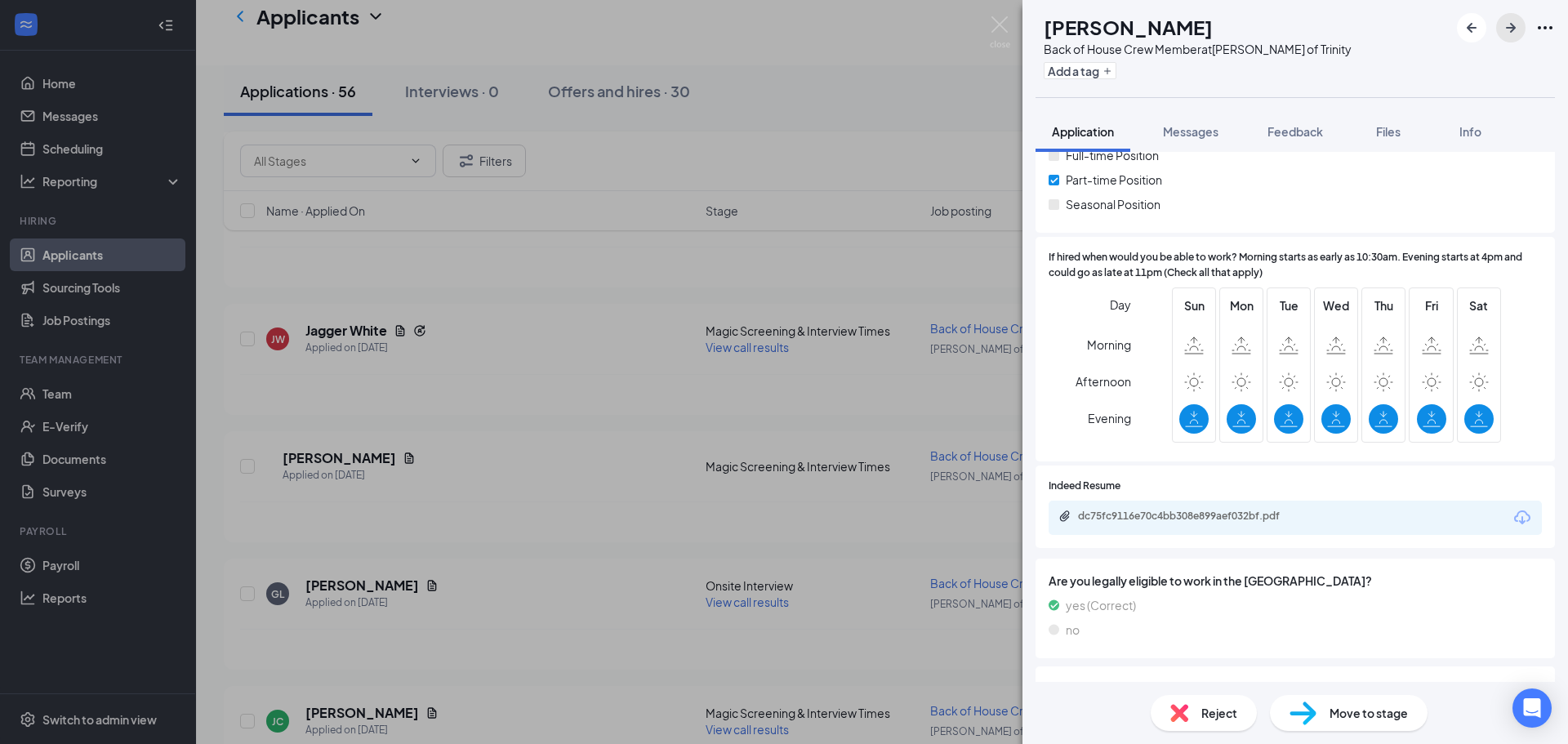
click at [1508, 27] on icon "ArrowRight" at bounding box center [1511, 27] width 9 height 9
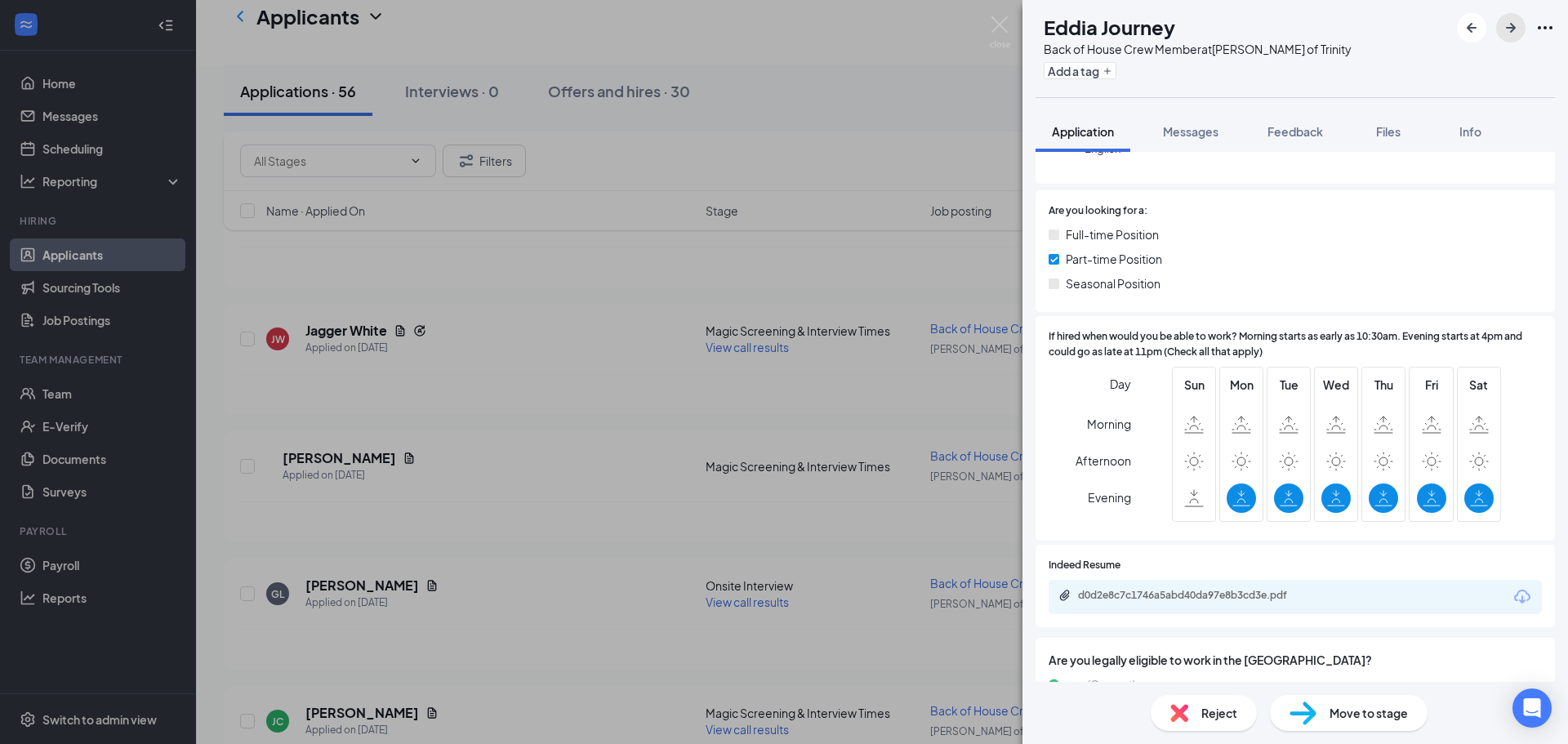
scroll to position [245, 0]
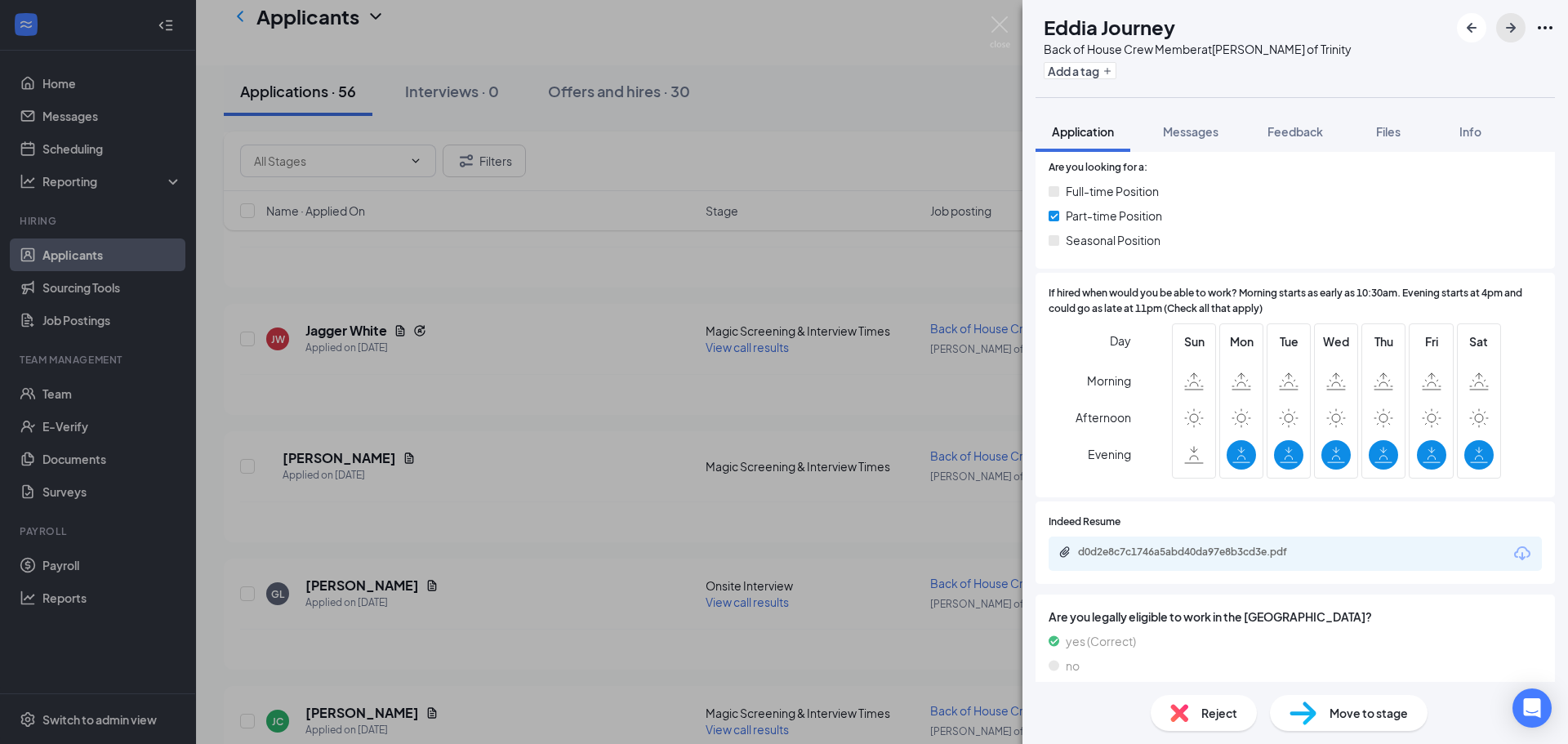
click at [1515, 26] on icon "ArrowRight" at bounding box center [1511, 27] width 20 height 20
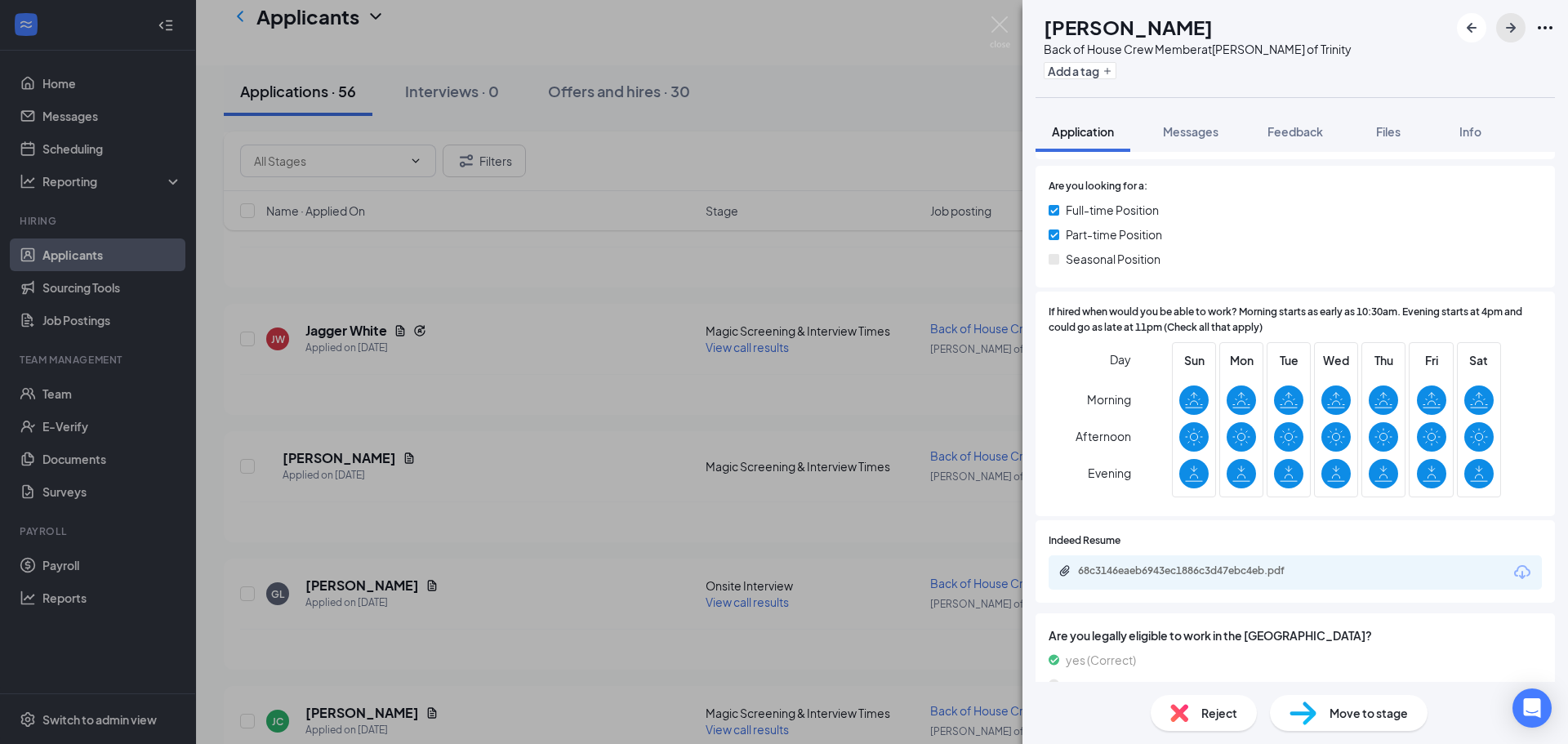
scroll to position [327, 0]
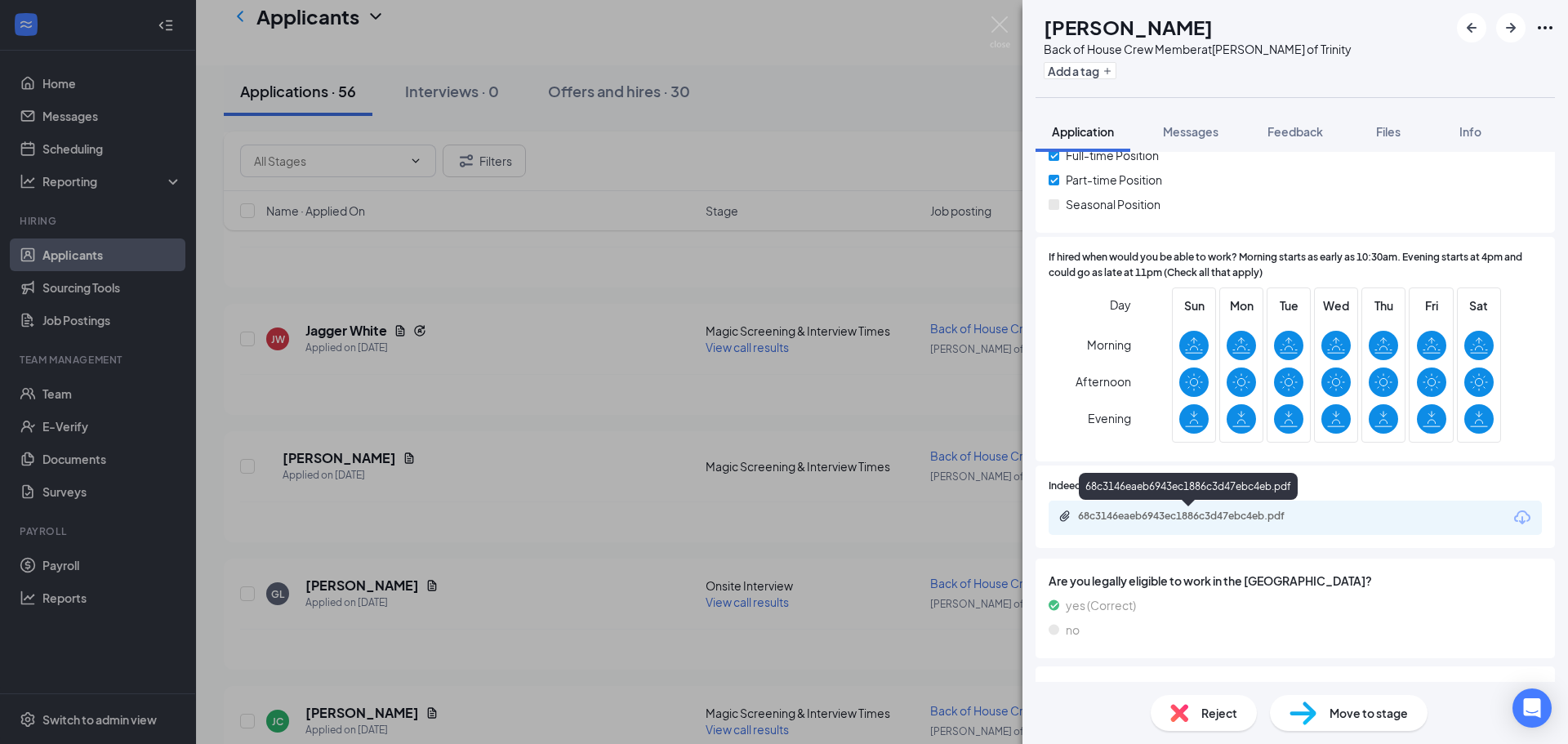
click at [1275, 511] on div "68c3146eaeb6943ec1886c3d47ebc4eb.pdf" at bounding box center [1295, 518] width 493 height 34
click at [1281, 511] on div "68c3146eaeb6943ec1886c3d47ebc4eb.pdf" at bounding box center [1192, 516] width 229 height 13
click at [1330, 713] on span "Move to stage" at bounding box center [1368, 713] width 78 height 18
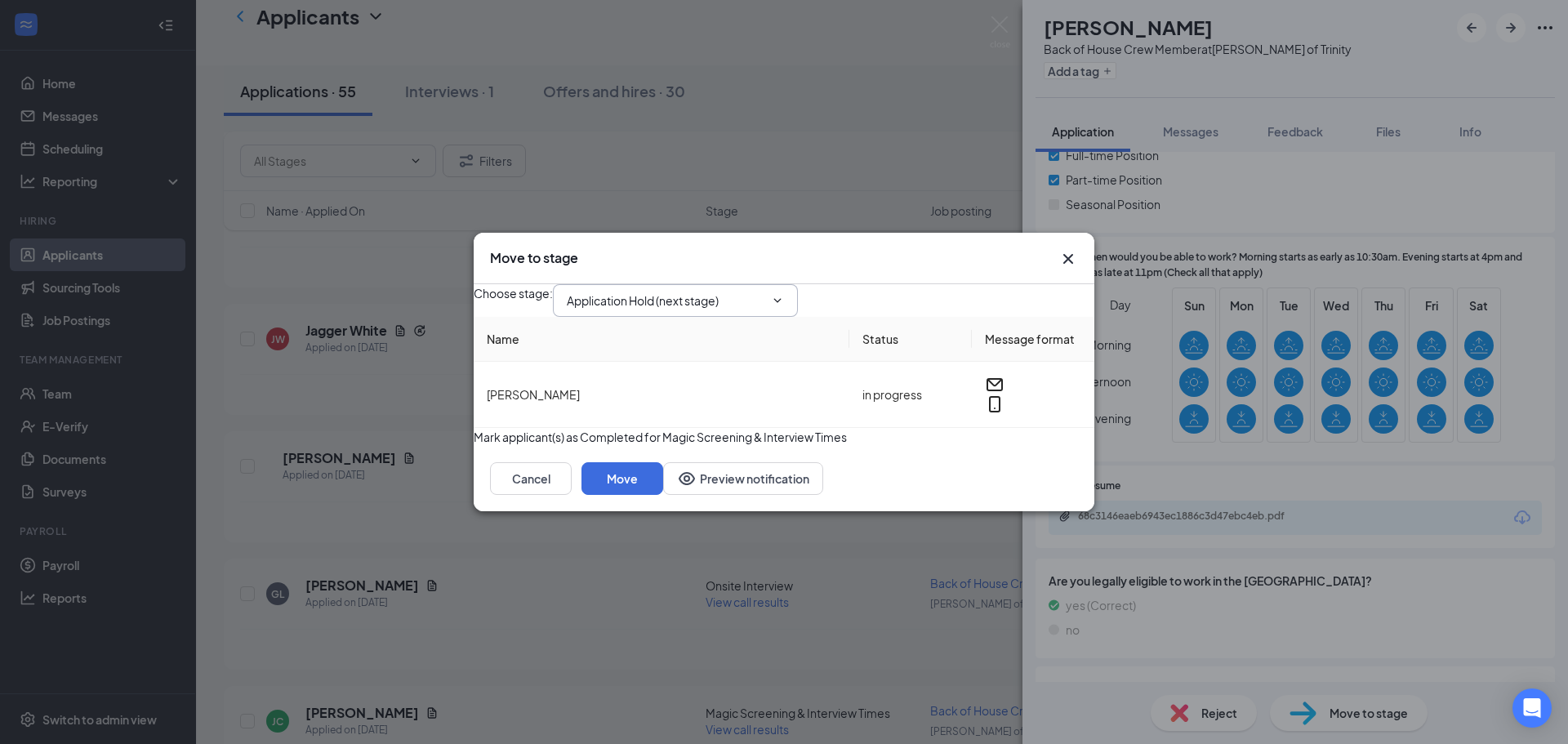
click at [794, 290] on span "Application Hold (next stage)" at bounding box center [676, 300] width 245 height 33
click at [730, 292] on input "Application Hold (next stage)" at bounding box center [666, 300] width 197 height 18
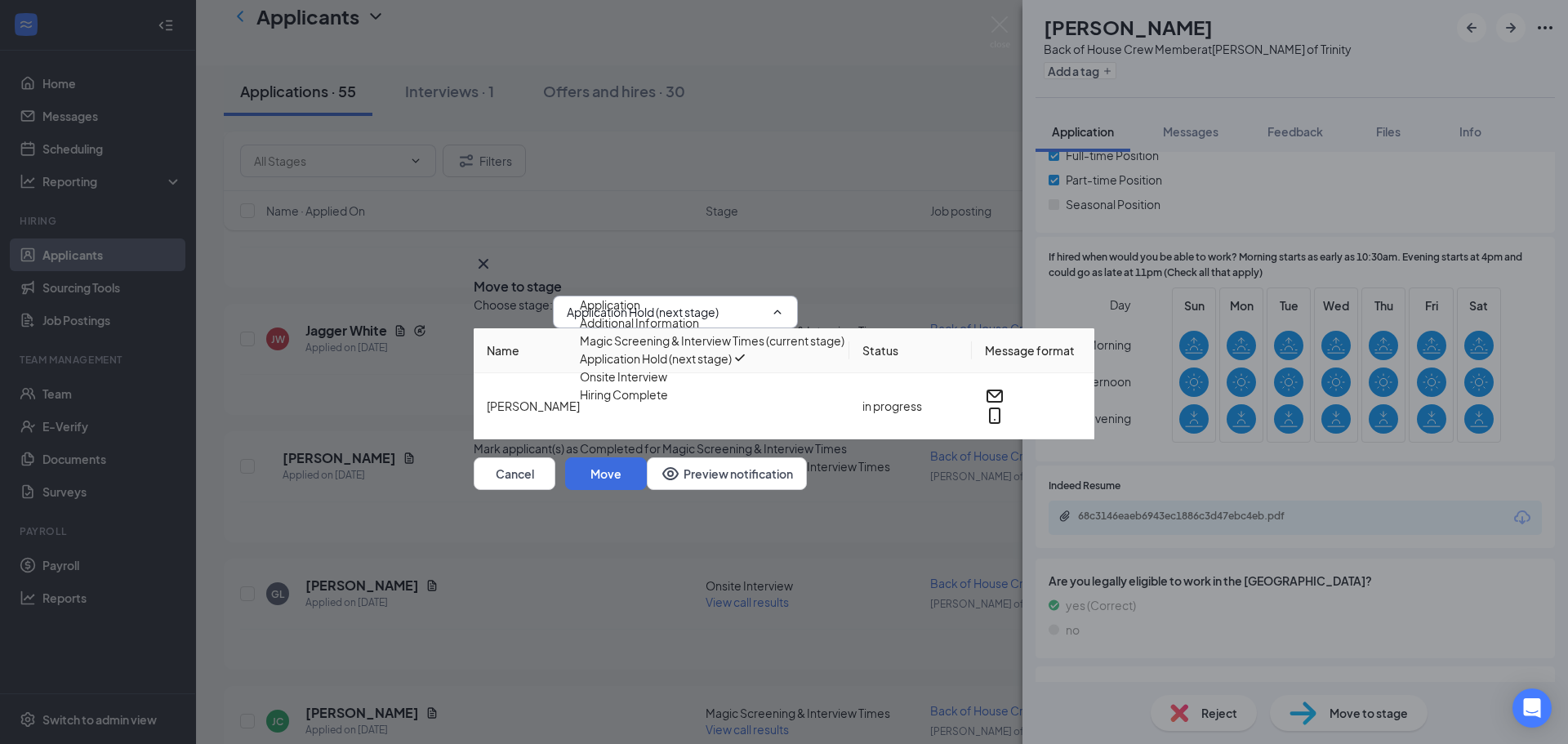
click at [667, 385] on div "Onsite Interview" at bounding box center [624, 376] width 87 height 18
type input "Onsite Interview"
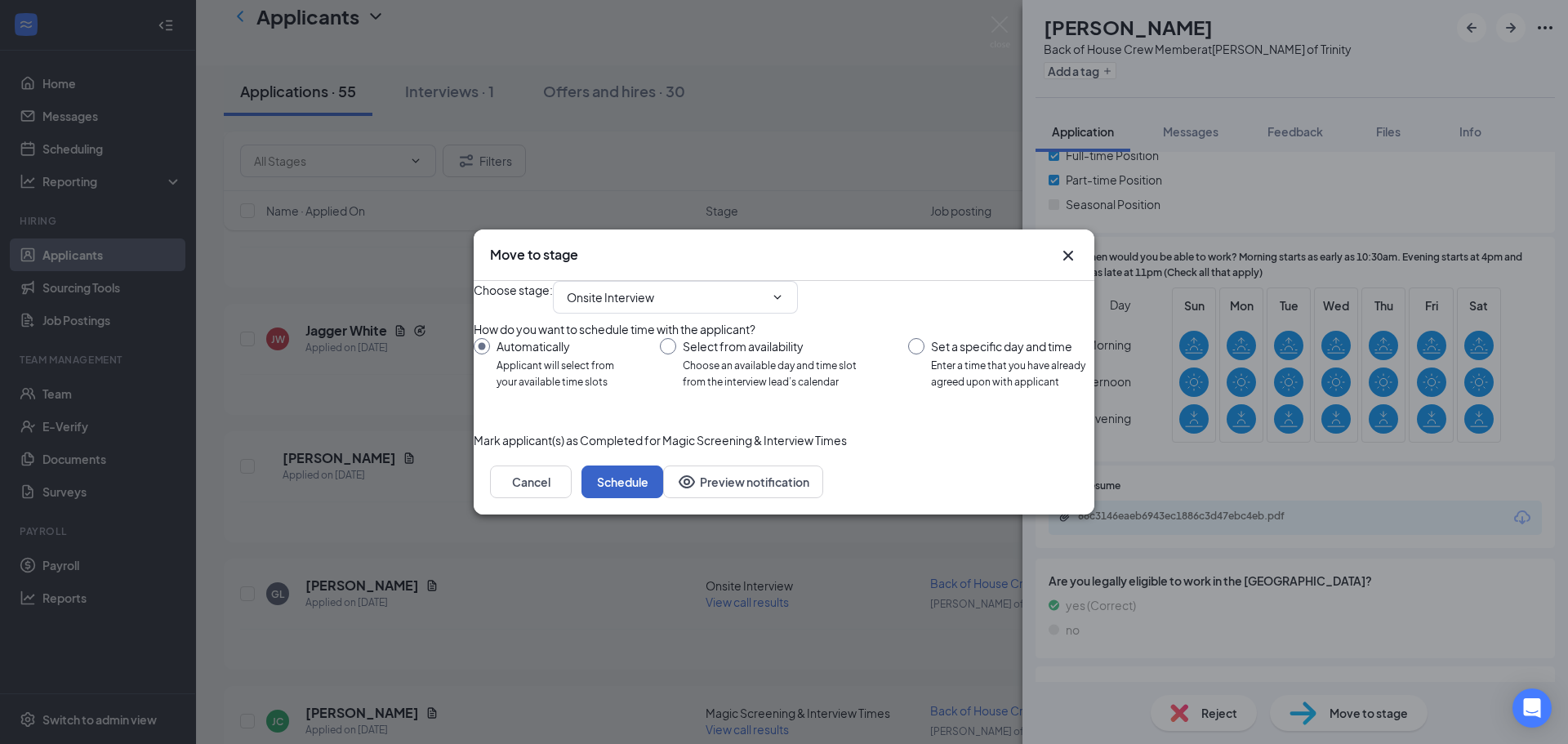
click at [663, 499] on button "Schedule" at bounding box center [622, 482] width 81 height 33
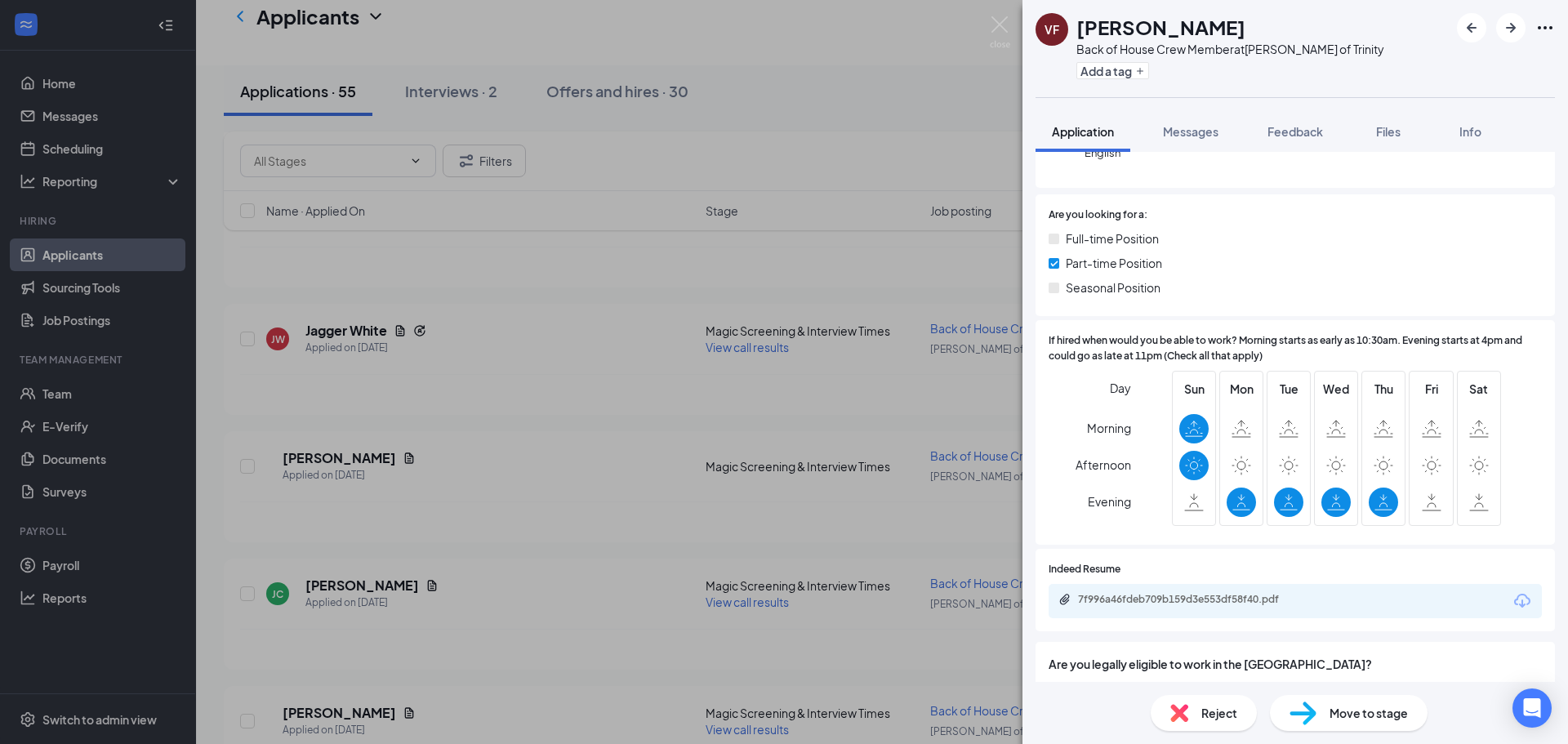
scroll to position [245, 0]
click at [1499, 33] on button "button" at bounding box center [1511, 27] width 29 height 29
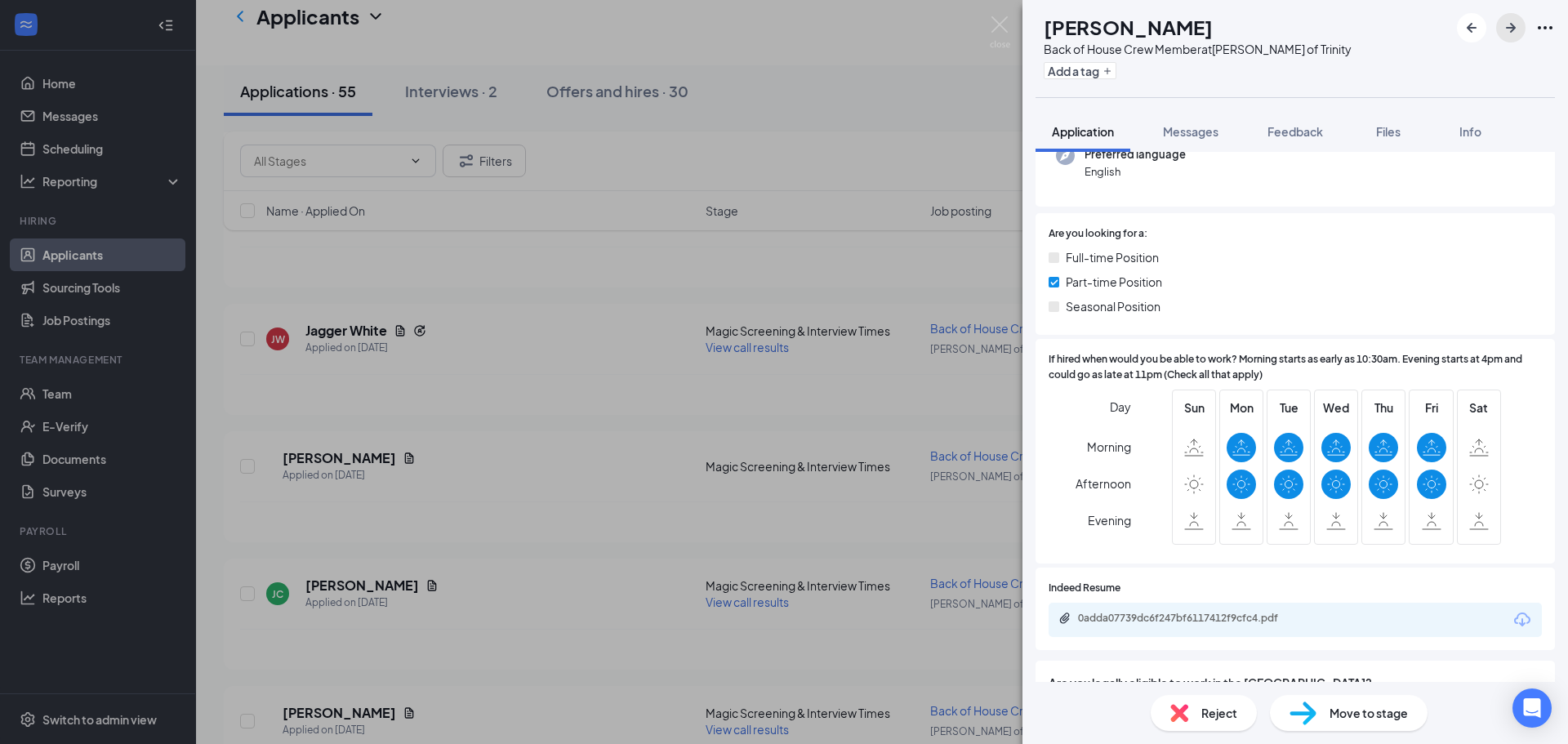
scroll to position [245, 0]
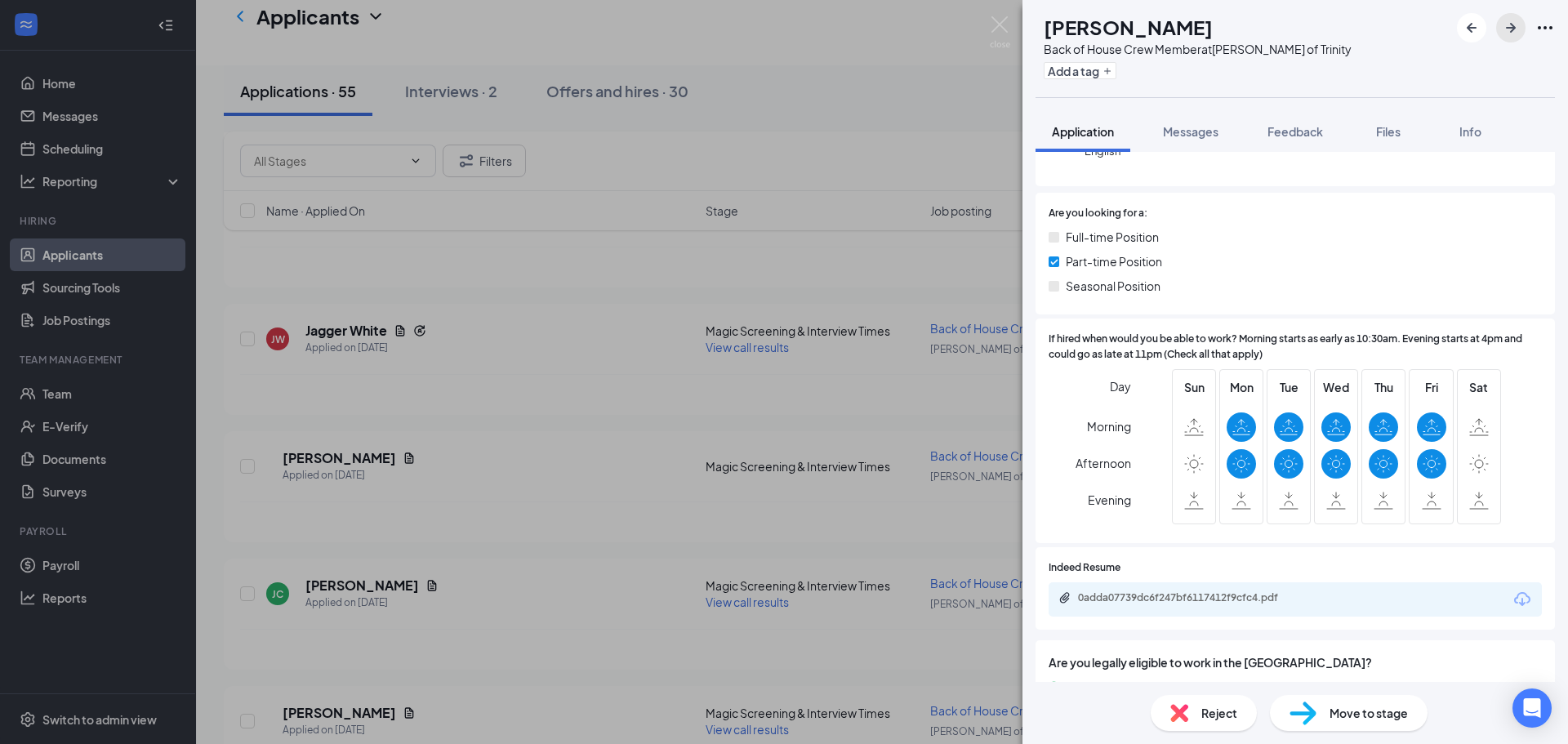
click at [1504, 29] on icon "ArrowRight" at bounding box center [1511, 27] width 20 height 20
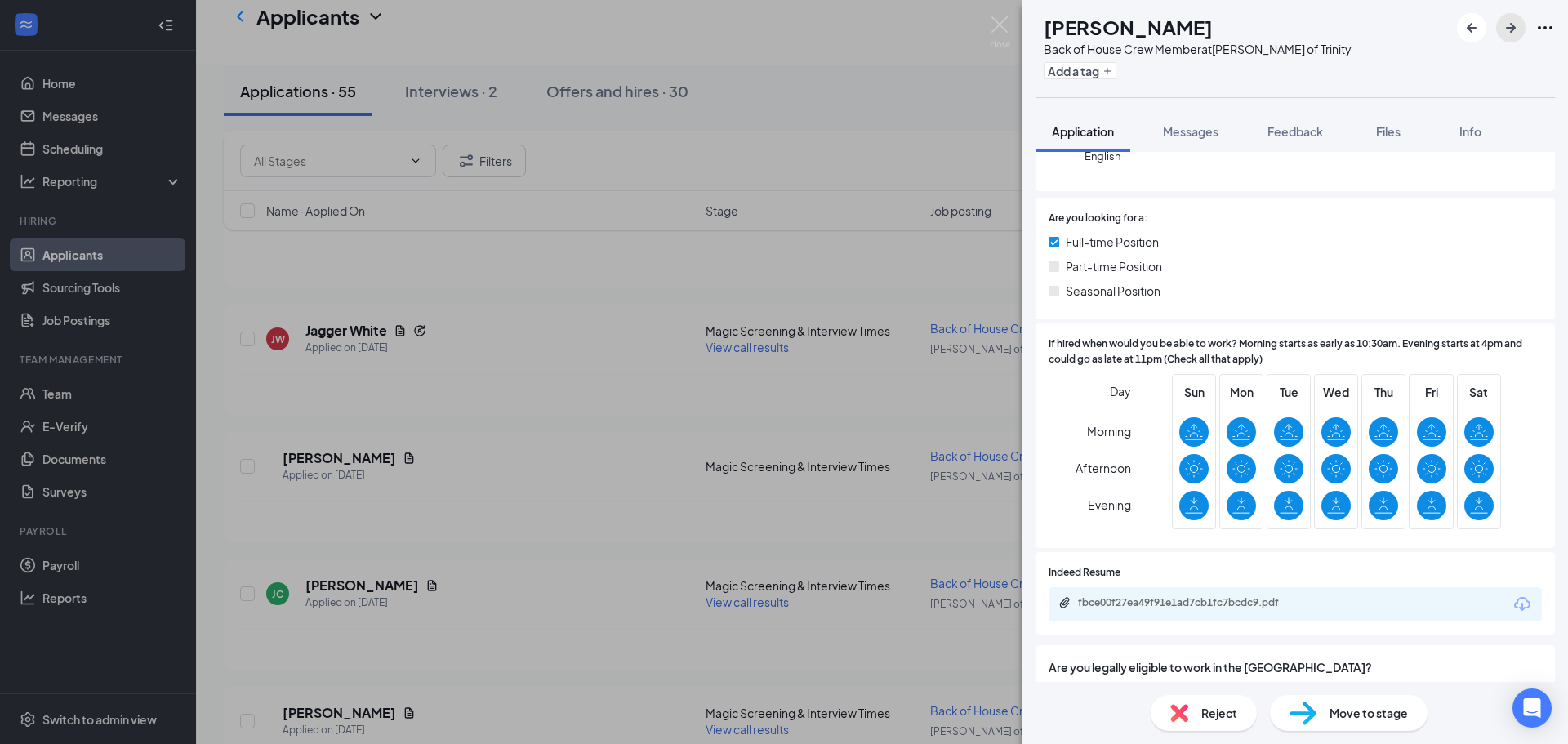
scroll to position [245, 0]
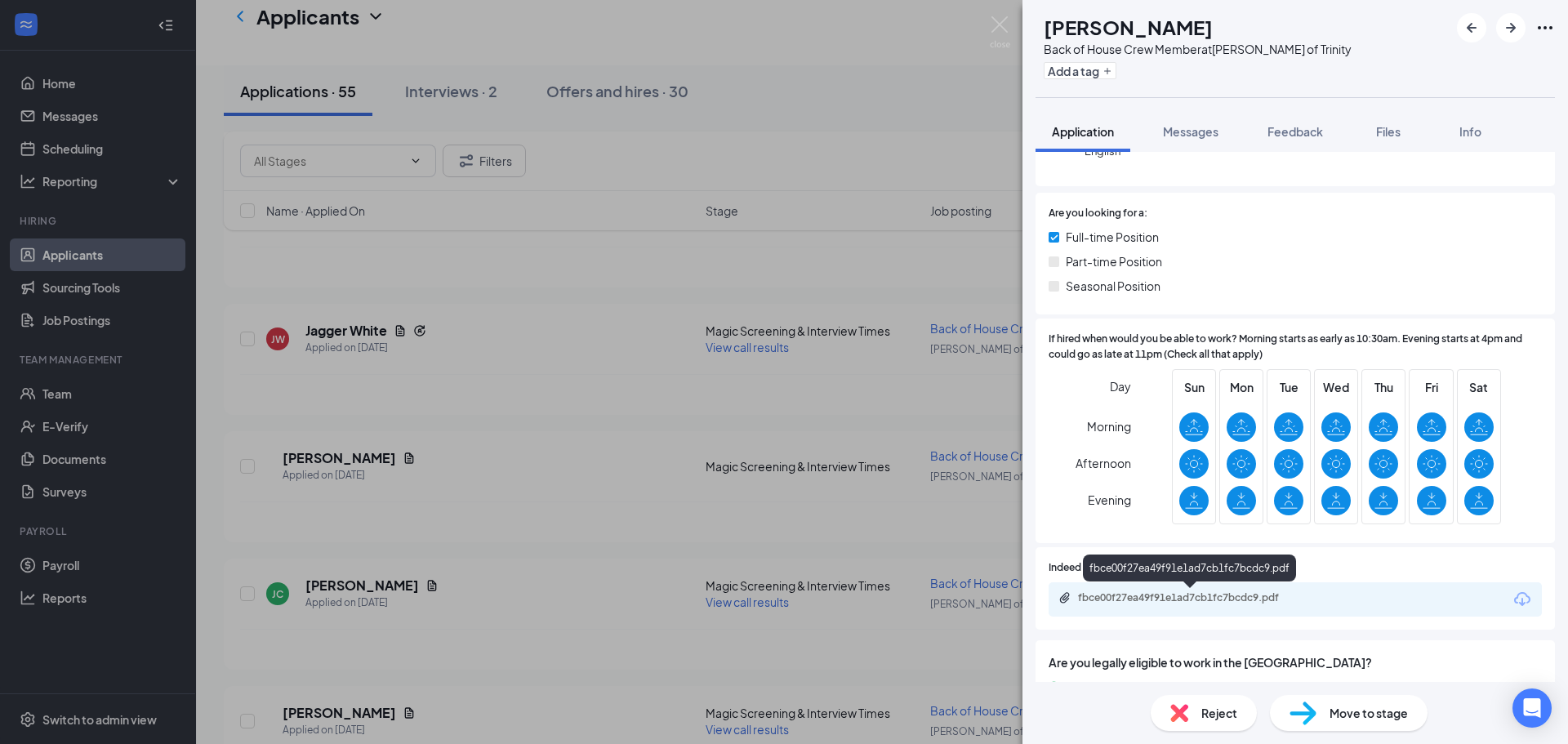
click at [1288, 602] on div "fbce00f27ea49f91e1ad7cb1fc7bcdc9.pdf" at bounding box center [1192, 597] width 229 height 13
click at [1500, 28] on button "button" at bounding box center [1511, 27] width 29 height 29
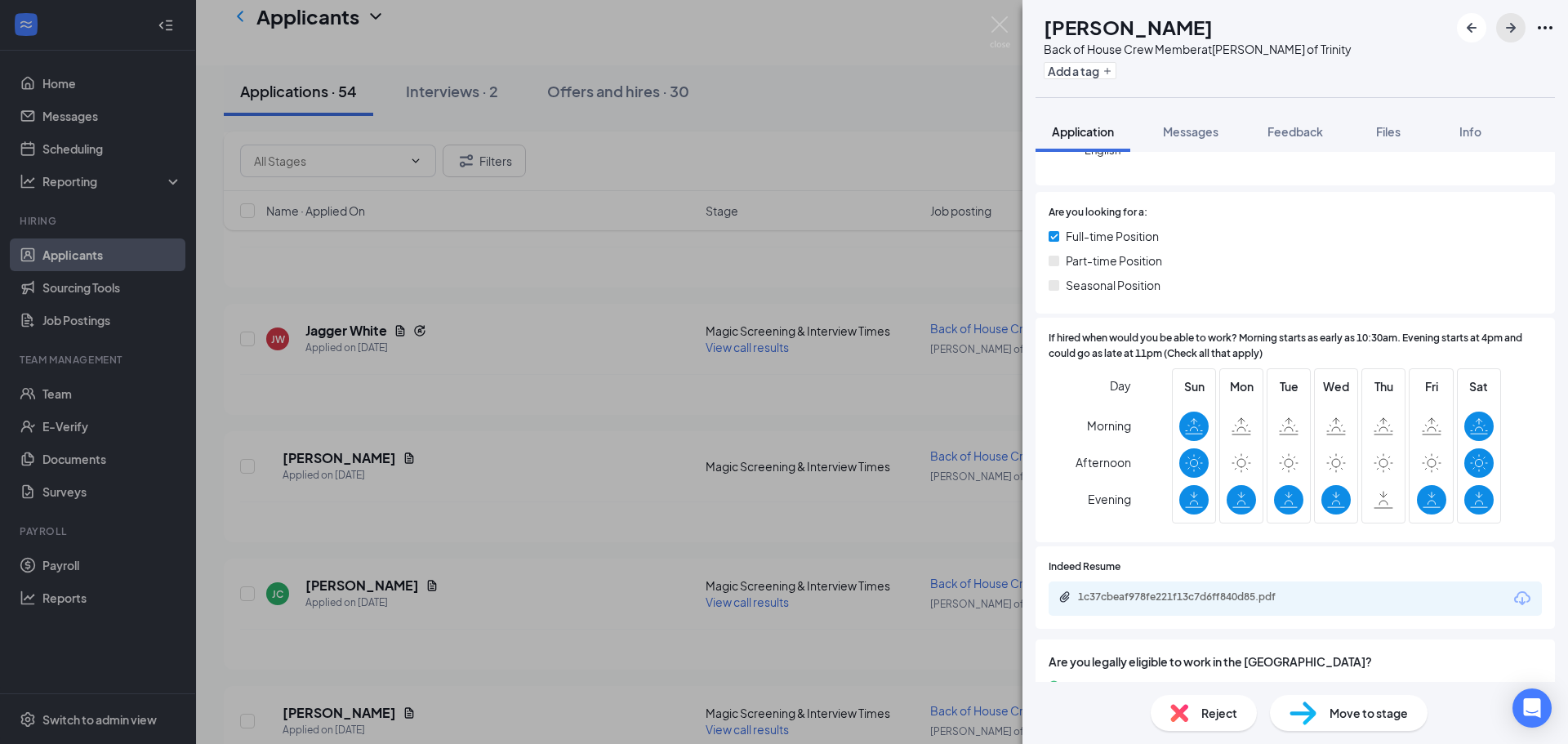
scroll to position [245, 0]
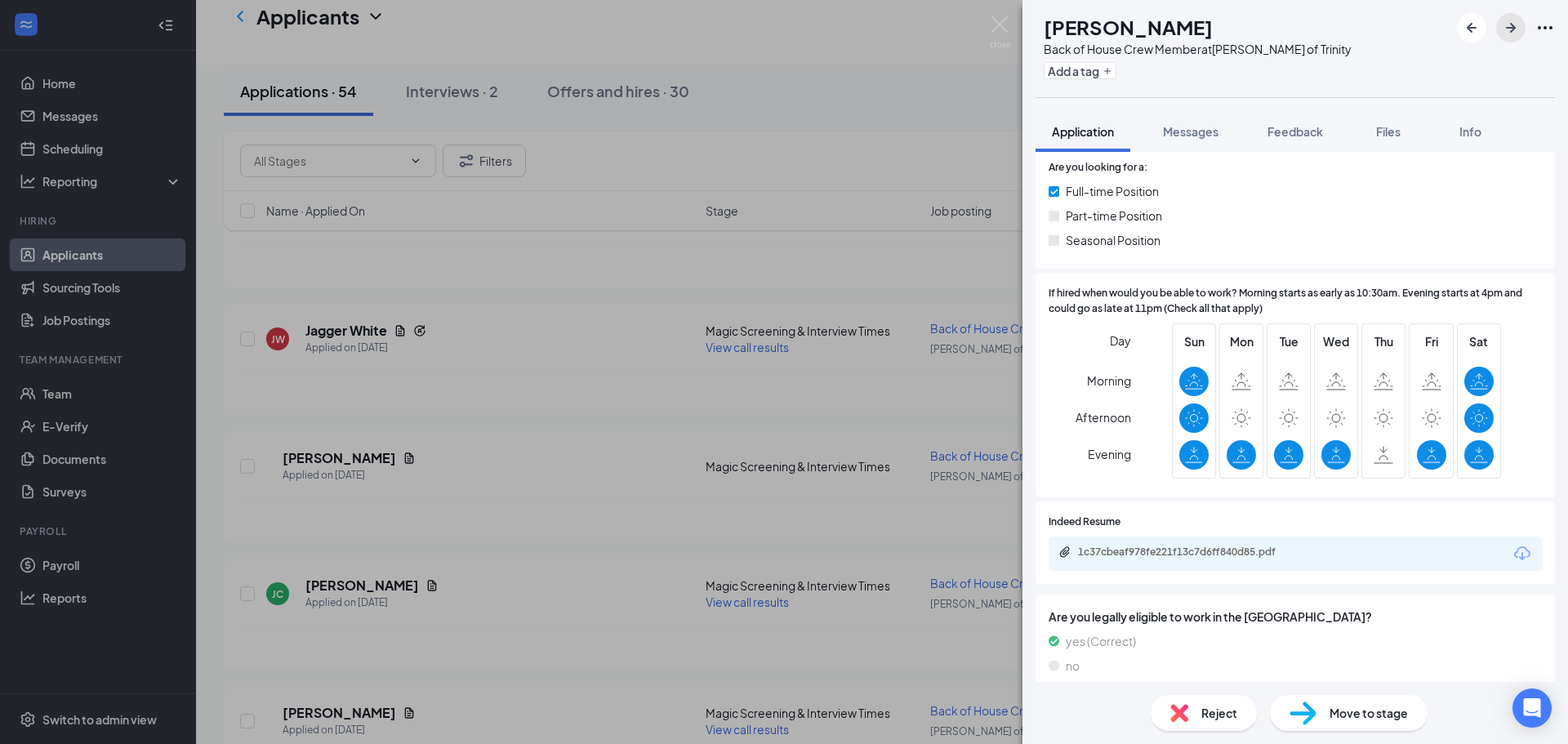
click at [1516, 27] on icon "ArrowRight" at bounding box center [1511, 27] width 20 height 20
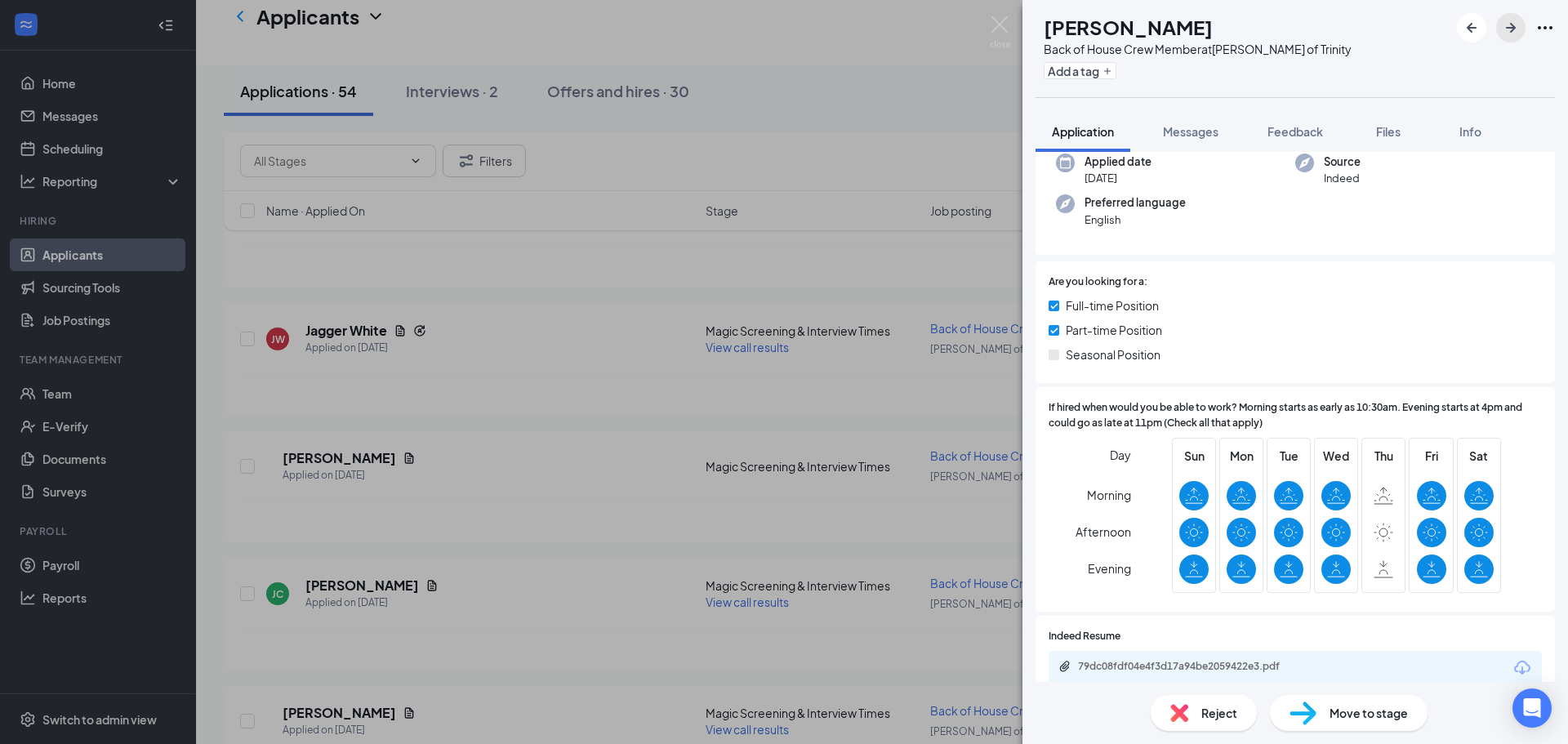
scroll to position [163, 0]
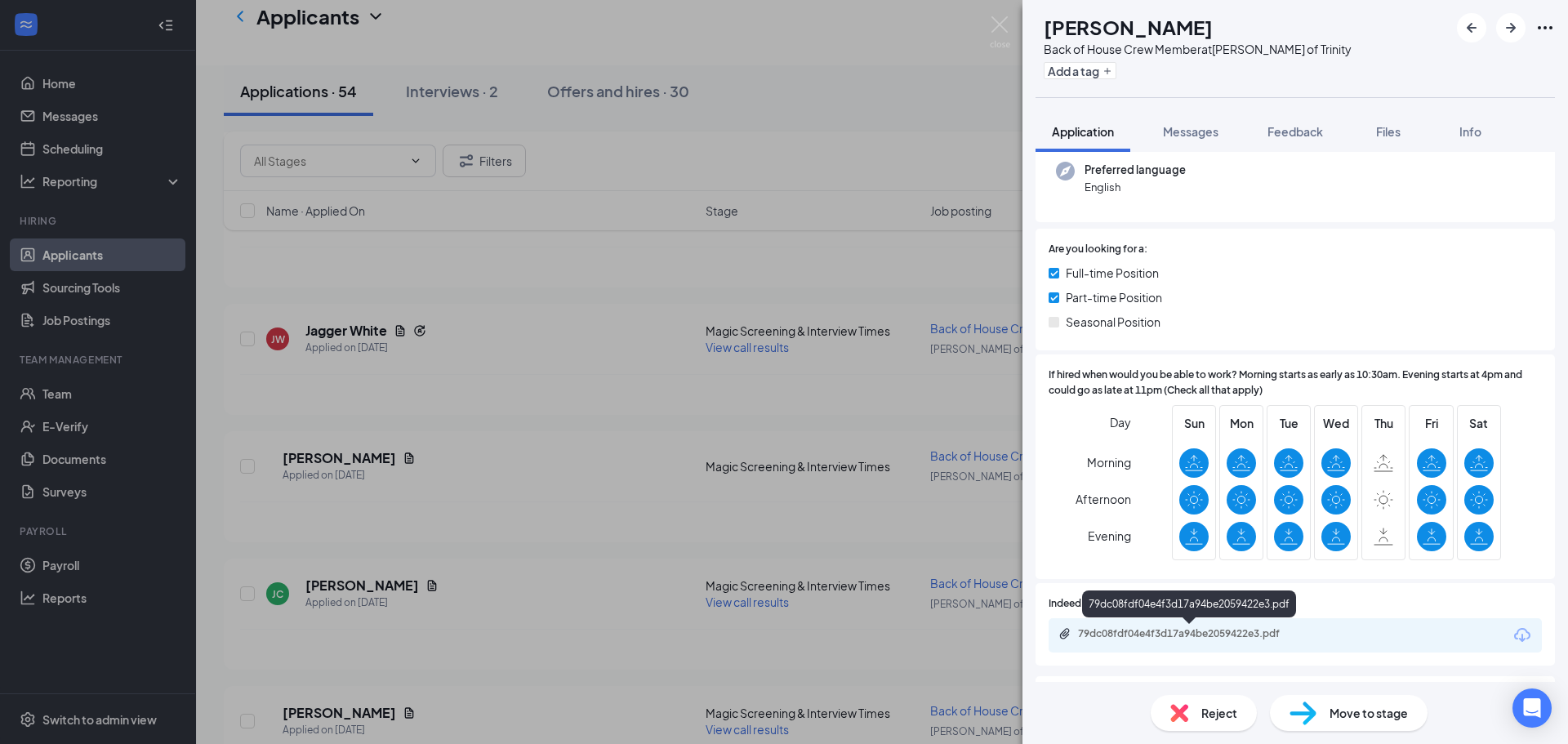
click at [1242, 638] on div "79dc08fdf04e4f3d17a94be2059422e3.pdf" at bounding box center [1192, 633] width 229 height 13
click at [1376, 707] on span "Move to stage" at bounding box center [1368, 713] width 78 height 18
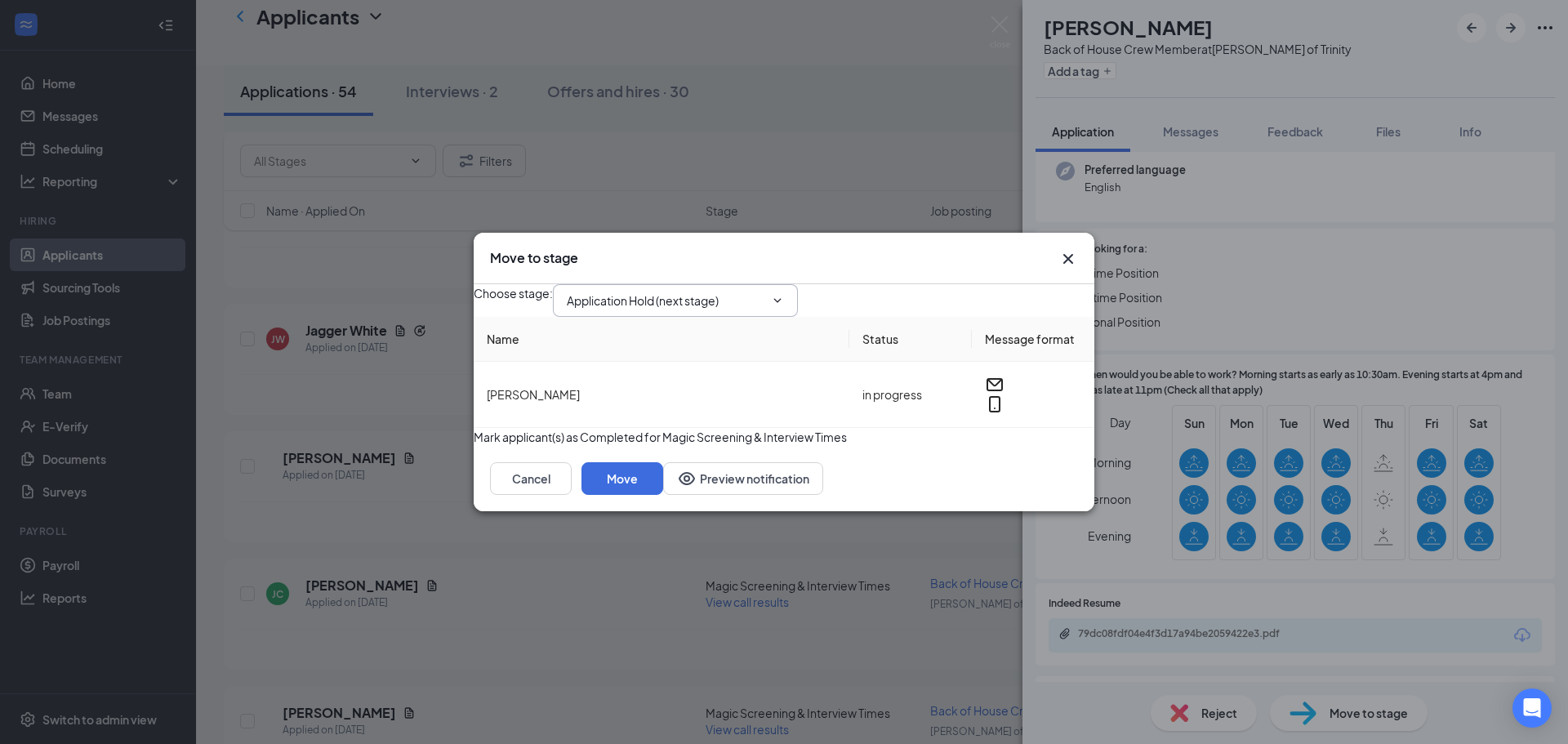
click at [708, 296] on input "Application Hold (next stage)" at bounding box center [666, 300] width 197 height 18
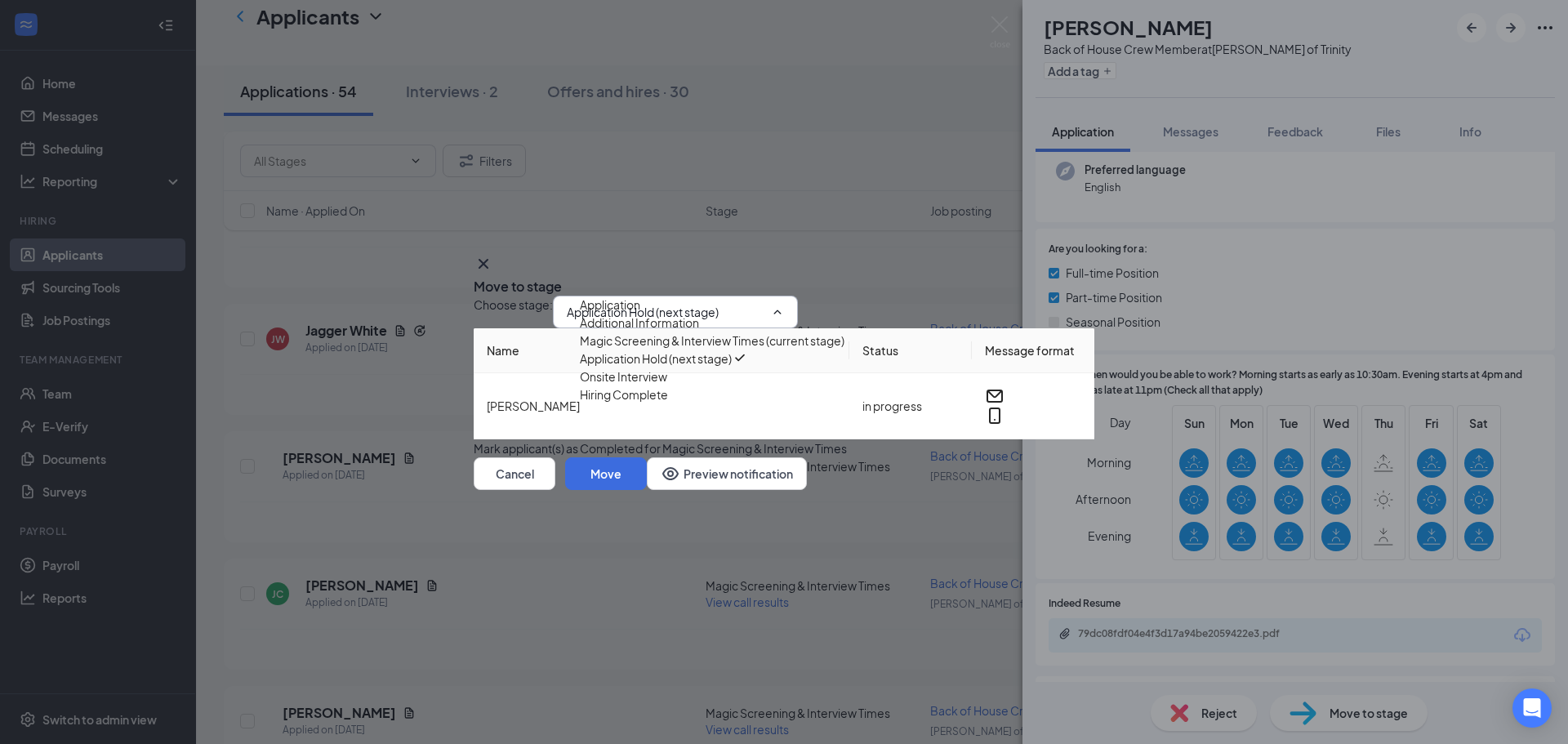
click at [667, 385] on div "Onsite Interview" at bounding box center [624, 376] width 87 height 18
type input "Onsite Interview"
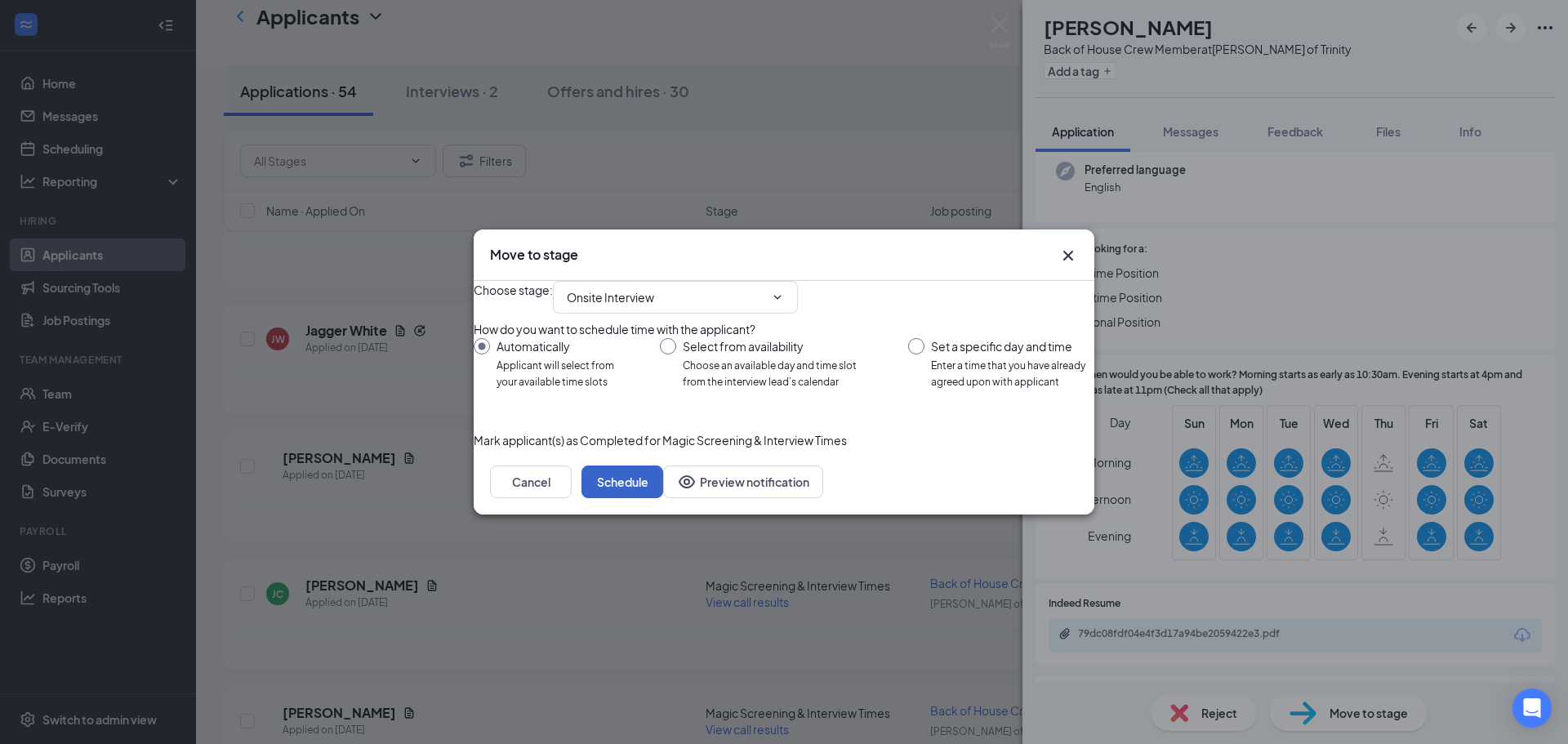
click at [663, 499] on button "Schedule" at bounding box center [622, 482] width 81 height 33
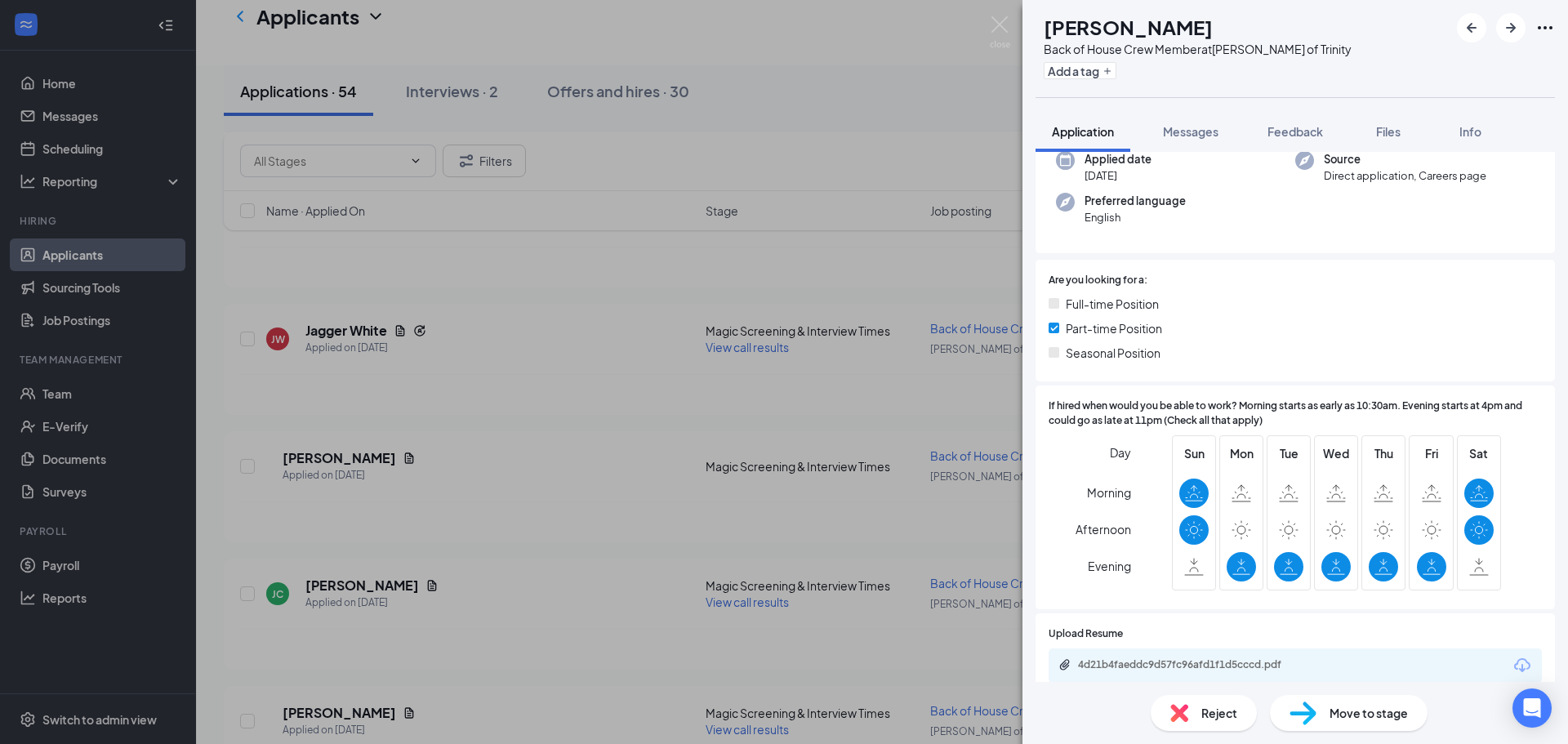
scroll to position [163, 0]
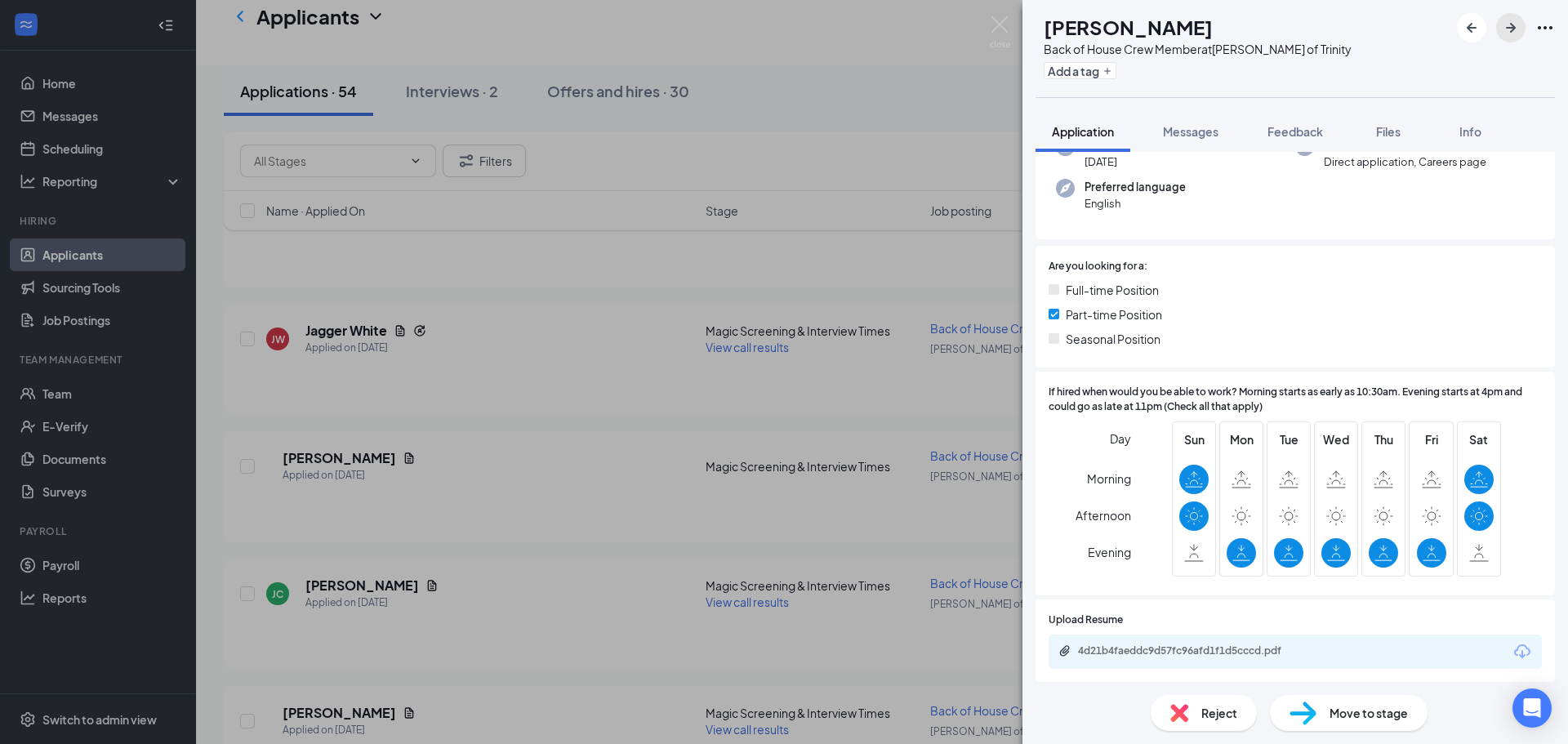
click at [1499, 38] on button "button" at bounding box center [1511, 27] width 29 height 29
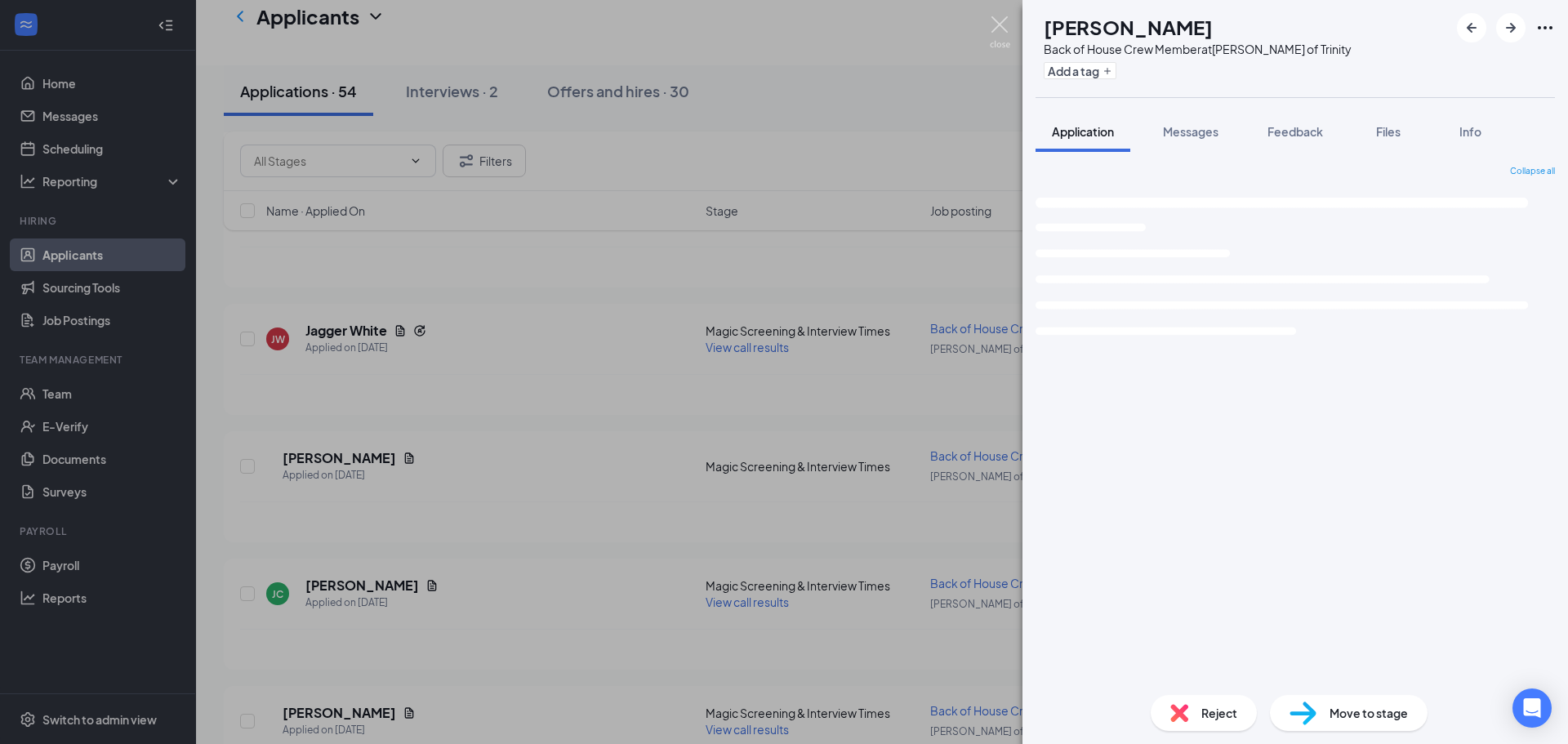
click at [1002, 24] on img at bounding box center [1000, 32] width 21 height 32
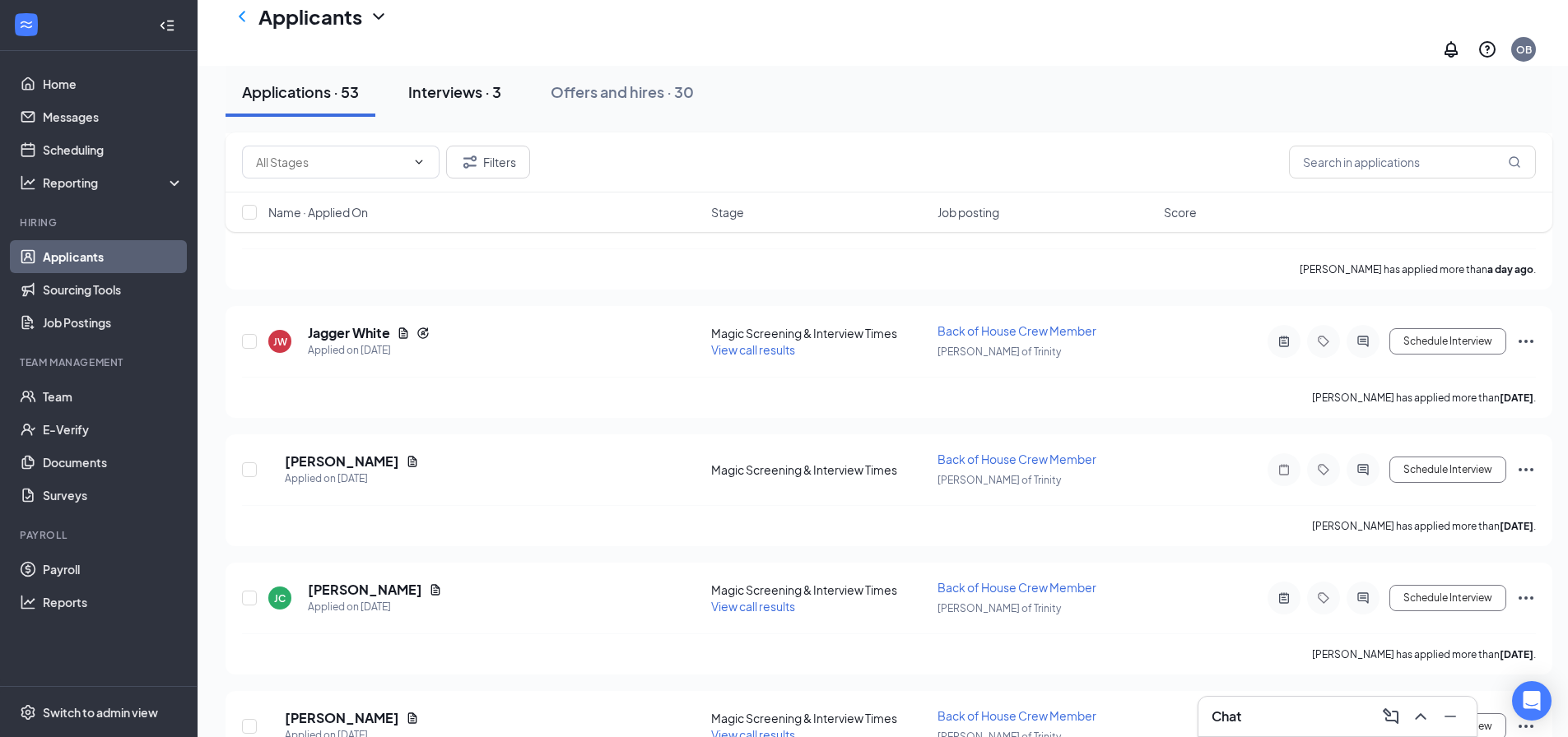
click at [471, 90] on div "Interviews · 3" at bounding box center [455, 92] width 93 height 21
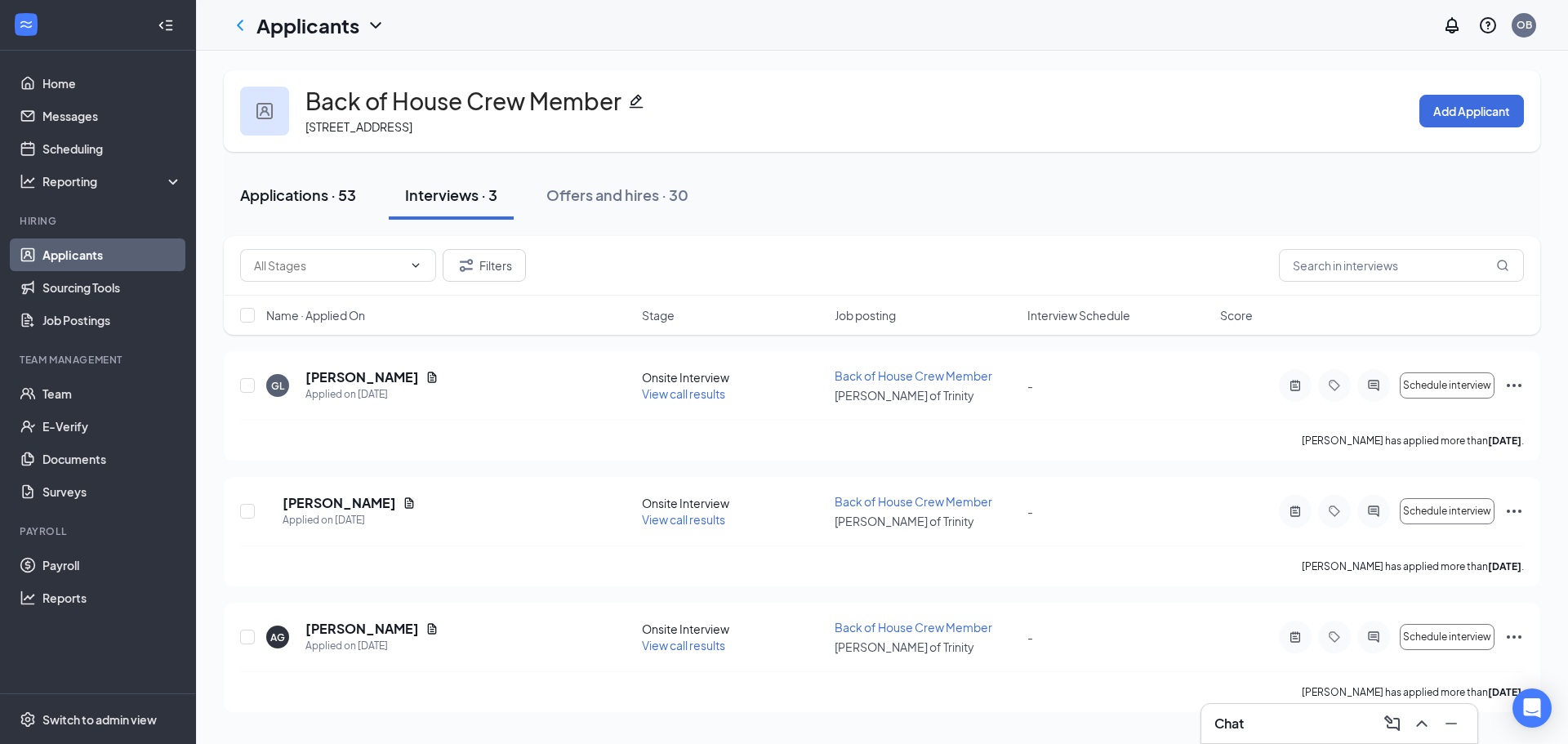
click at [331, 192] on div "Applications · 53" at bounding box center [298, 195] width 116 height 21
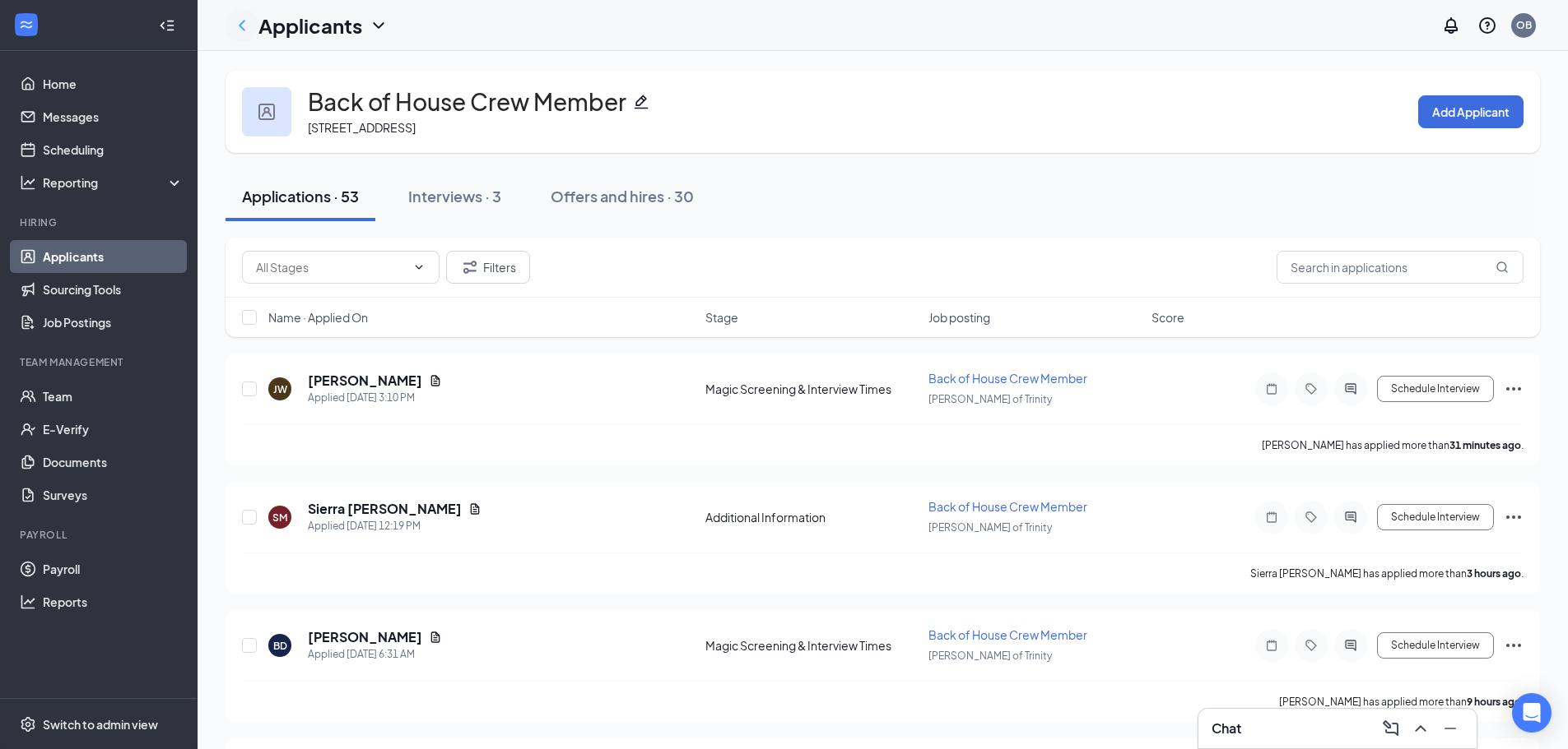
click at [248, 27] on icon "ChevronLeft" at bounding box center [241, 25] width 20 height 20
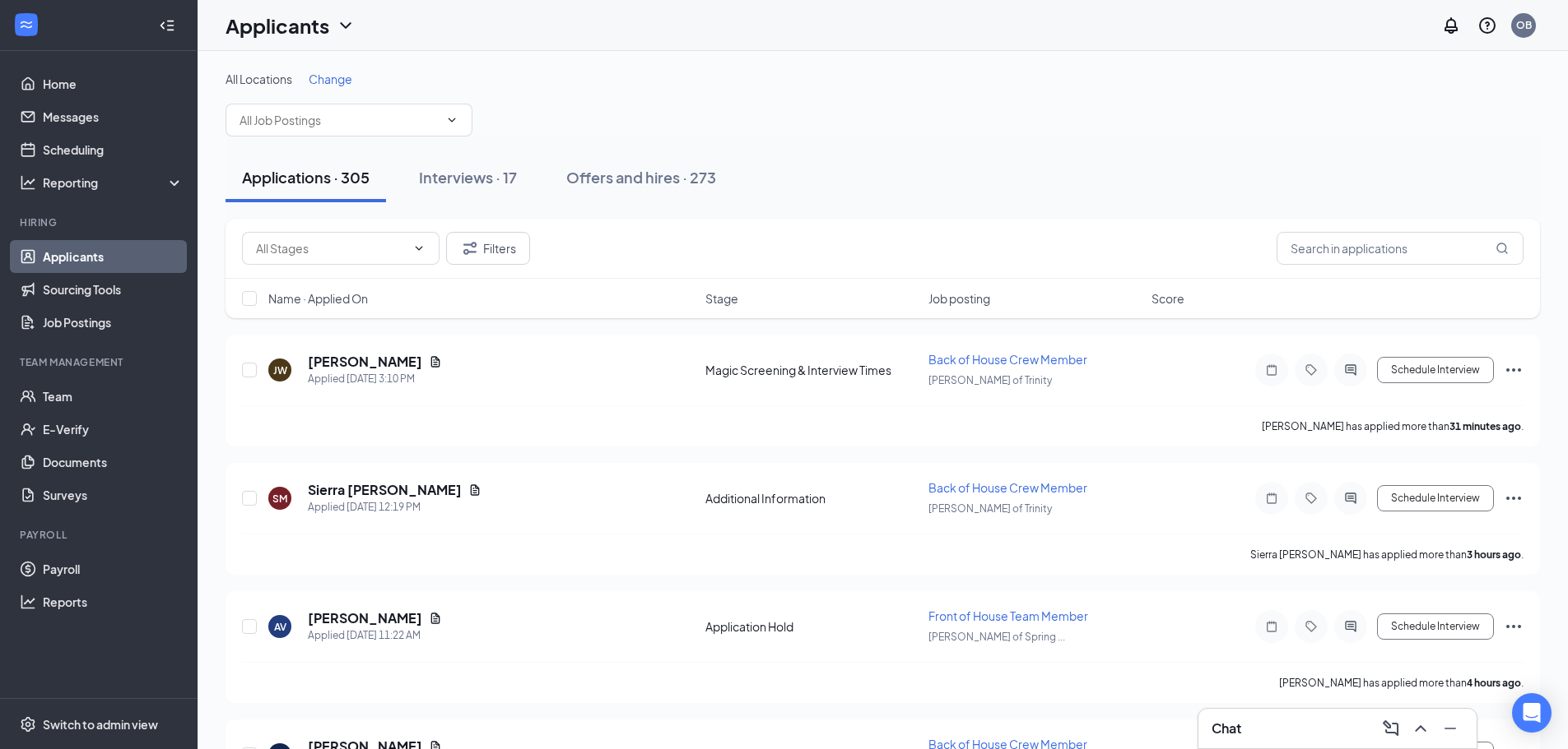
click at [434, 139] on div "Applications · 305 Interviews · 17 Offers and hires · 273" at bounding box center [883, 177] width 1315 height 82
click at [434, 132] on span at bounding box center [349, 120] width 247 height 33
click at [403, 116] on input "text" at bounding box center [339, 120] width 199 height 18
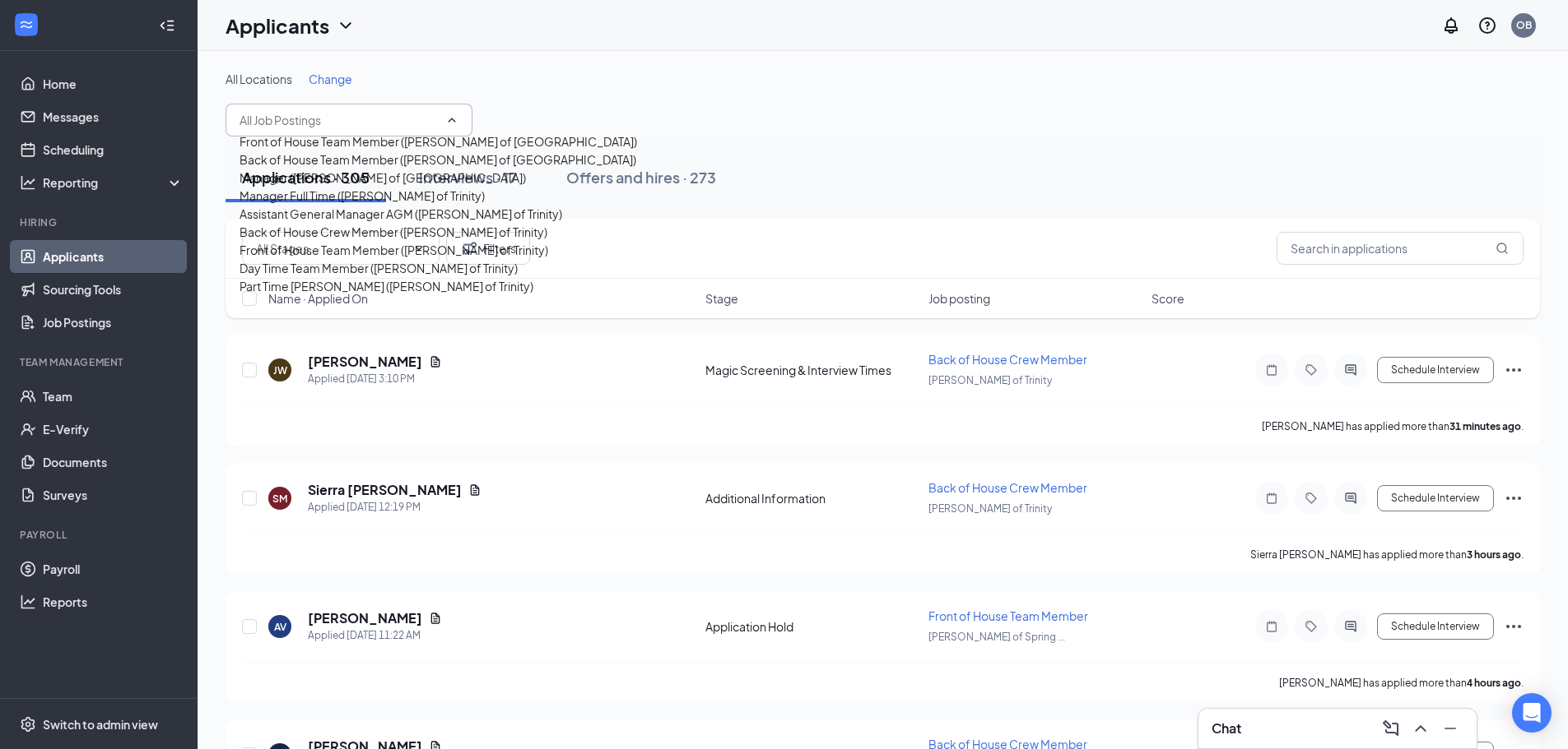
scroll to position [202, 0]
click at [383, 259] on div "Front of House Team Member ([PERSON_NAME] of Trinity)" at bounding box center [393, 250] width 309 height 18
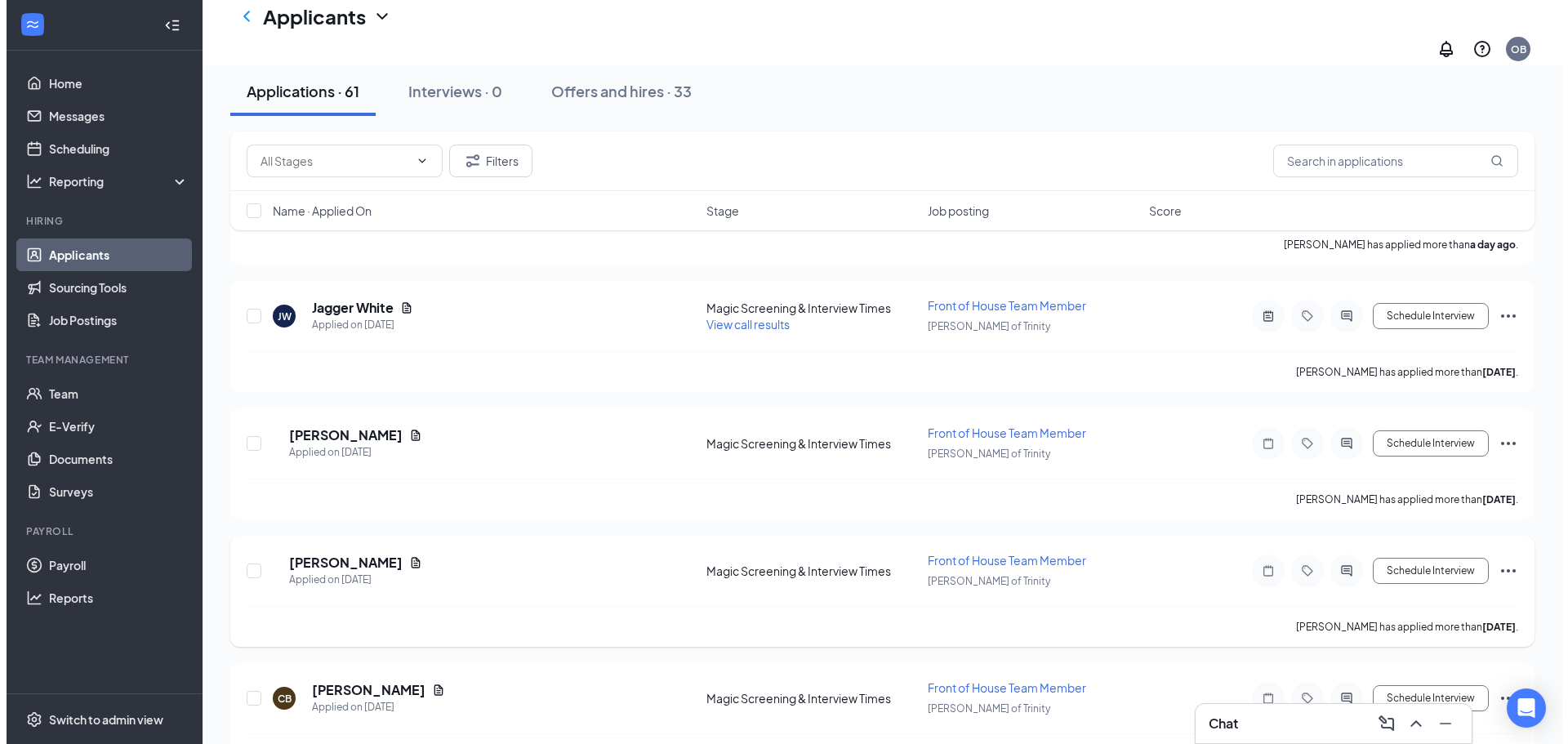
scroll to position [572, 0]
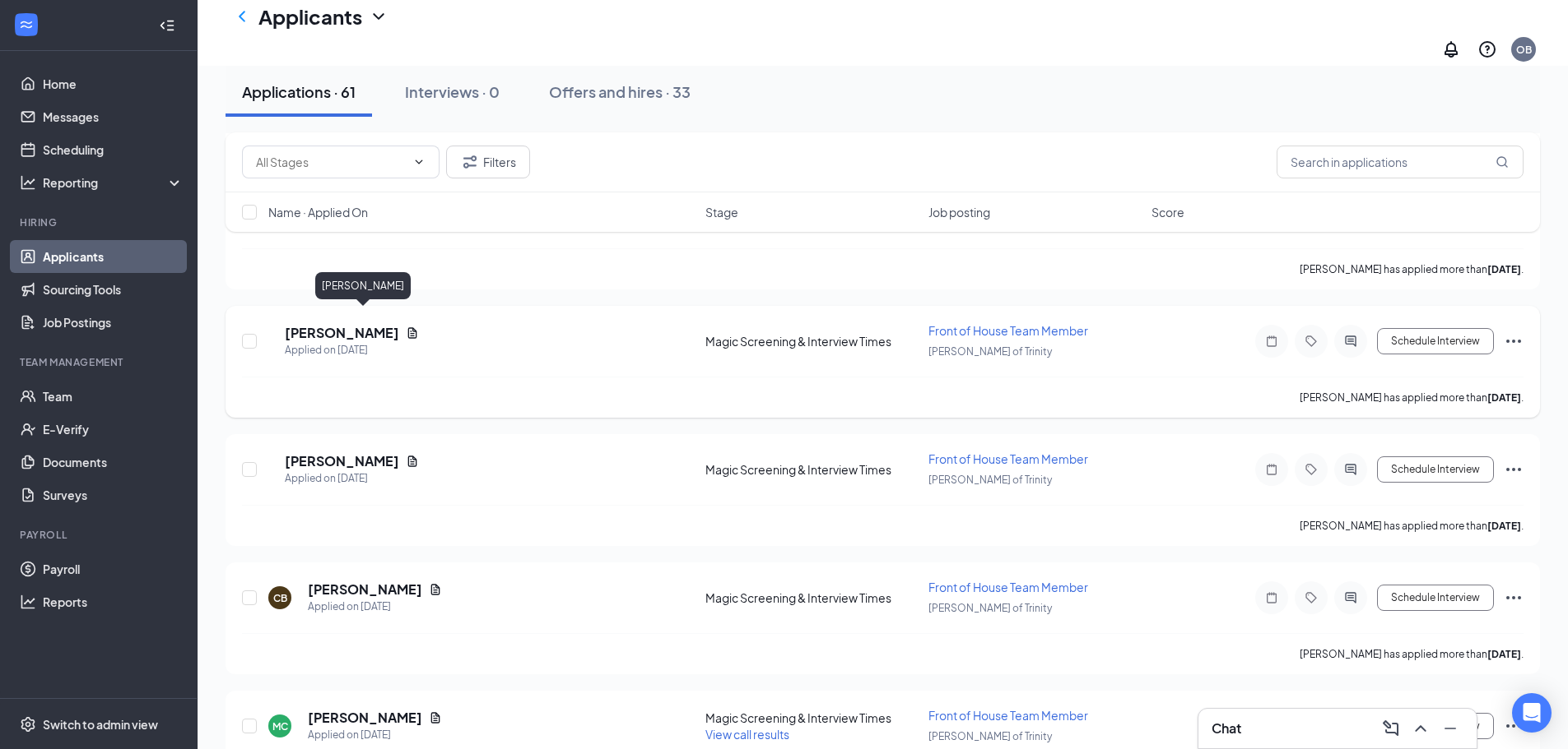
click at [394, 324] on h5 "[PERSON_NAME]" at bounding box center [341, 333] width 114 height 18
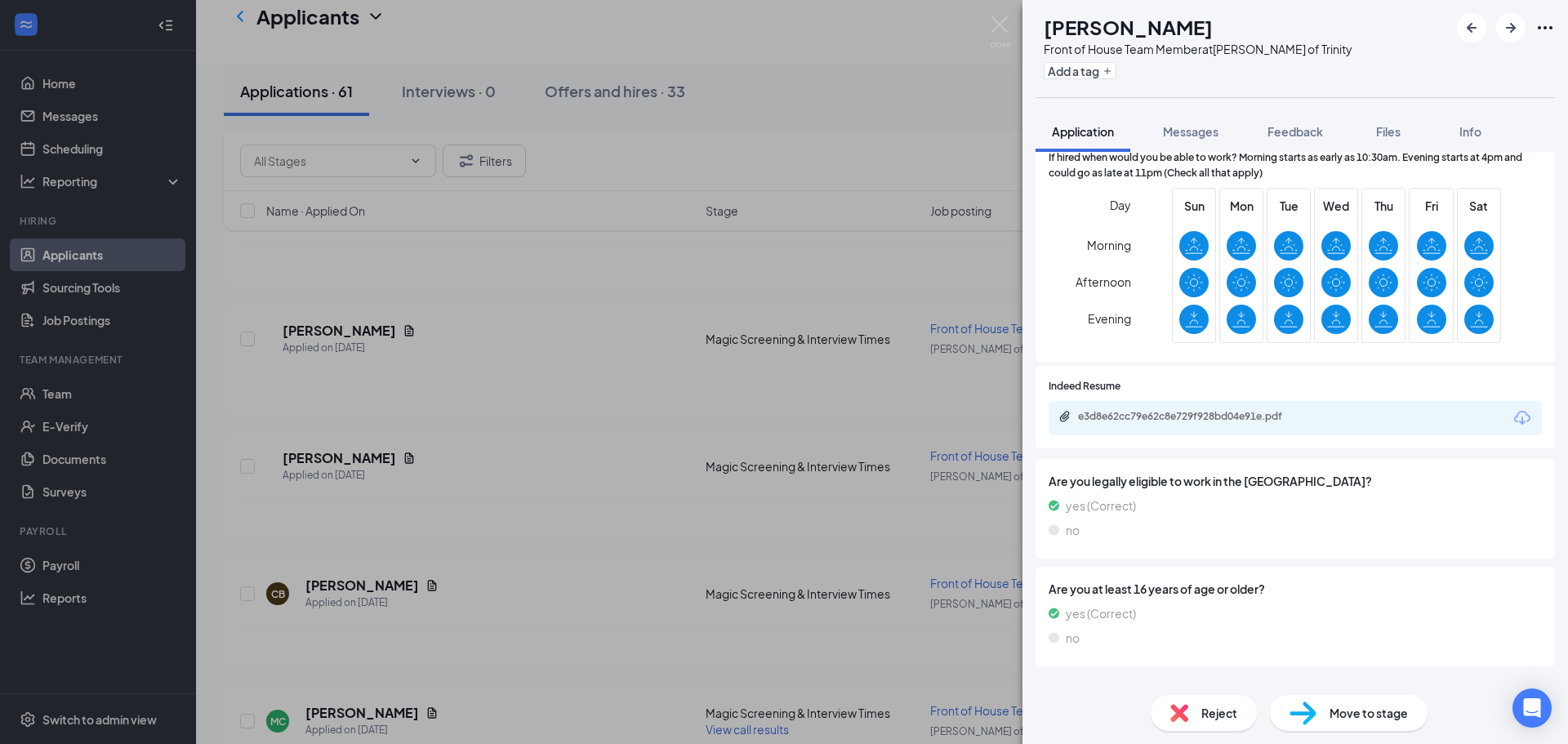
scroll to position [408, 0]
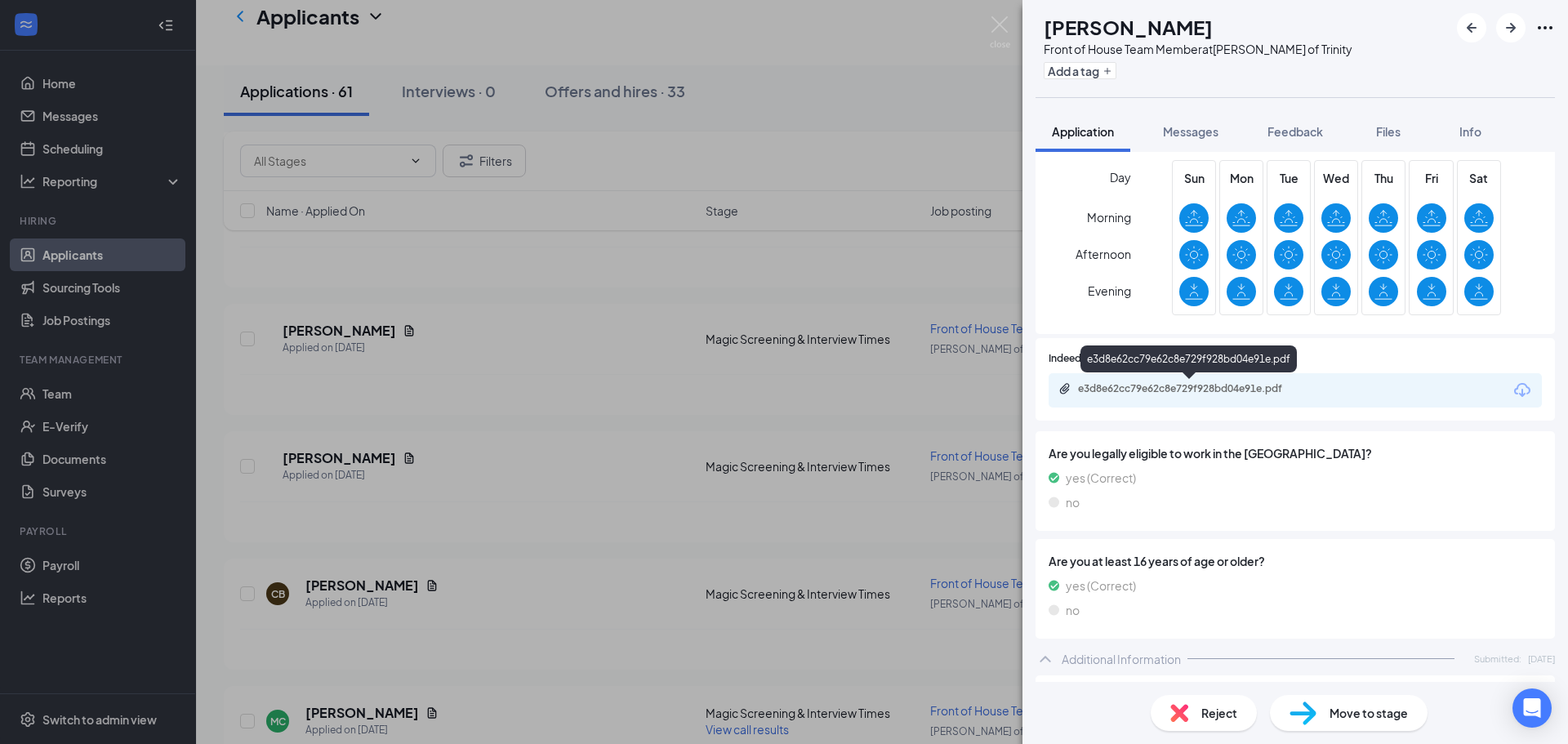
click at [1266, 392] on div "e3d8e62cc79e62c8e729f928bd04e91e.pdf" at bounding box center [1192, 389] width 229 height 13
click at [1501, 26] on icon "ArrowRight" at bounding box center [1511, 27] width 20 height 20
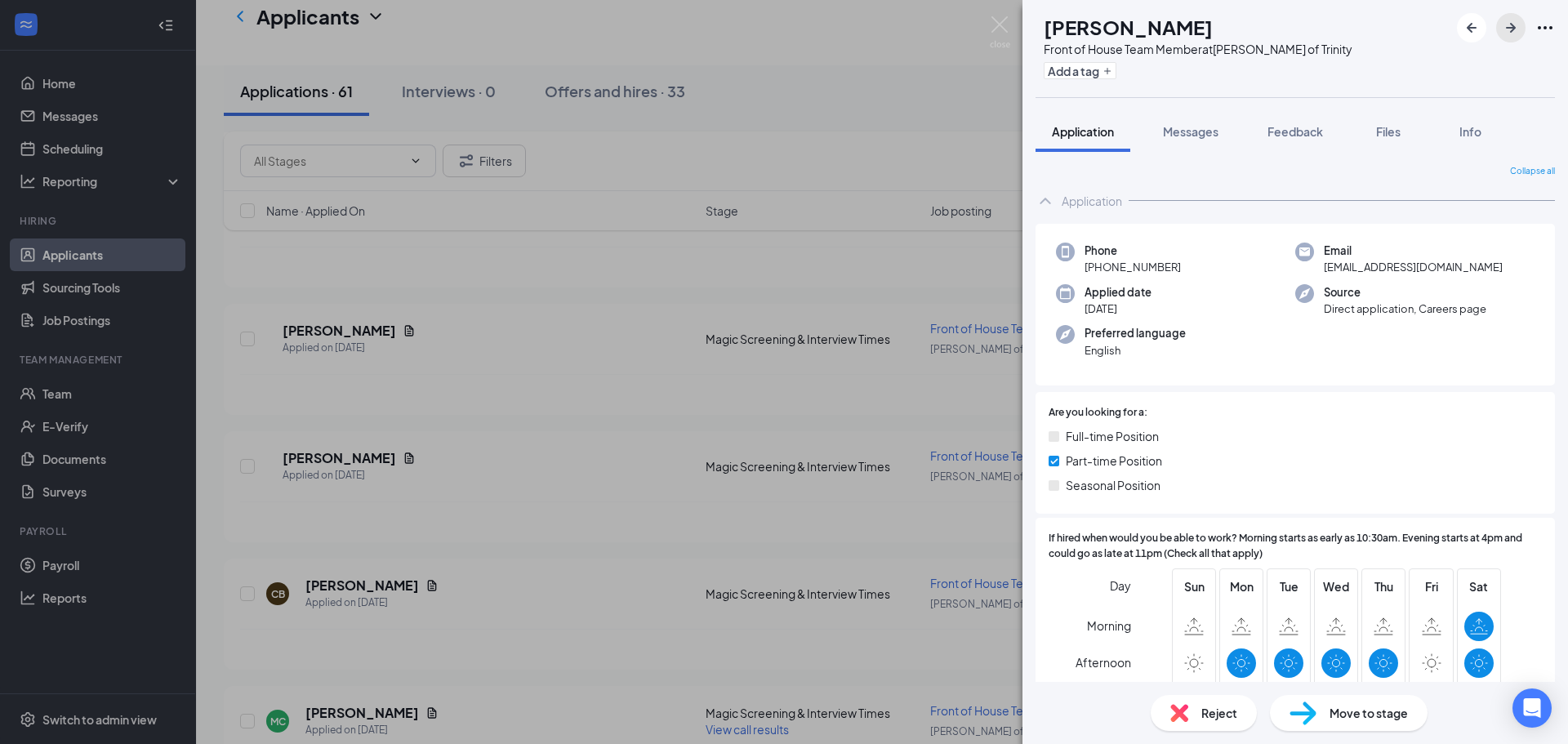
click at [1500, 31] on button "button" at bounding box center [1511, 27] width 29 height 29
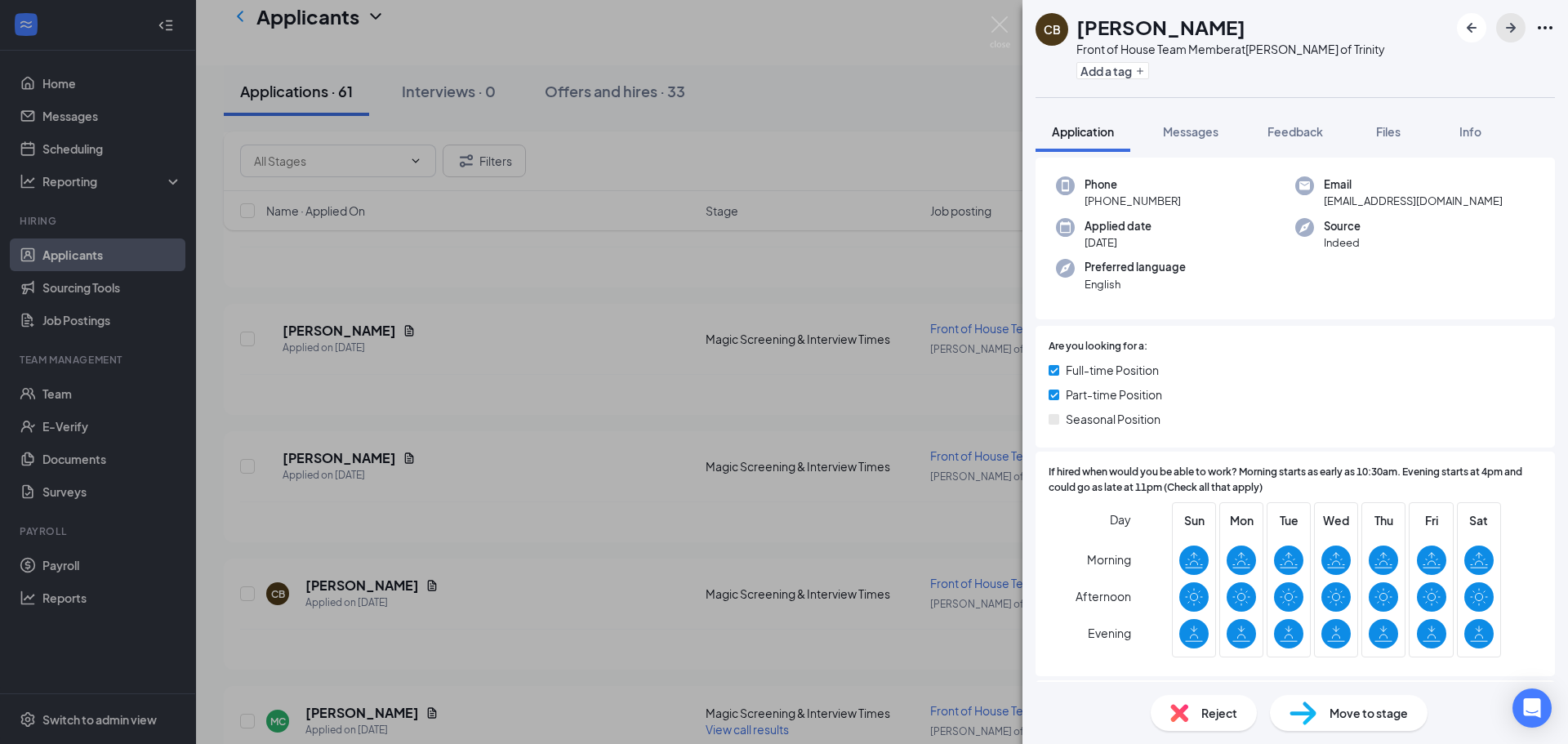
scroll to position [163, 0]
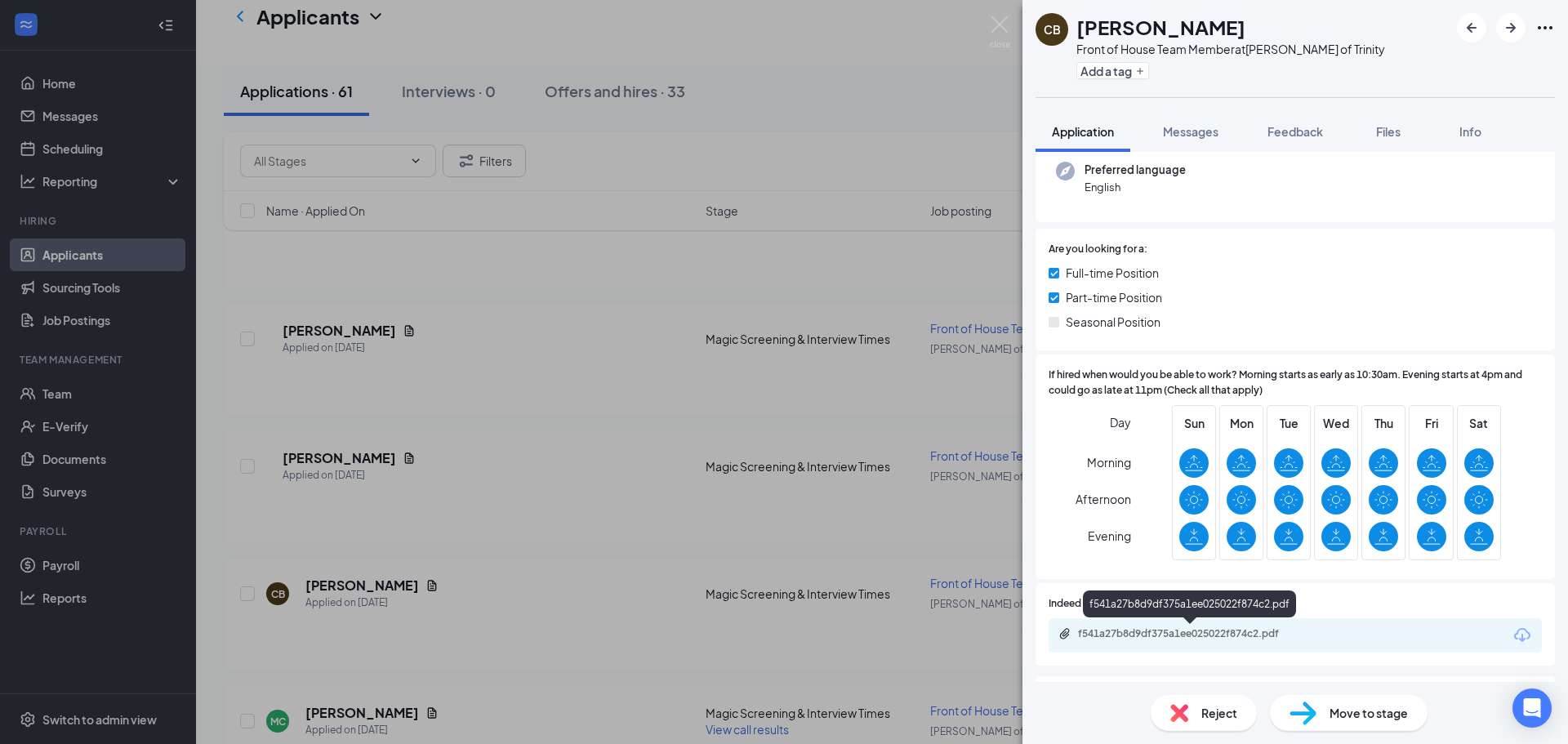
click at [1239, 633] on div "f541a27b8d9df375a1ee025022f874c2.pdf" at bounding box center [1192, 633] width 229 height 13
click at [1502, 33] on icon "ArrowRight" at bounding box center [1511, 27] width 20 height 20
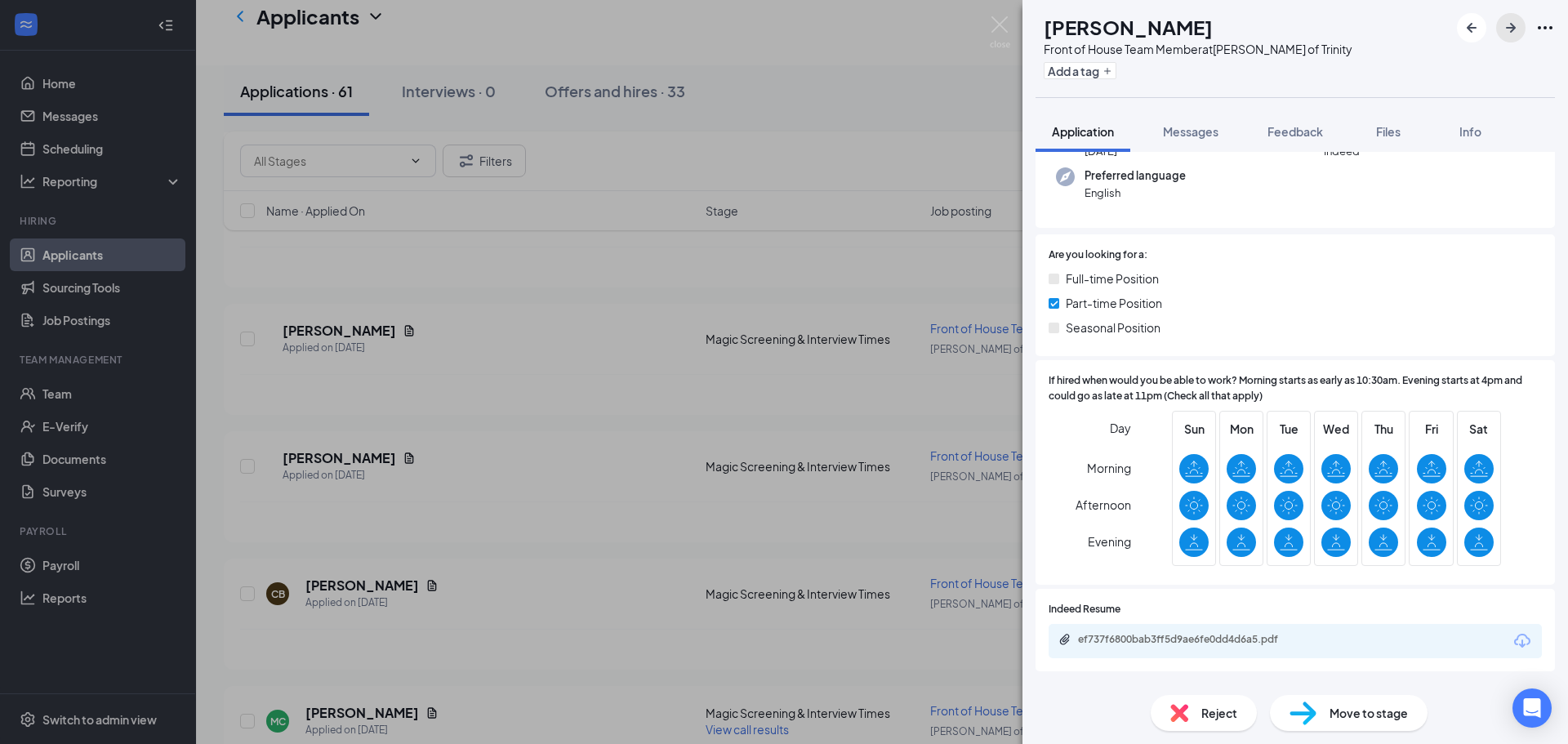
scroll to position [245, 0]
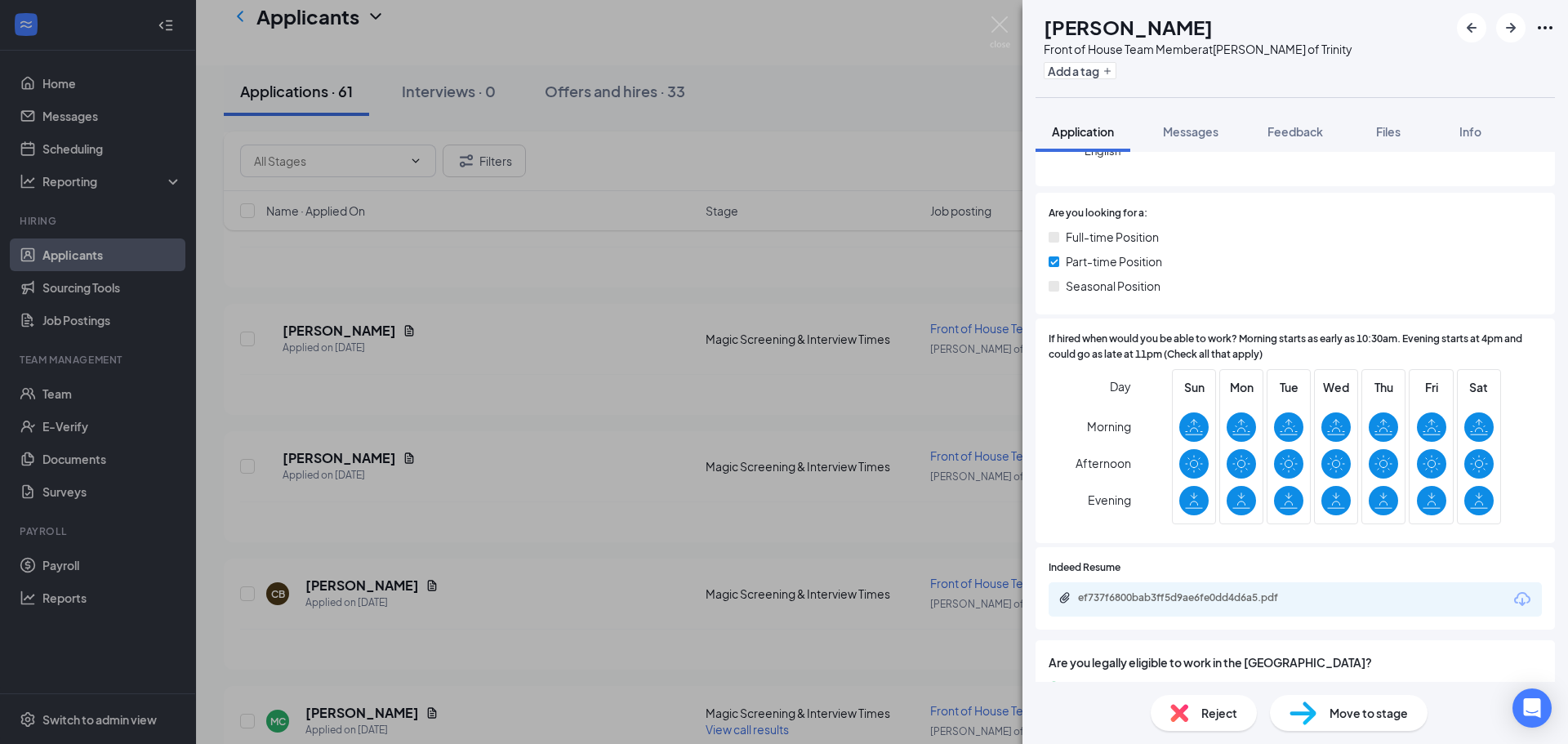
click at [1258, 596] on div "ef737f6800bab3ff5d9ae6fe0dd4d6a5.pdf" at bounding box center [1192, 597] width 229 height 13
drag, startPoint x: 1515, startPoint y: 35, endPoint x: 1534, endPoint y: 72, distance: 41.6
click at [1517, 35] on icon "ArrowRight" at bounding box center [1511, 27] width 20 height 20
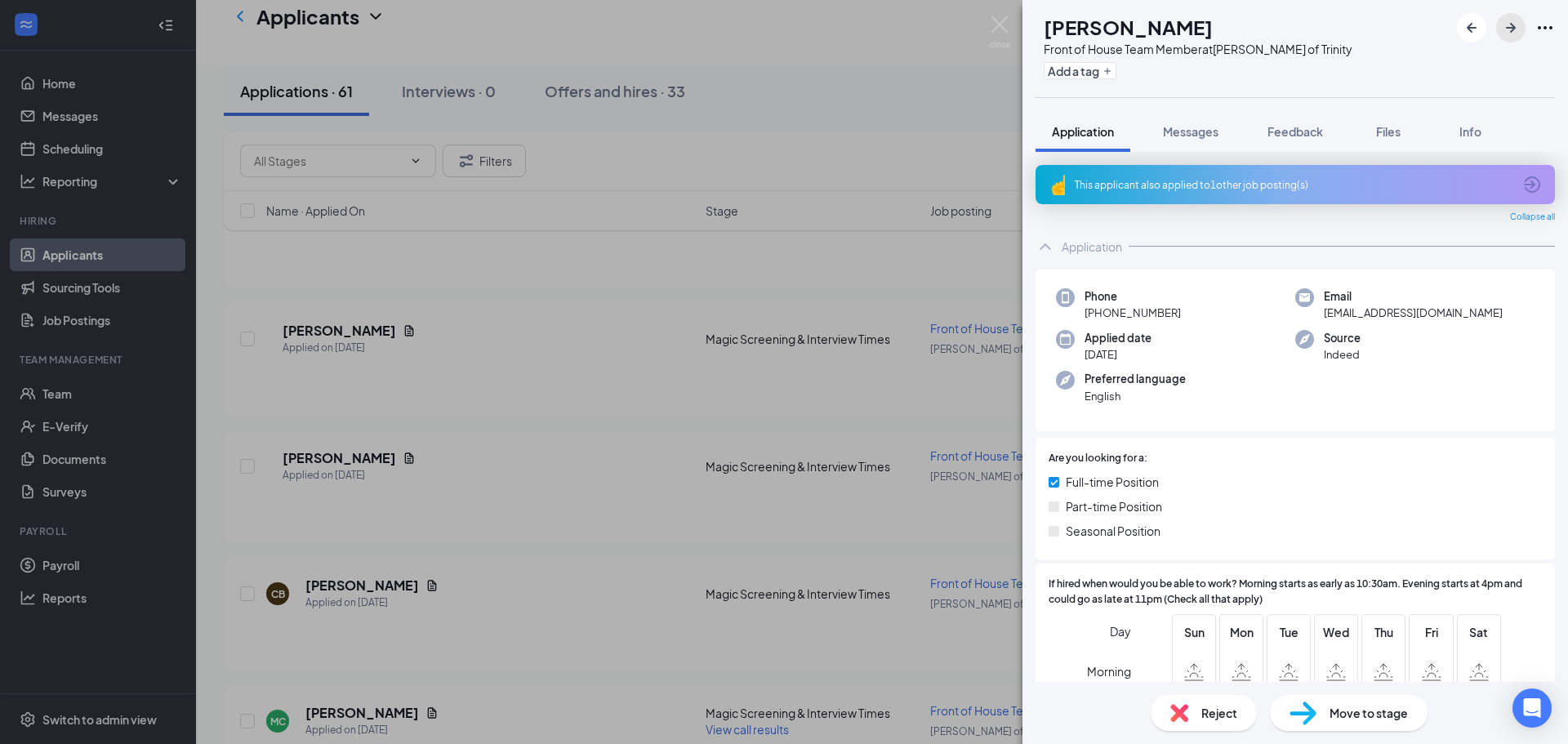
click at [1514, 30] on icon "ArrowRight" at bounding box center [1511, 27] width 20 height 20
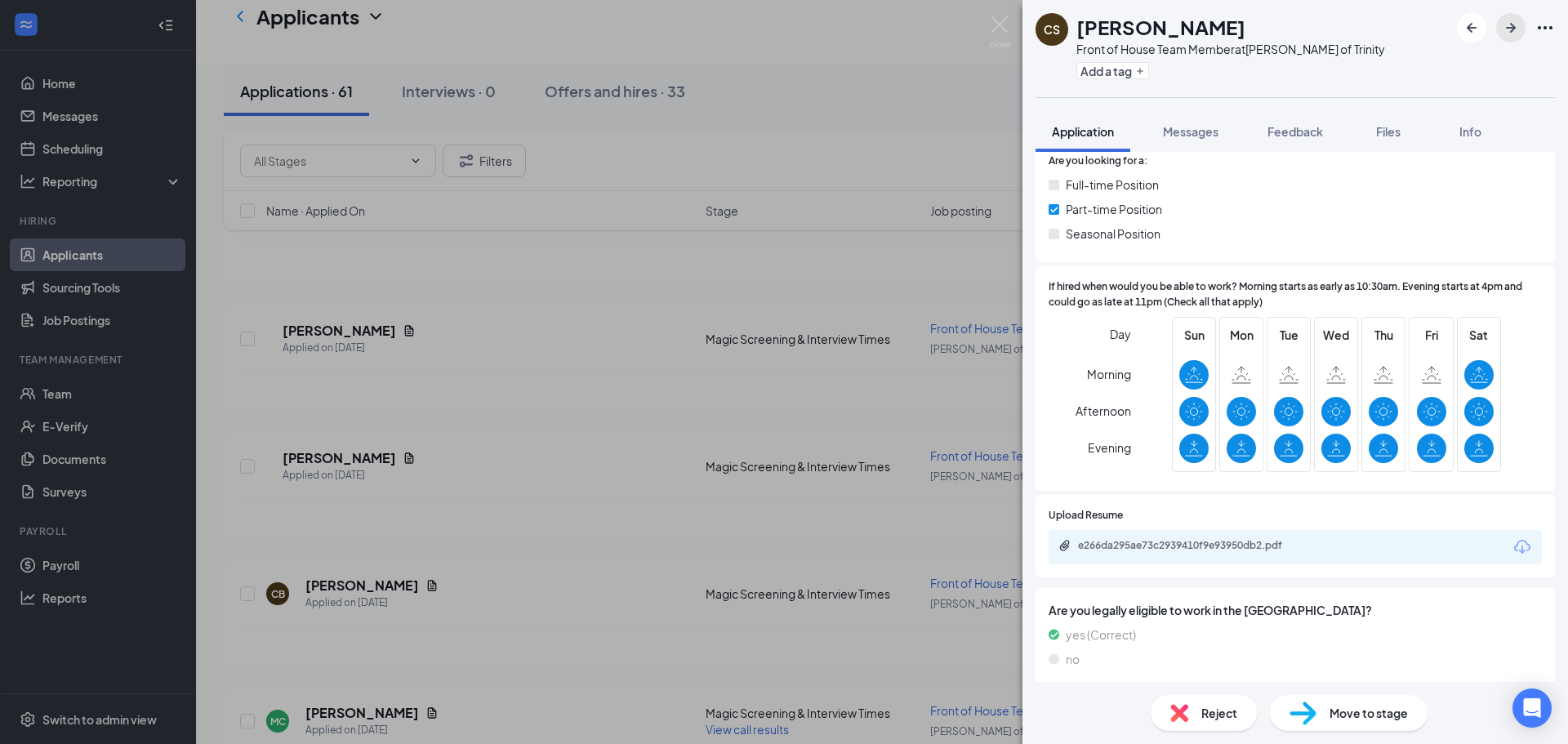
scroll to position [327, 0]
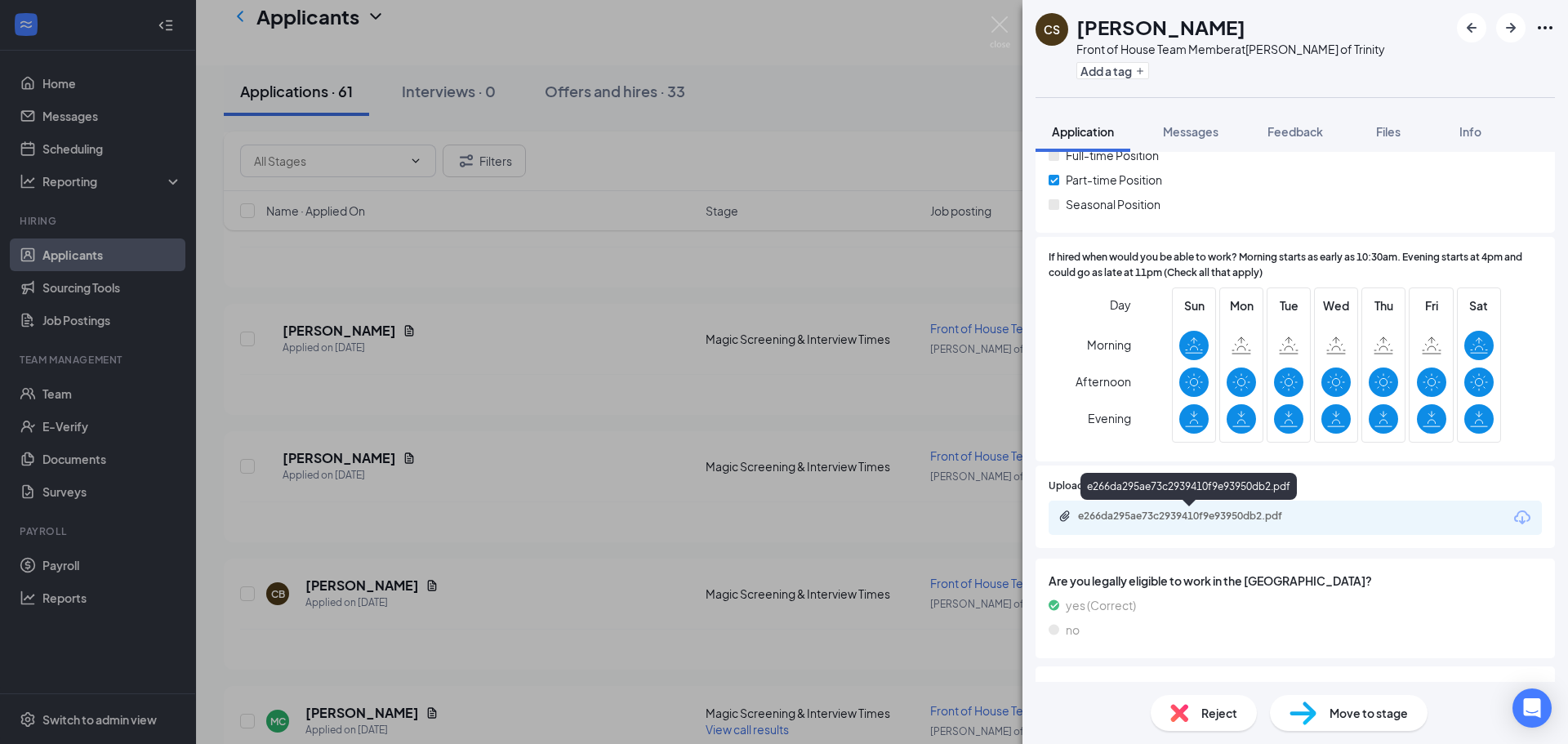
click at [1255, 513] on div "e266da295ae73c2939410f9e93950db2.pdf" at bounding box center [1192, 516] width 229 height 13
click at [1347, 707] on span "Move to stage" at bounding box center [1368, 713] width 78 height 18
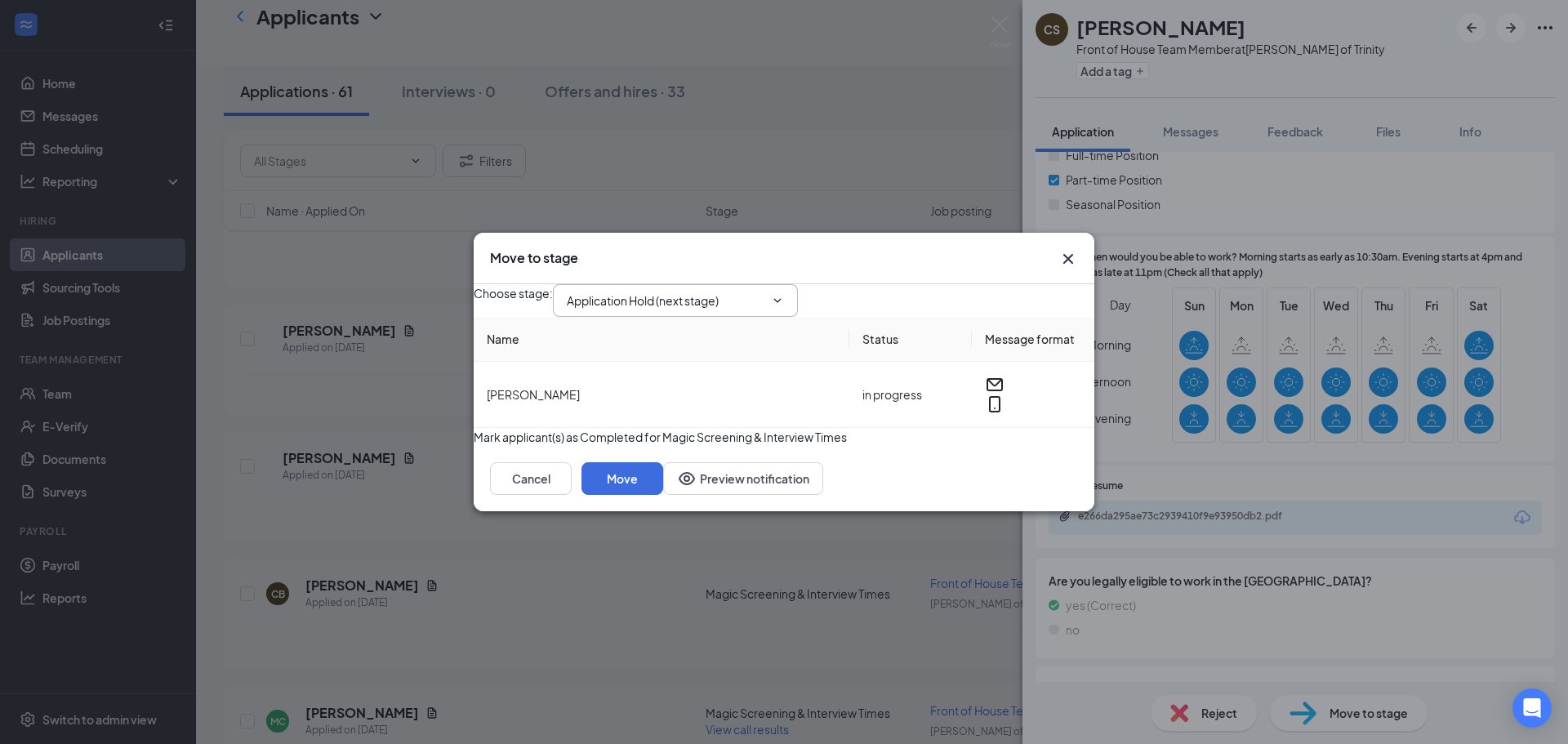
click at [694, 292] on input "Application Hold (next stage)" at bounding box center [666, 300] width 197 height 18
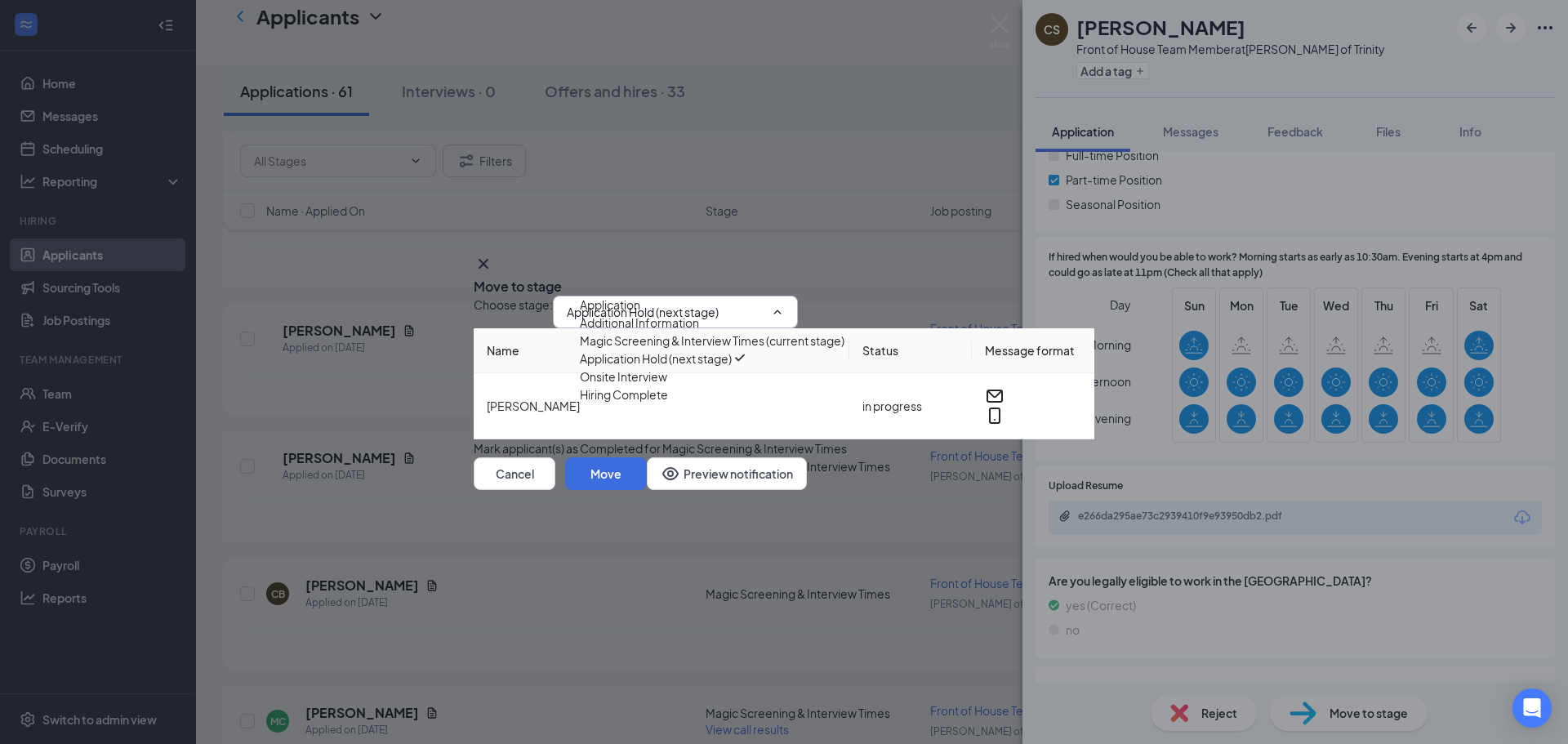
click at [667, 385] on div "Onsite Interview" at bounding box center [624, 376] width 87 height 18
type input "Onsite Interview"
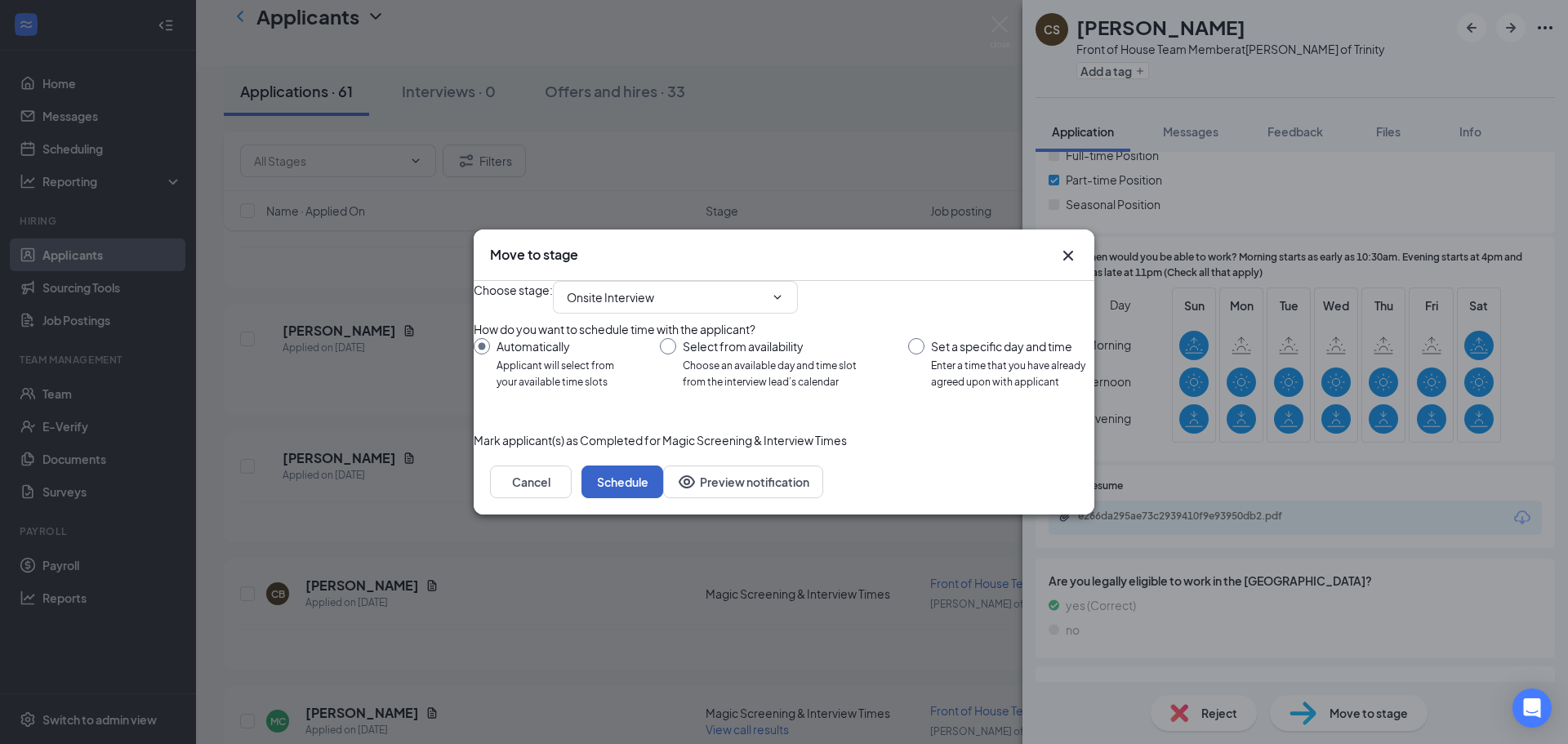
click at [663, 499] on button "Schedule" at bounding box center [622, 482] width 81 height 33
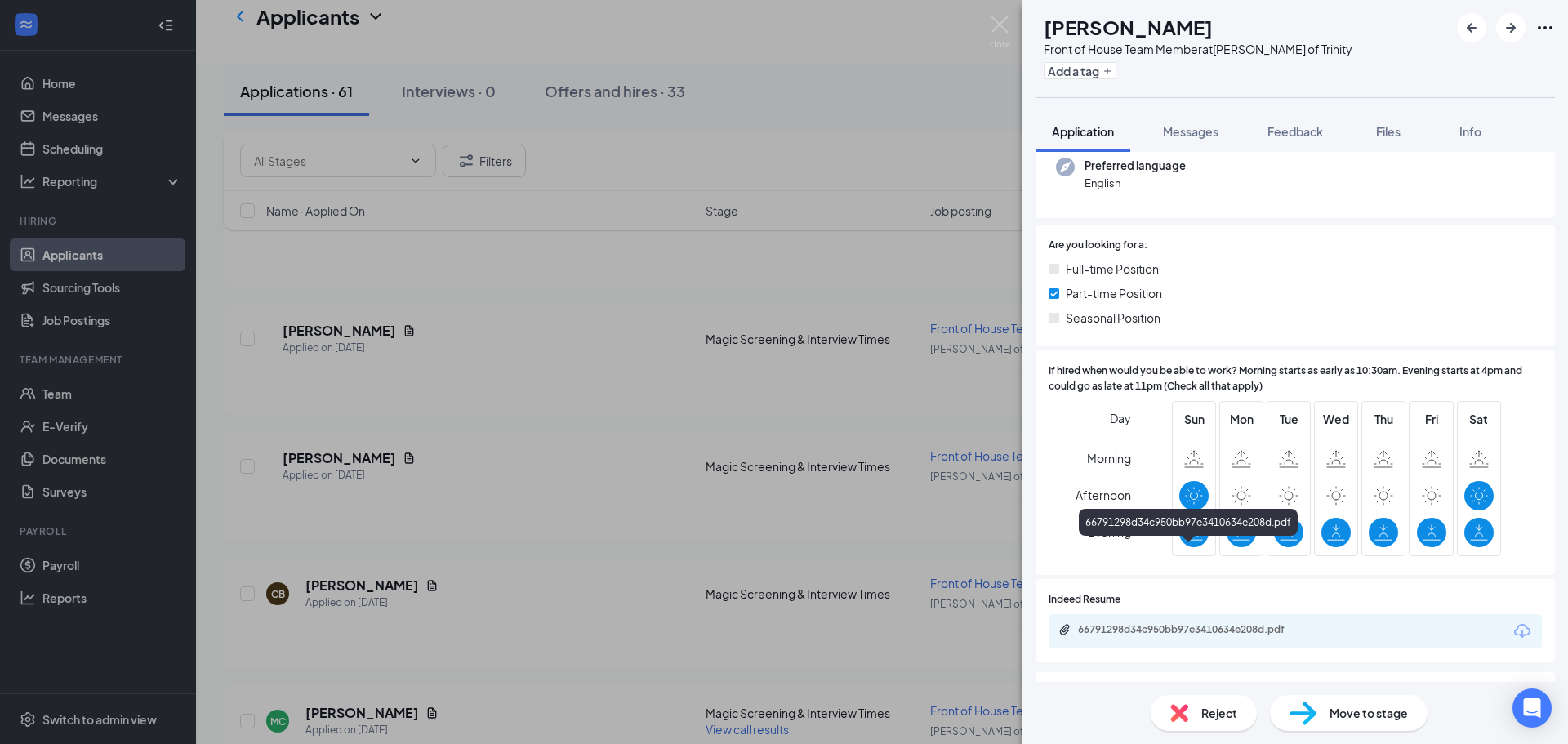
scroll to position [82, 0]
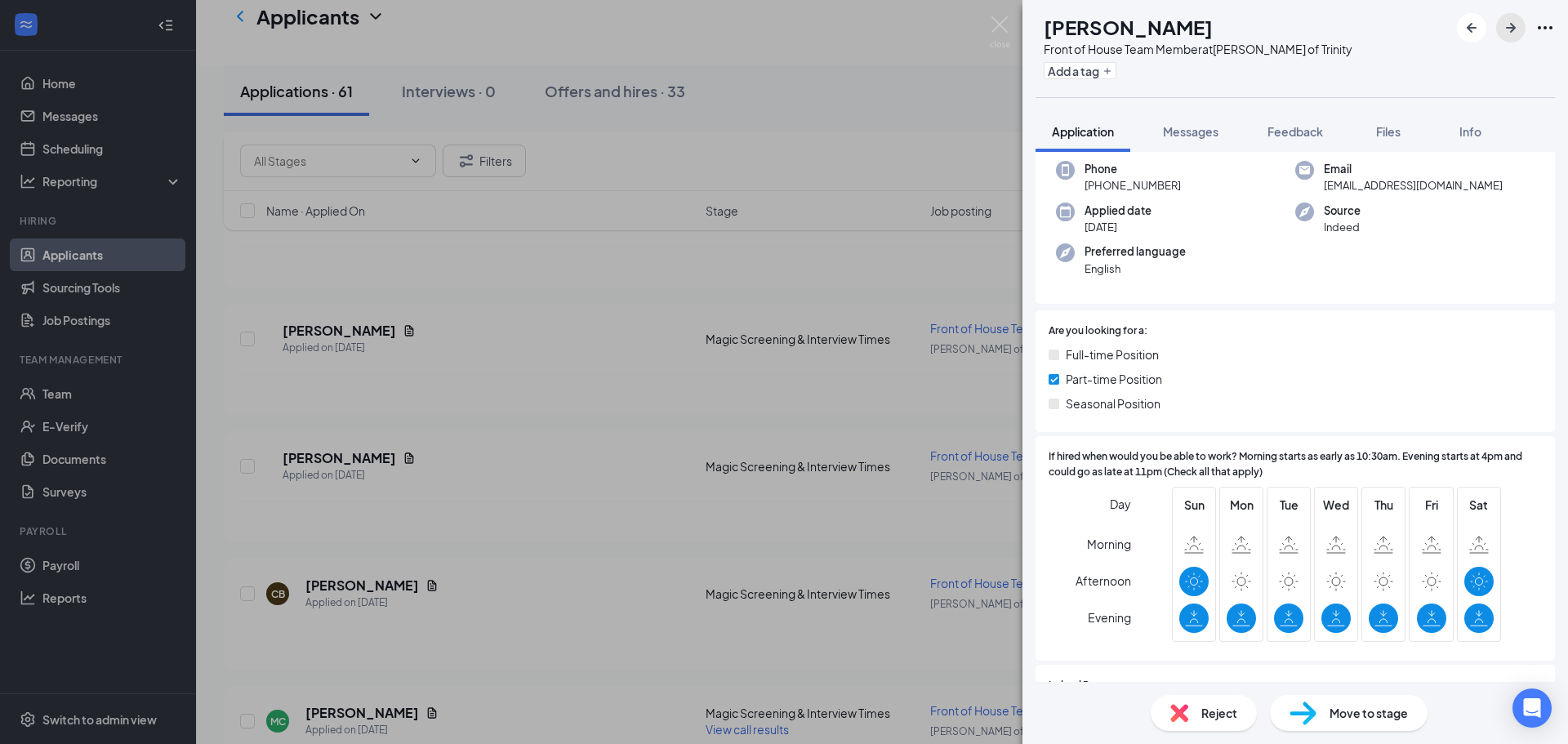
drag, startPoint x: 1509, startPoint y: 32, endPoint x: 1501, endPoint y: 70, distance: 38.8
click at [1509, 32] on icon "ArrowRight" at bounding box center [1511, 27] width 20 height 20
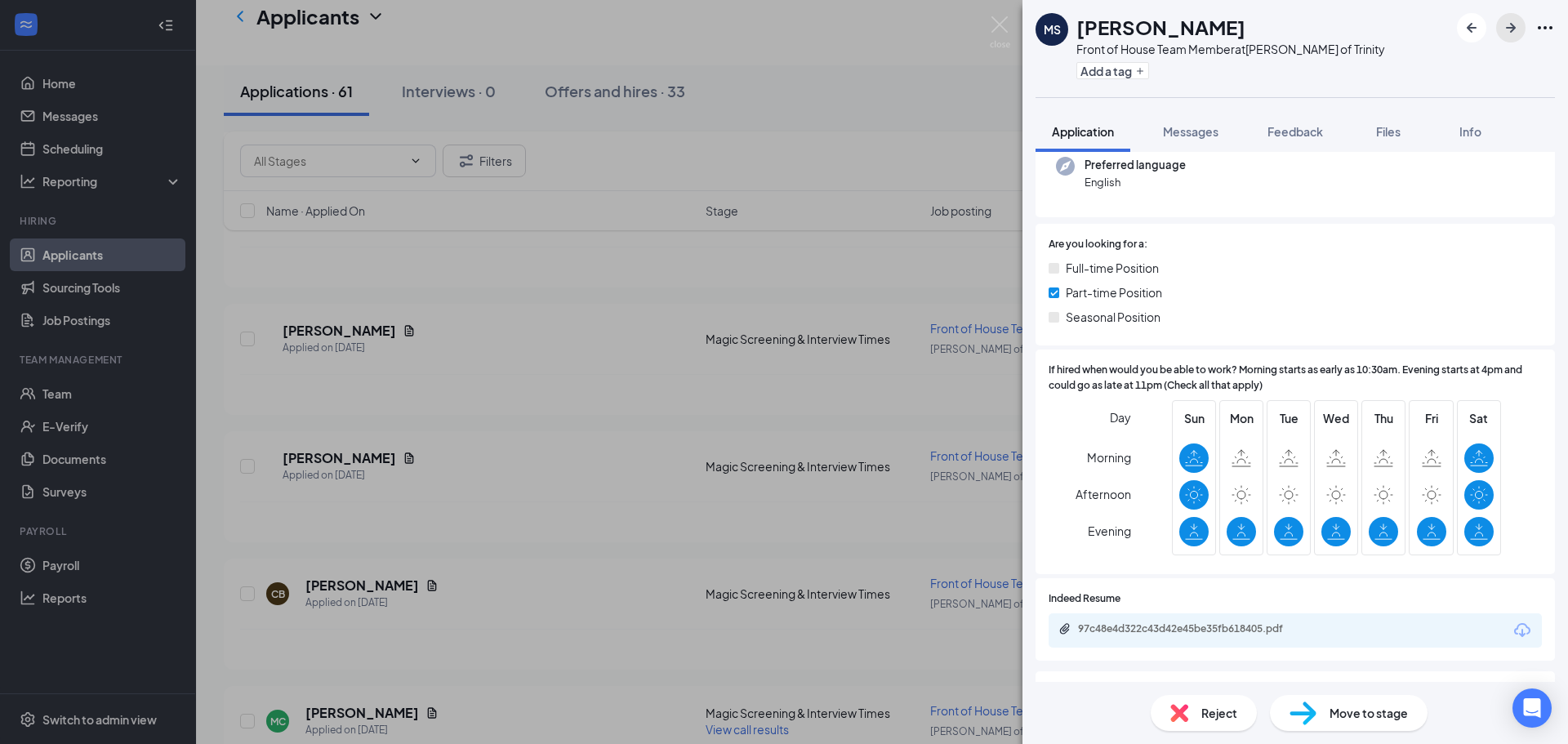
scroll to position [245, 0]
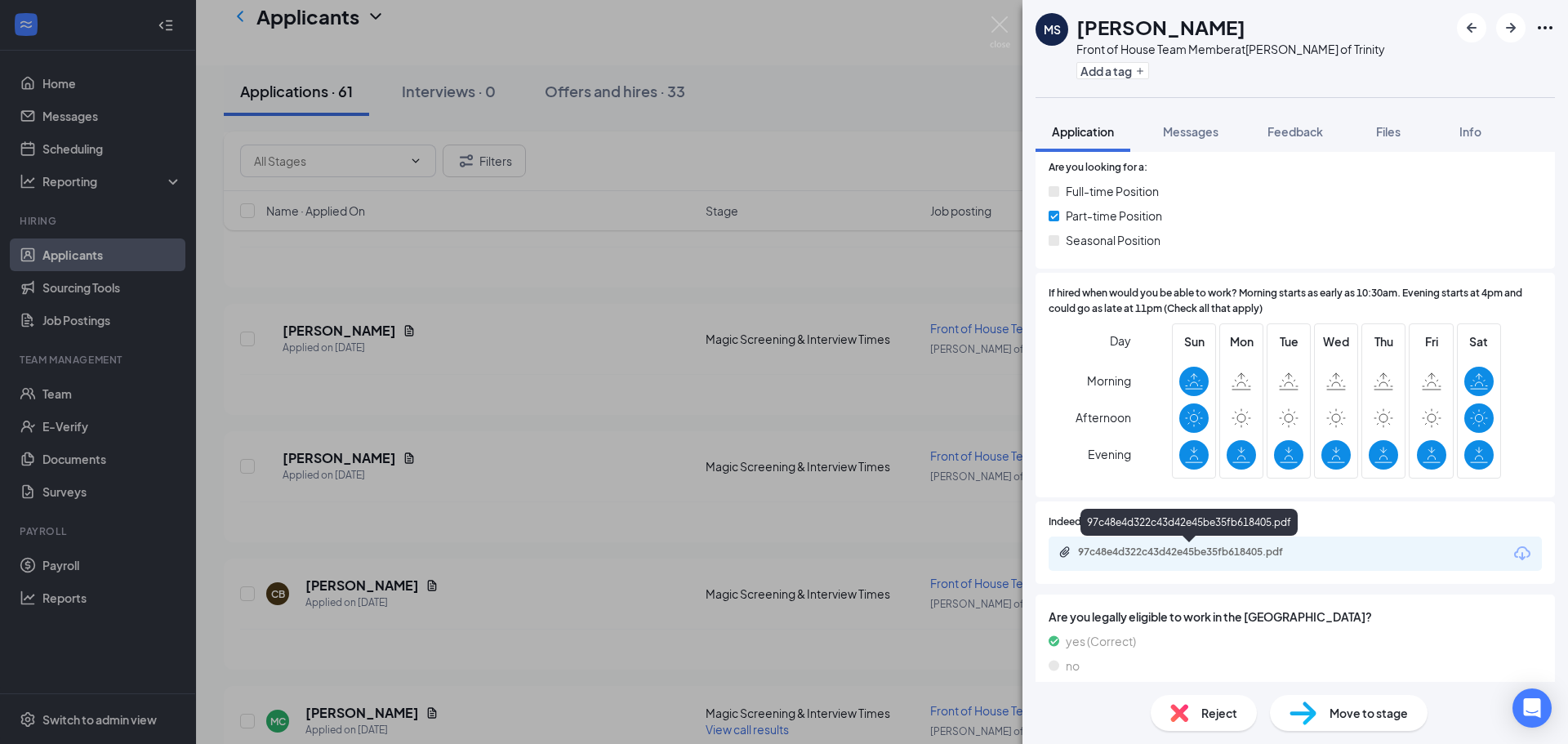
click at [1246, 546] on div "97c48e4d322c43d42e45be35fb618405.pdf" at bounding box center [1192, 552] width 229 height 13
click at [1502, 27] on icon "ArrowRight" at bounding box center [1511, 27] width 20 height 20
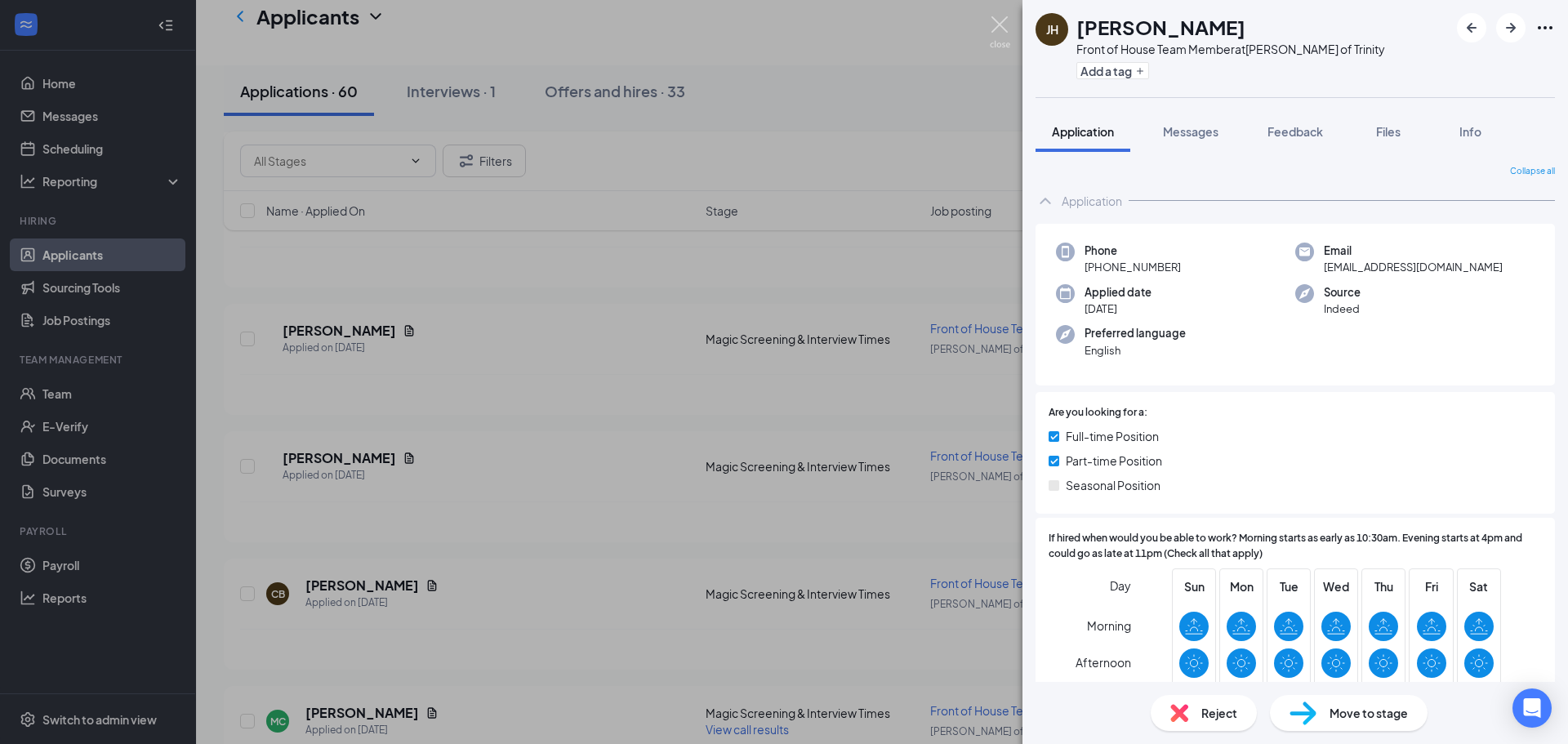
click at [995, 25] on img at bounding box center [1000, 32] width 21 height 32
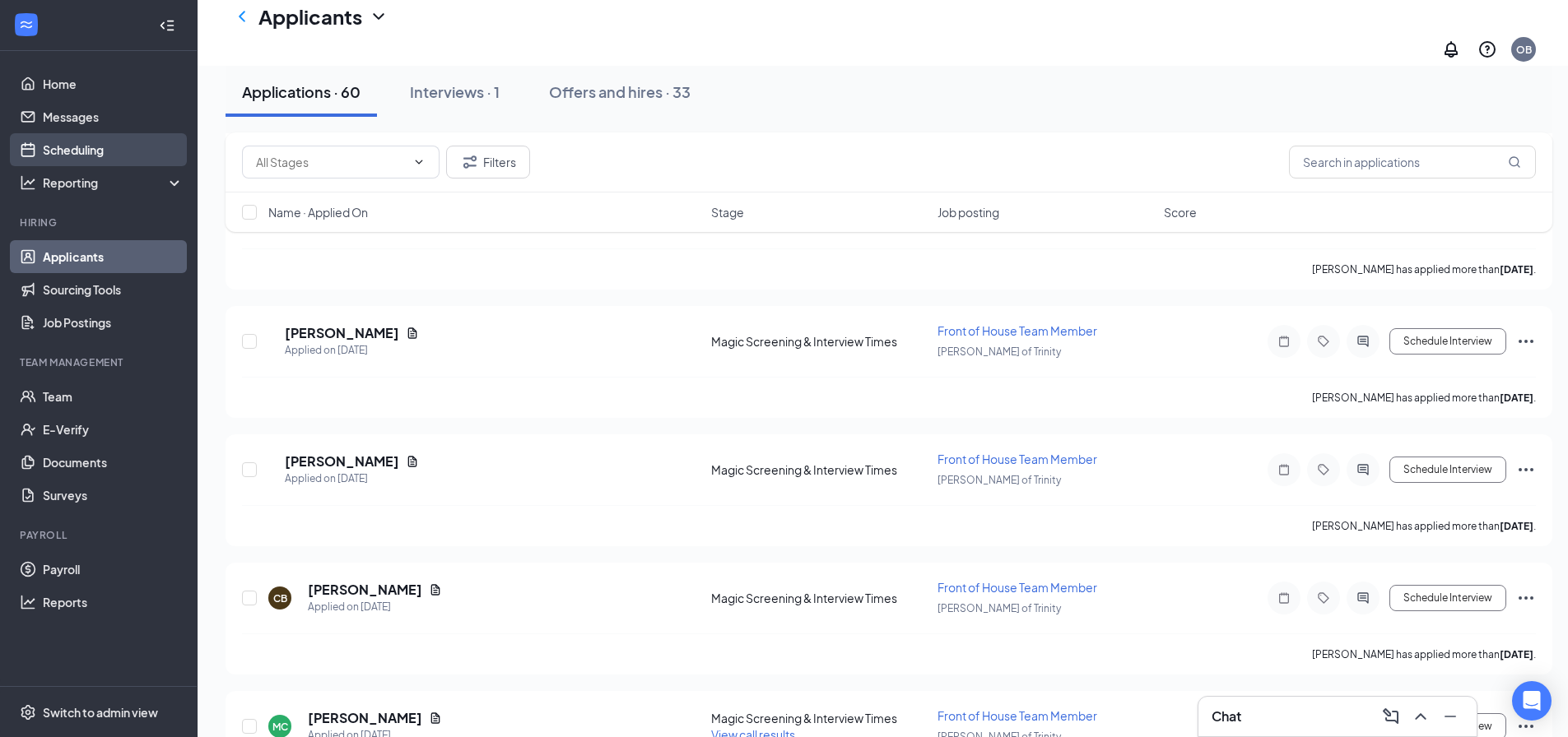
click at [107, 164] on link "Scheduling" at bounding box center [113, 149] width 141 height 33
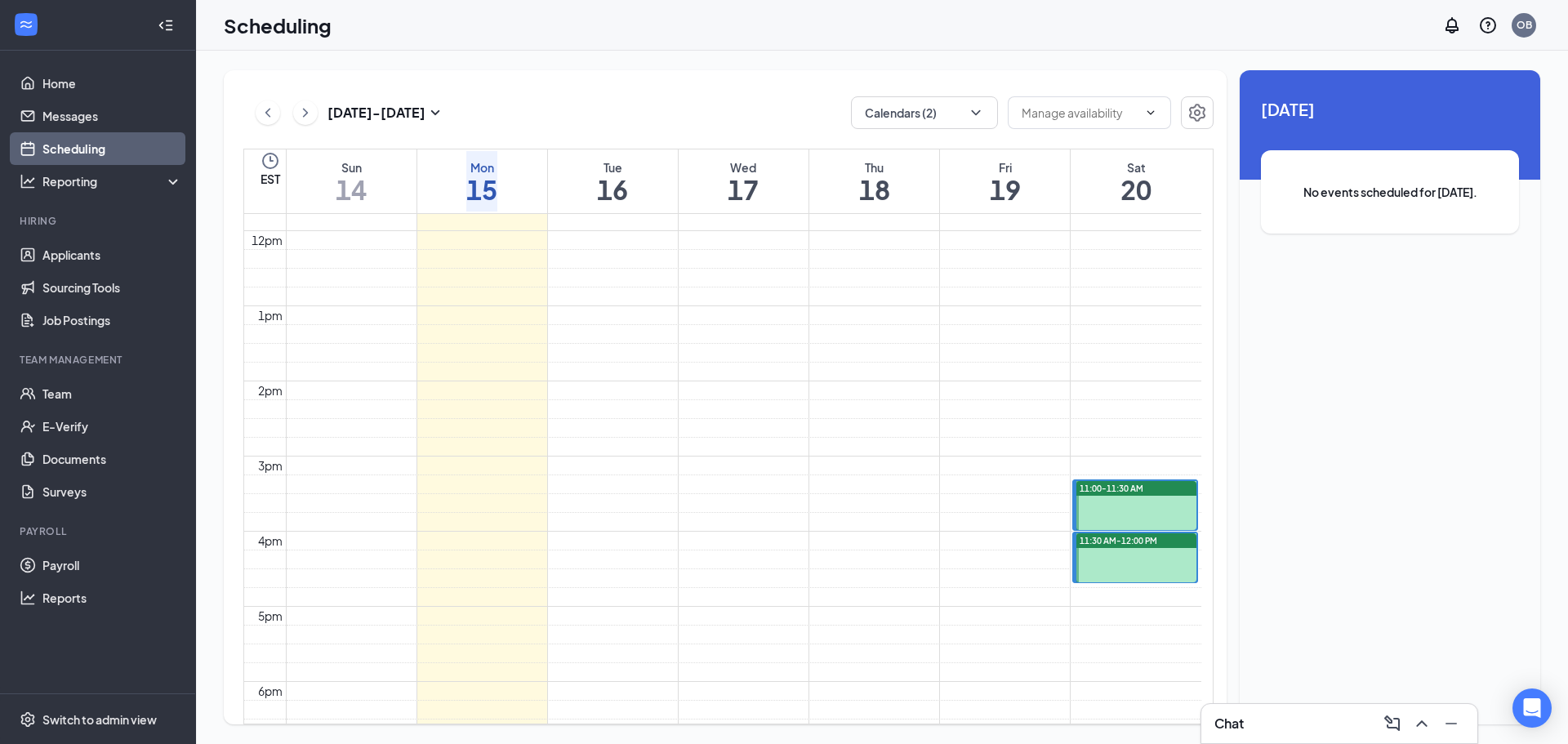
scroll to position [966, 0]
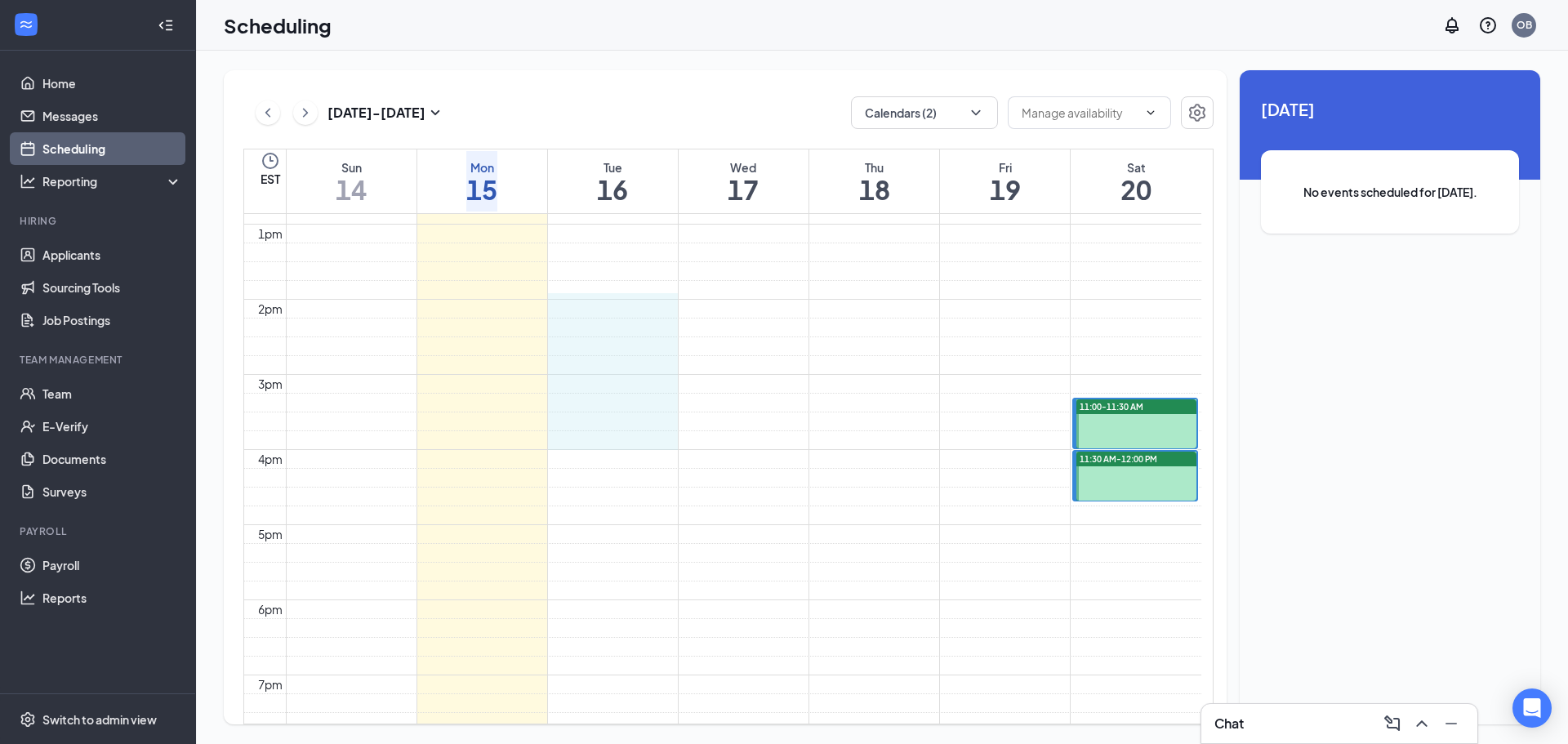
drag, startPoint x: 618, startPoint y: 291, endPoint x: 647, endPoint y: 435, distance: 146.9
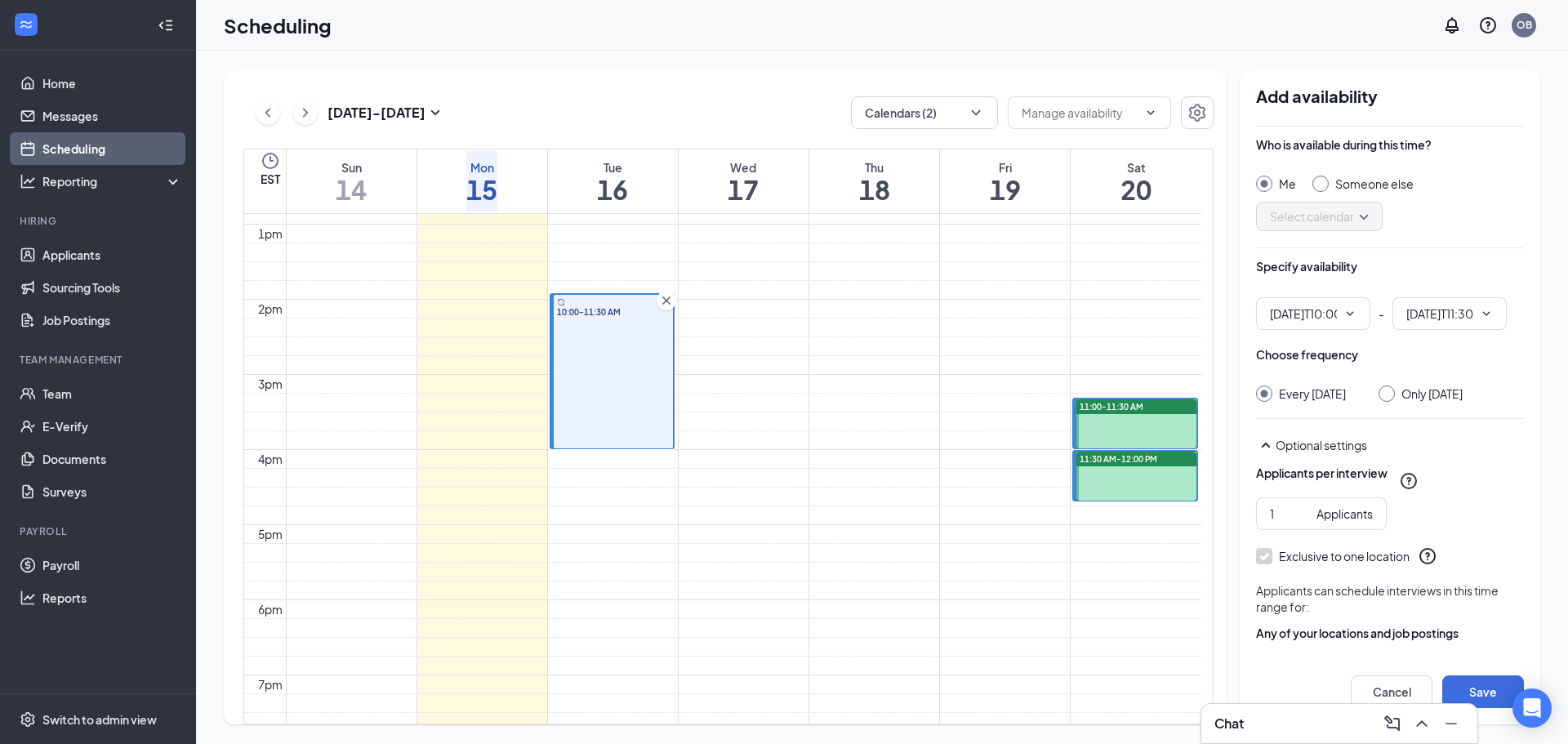
type input "10:00 AM"
type input "11:30 AM"
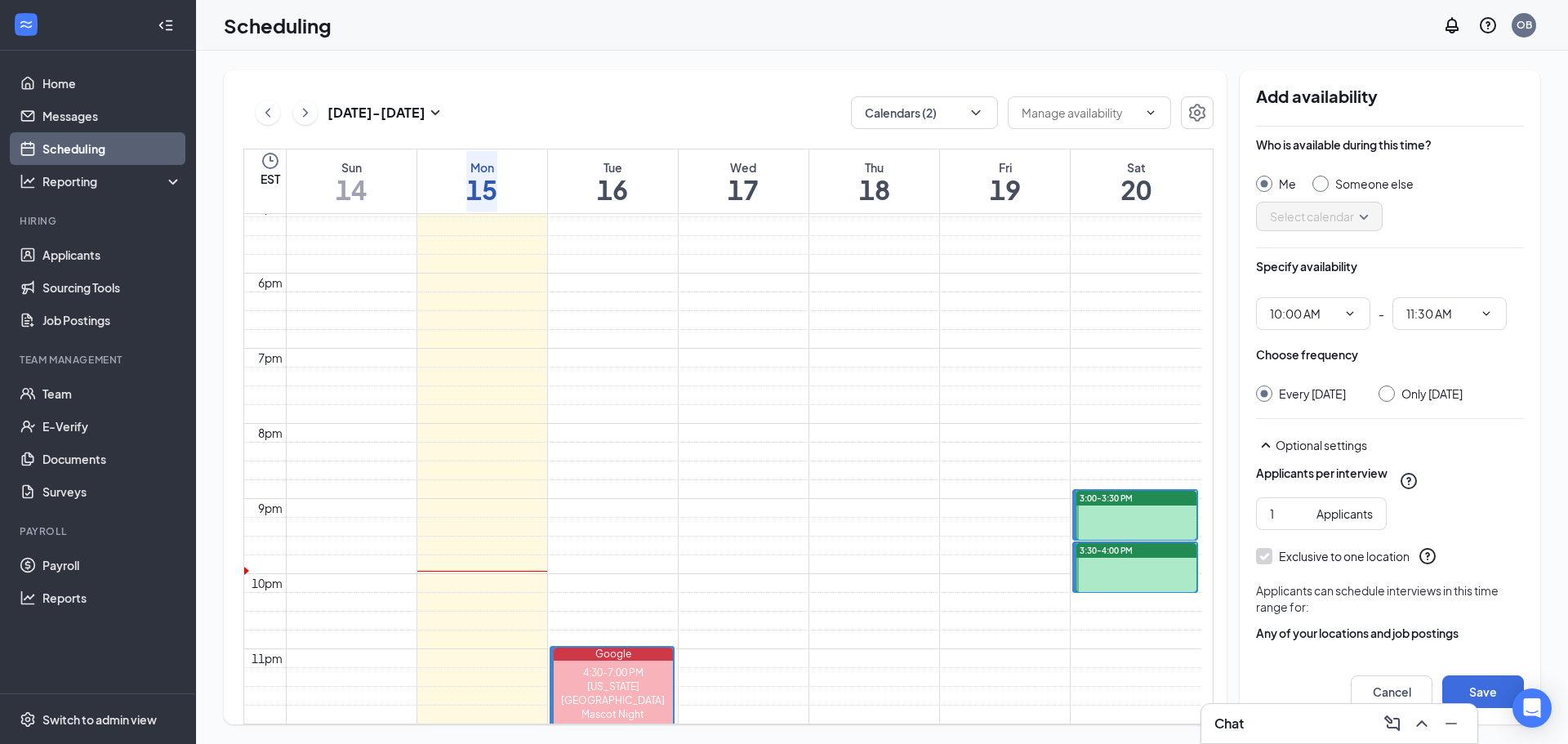
scroll to position [1212, 0]
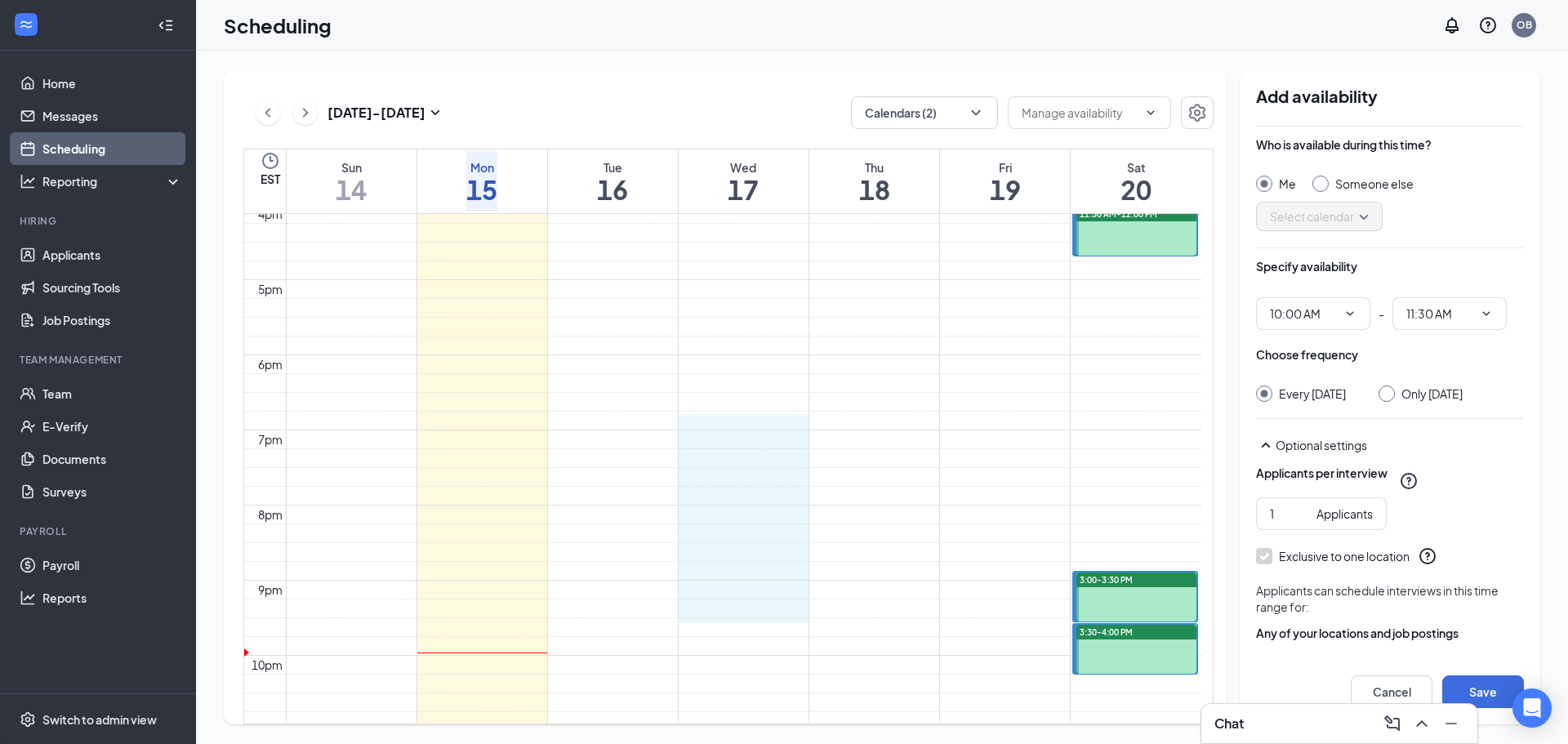
drag, startPoint x: 733, startPoint y: 421, endPoint x: 744, endPoint y: 595, distance: 174.3
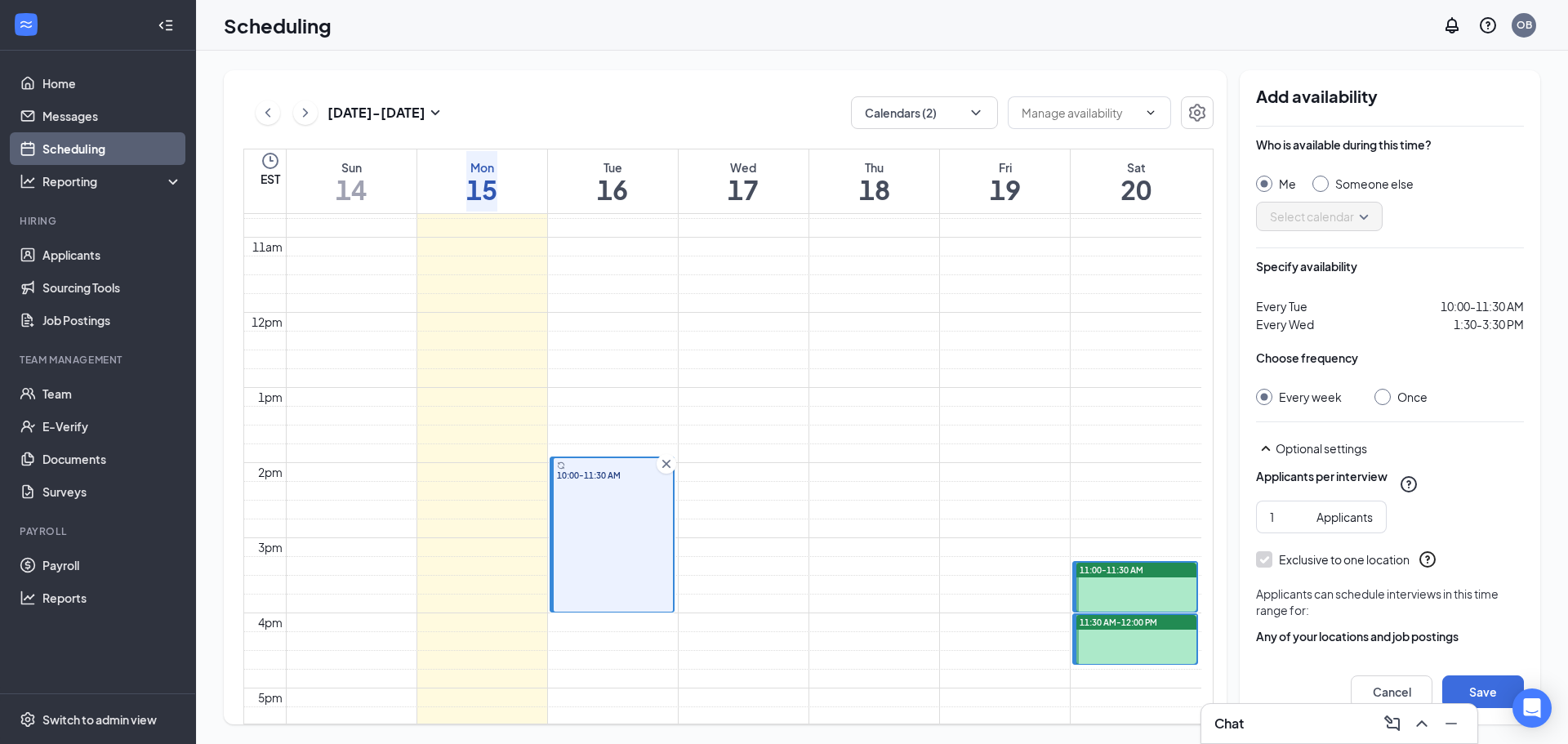
scroll to position [885, 0]
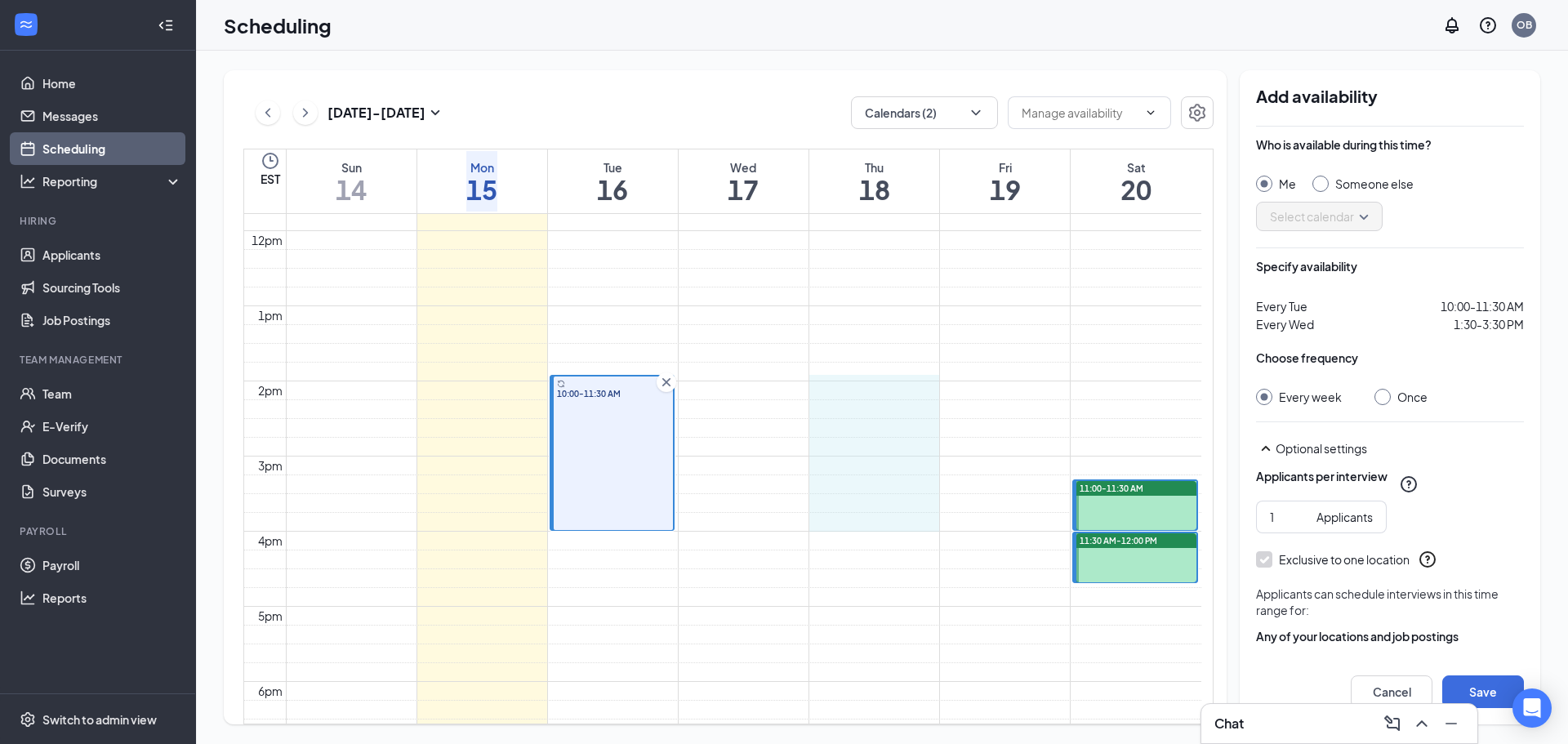
drag, startPoint x: 844, startPoint y: 376, endPoint x: 867, endPoint y: 505, distance: 131.0
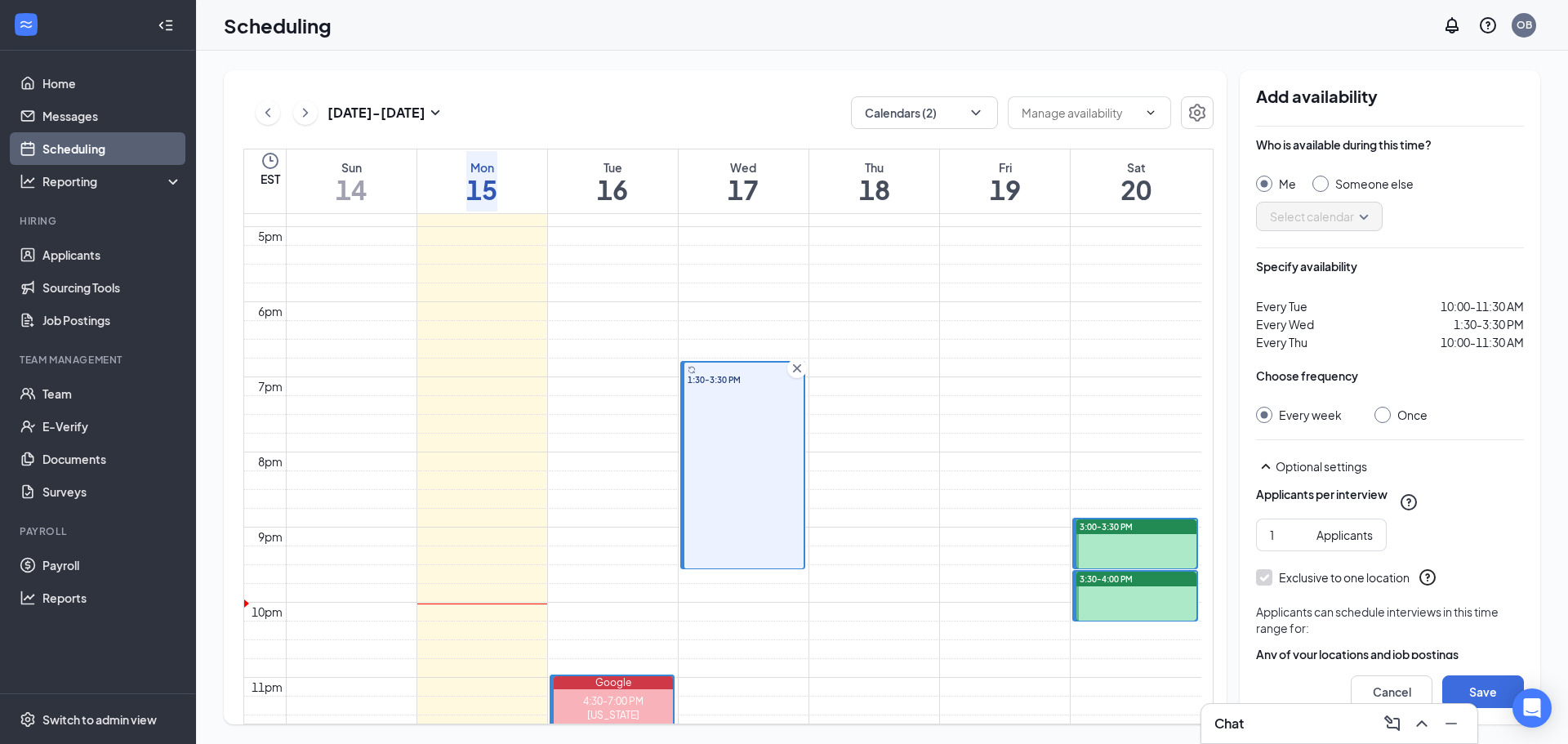
scroll to position [1293, 0]
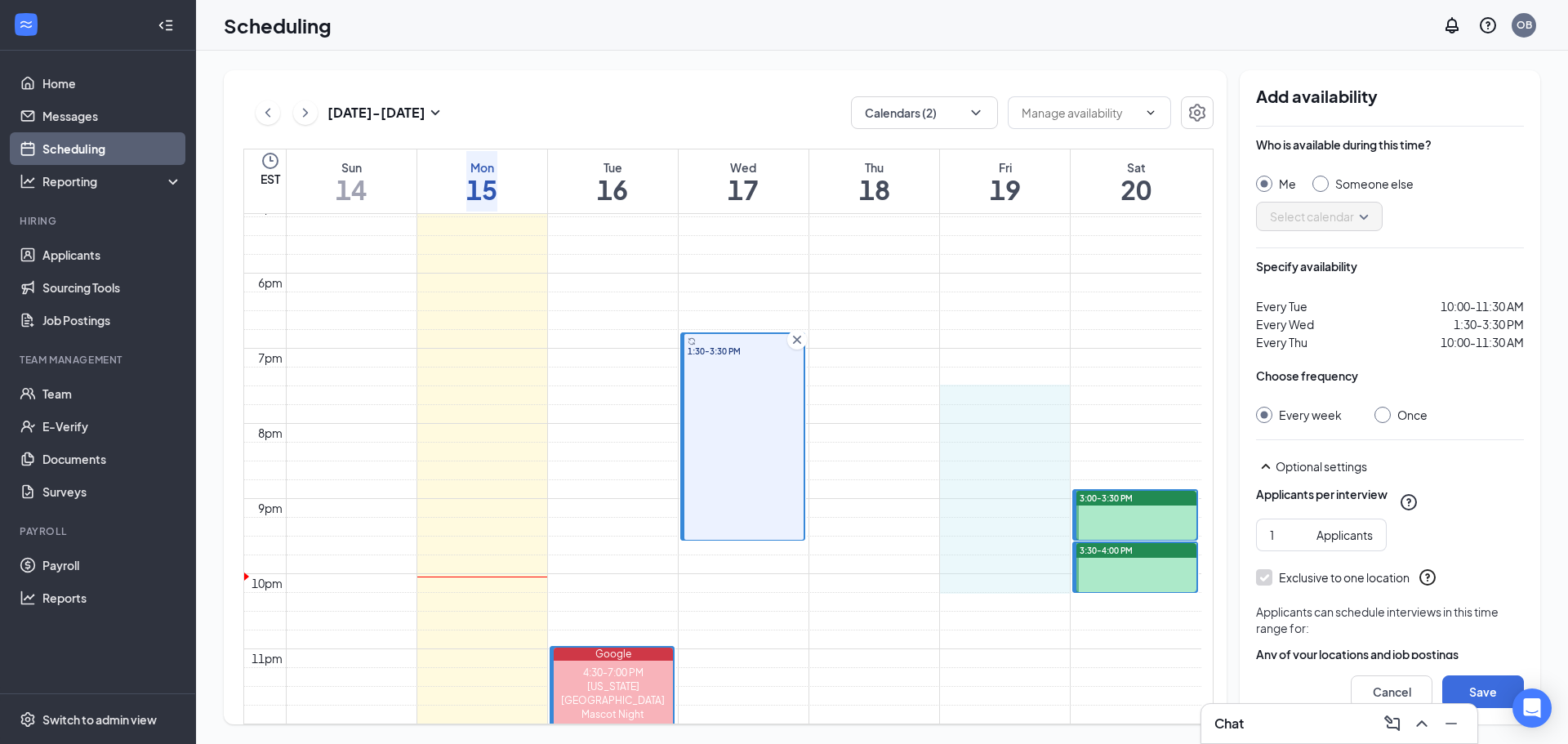
drag, startPoint x: 993, startPoint y: 384, endPoint x: 998, endPoint y: 572, distance: 188.1
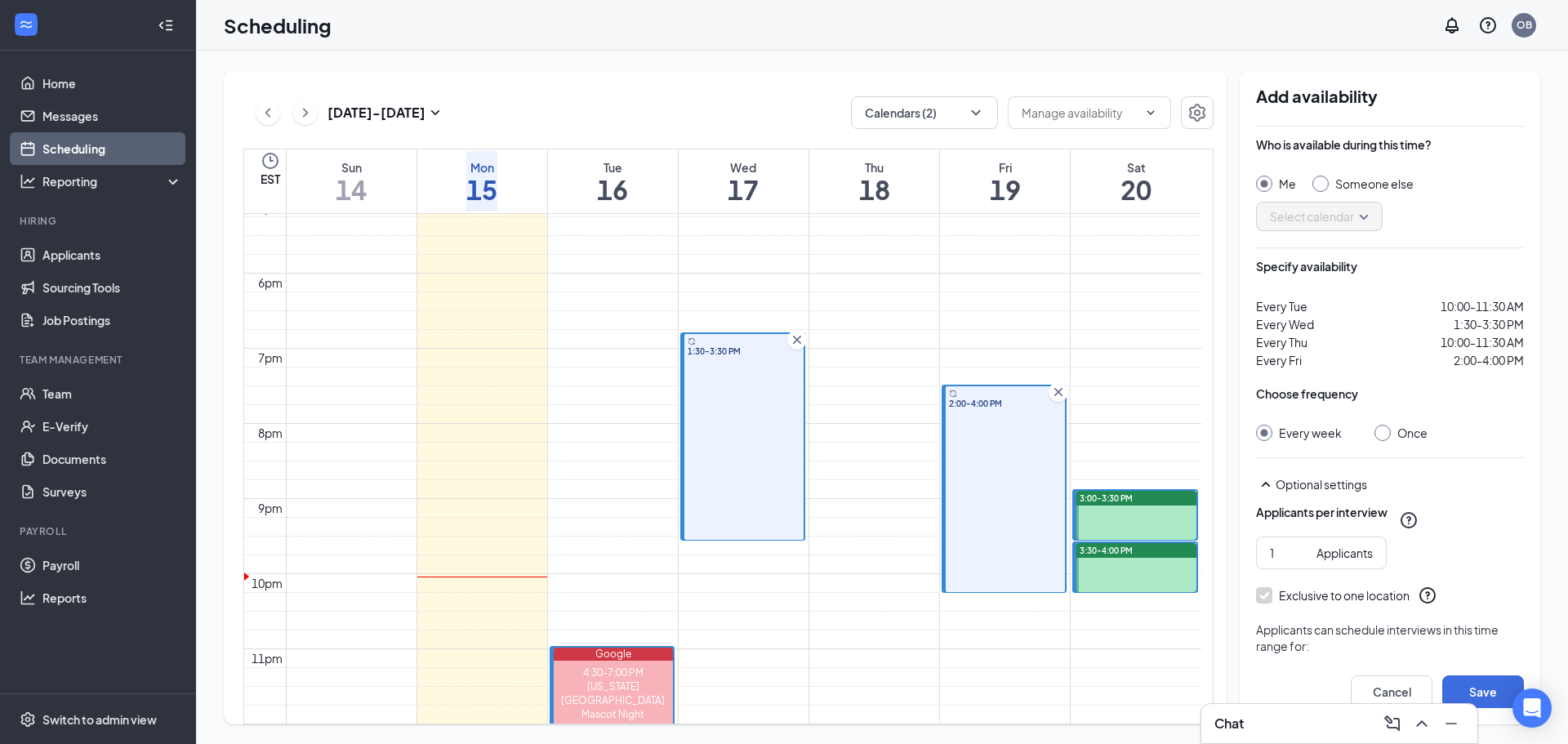
scroll to position [80, 0]
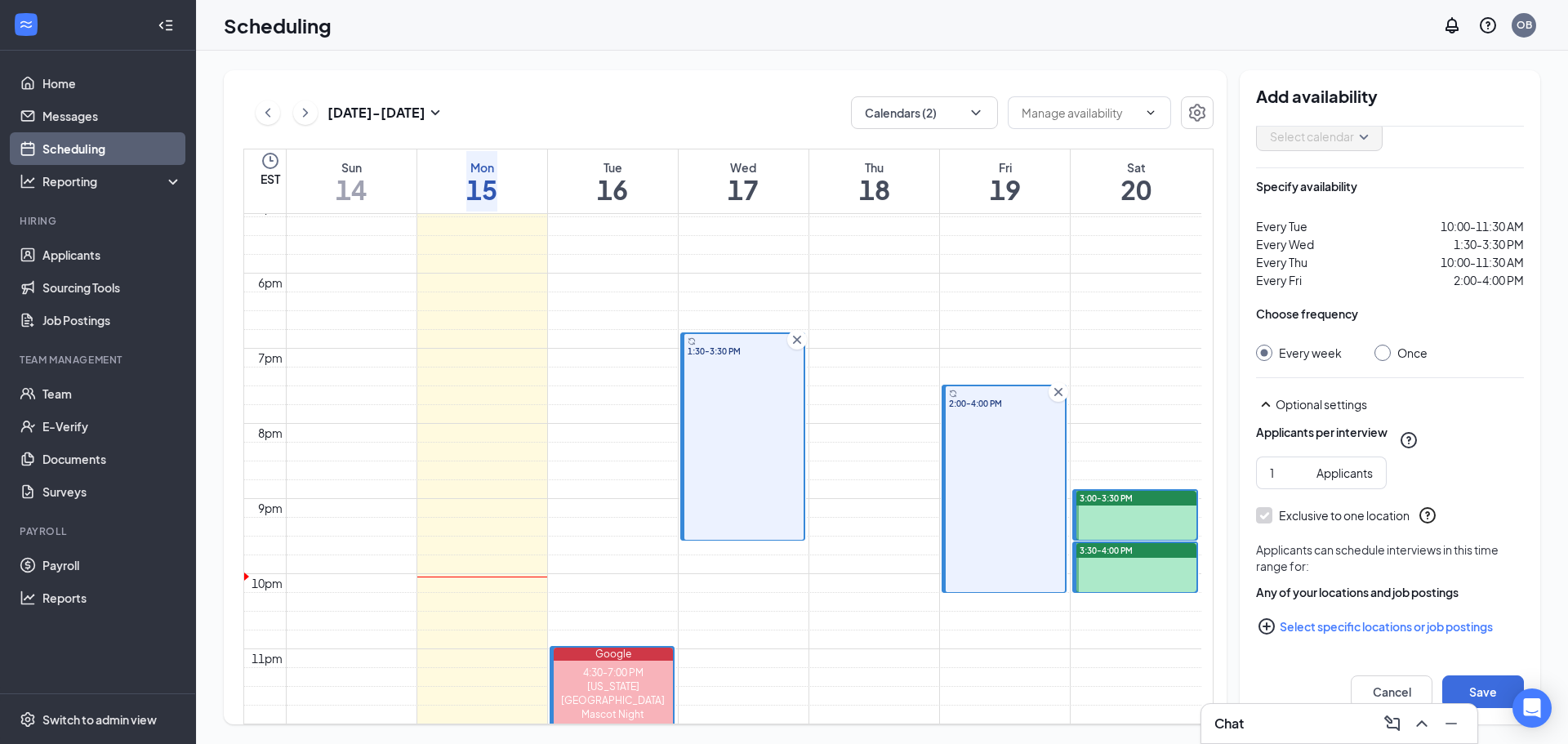
click at [1374, 358] on div at bounding box center [1382, 353] width 16 height 16
click at [1384, 351] on input "Once" at bounding box center [1379, 350] width 11 height 11
radio input "true"
radio input "false"
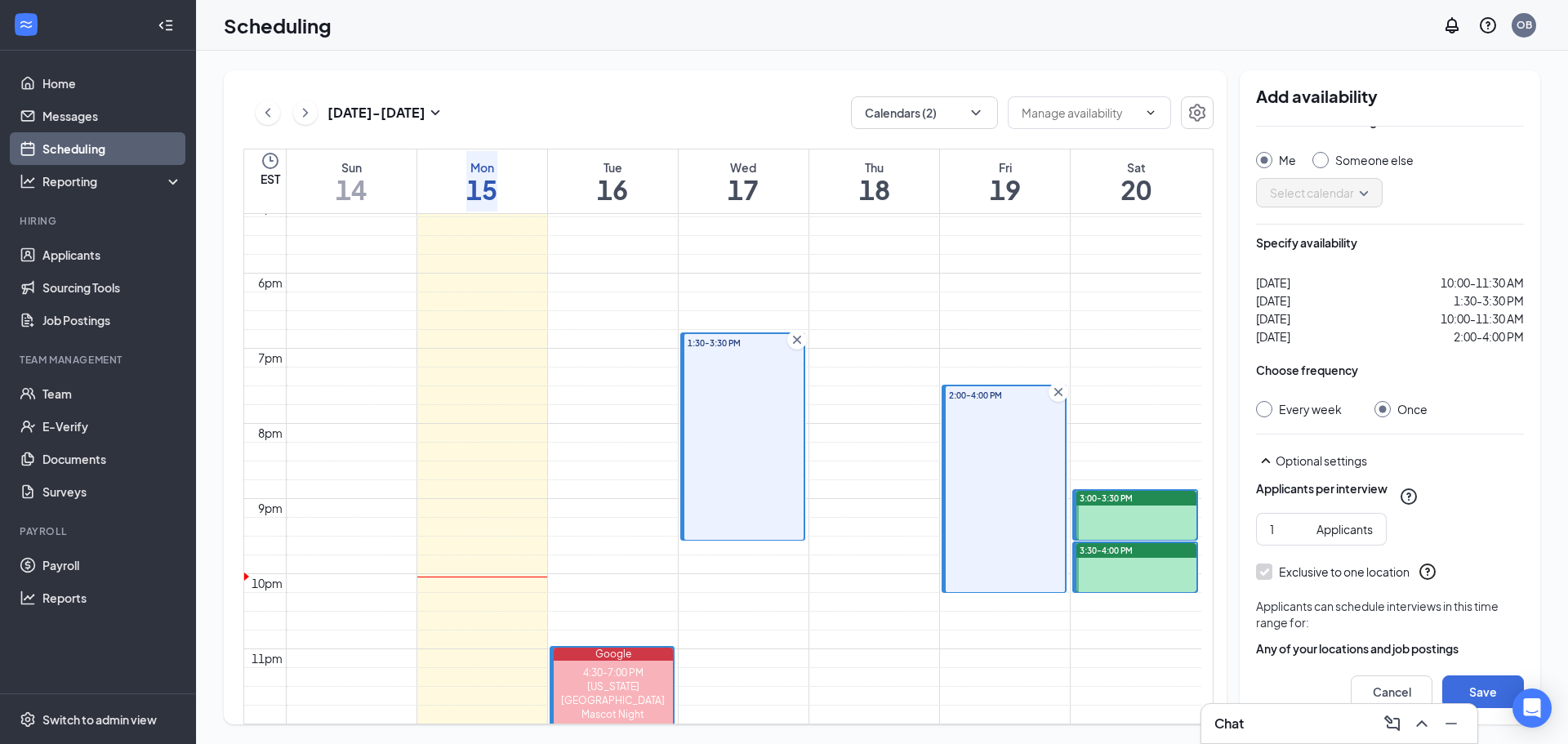
scroll to position [0, 0]
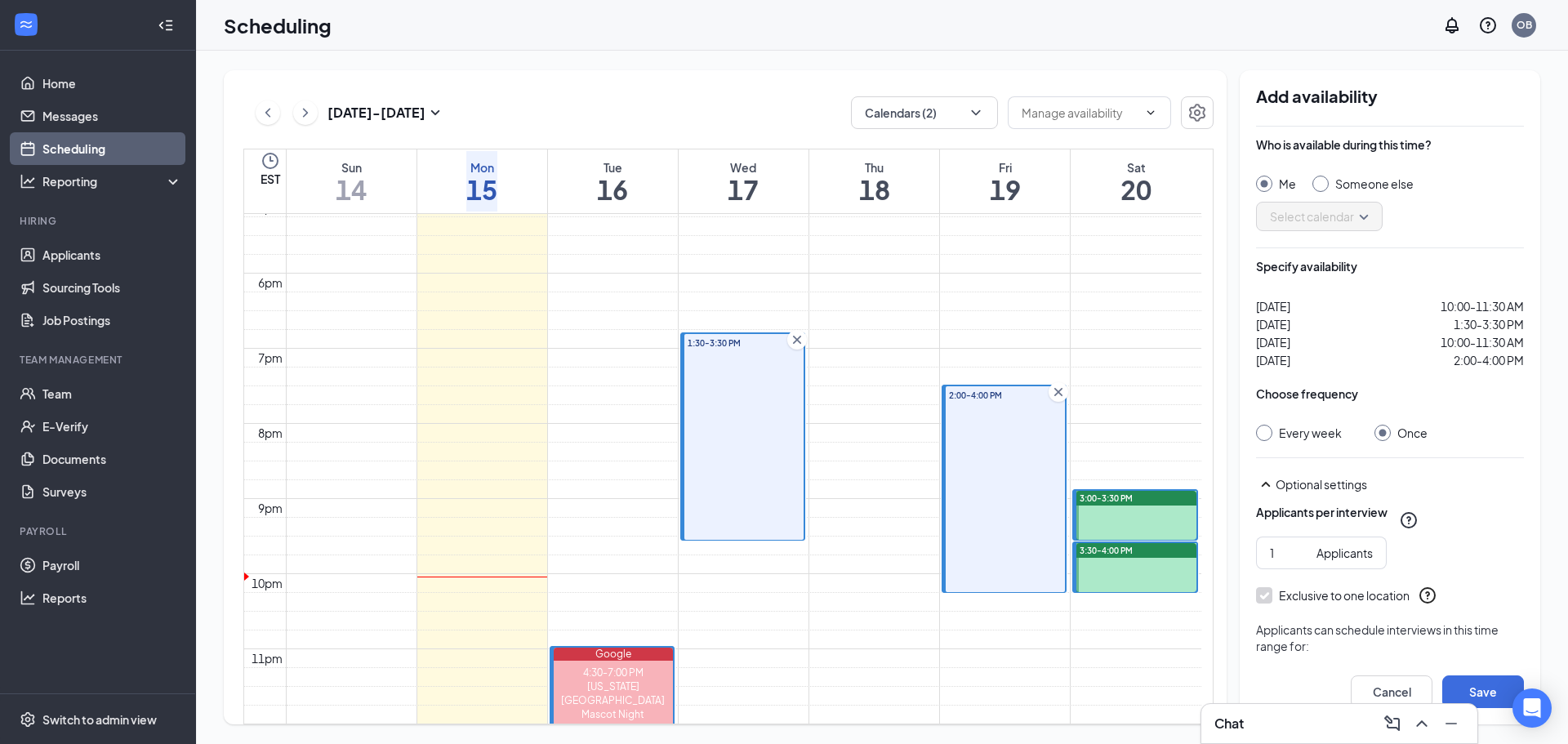
click at [1322, 189] on div at bounding box center [1320, 184] width 16 height 16
radio input "false"
radio input "true"
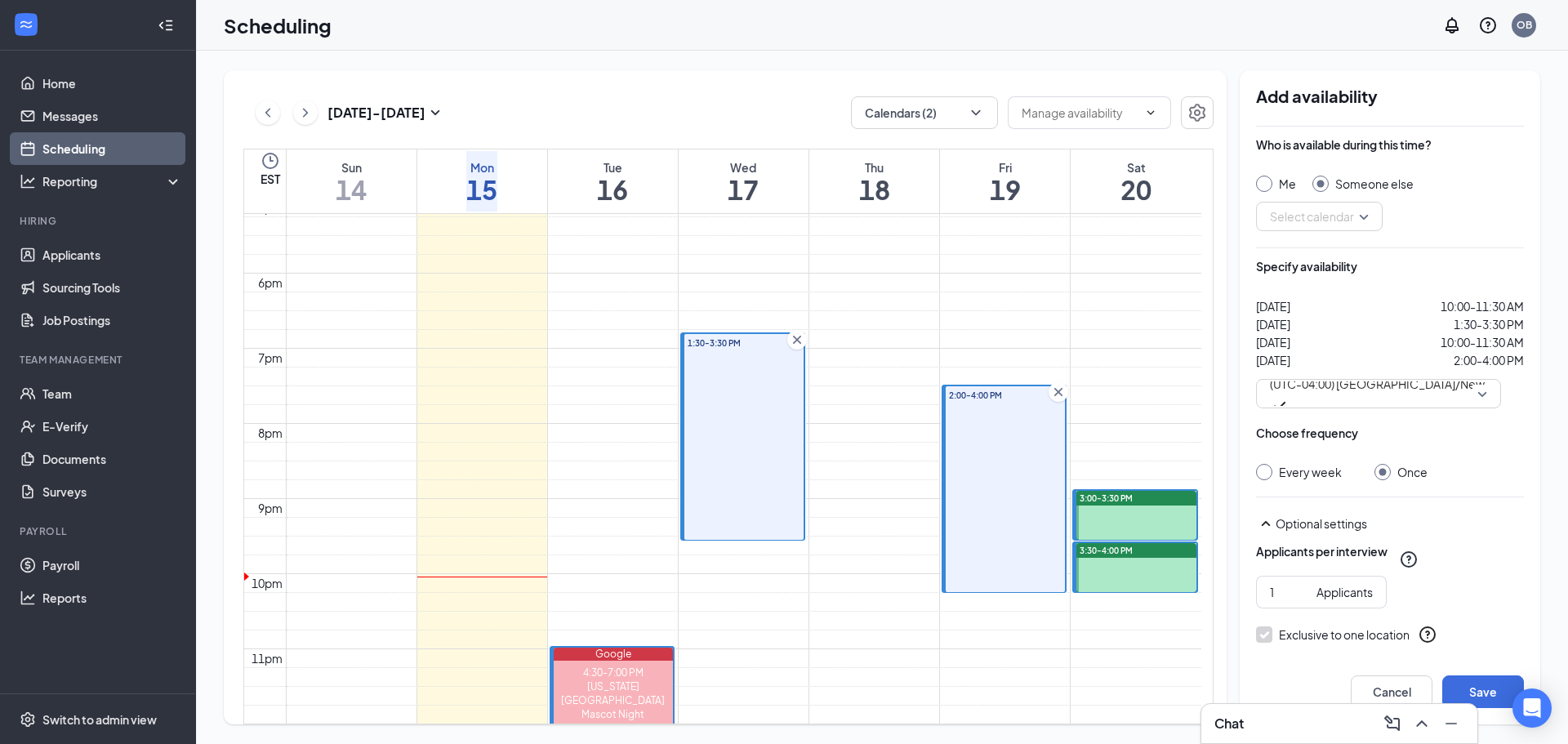
click at [1269, 181] on div at bounding box center [1263, 184] width 16 height 16
radio input "true"
radio input "false"
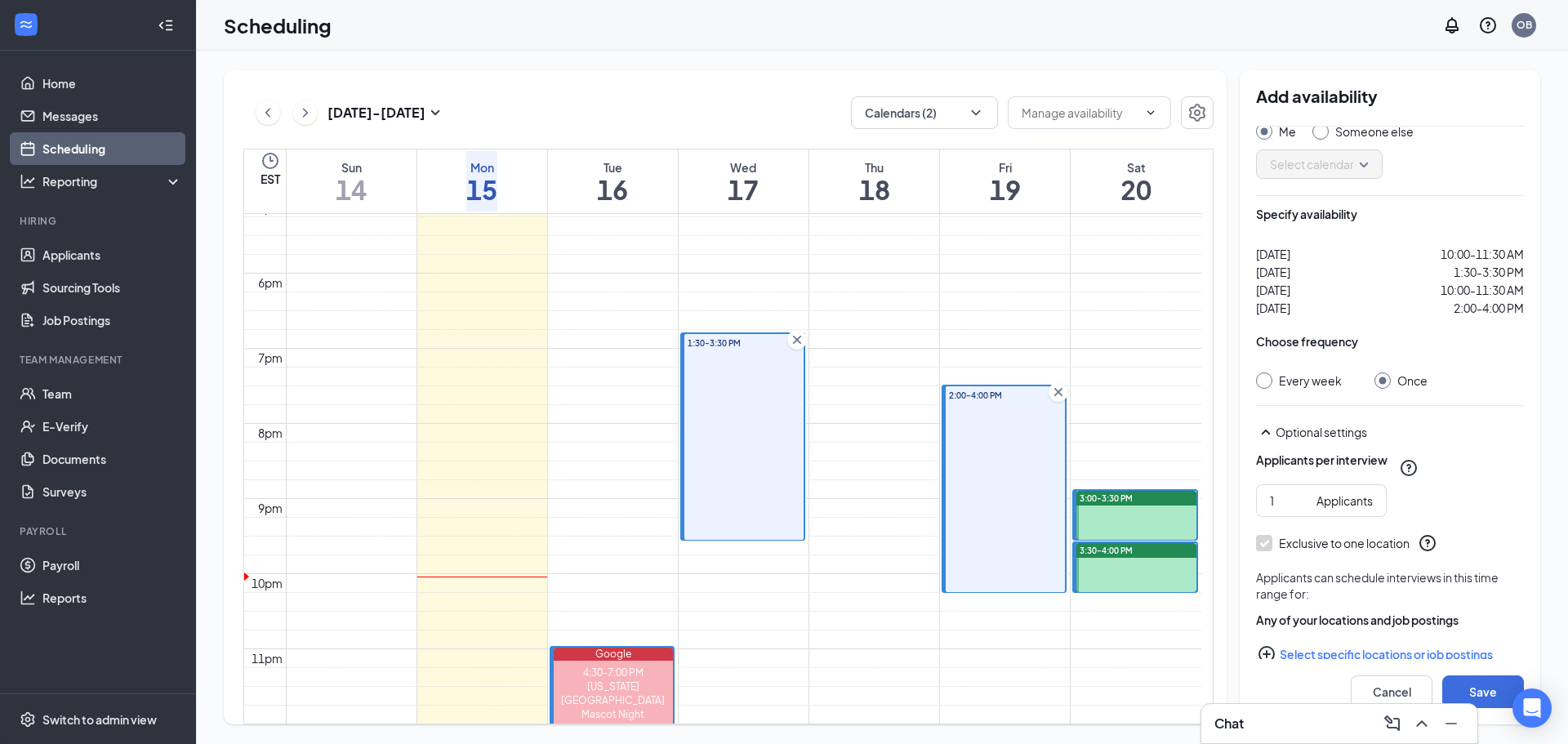
scroll to position [80, 0]
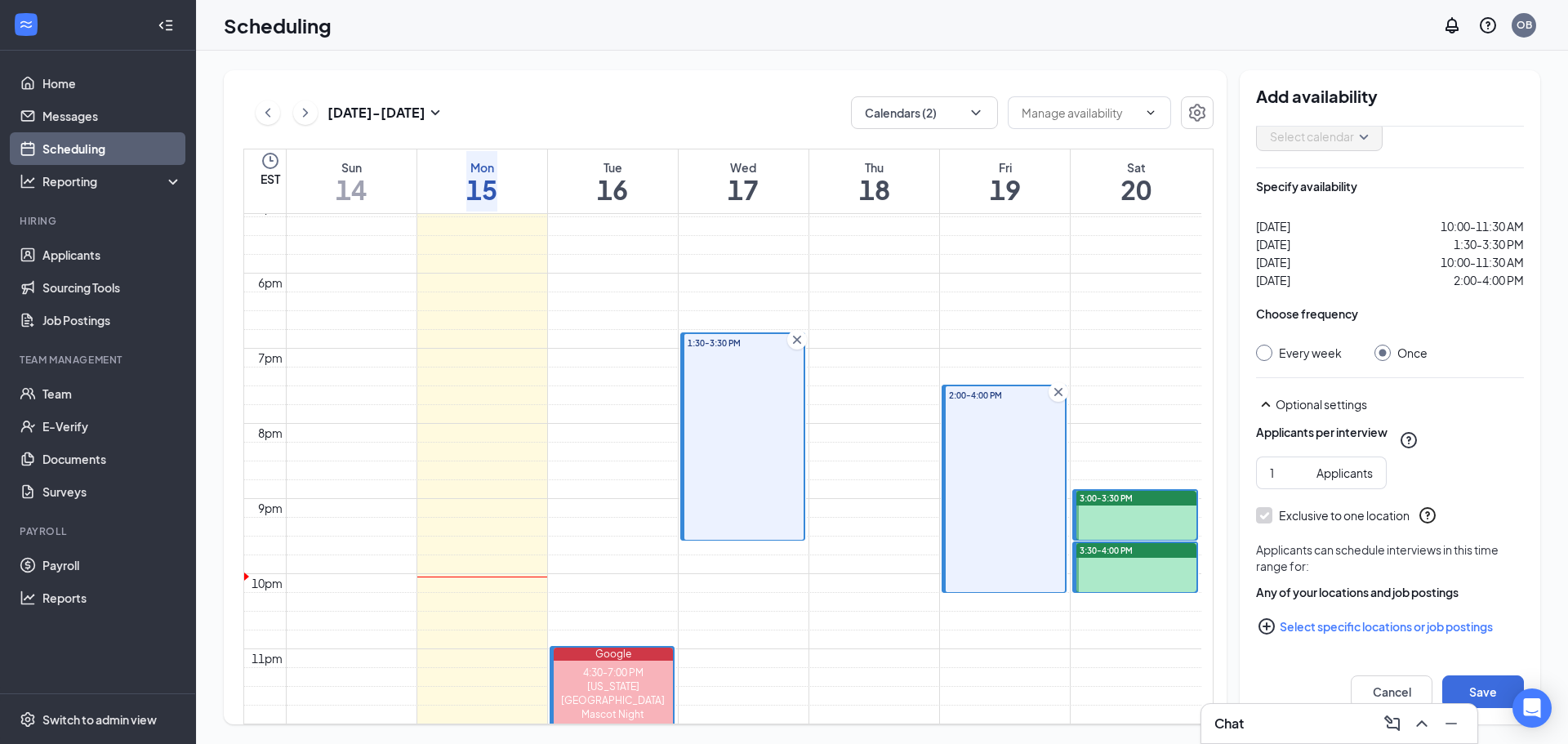
click at [1268, 620] on icon "PlusCircle" at bounding box center [1266, 626] width 16 height 16
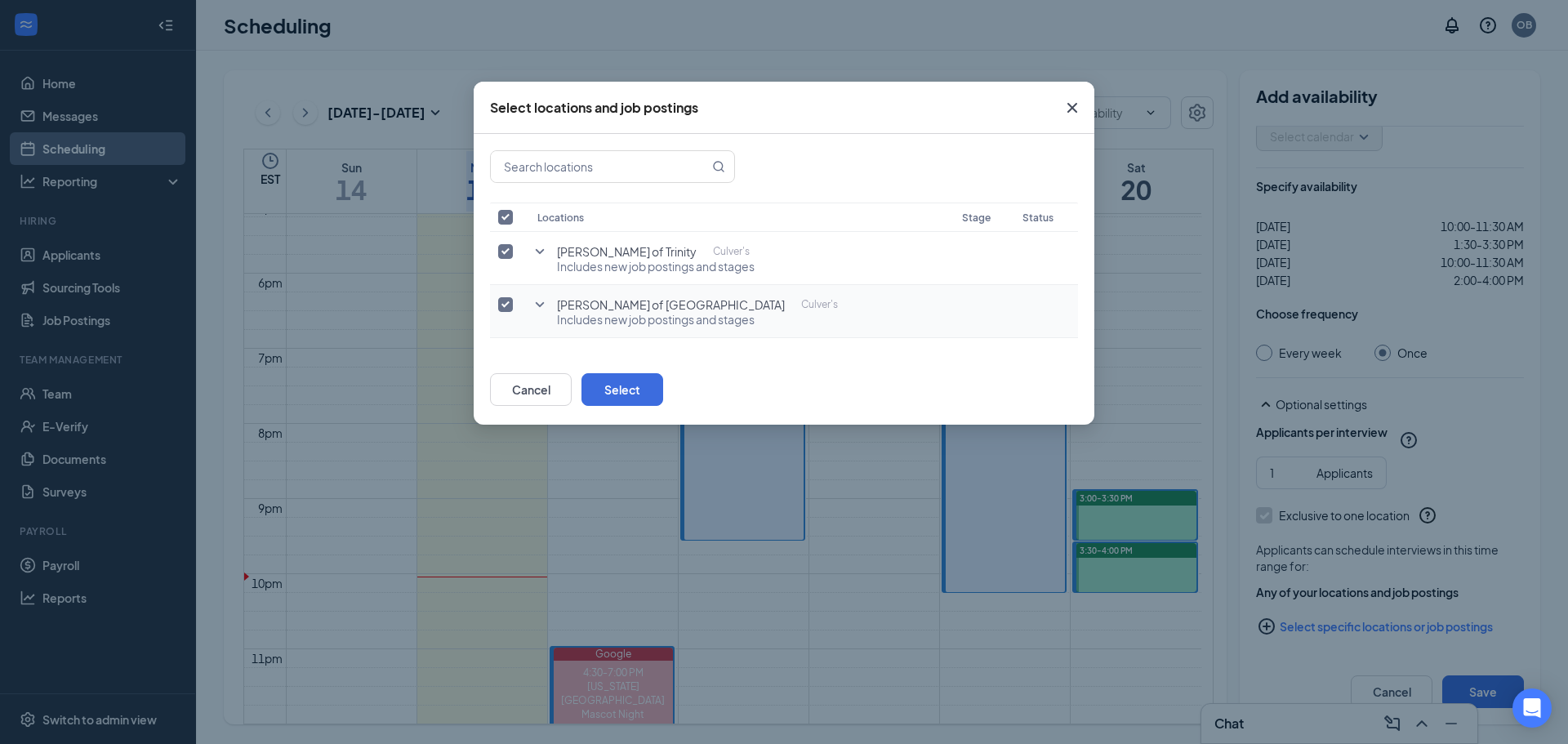
click at [506, 305] on input "checkbox" at bounding box center [505, 305] width 15 height 15
checkbox input "false"
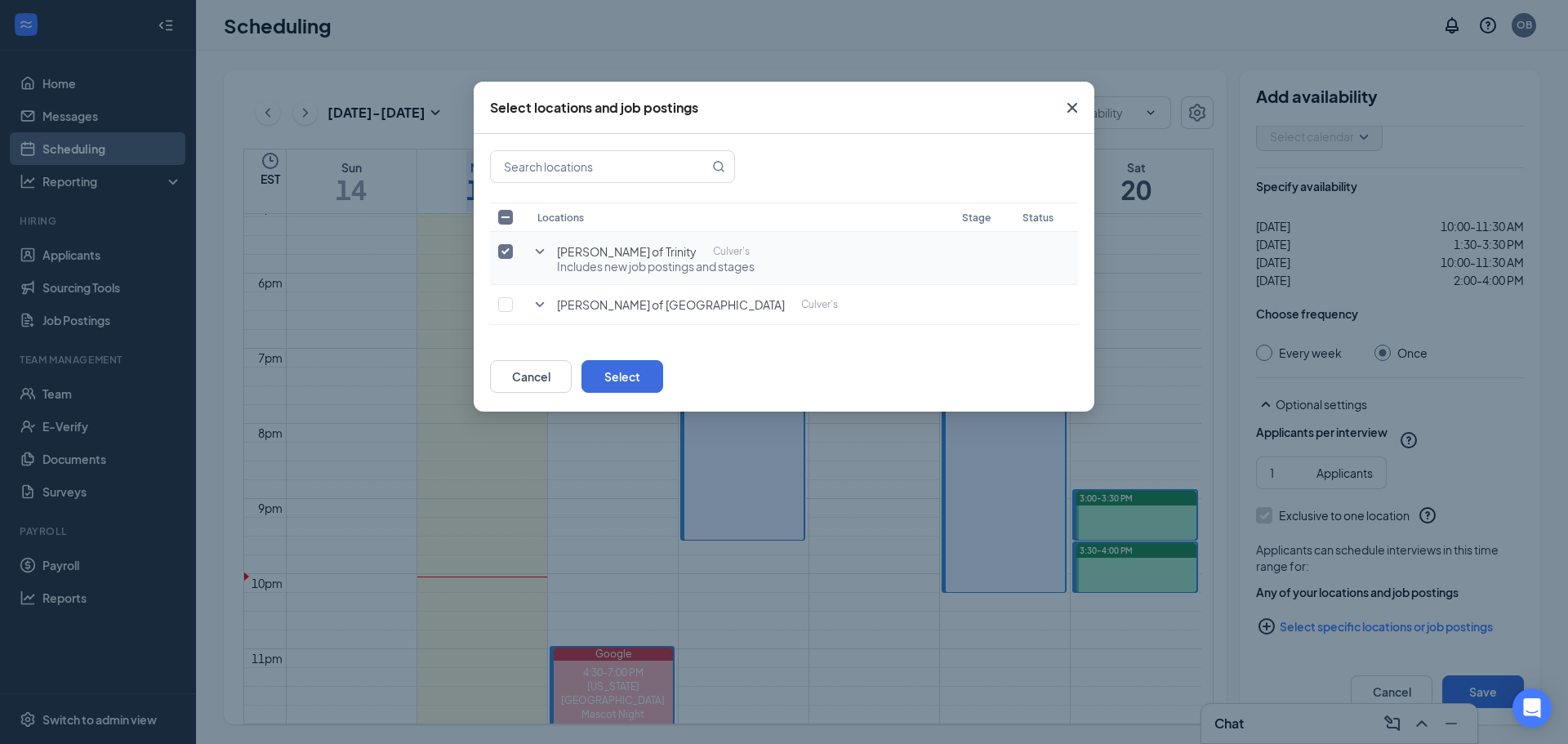
click at [544, 250] on icon "SmallChevronDown" at bounding box center [540, 251] width 9 height 5
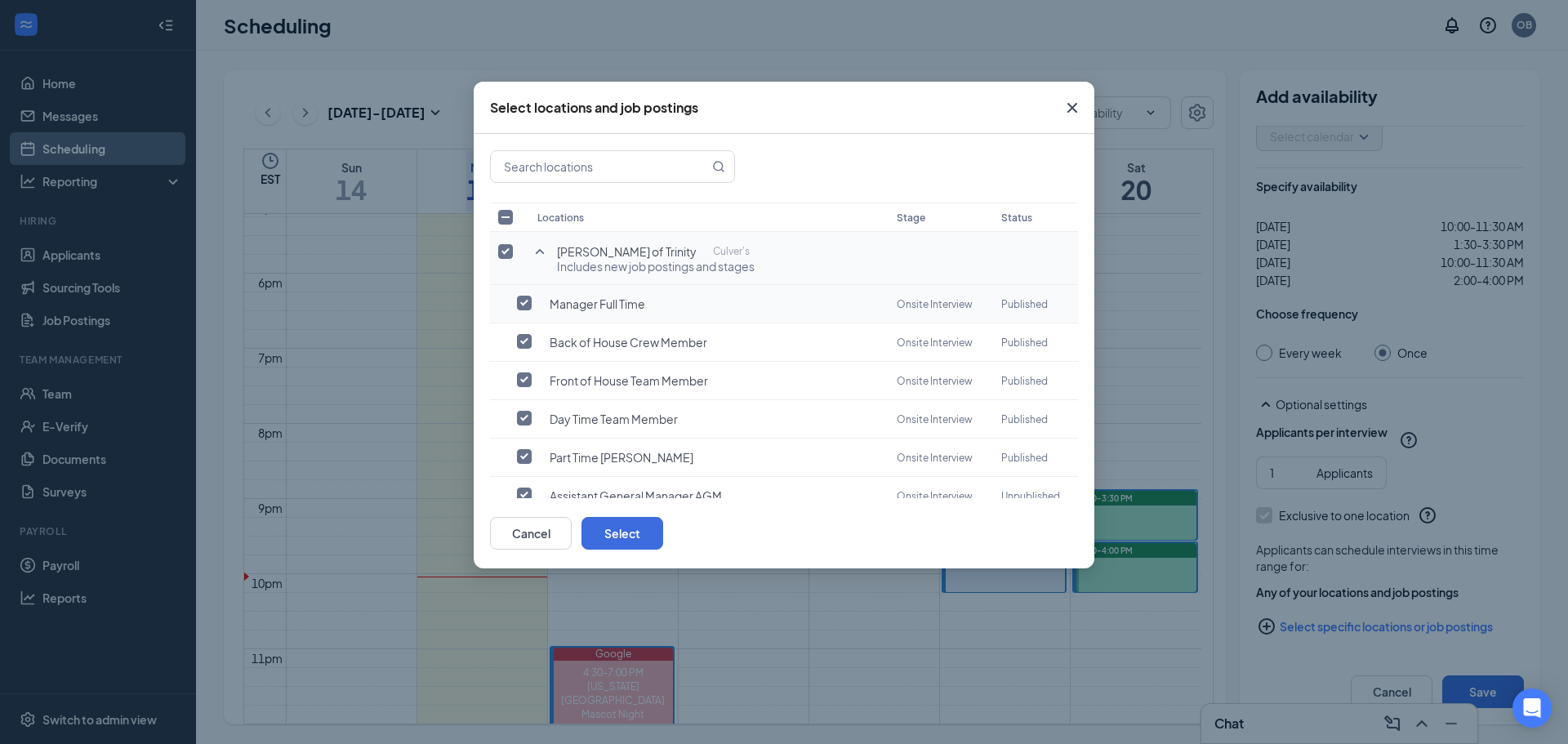
scroll to position [74, 0]
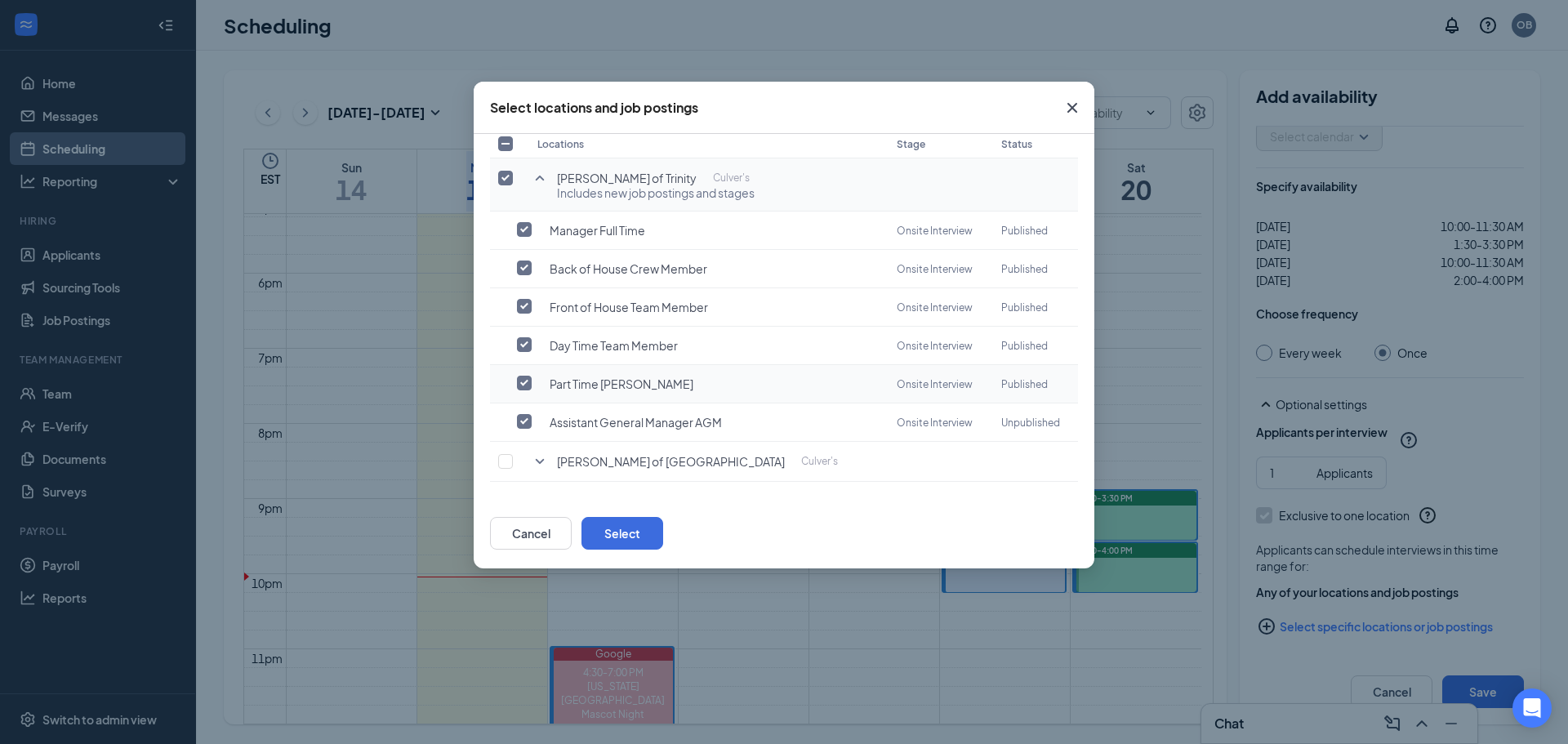
click at [520, 378] on input "checkbox" at bounding box center [524, 383] width 15 height 15
checkbox input "true"
checkbox input "false"
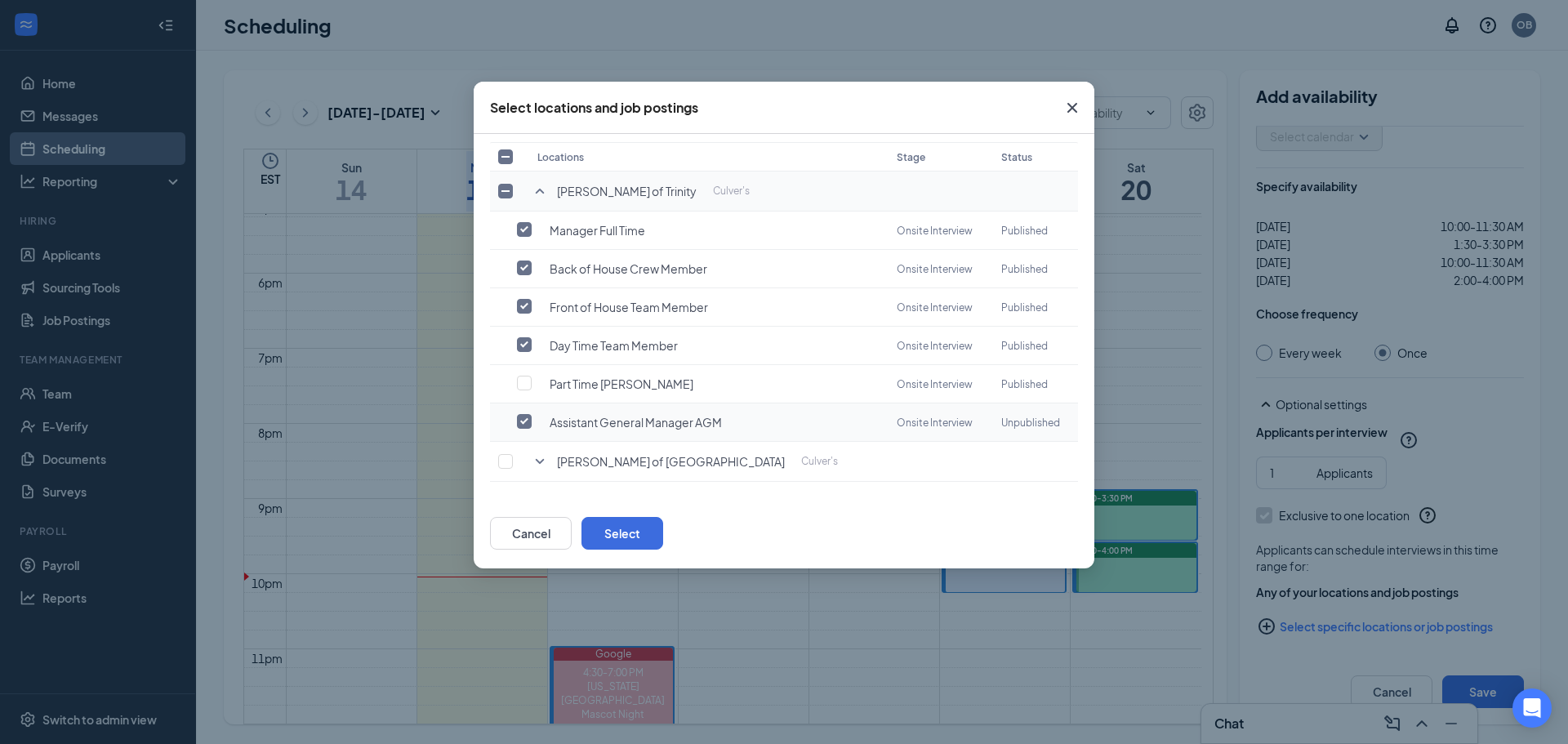
click at [523, 419] on input "checkbox" at bounding box center [524, 421] width 15 height 15
checkbox input "false"
click at [663, 537] on button "Select" at bounding box center [622, 534] width 81 height 33
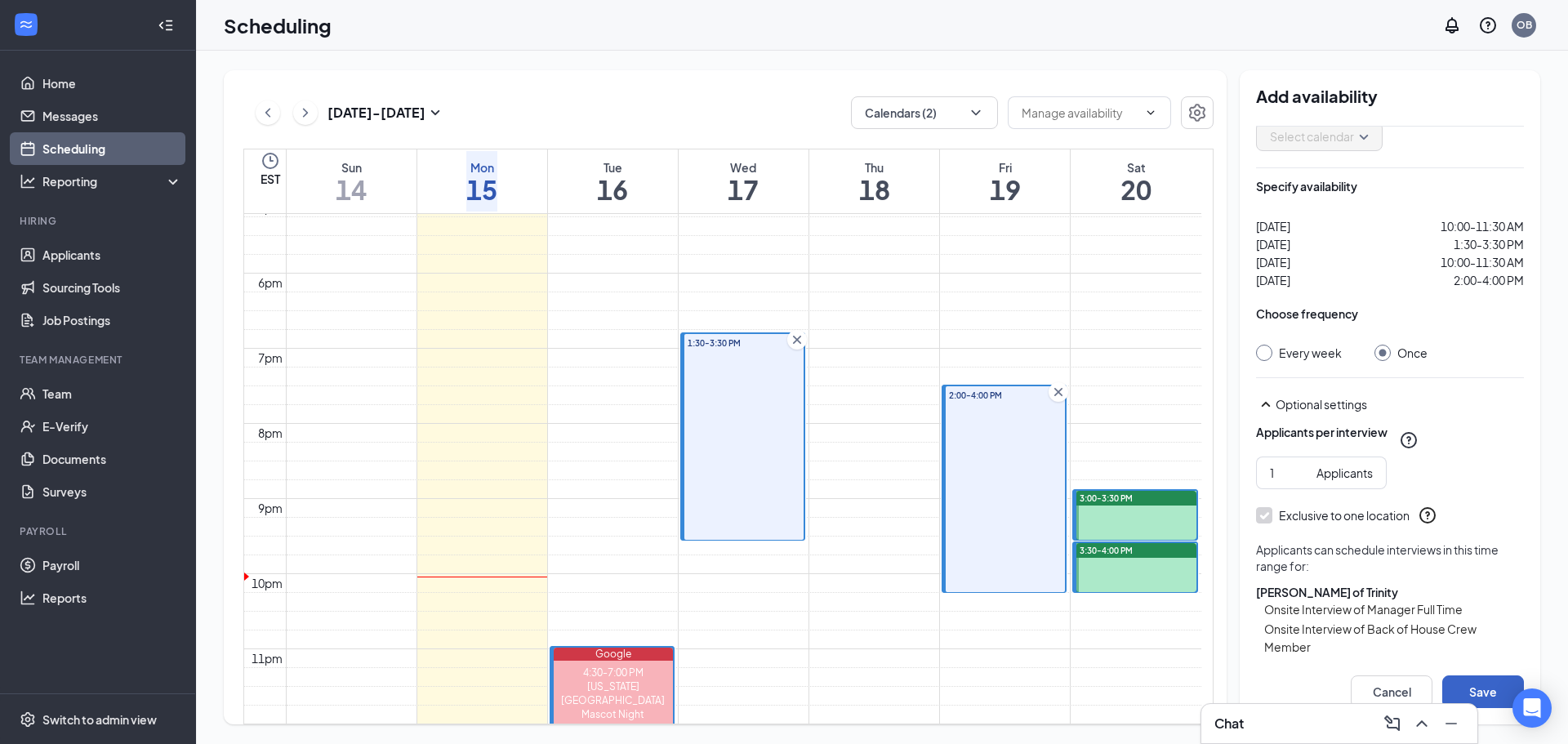
click at [1483, 690] on button "Save" at bounding box center [1482, 692] width 81 height 33
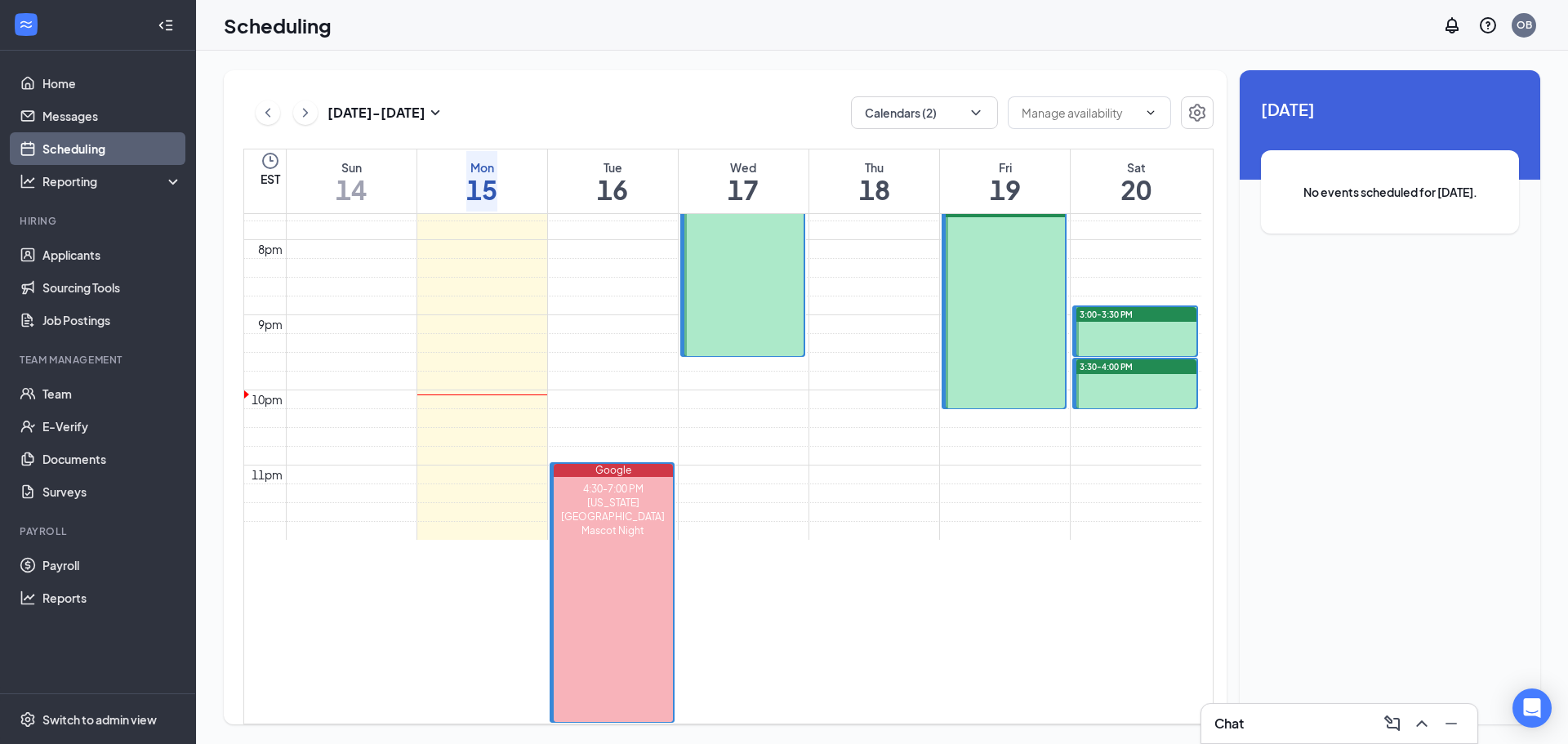
scroll to position [1702, 0]
